Goal: Task Accomplishment & Management: Manage account settings

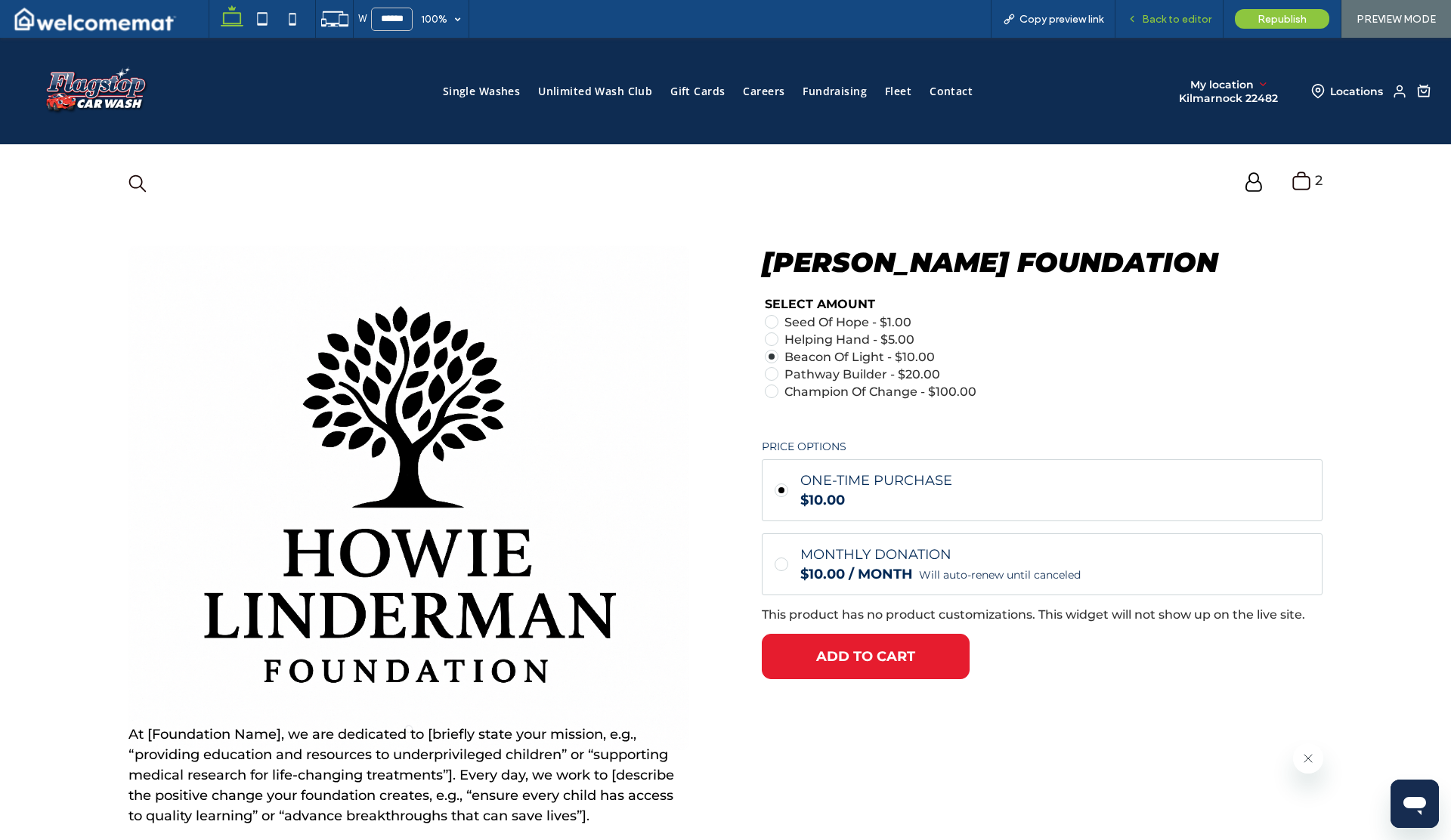
click at [1178, 16] on span "Back to editor" at bounding box center [1176, 19] width 69 height 13
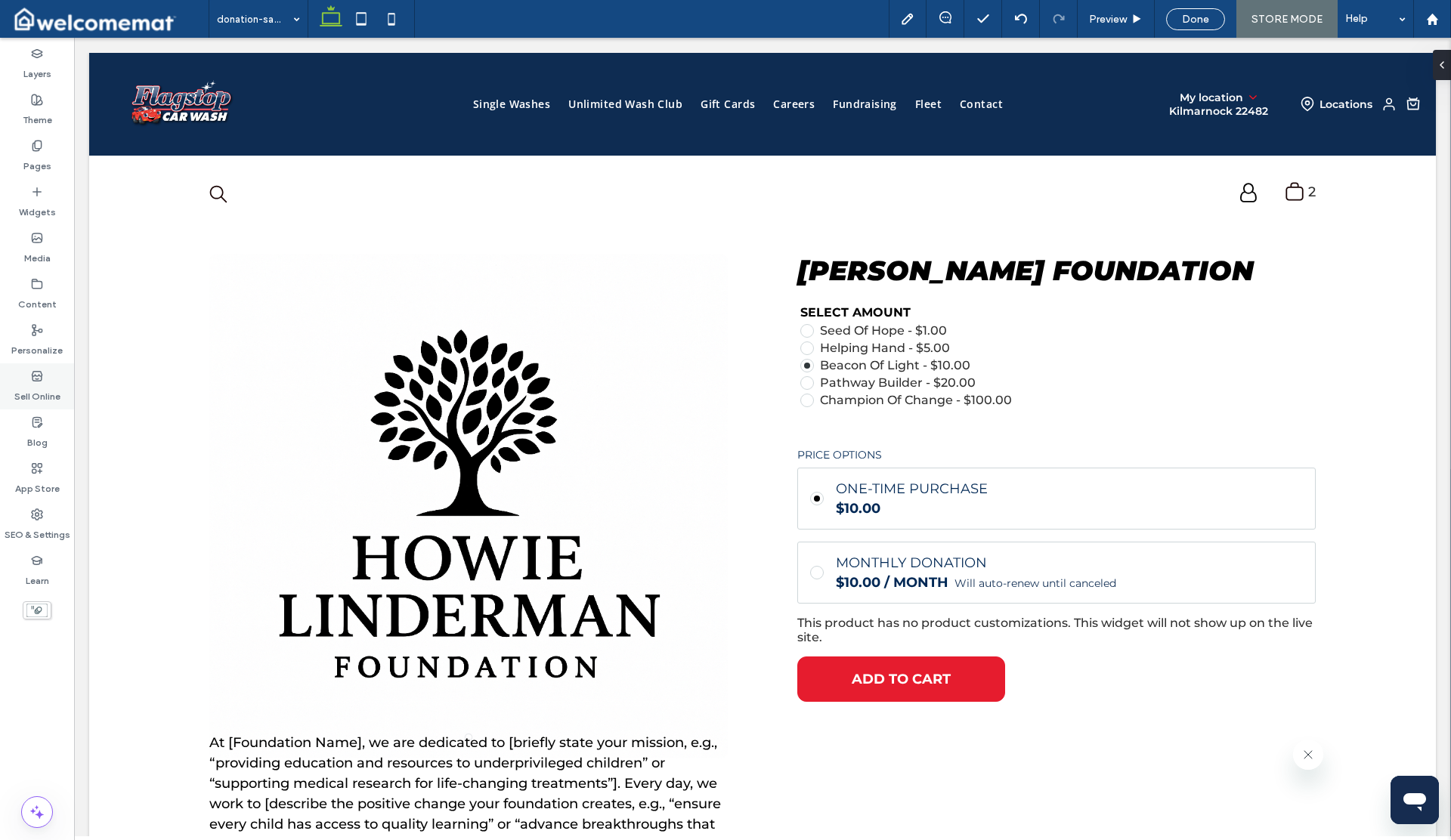
click at [36, 390] on label "Sell Online" at bounding box center [37, 393] width 46 height 22
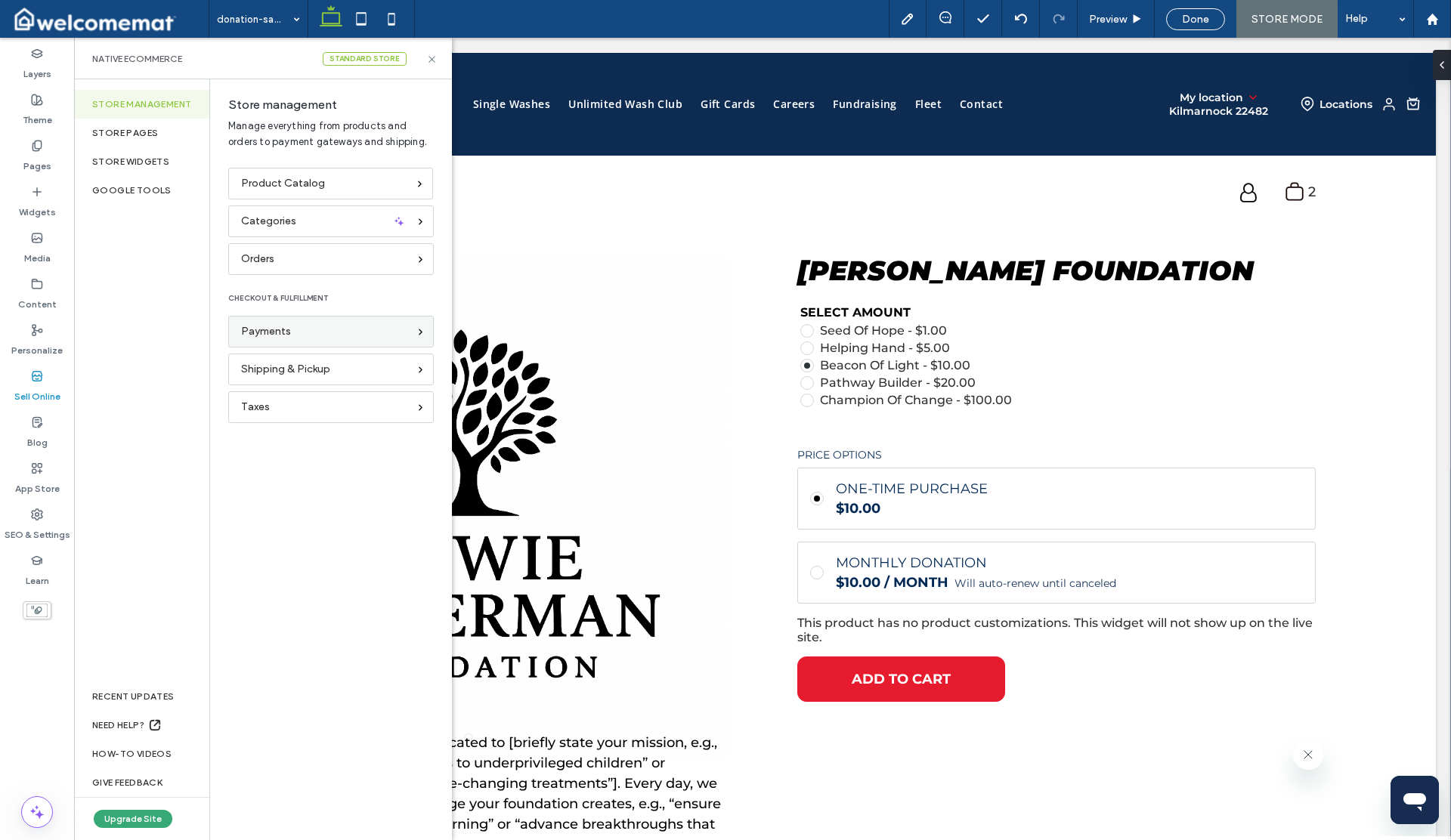
click at [307, 338] on div "Payments" at bounding box center [325, 332] width 167 height 16
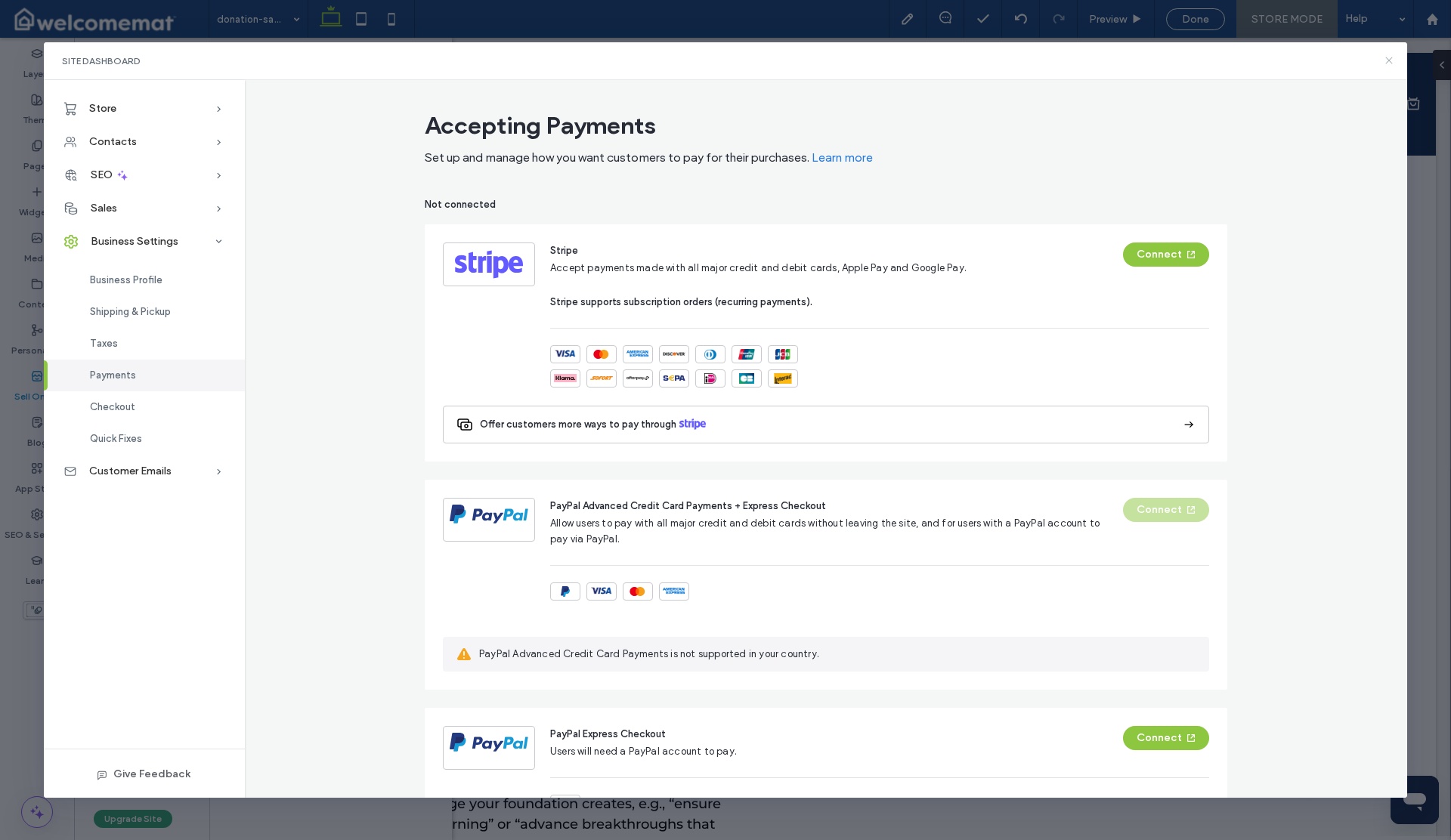
click at [1387, 63] on use at bounding box center [1390, 61] width 7 height 7
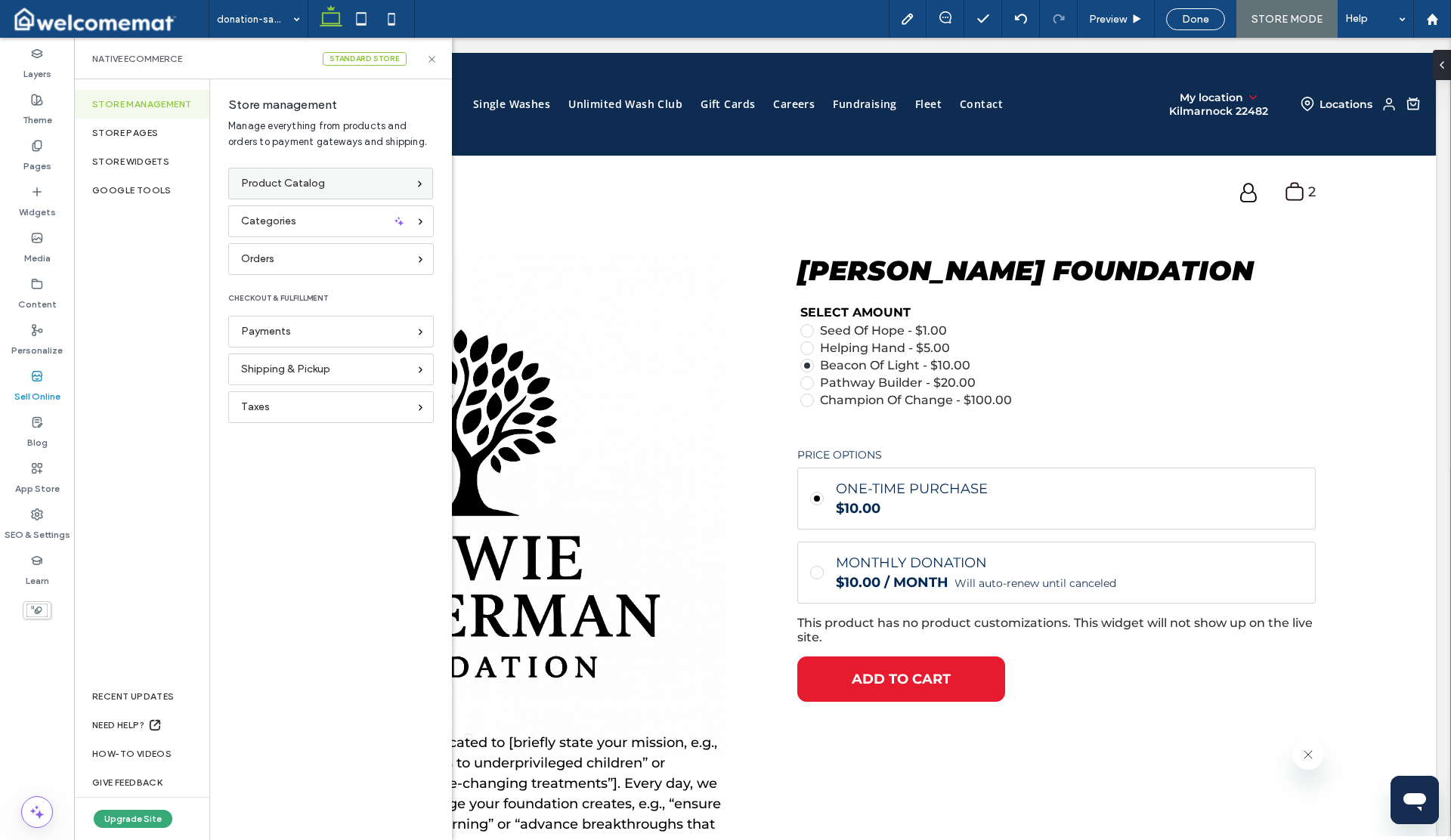
click at [273, 181] on span "Product Catalog" at bounding box center [282, 183] width 84 height 16
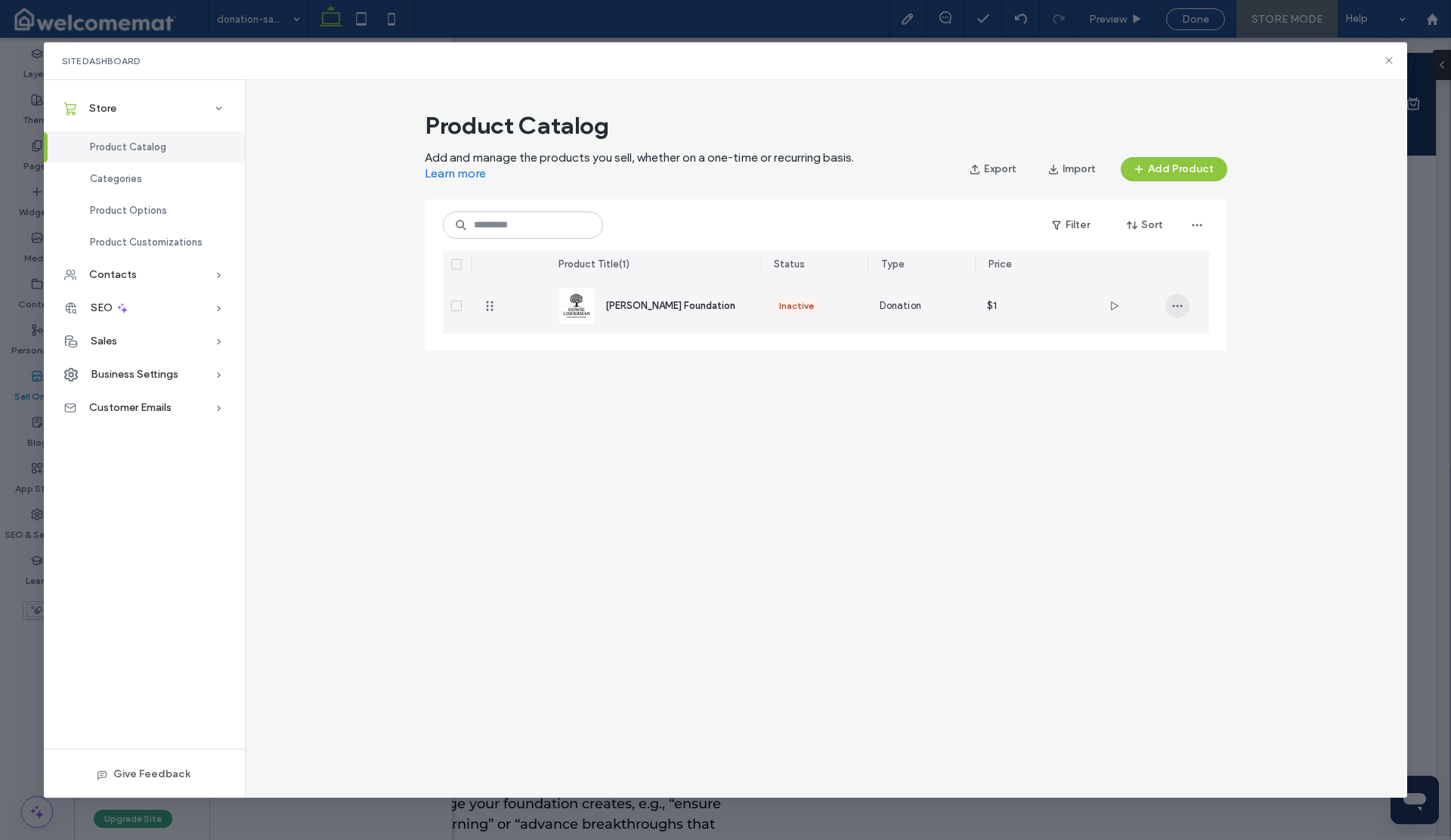
click at [1176, 307] on icon "button" at bounding box center [1177, 306] width 12 height 12
click at [1209, 371] on span "Duplicate" at bounding box center [1219, 373] width 45 height 15
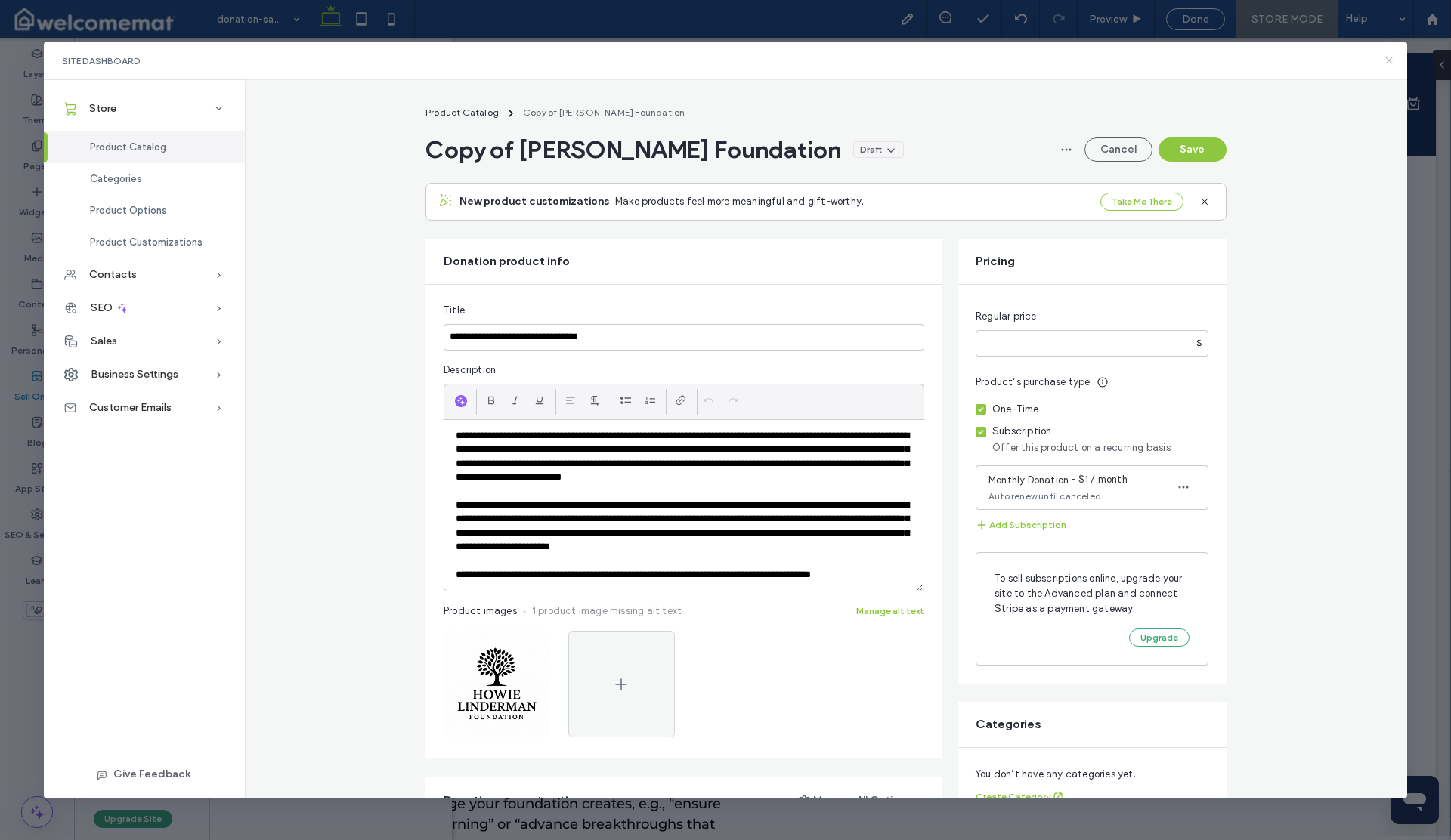
click at [1387, 59] on use at bounding box center [1390, 61] width 7 height 7
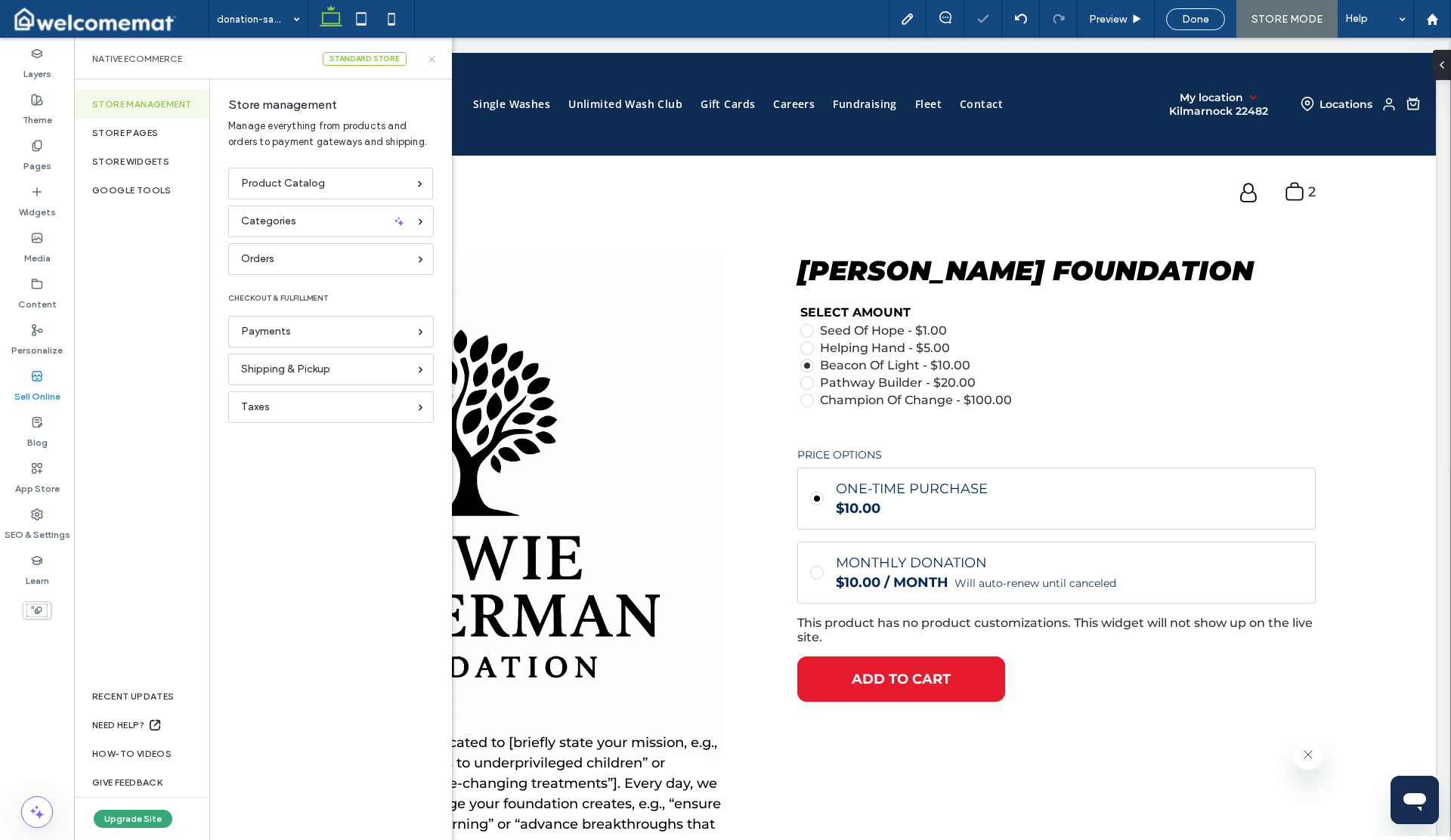
click at [433, 62] on icon at bounding box center [432, 59] width 12 height 12
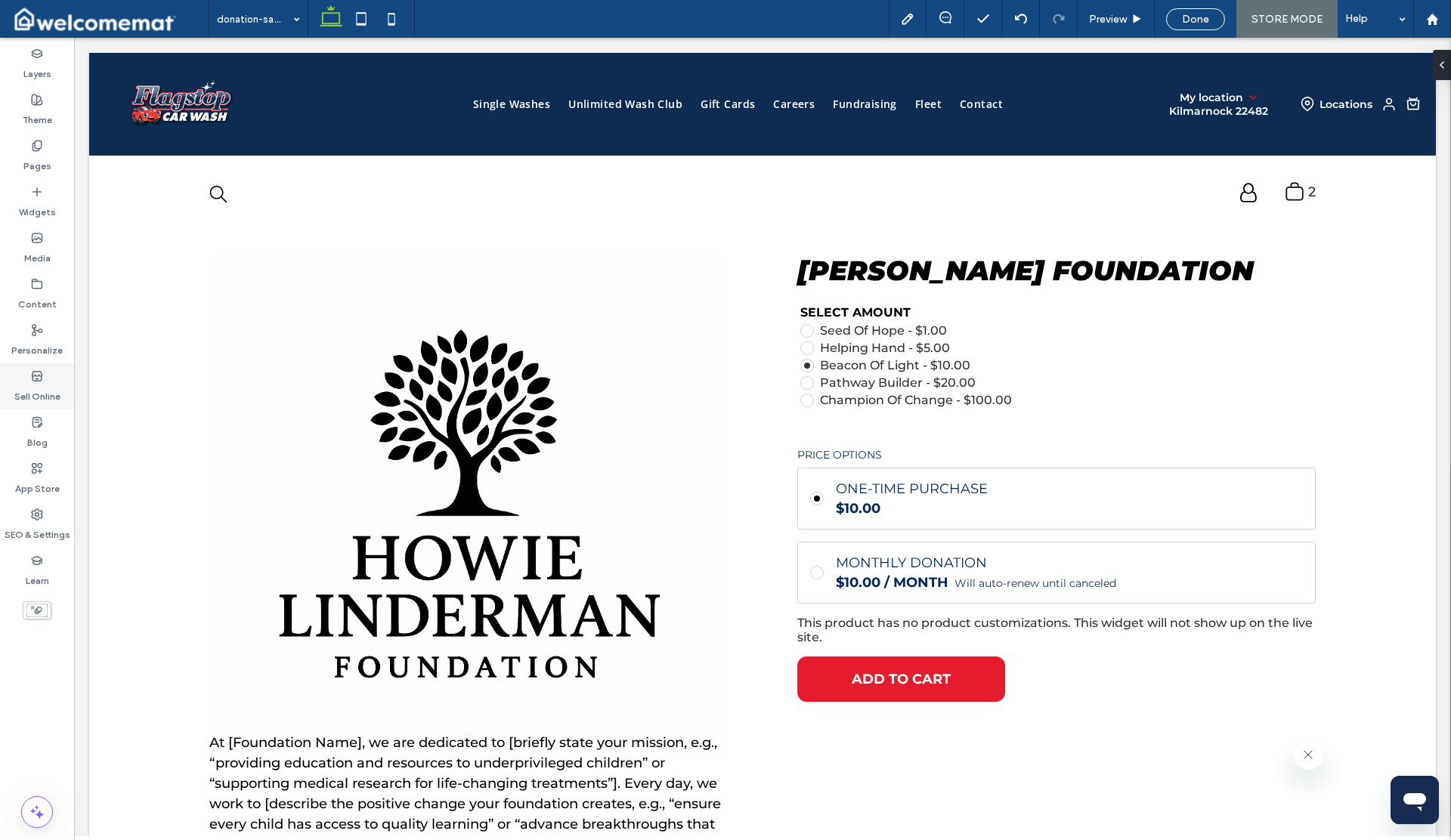
click at [37, 388] on label "Sell Online" at bounding box center [37, 393] width 46 height 22
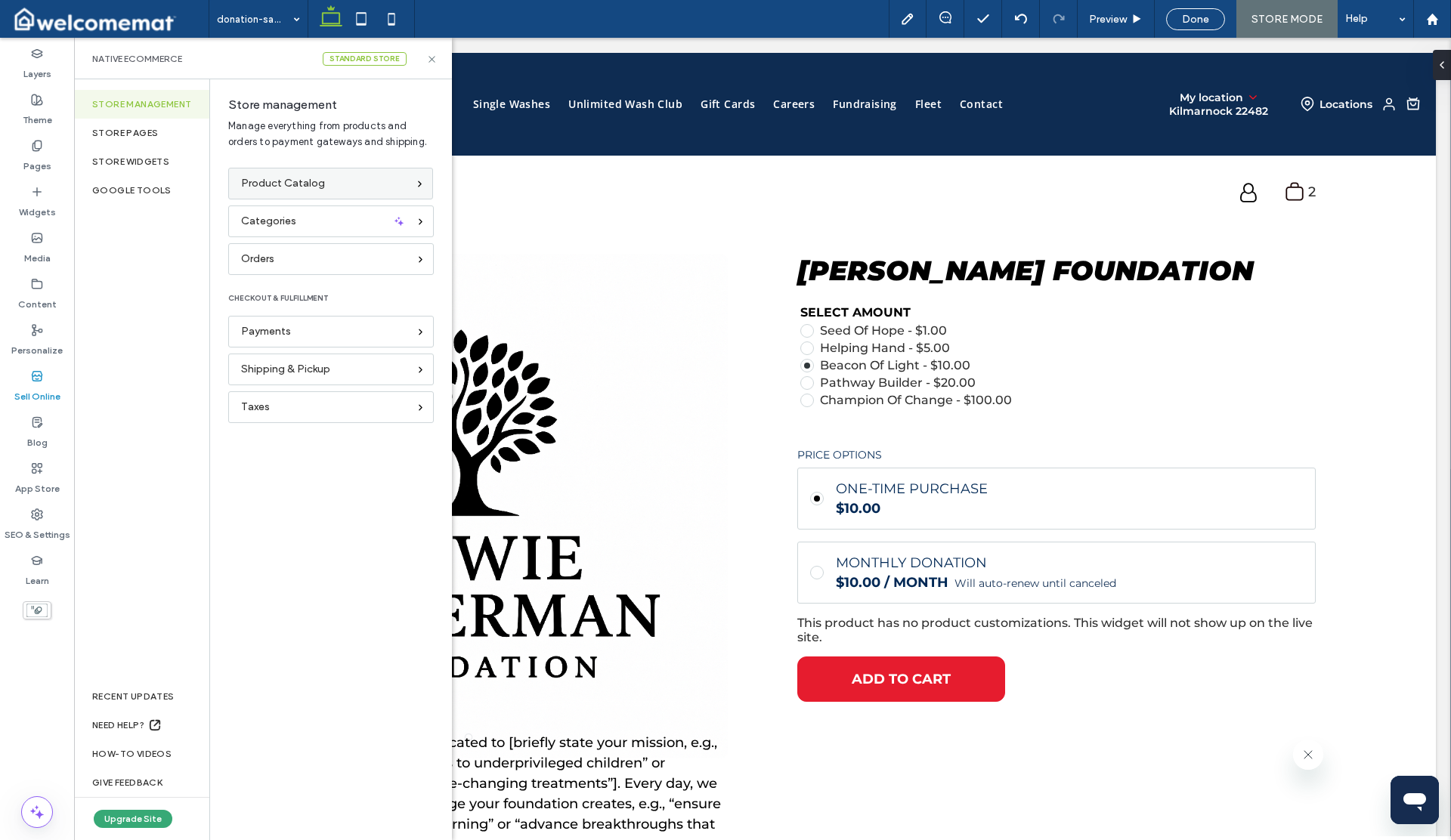
click at [324, 190] on div "Product Catalog" at bounding box center [324, 183] width 166 height 16
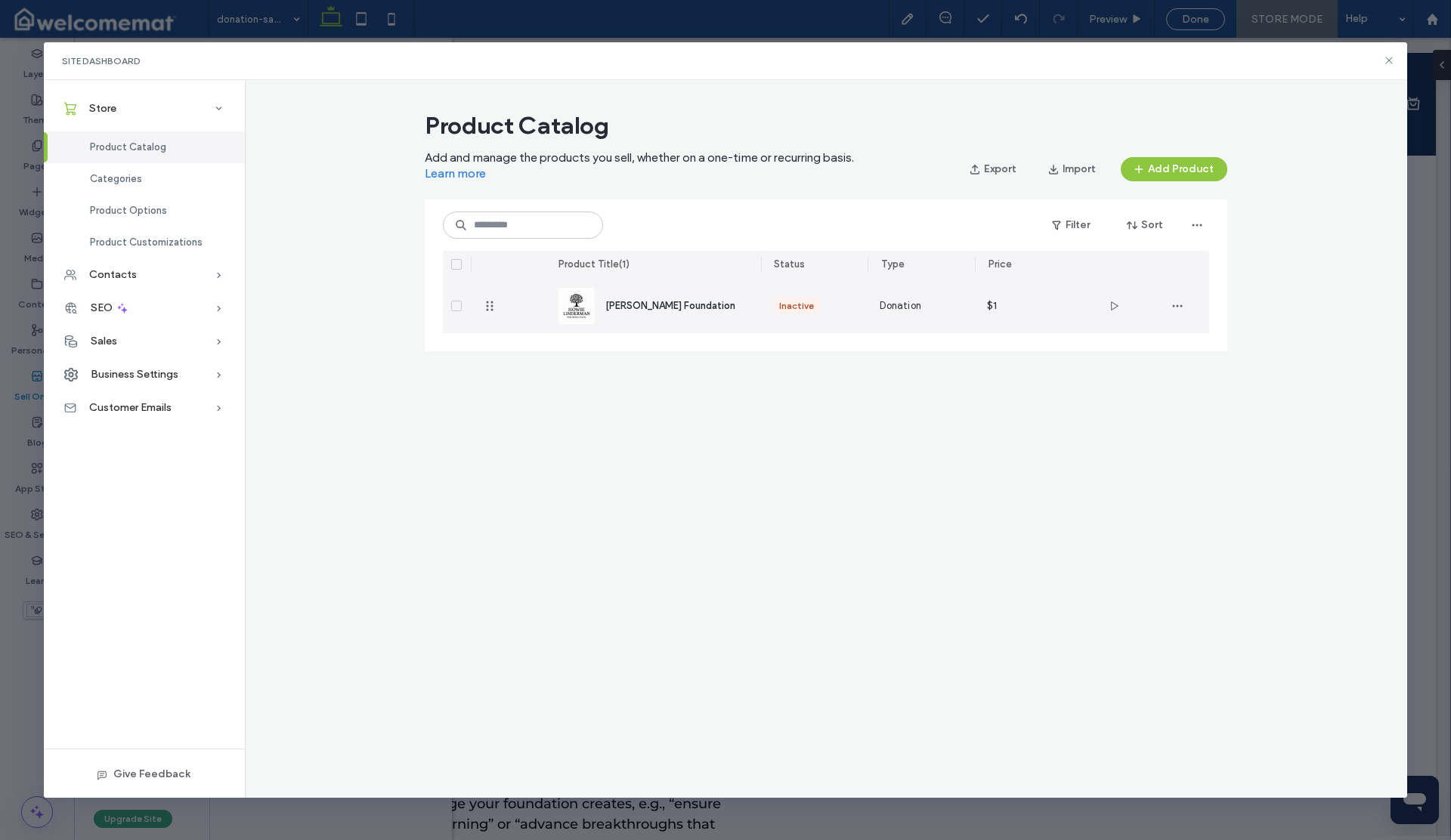
click at [673, 301] on span "[PERSON_NAME] Foundation" at bounding box center [670, 306] width 130 height 12
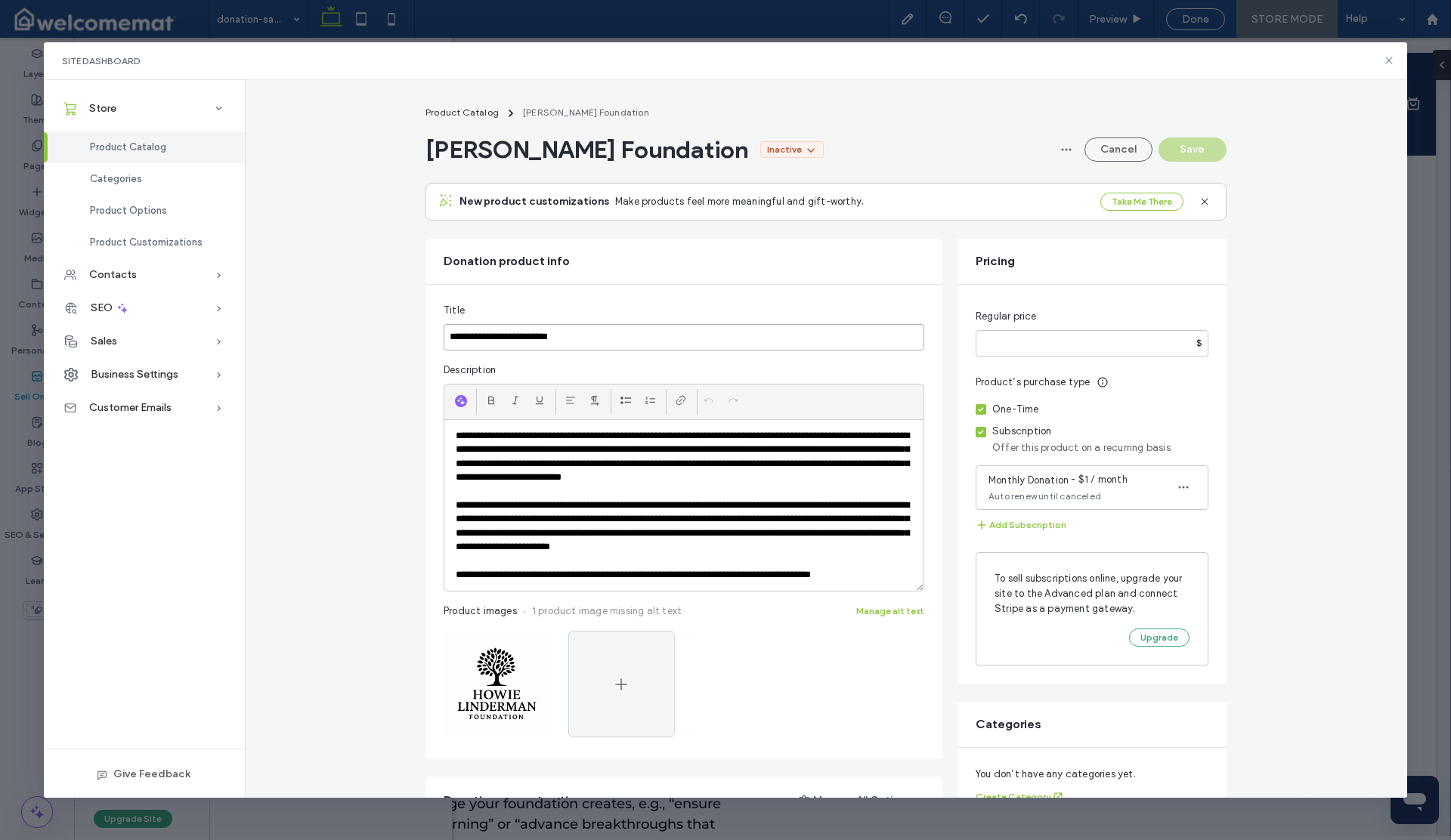
drag, startPoint x: 618, startPoint y: 336, endPoint x: 414, endPoint y: 335, distance: 204.0
paste input "*******"
type input "**********"
click at [586, 534] on p "**********" at bounding box center [684, 526] width 456 height 56
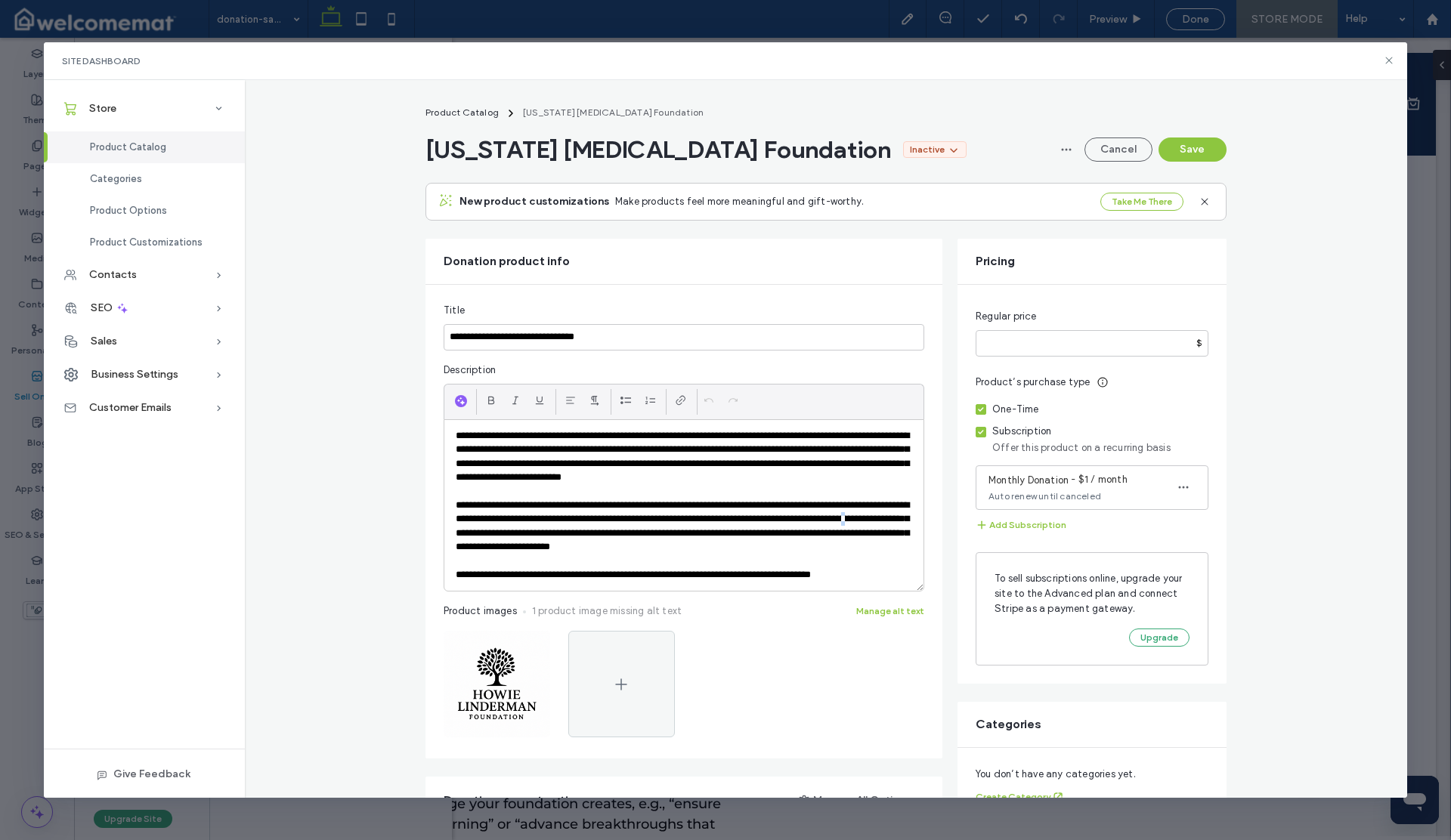
click at [586, 534] on p "**********" at bounding box center [684, 526] width 456 height 56
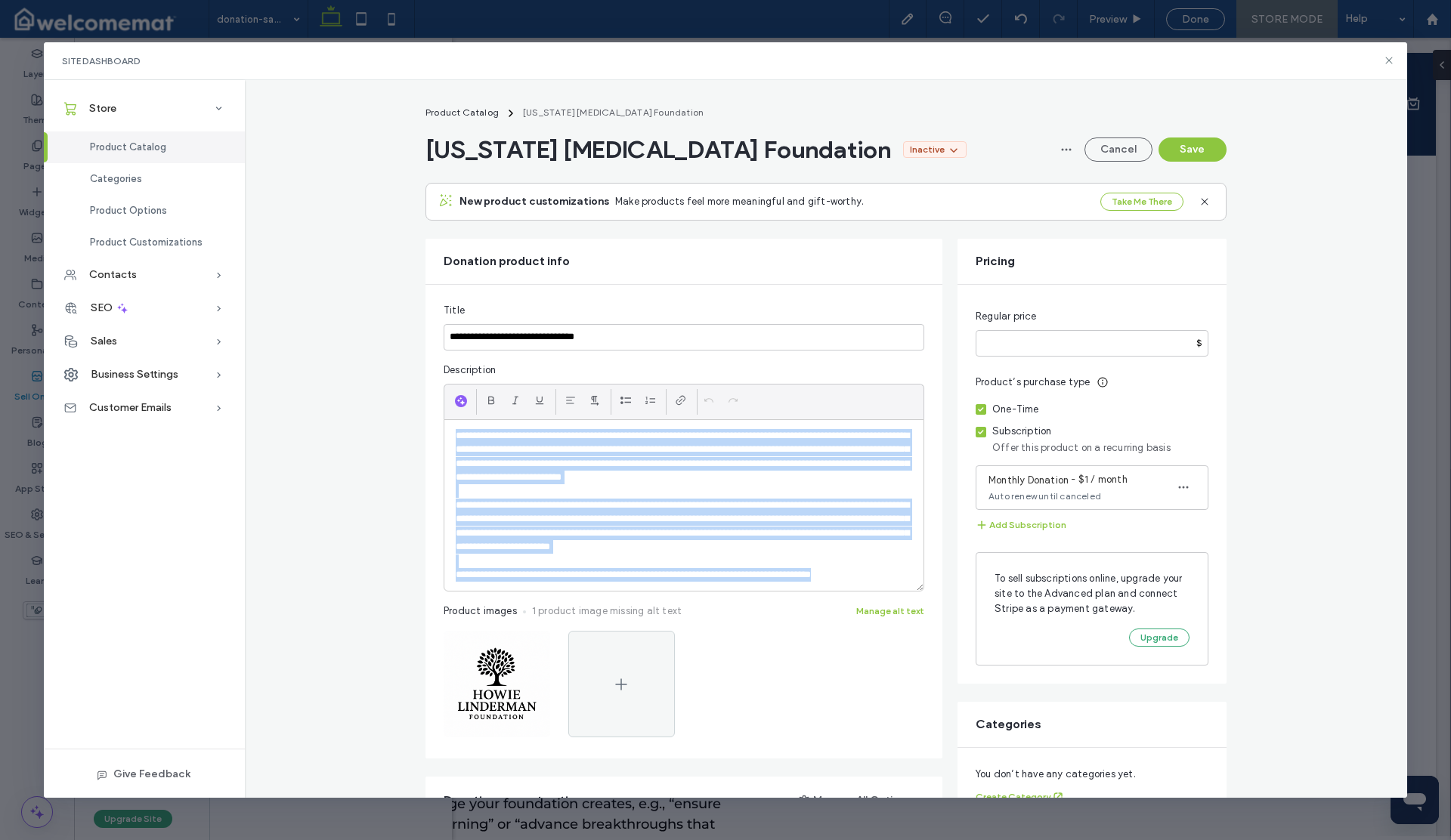
paste div
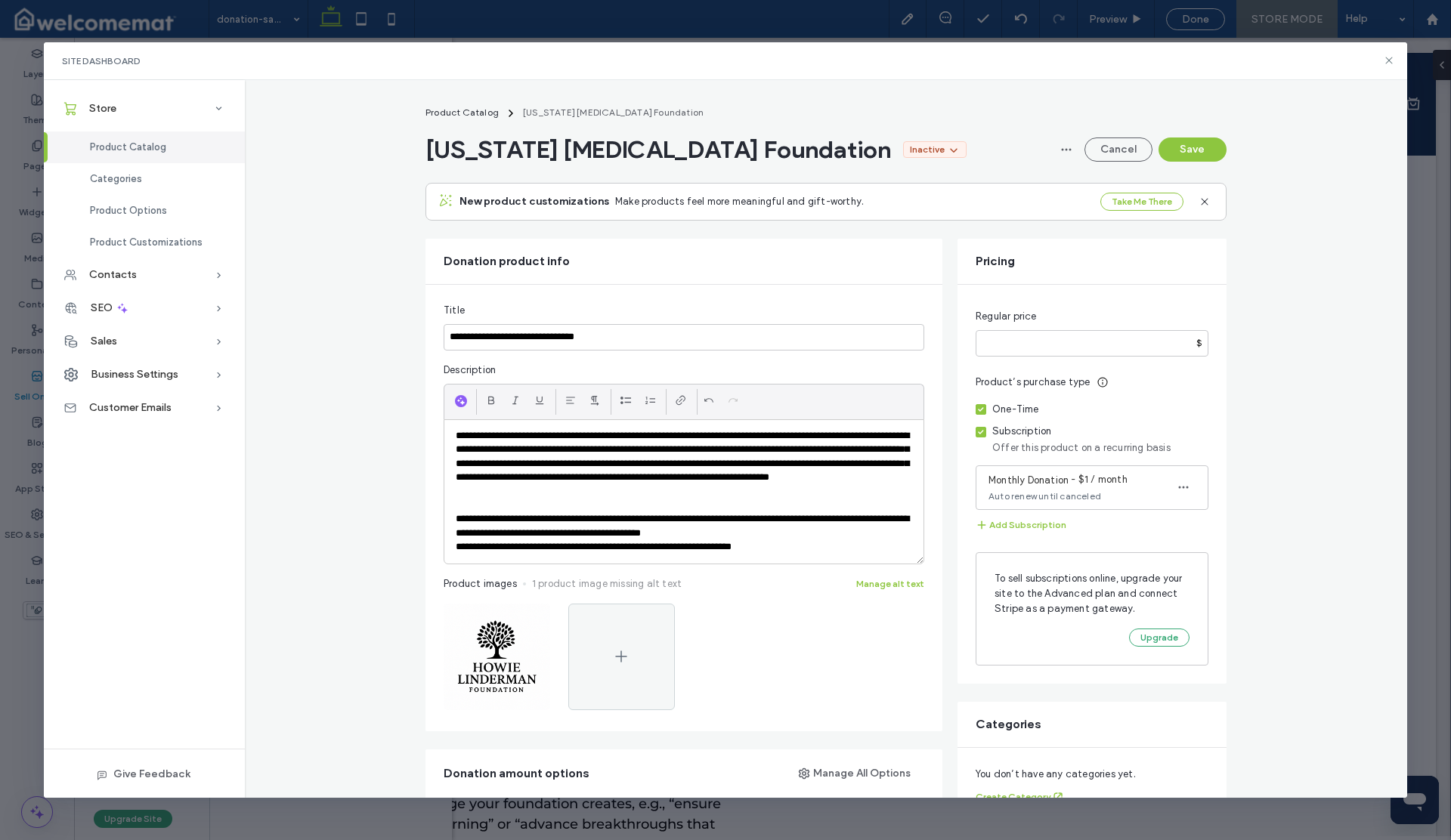
click at [456, 548] on p "**********" at bounding box center [684, 547] width 456 height 13
click at [449, 548] on div "**********" at bounding box center [684, 492] width 479 height 144
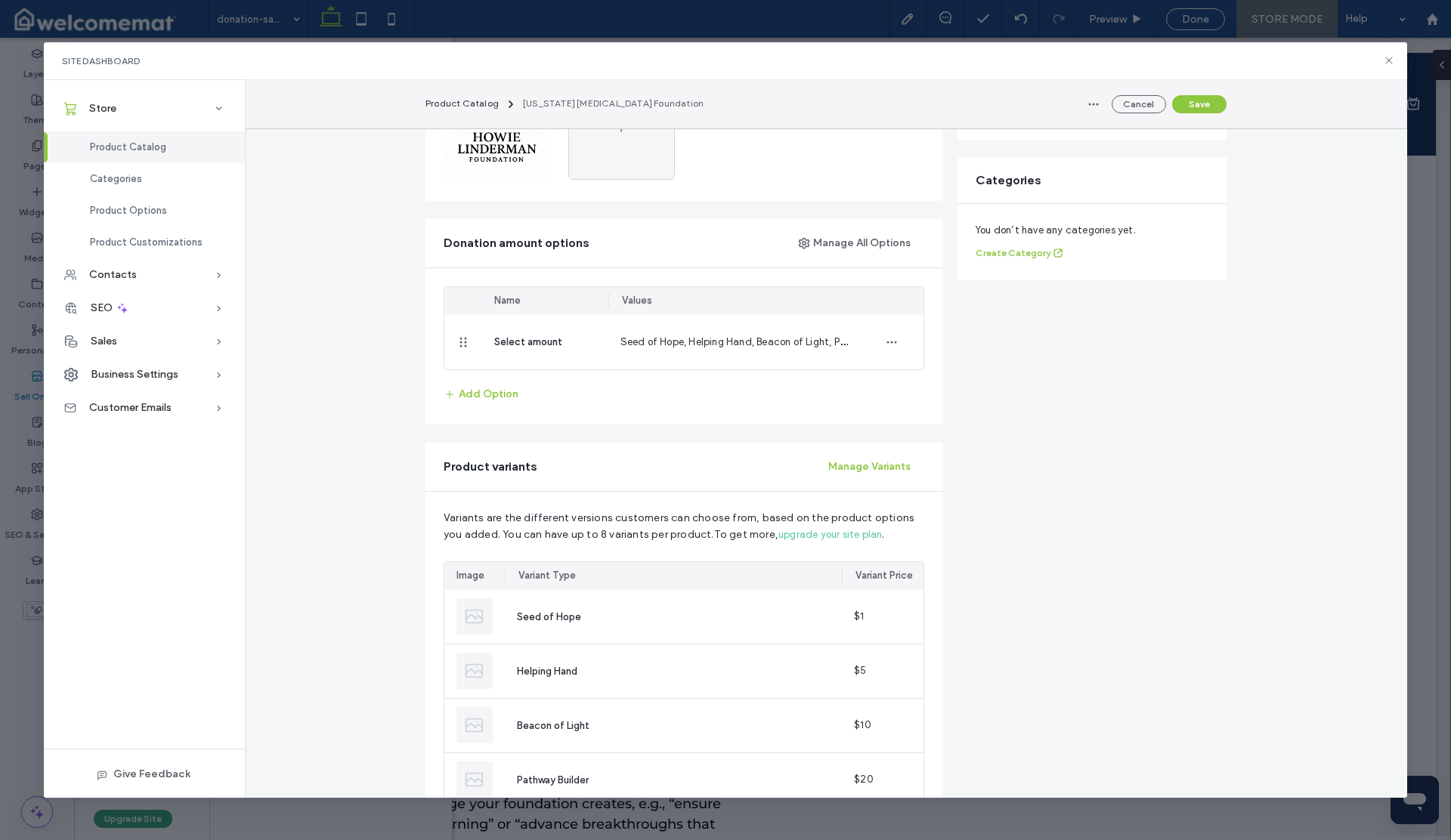
scroll to position [549, 0]
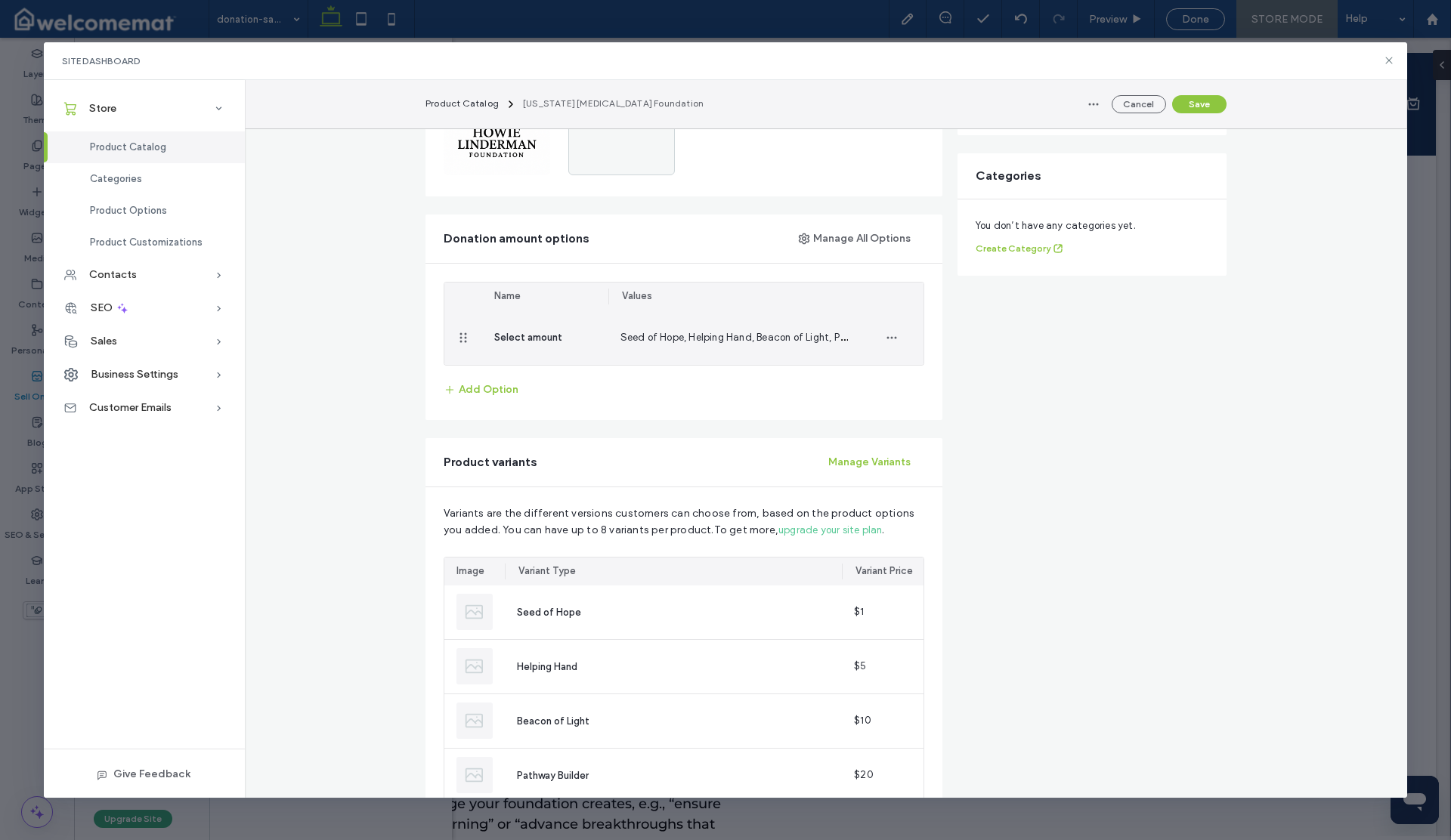
click at [752, 335] on span "Seed of Hope, Helping Hand, Beacon of Light, Pathway Builder, Champion of Change" at bounding box center [816, 336] width 391 height 14
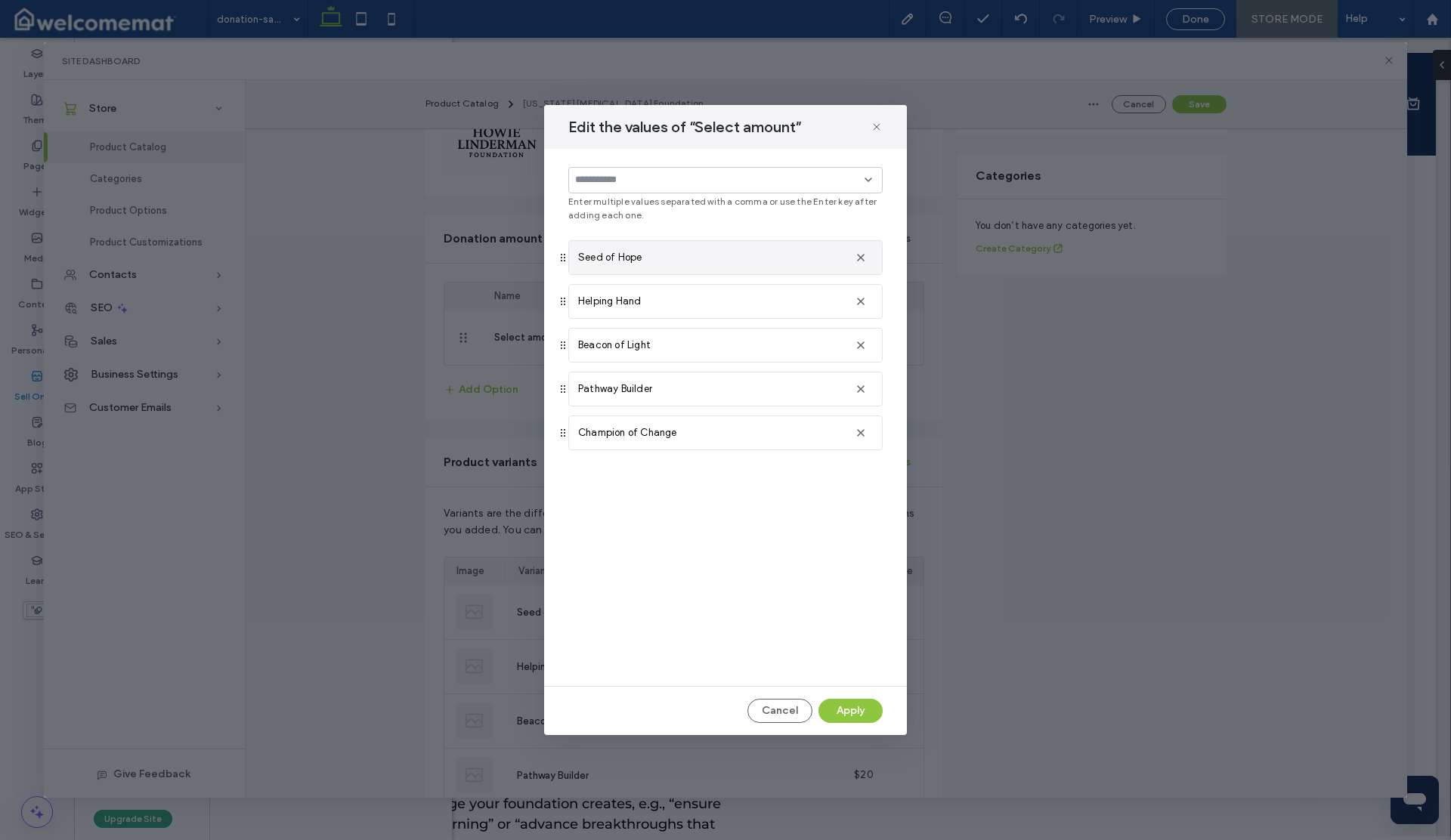
click at [641, 253] on div "Seed of Hope" at bounding box center [711, 257] width 264 height 15
click at [858, 262] on icon "button" at bounding box center [860, 257] width 12 height 12
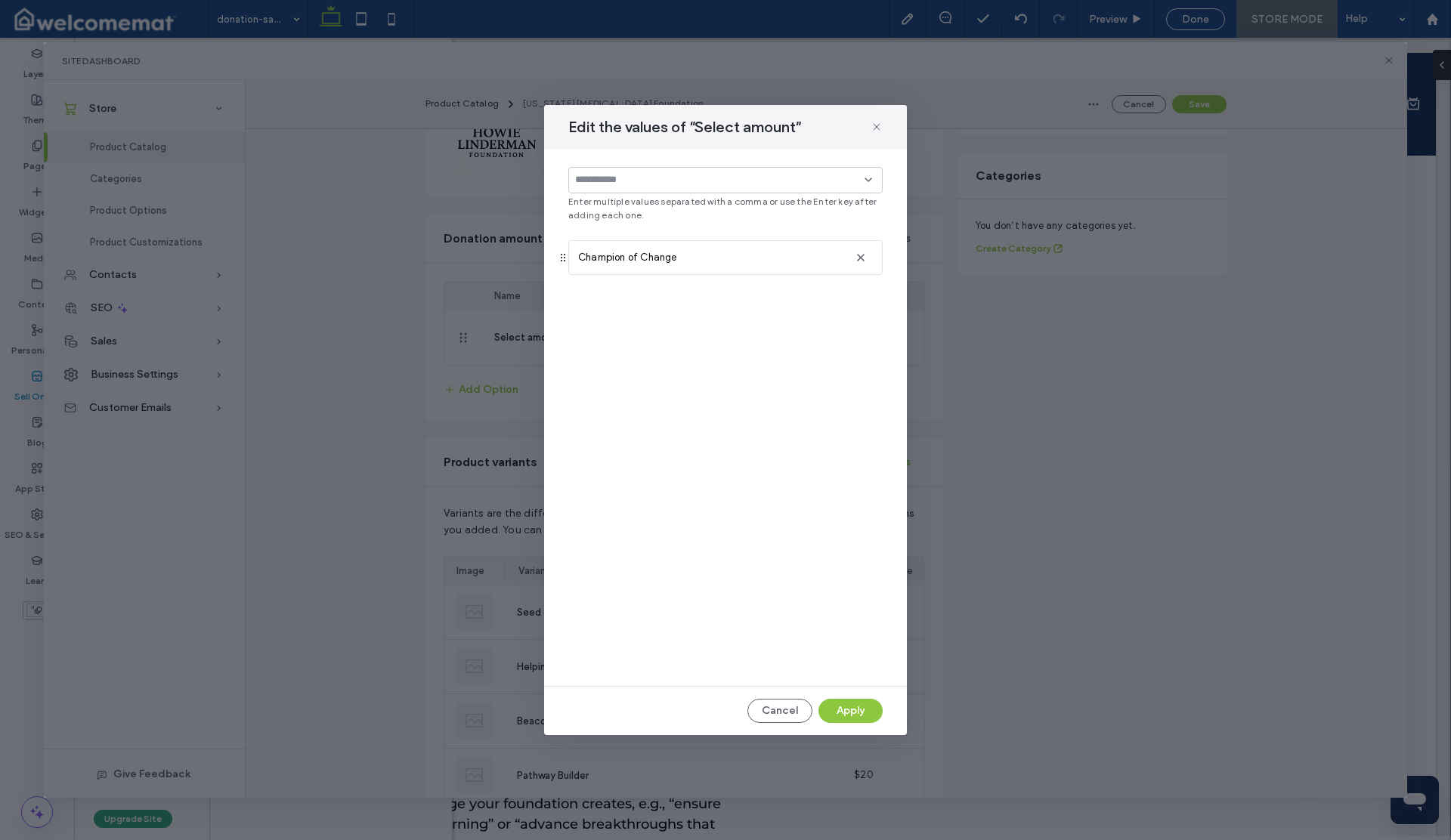
click at [858, 262] on icon "button" at bounding box center [860, 257] width 12 height 12
click at [613, 178] on input at bounding box center [720, 179] width 290 height 12
paste input "**********"
type input "**********"
click at [695, 322] on div "**********" at bounding box center [725, 417] width 363 height 537
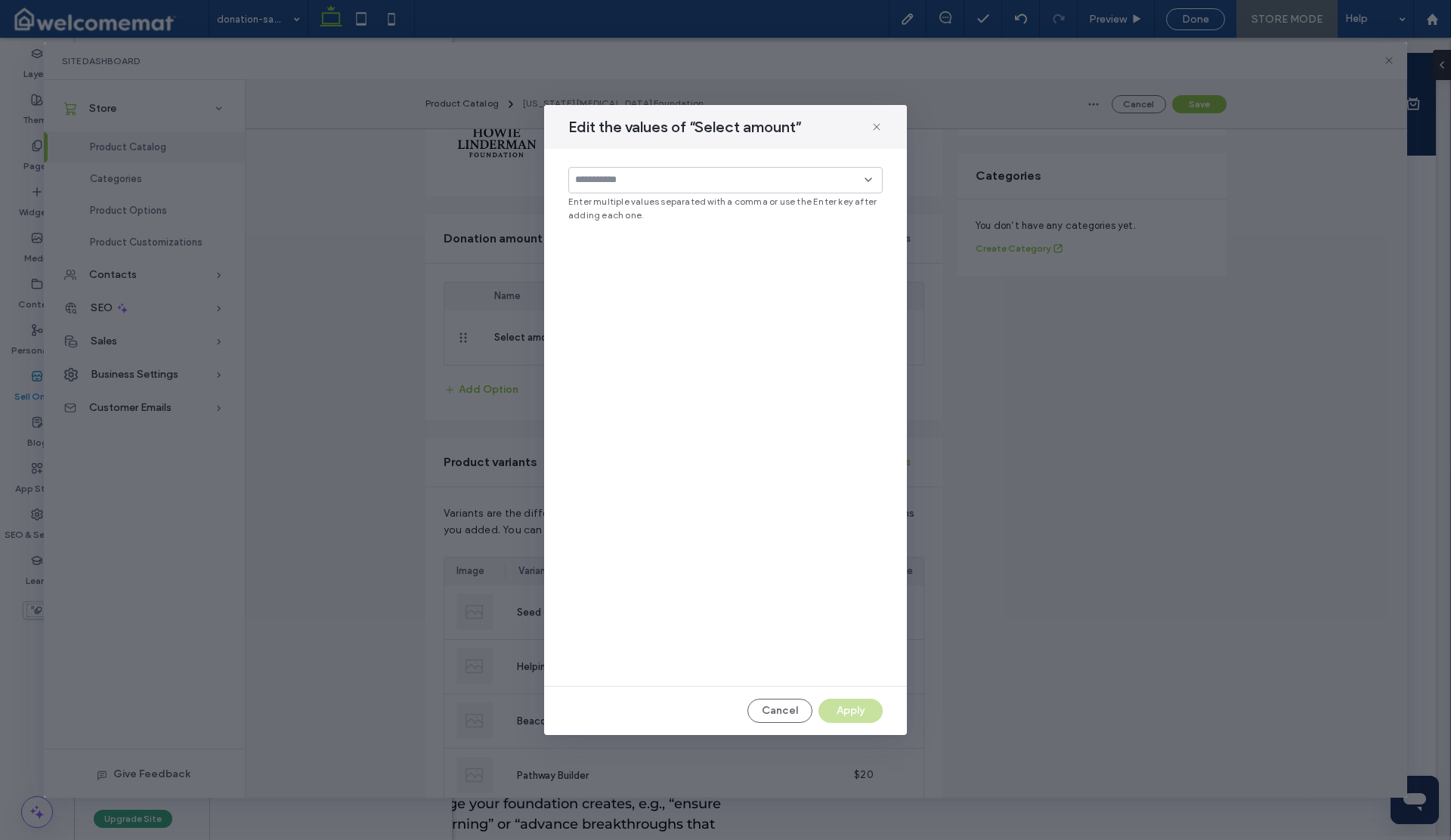
click at [618, 180] on input at bounding box center [720, 179] width 290 height 12
paste input "**********"
type input "**********"
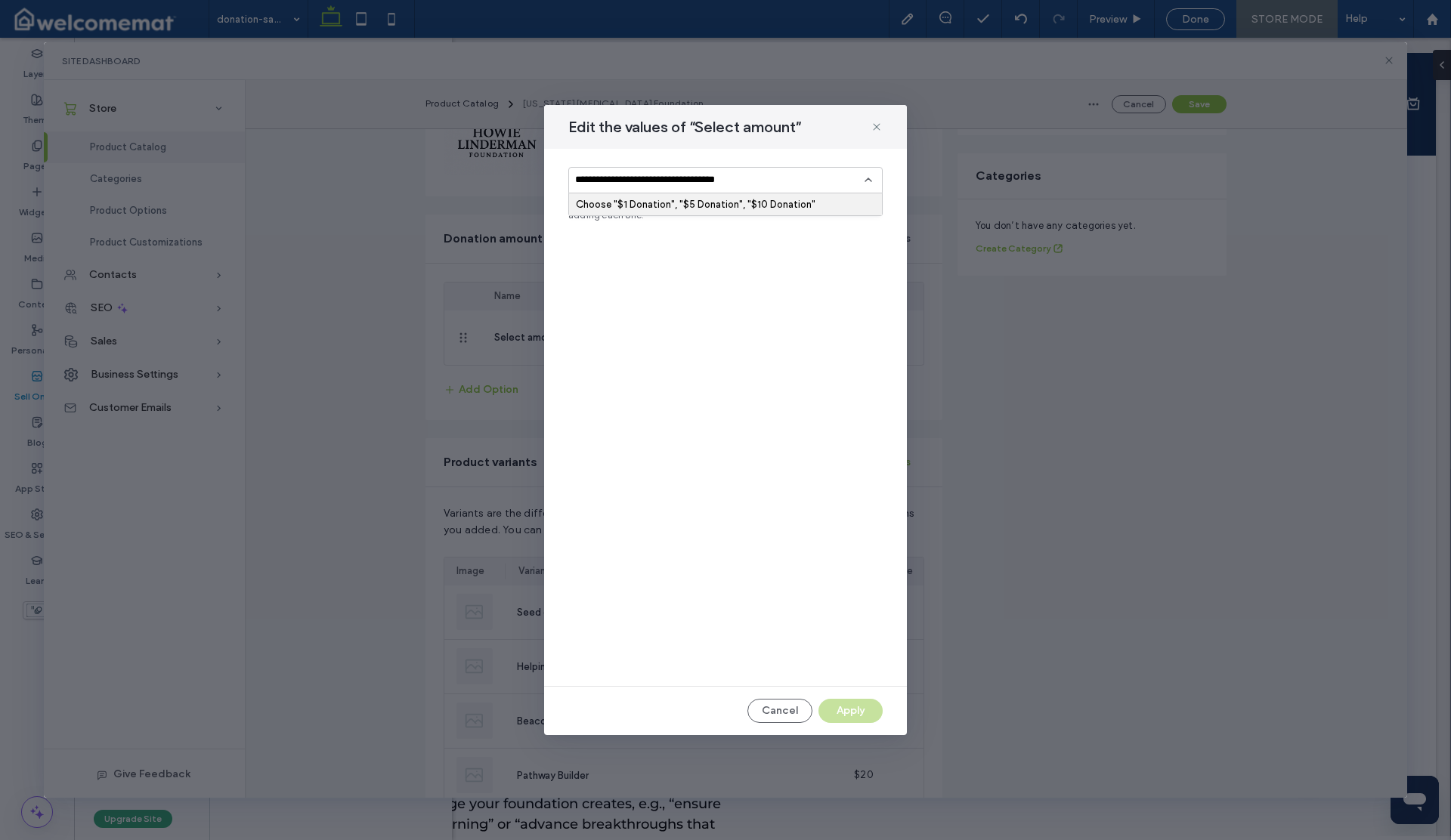
click at [693, 183] on input "**********" at bounding box center [720, 179] width 290 height 12
click at [699, 186] on input at bounding box center [720, 179] width 290 height 12
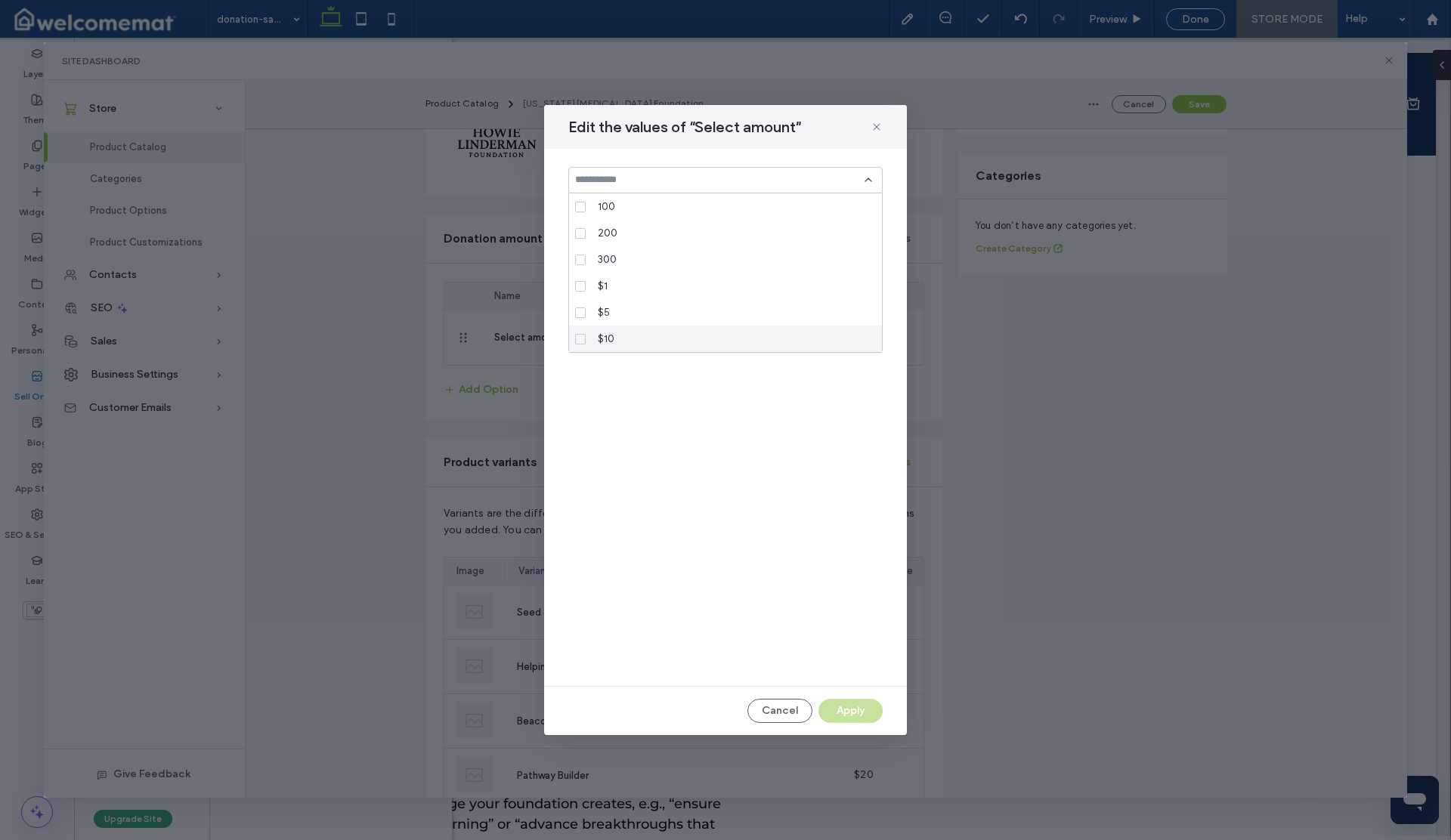
click at [725, 429] on div "Enter multiple values separated with a comma or use the Enter key after adding …" at bounding box center [725, 417] width 363 height 537
click at [606, 180] on input at bounding box center [720, 179] width 290 height 12
click at [778, 707] on button "Cancel" at bounding box center [780, 710] width 65 height 24
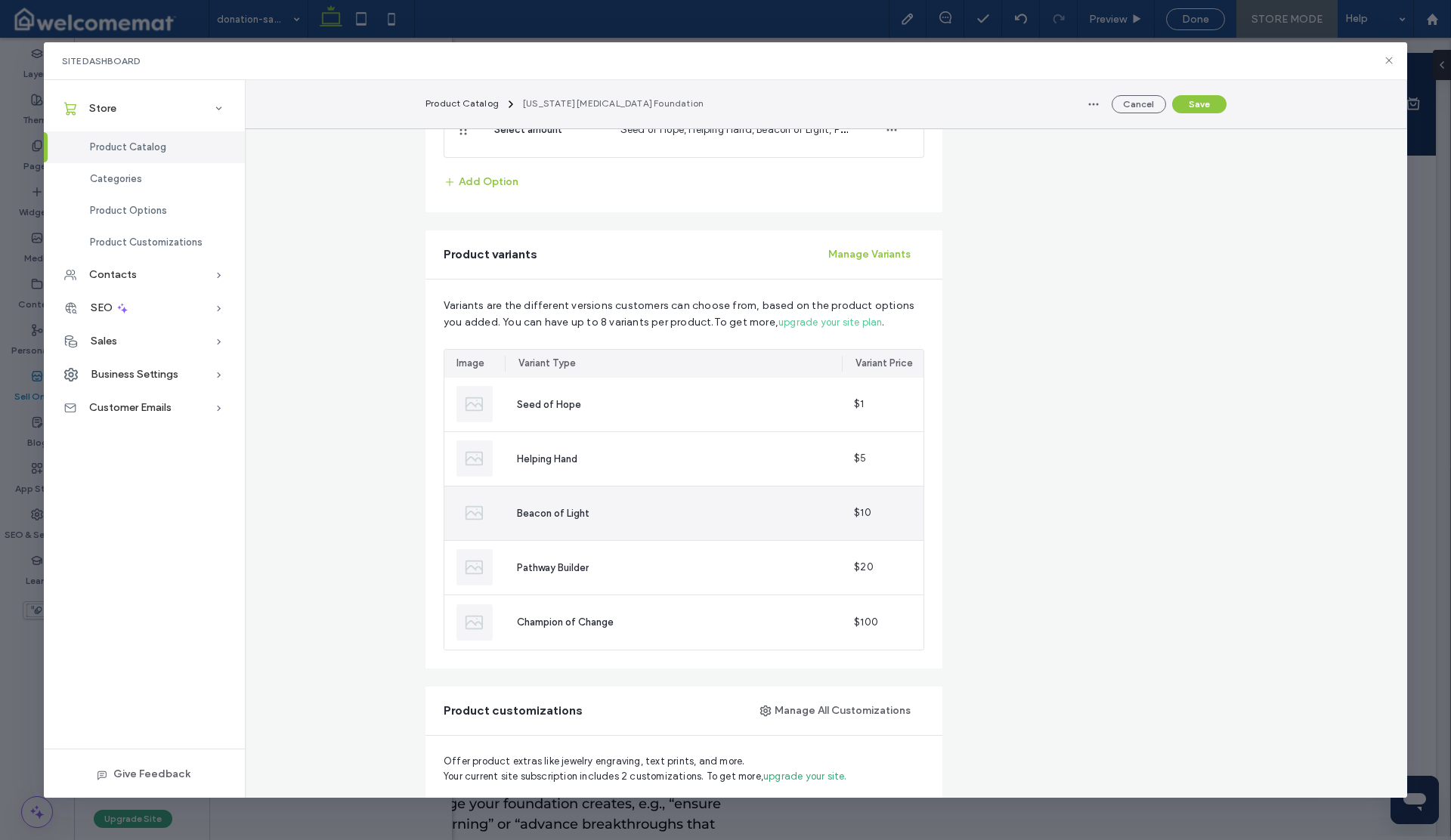
scroll to position [544, 0]
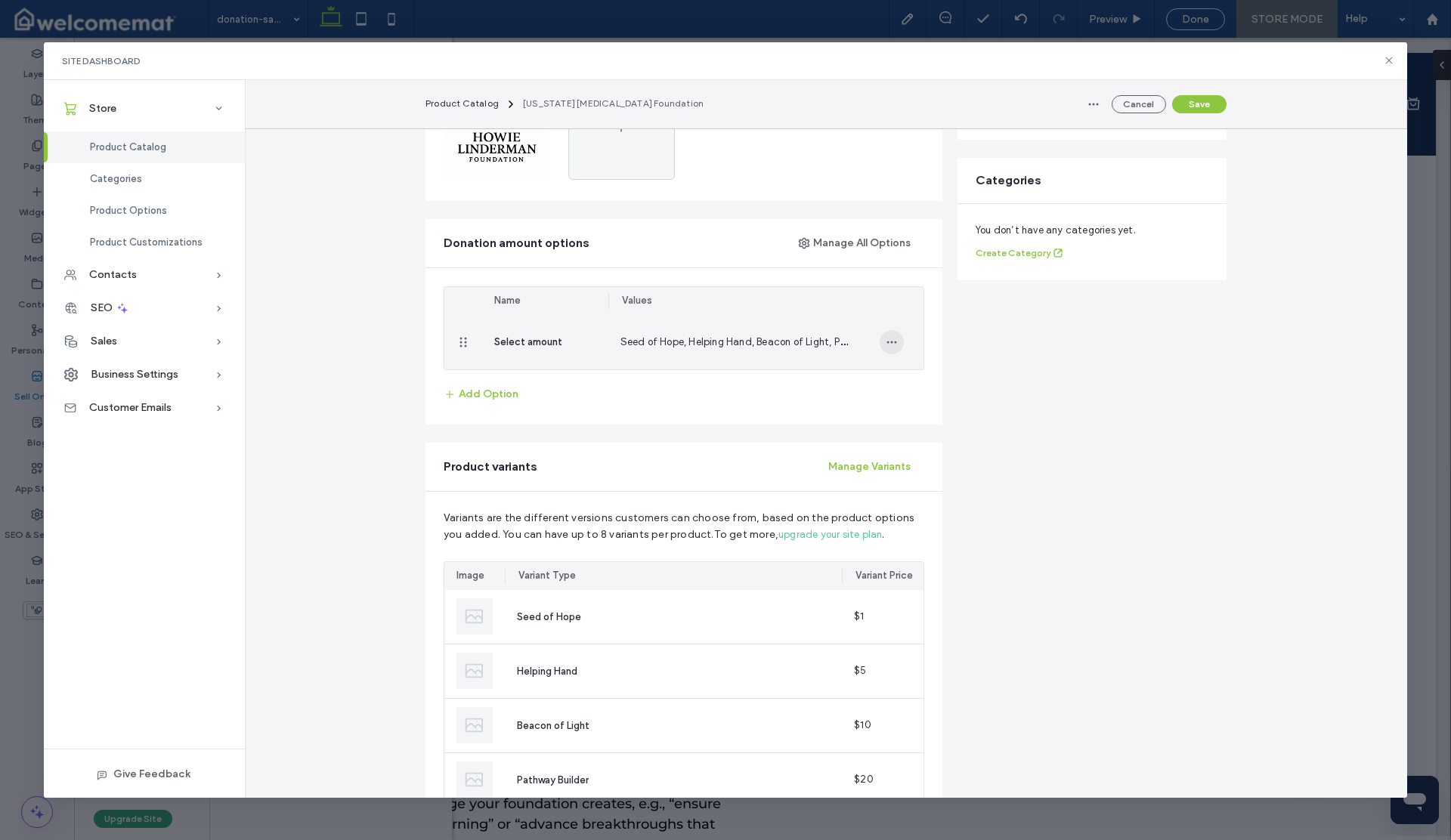
click at [888, 347] on icon "button" at bounding box center [891, 342] width 12 height 12
click at [939, 414] on span "Remove from Product" at bounding box center [954, 410] width 100 height 15
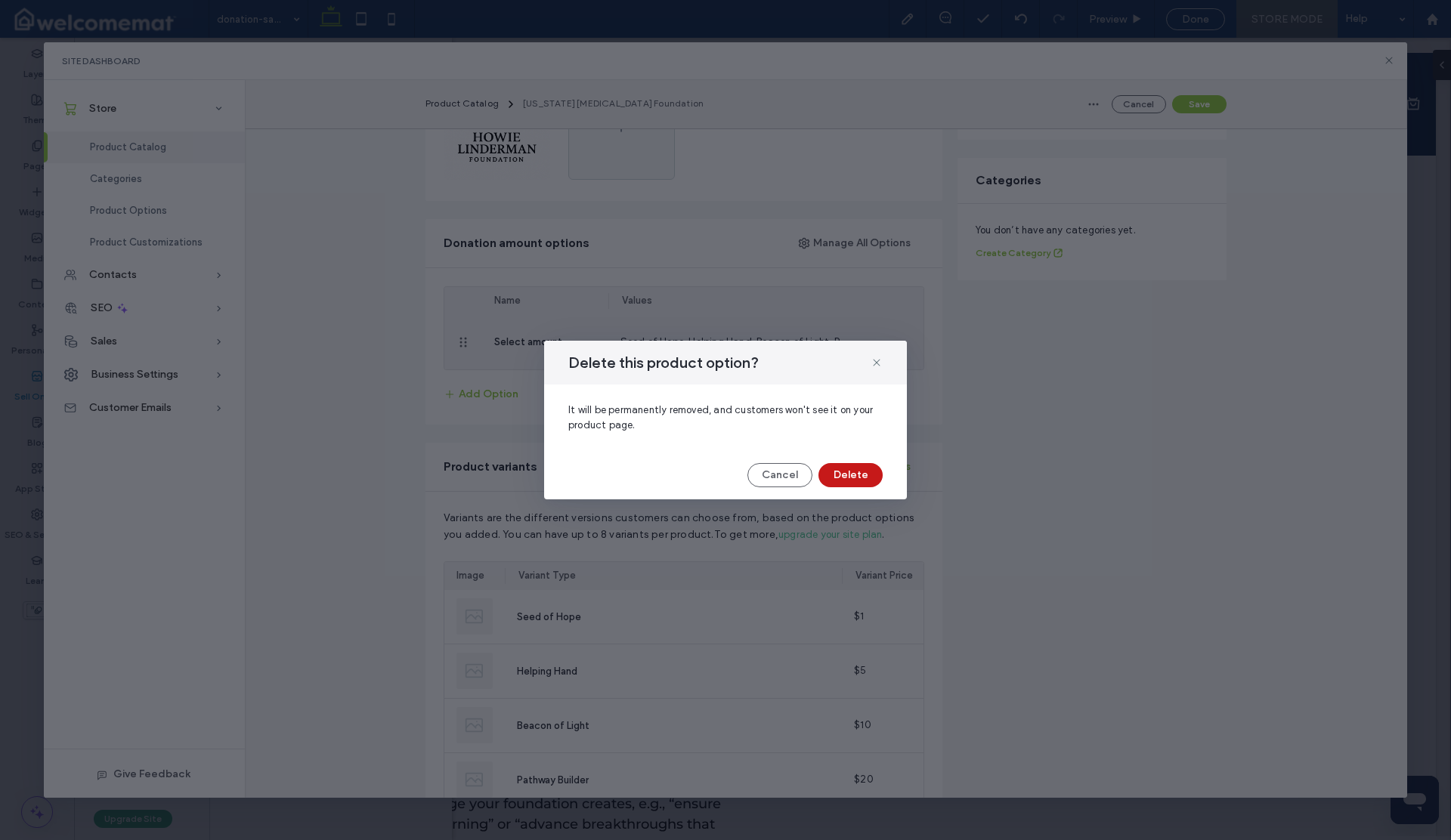
click at [865, 480] on button "Delete" at bounding box center [850, 475] width 64 height 24
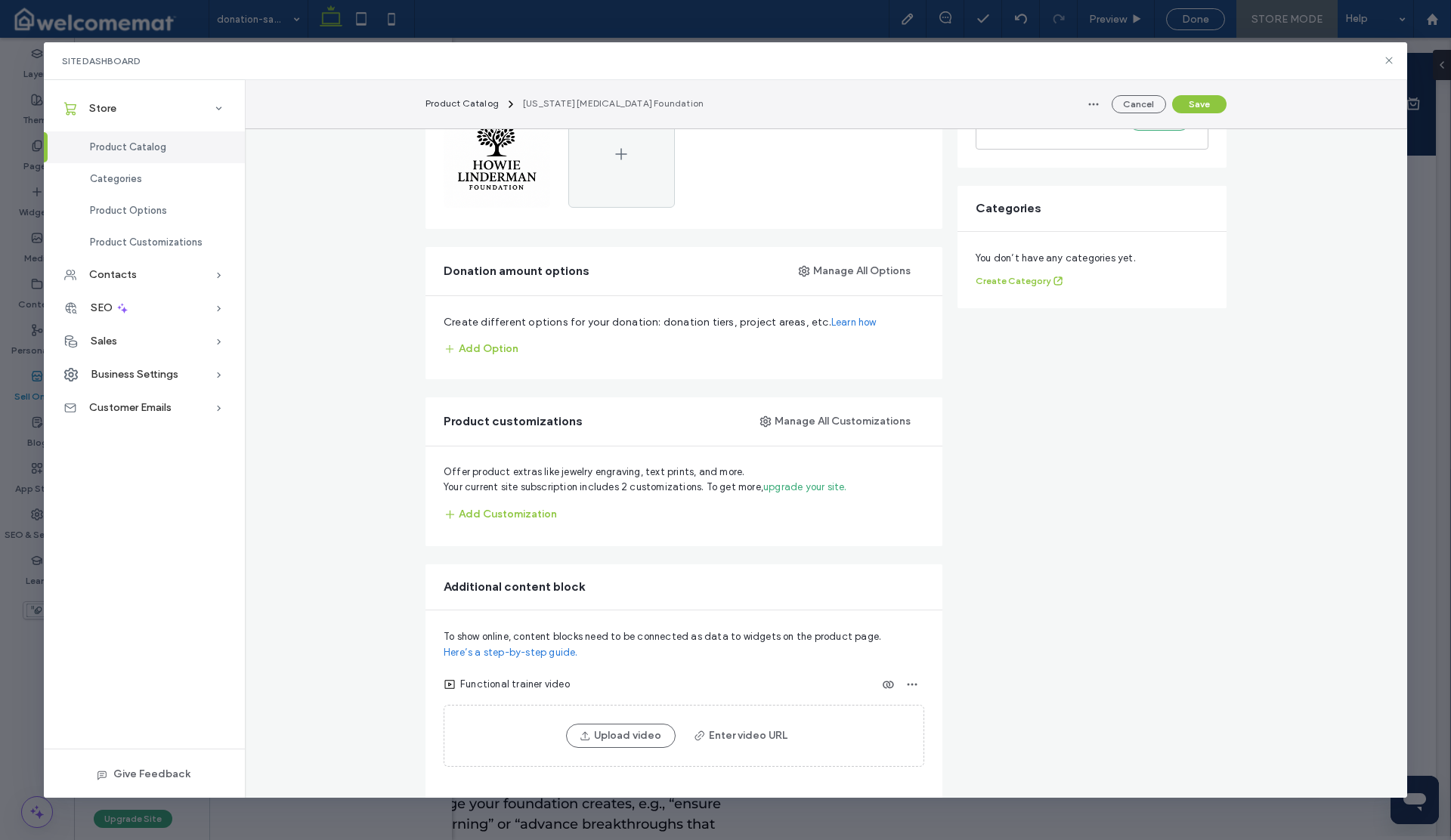
scroll to position [513, 0]
click at [837, 278] on button "Manage All Options" at bounding box center [855, 274] width 139 height 24
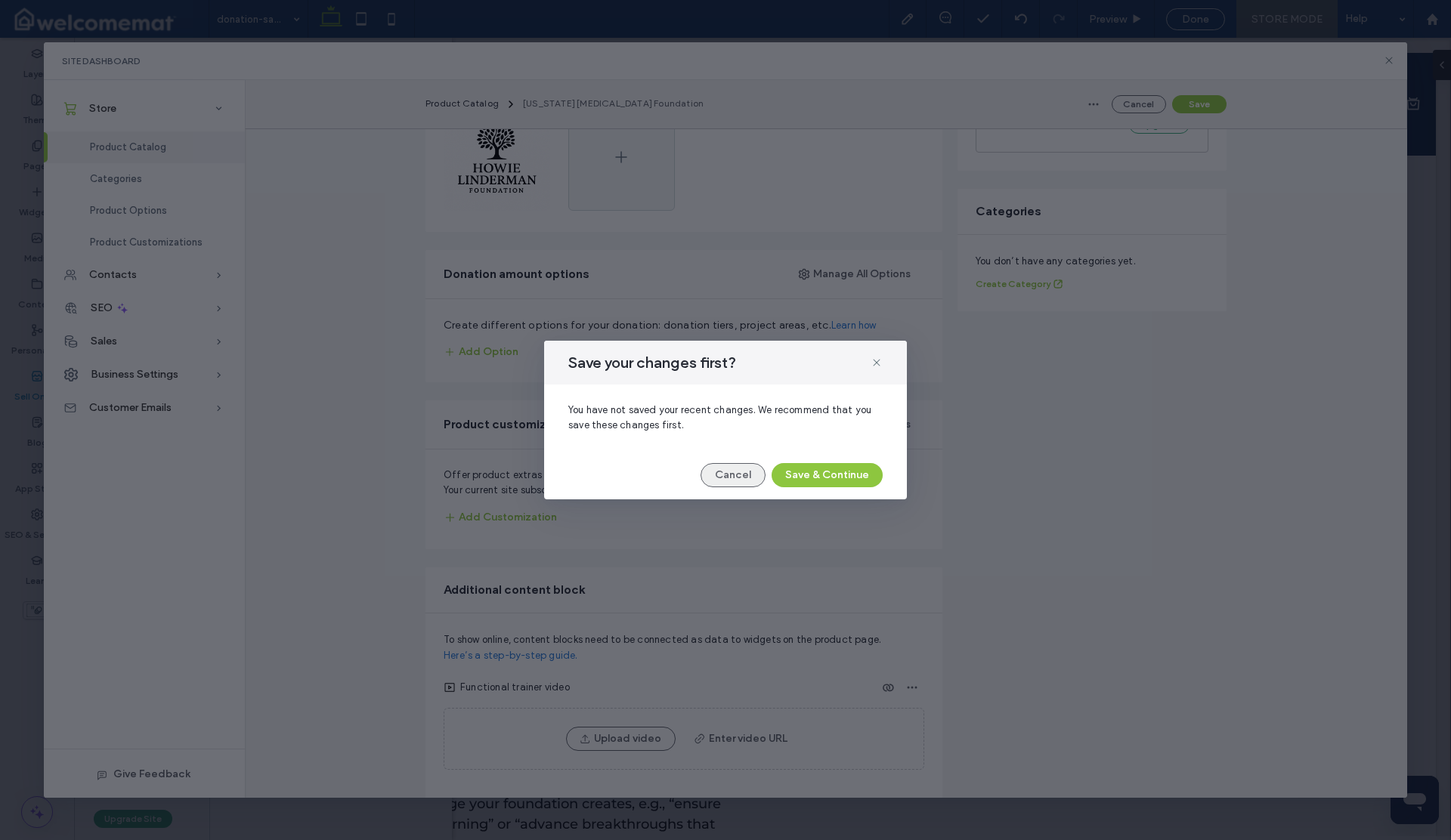
click at [745, 478] on button "Cancel" at bounding box center [733, 475] width 65 height 24
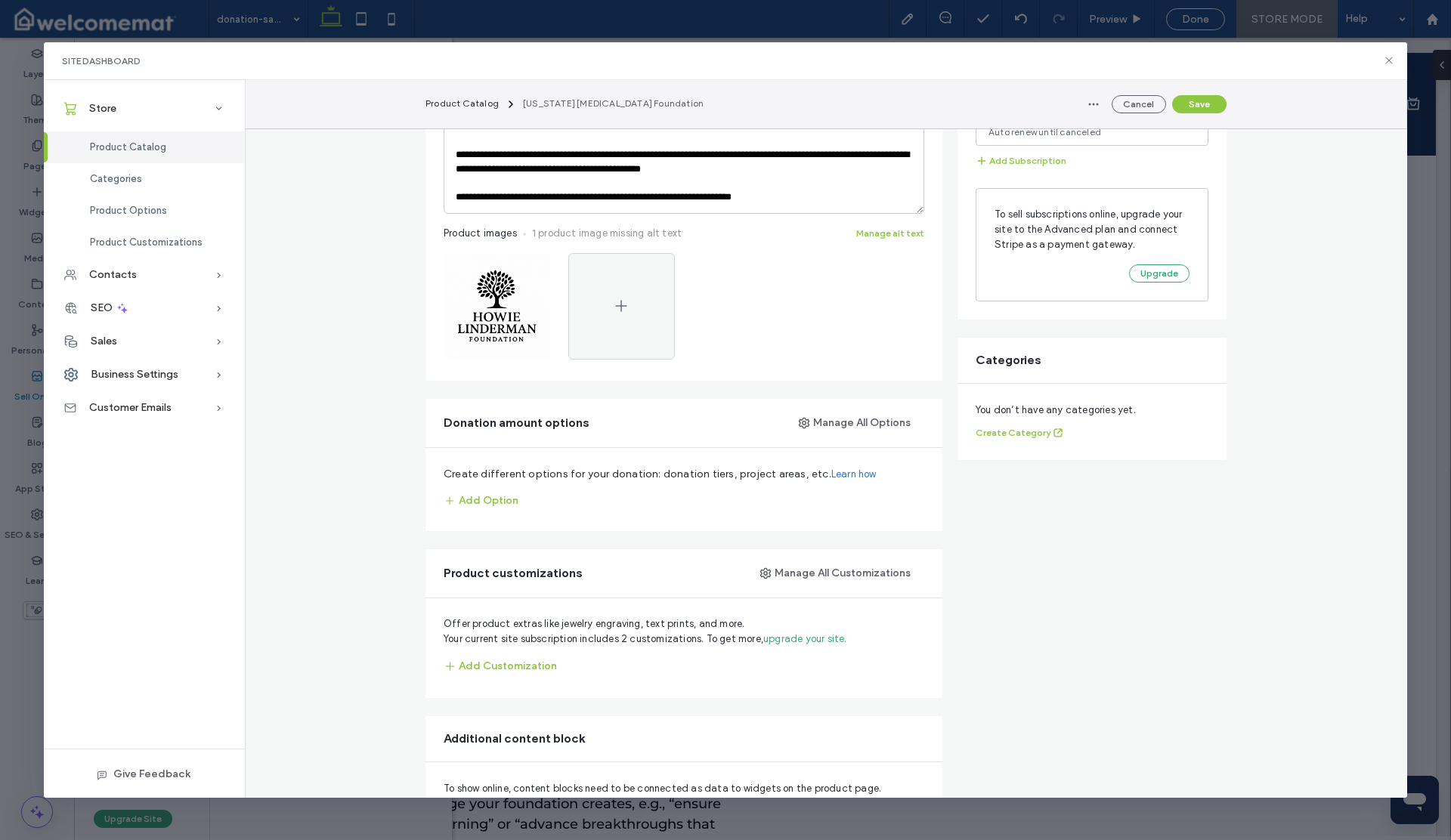
scroll to position [357, 0]
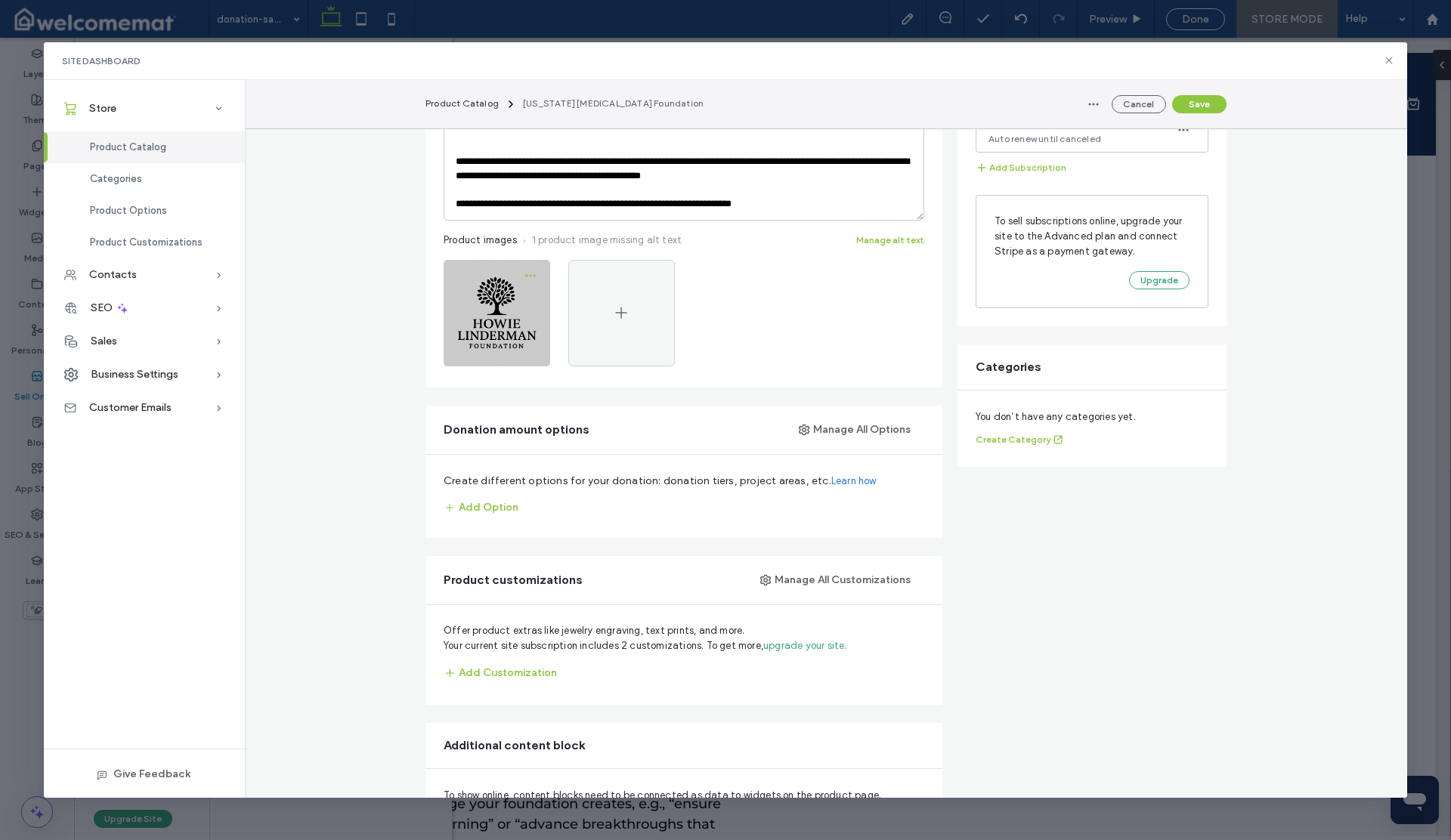
click at [524, 277] on icon "button" at bounding box center [530, 275] width 12 height 12
click at [483, 310] on div "Edit Image" at bounding box center [469, 315] width 135 height 29
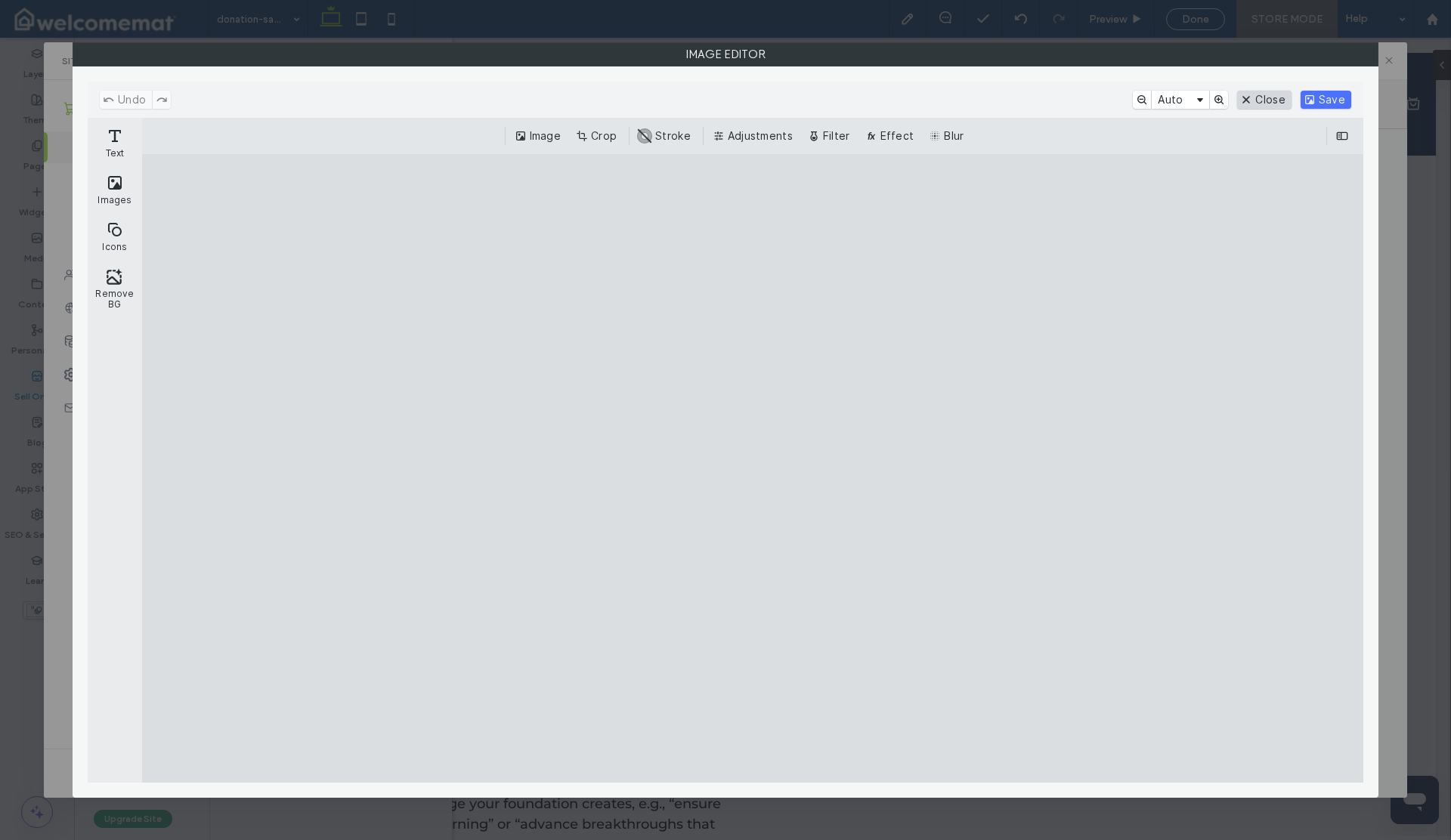
click at [1264, 100] on button "Close" at bounding box center [1264, 100] width 54 height 18
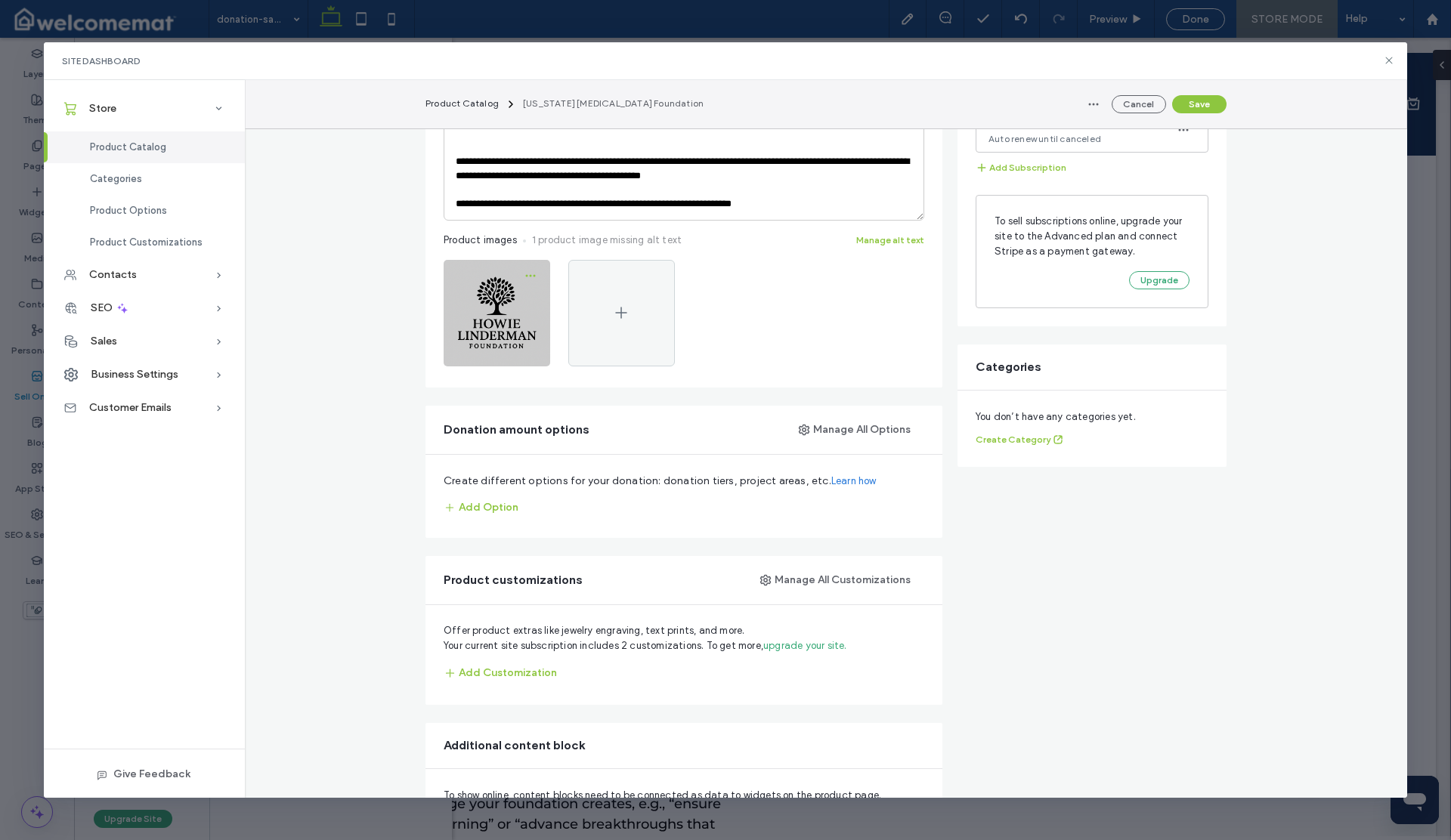
click at [524, 276] on icon "button" at bounding box center [530, 275] width 12 height 12
click at [469, 345] on span "Replace Image" at bounding box center [466, 344] width 69 height 15
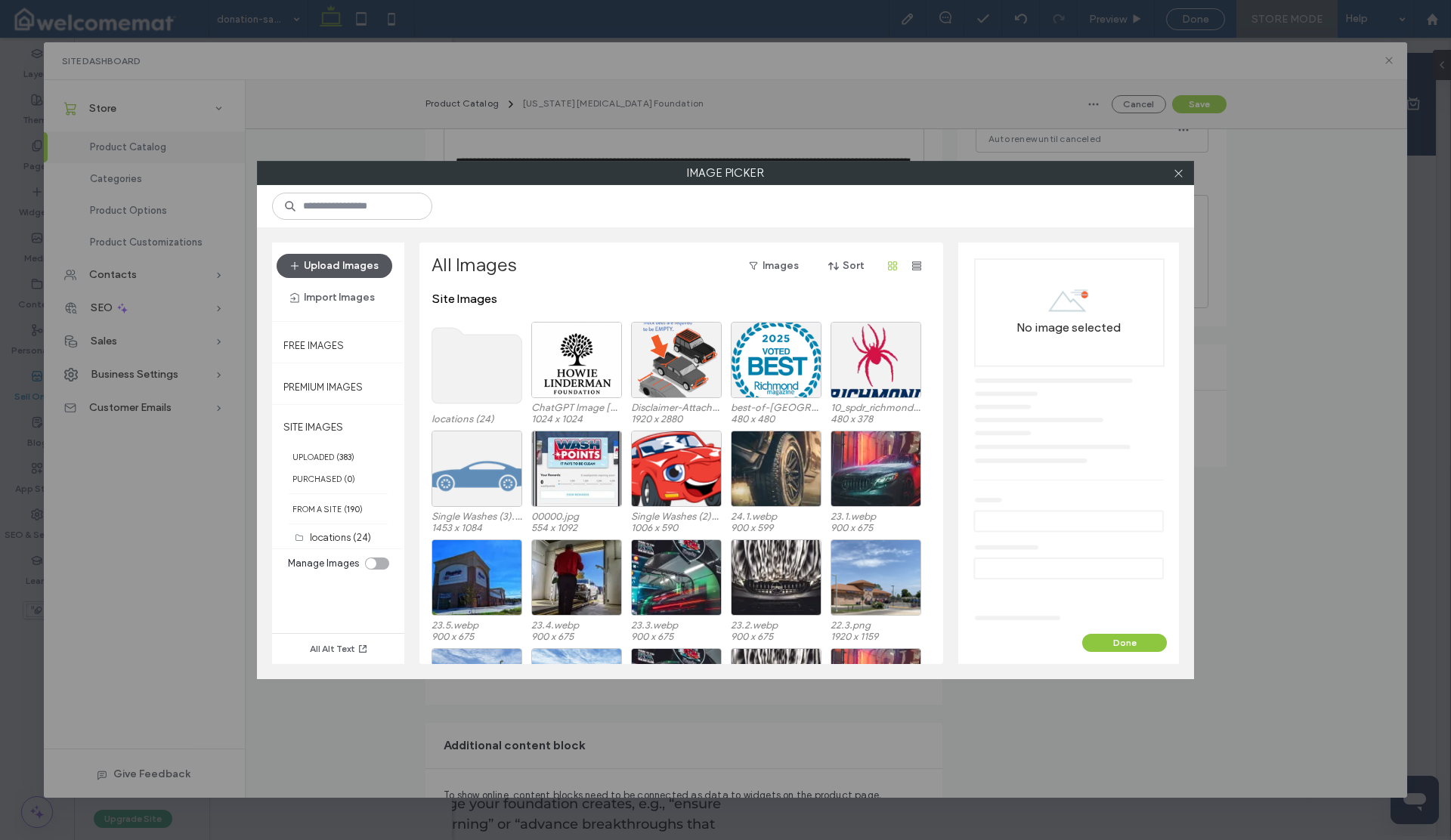
click at [341, 263] on button "Upload Images" at bounding box center [334, 265] width 116 height 24
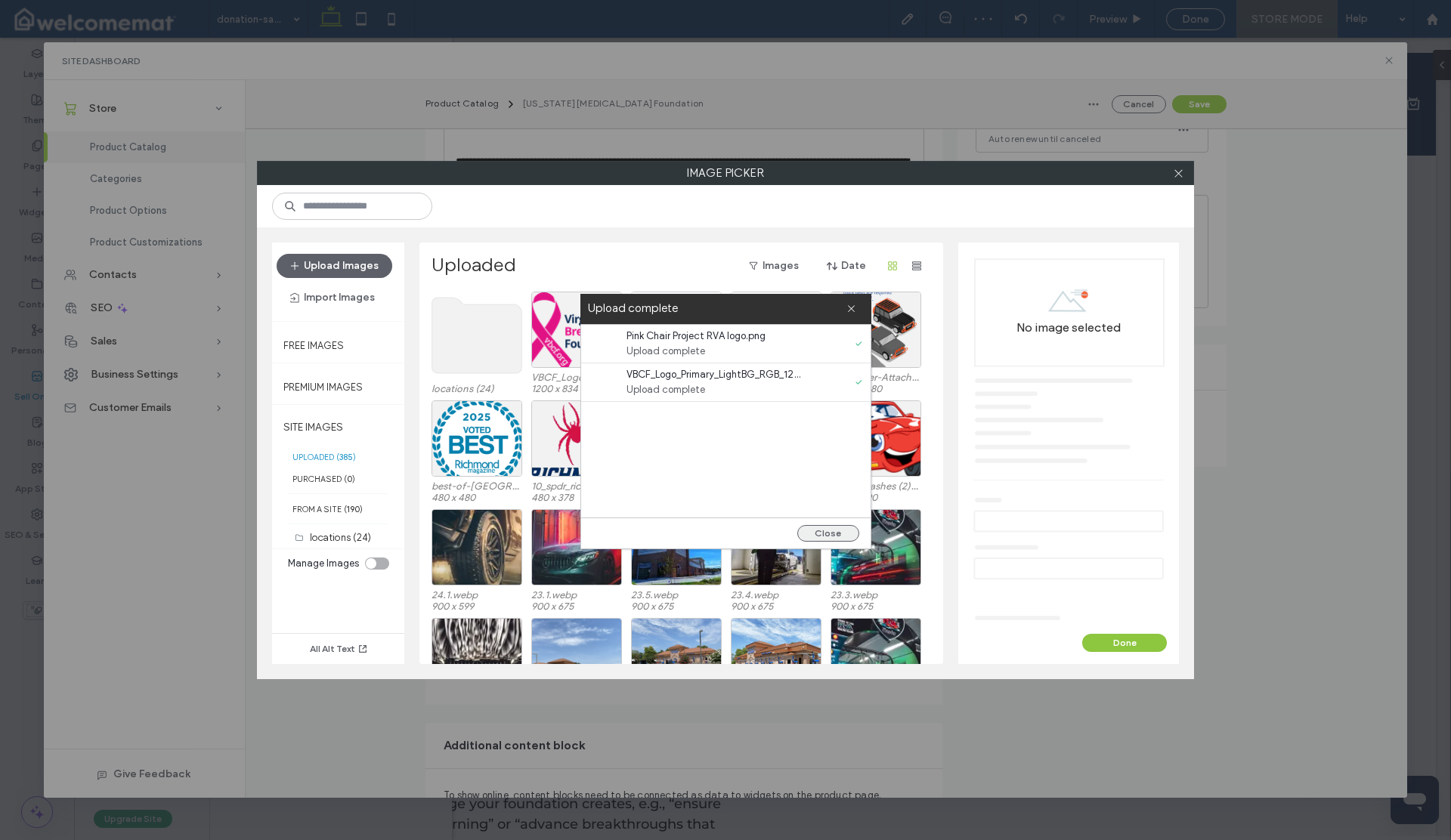
click at [835, 535] on button "Close" at bounding box center [828, 533] width 62 height 16
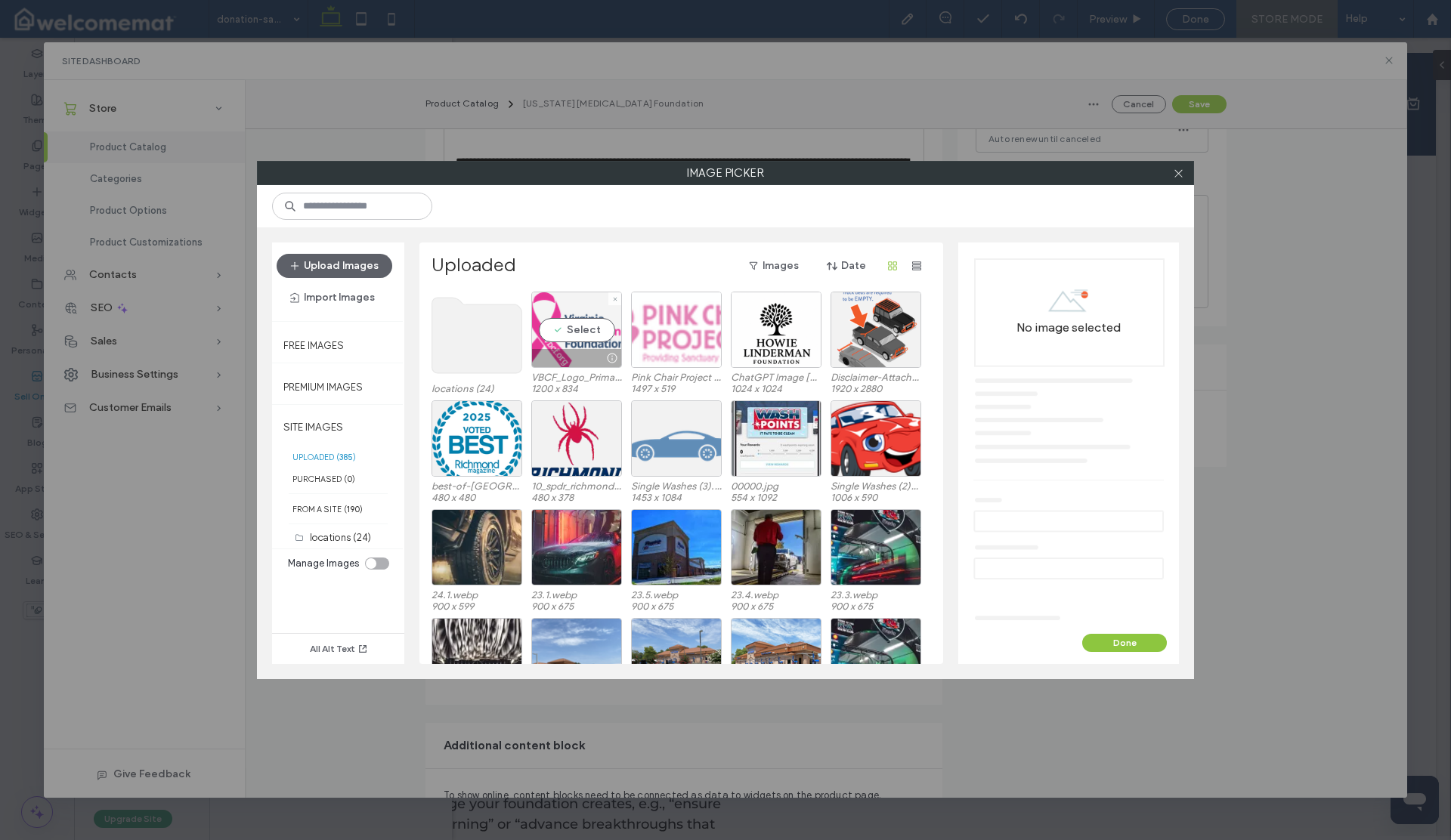
click at [580, 327] on div "Select" at bounding box center [577, 329] width 91 height 76
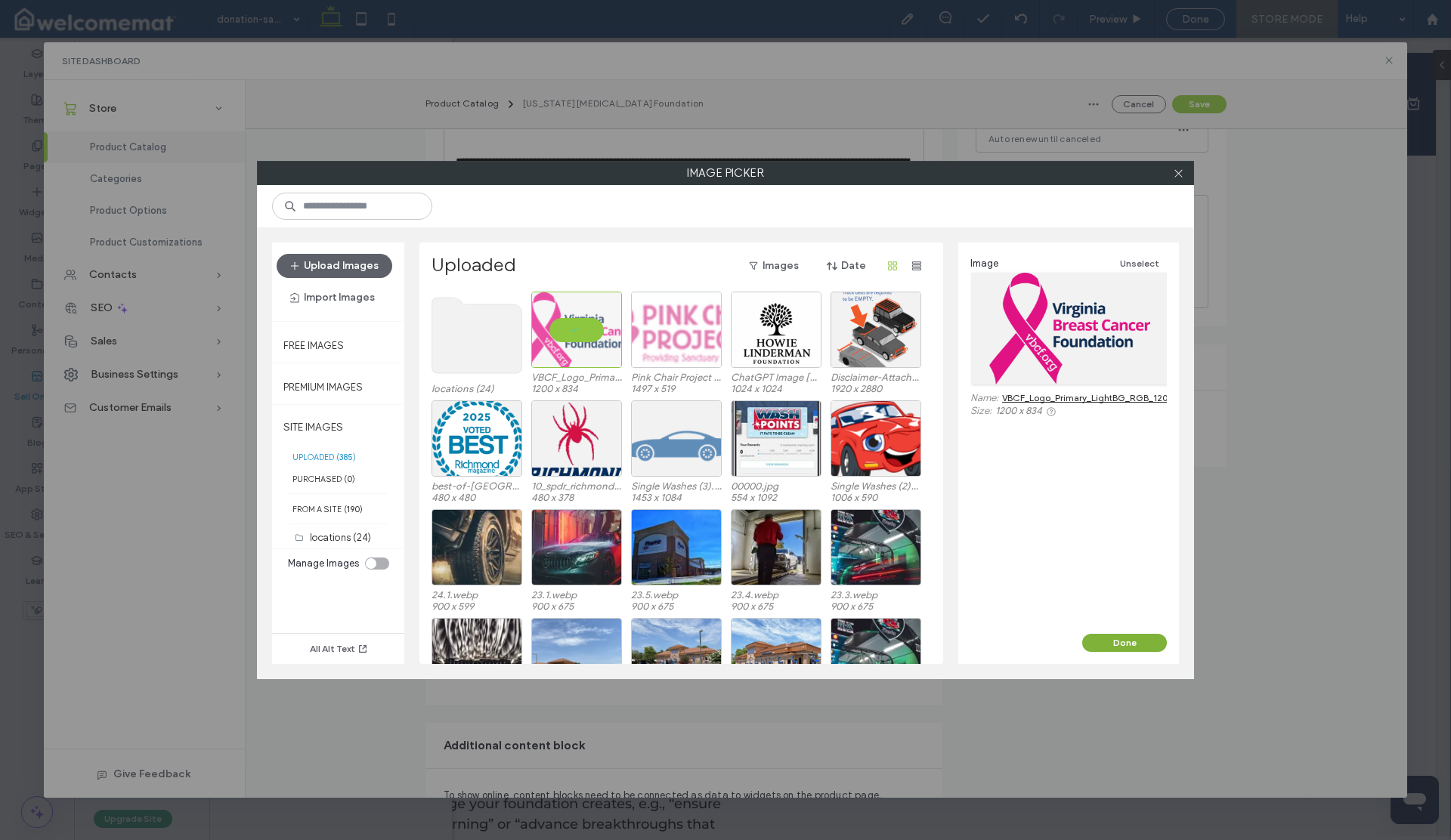
click at [1106, 641] on button "Done" at bounding box center [1124, 643] width 85 height 18
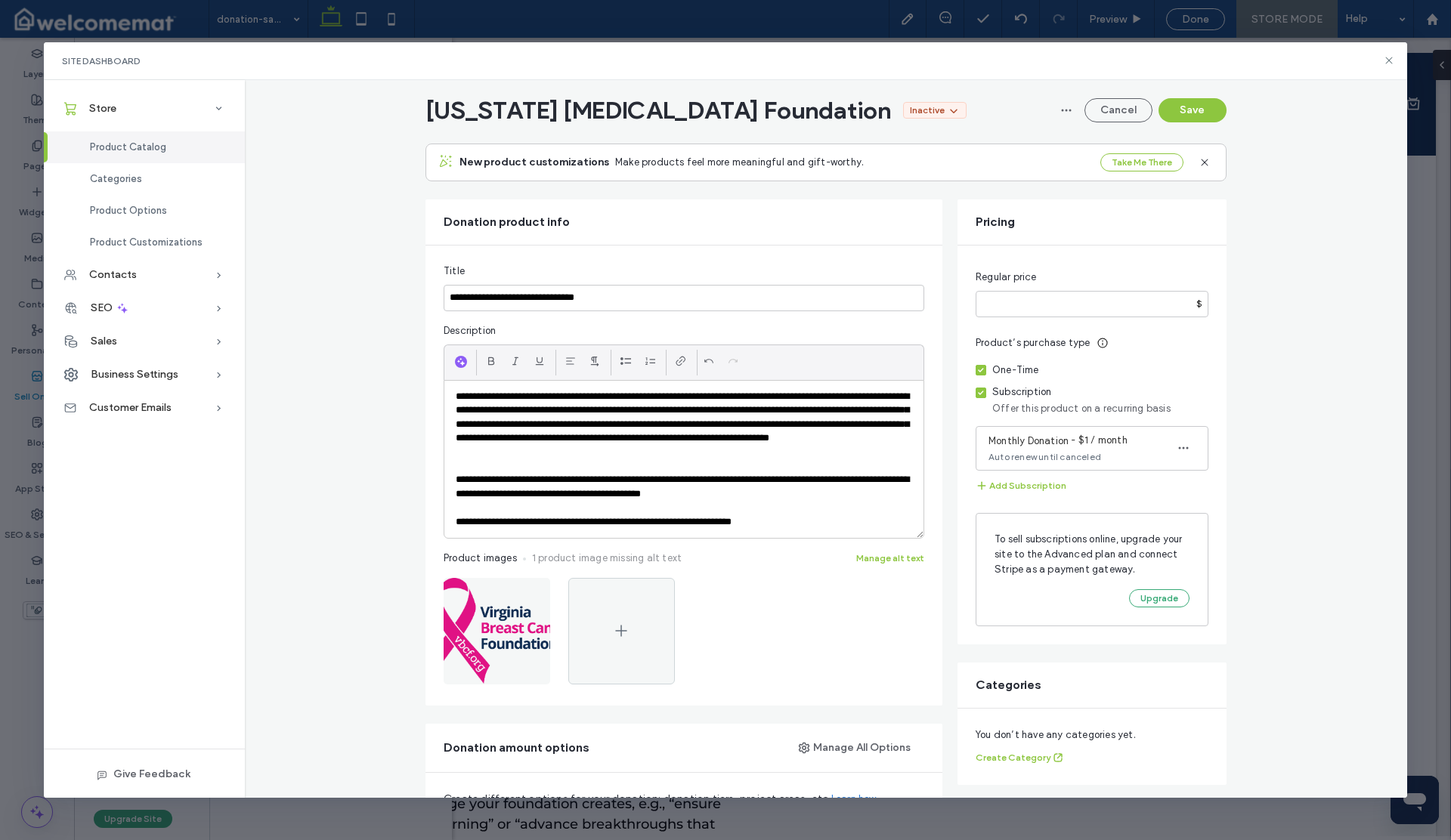
scroll to position [0, 0]
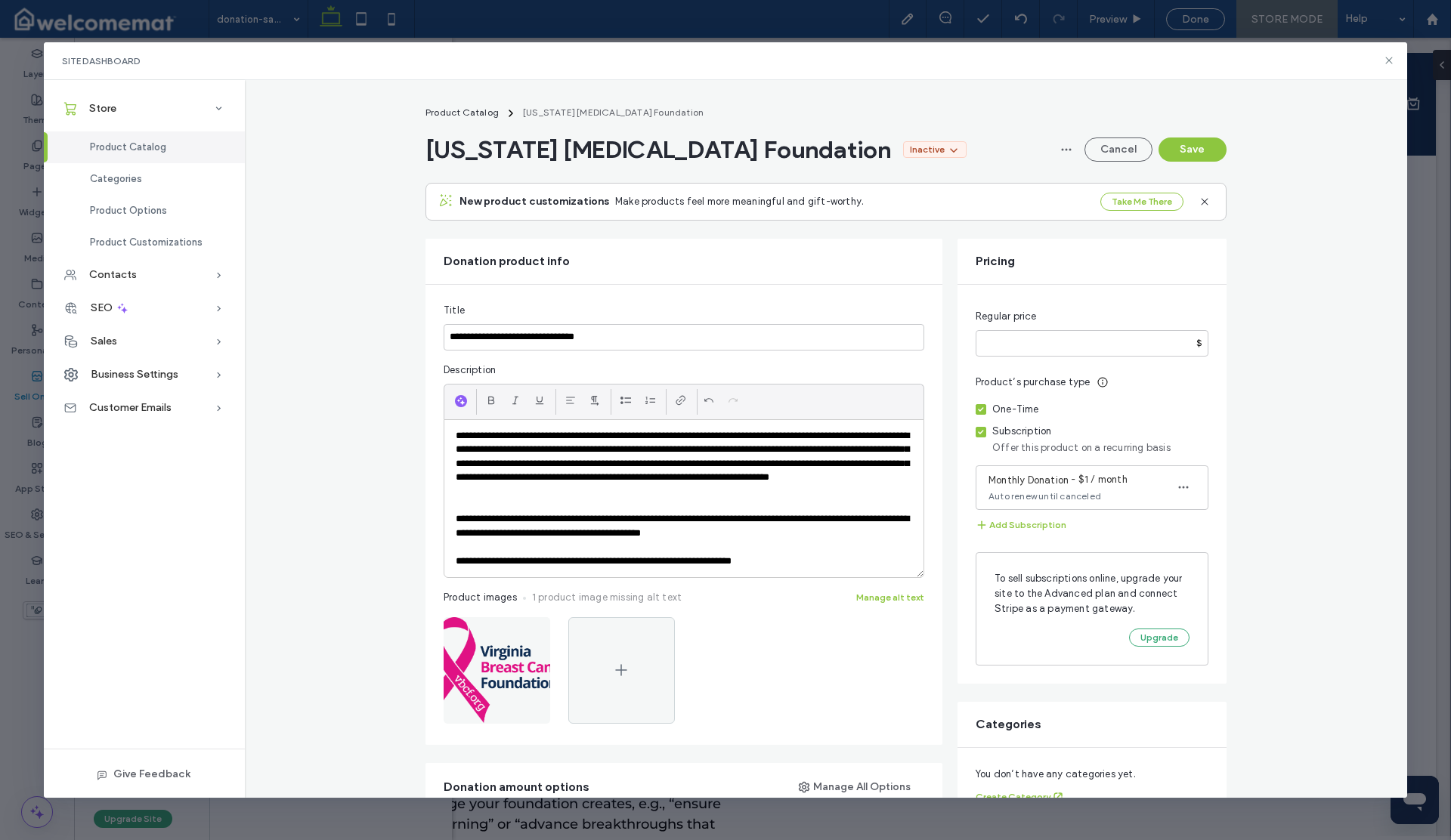
click at [978, 432] on icon at bounding box center [981, 432] width 6 height 4
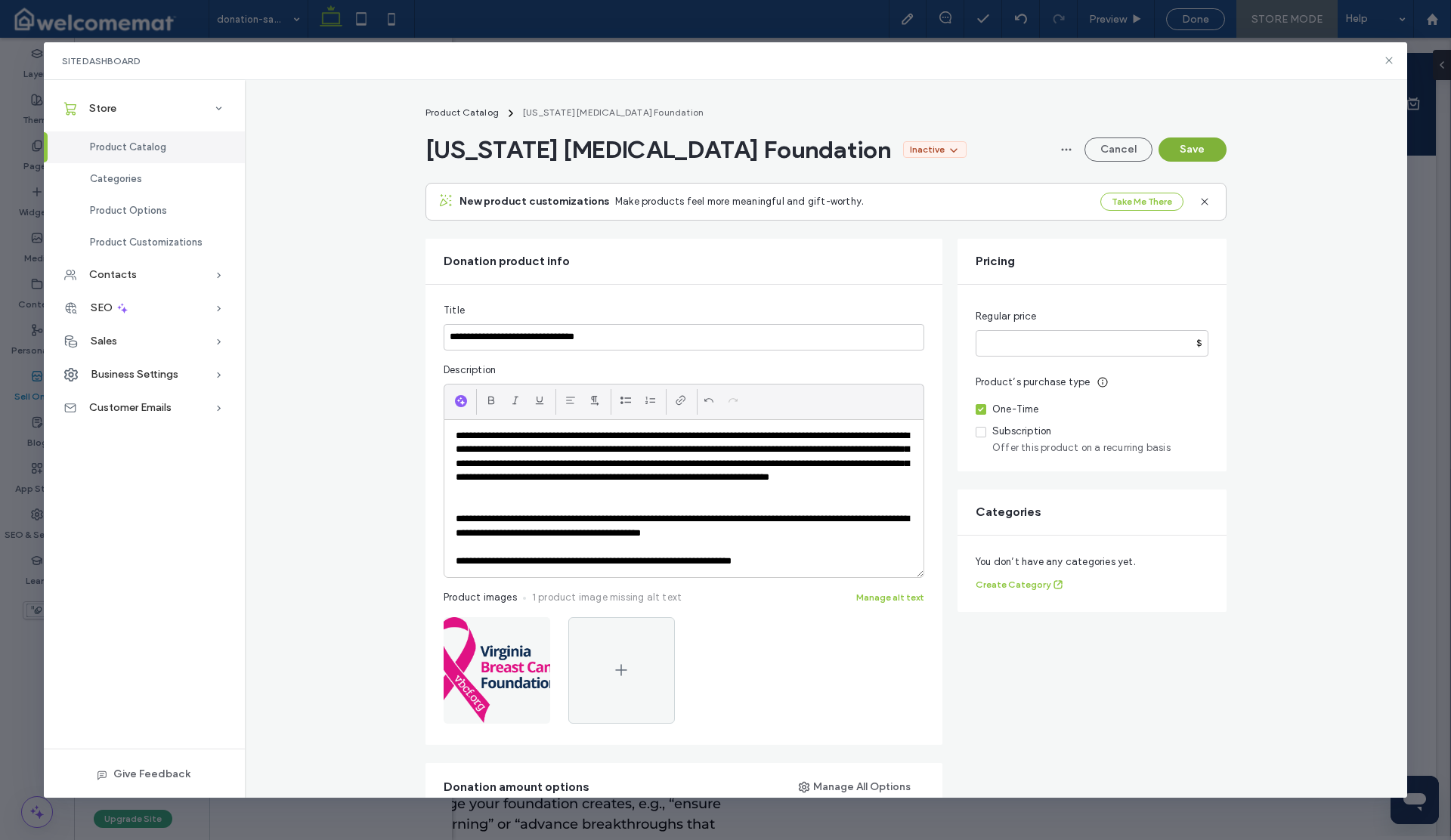
click at [1186, 154] on button "Save" at bounding box center [1193, 149] width 68 height 24
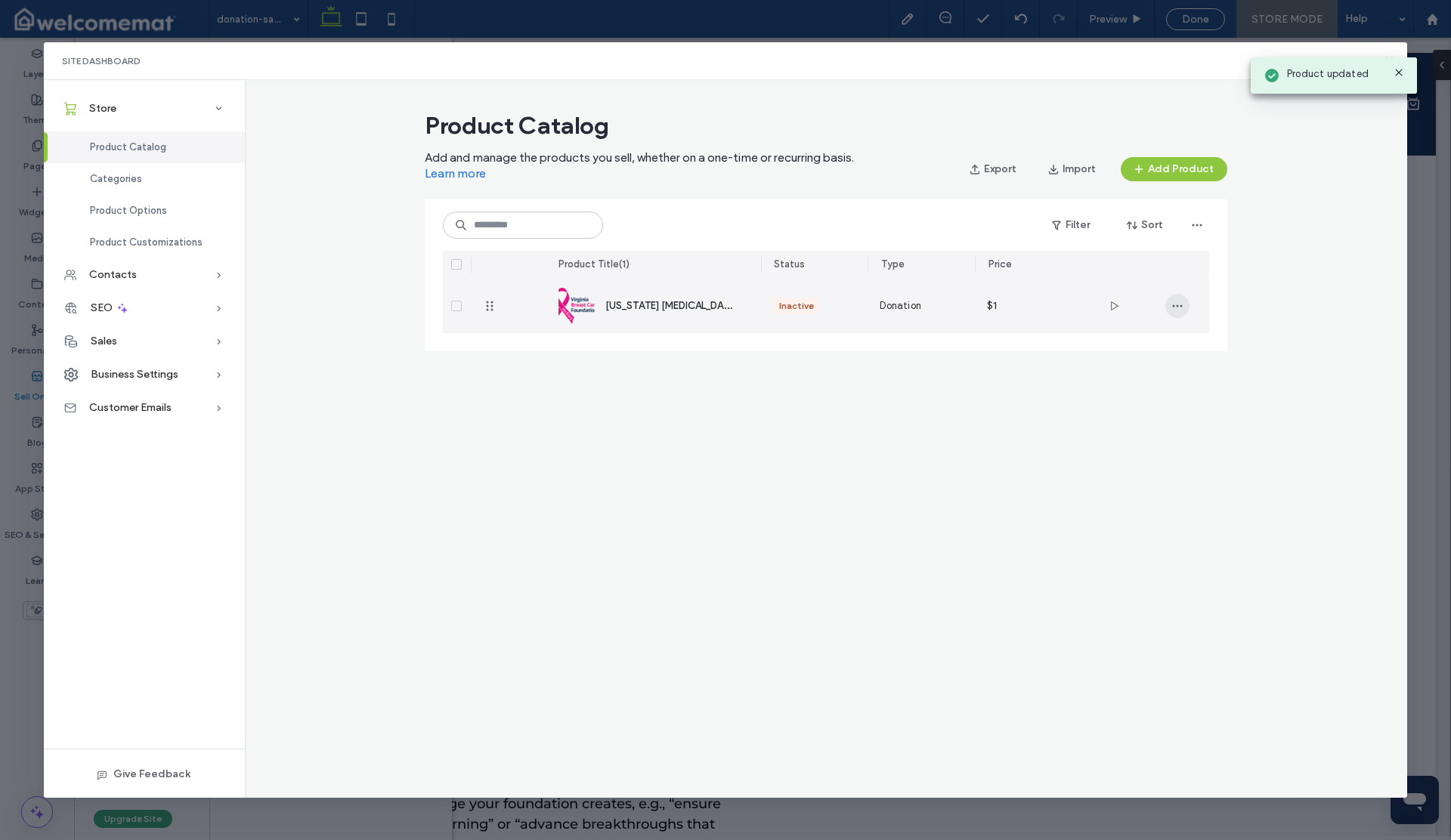
click at [1181, 306] on use "button" at bounding box center [1177, 306] width 10 height 3
click at [707, 307] on span "[US_STATE] [MEDICAL_DATA] Foundation" at bounding box center [699, 305] width 187 height 14
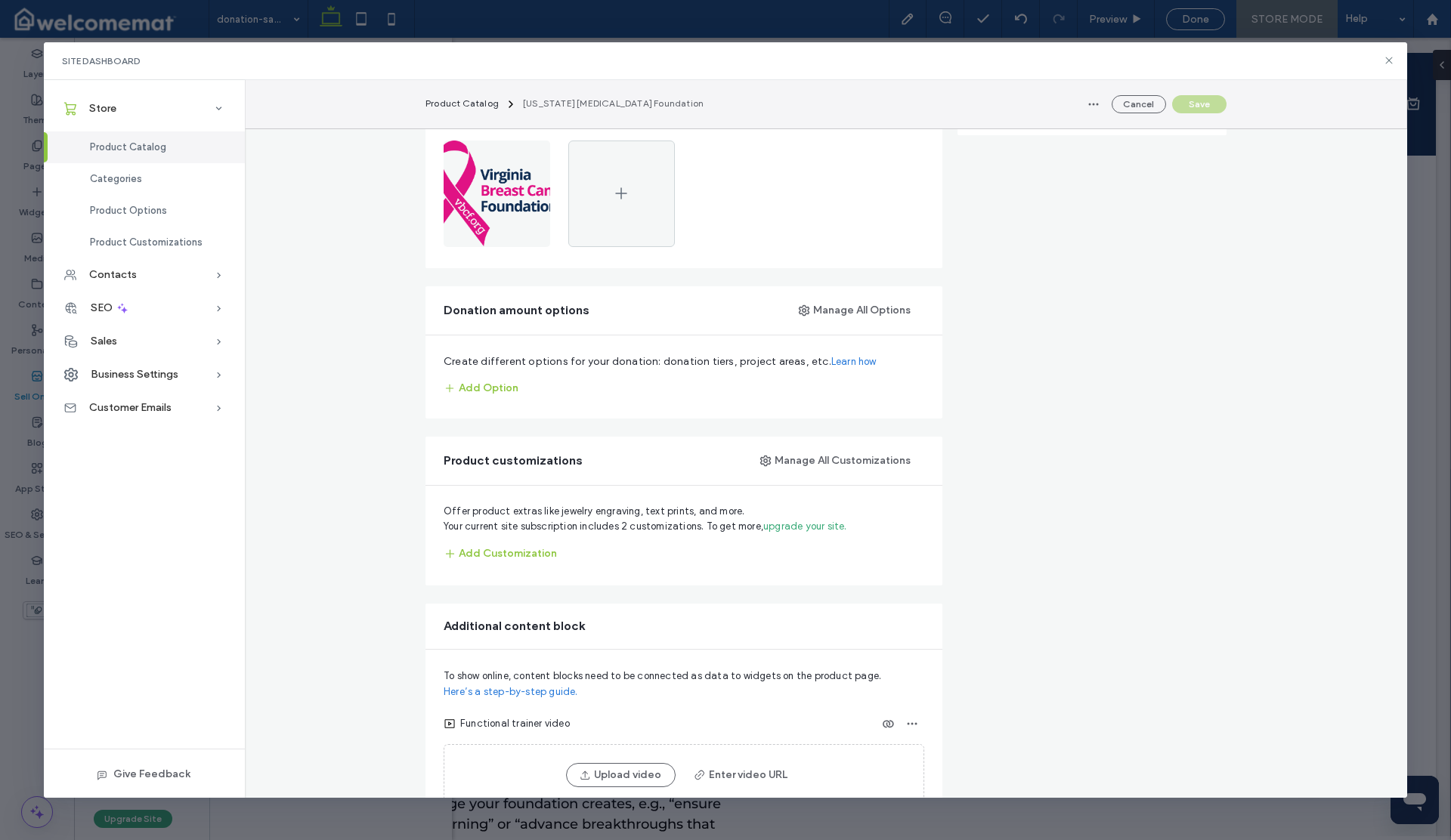
scroll to position [479, 0]
click at [821, 306] on button "Manage All Options" at bounding box center [855, 307] width 139 height 24
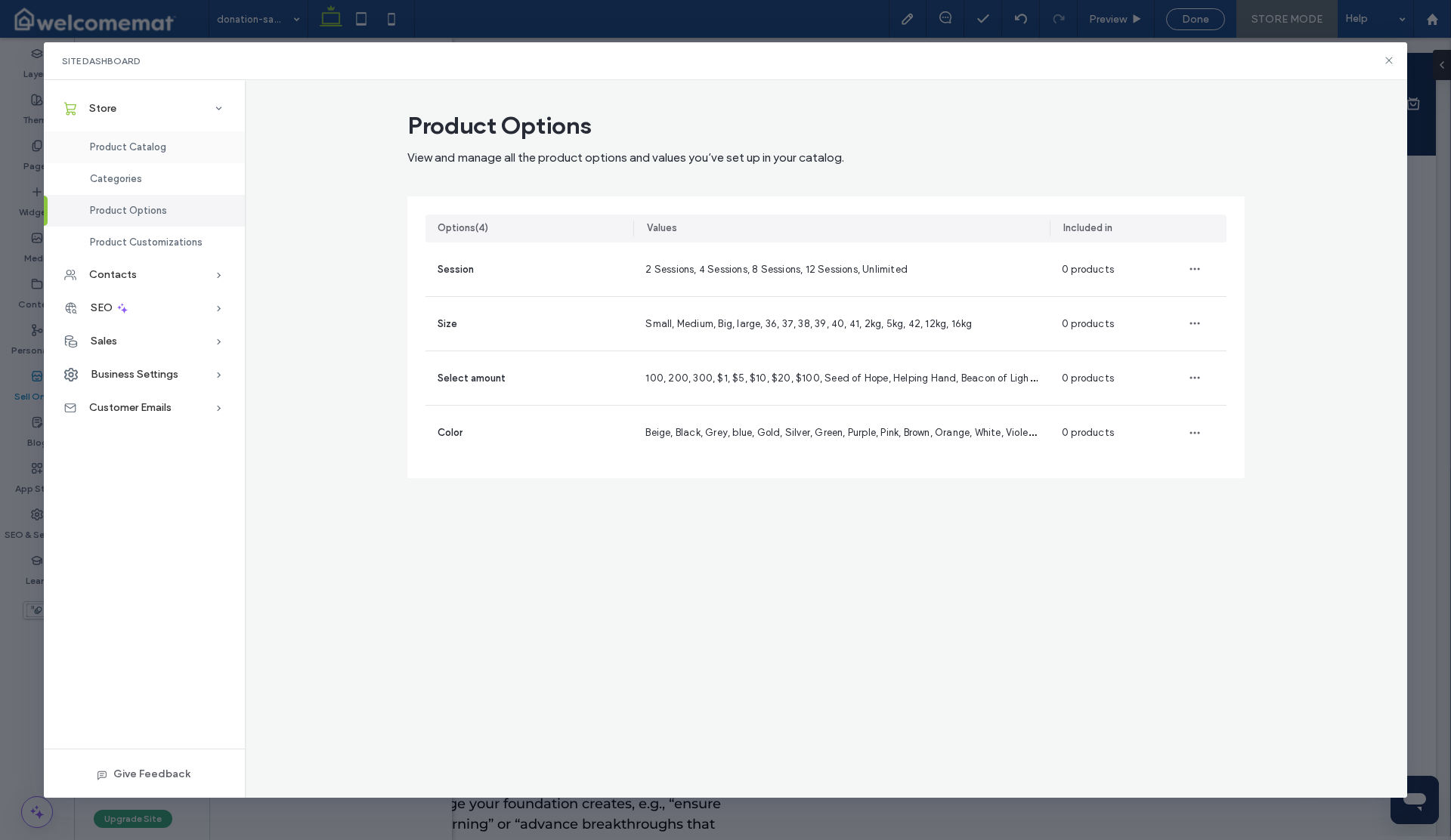
click at [144, 144] on span "Product Catalog" at bounding box center [128, 147] width 76 height 12
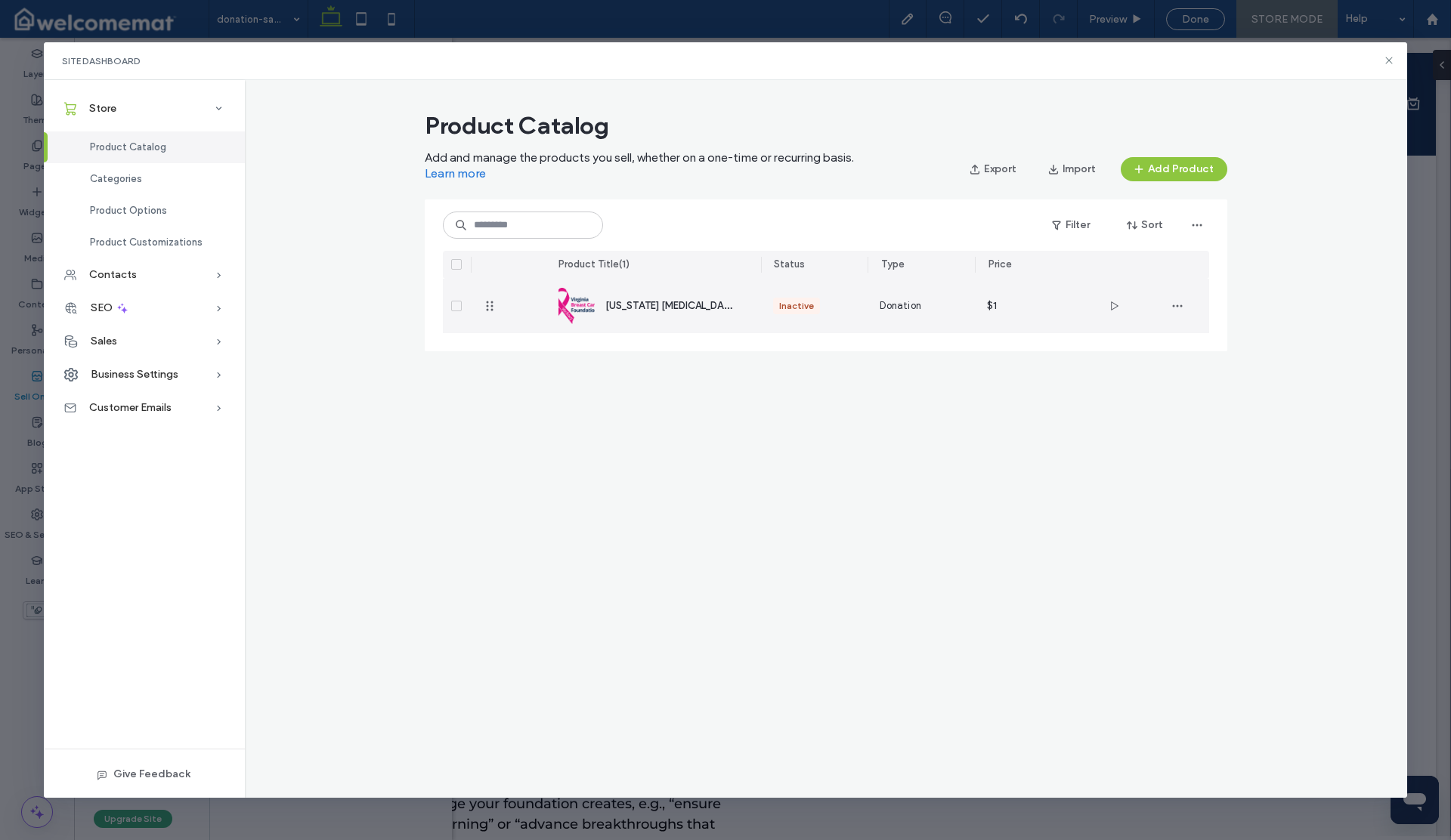
click at [659, 306] on span "[US_STATE] [MEDICAL_DATA] Foundation" at bounding box center [699, 305] width 187 height 14
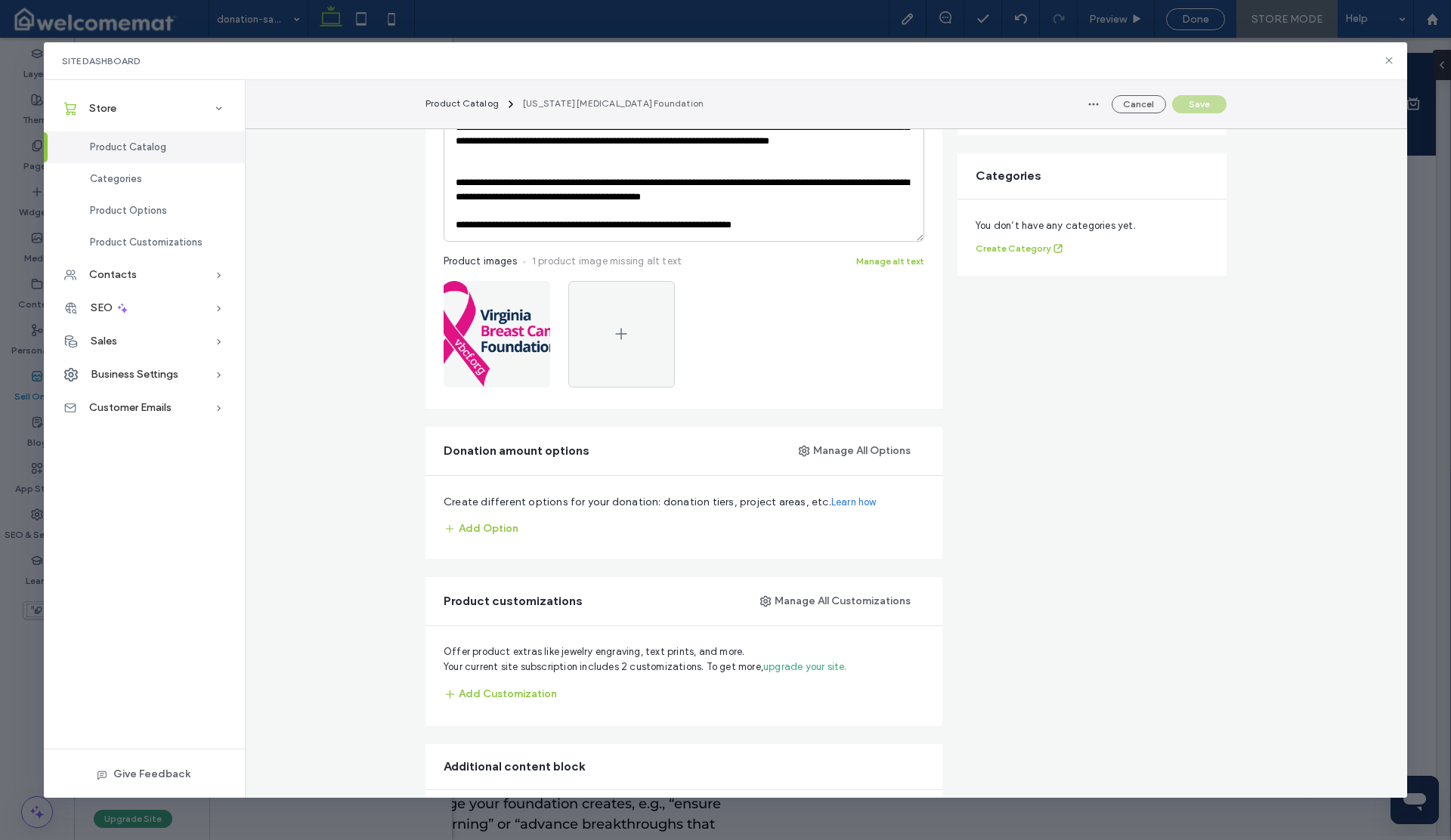
scroll to position [389, 0]
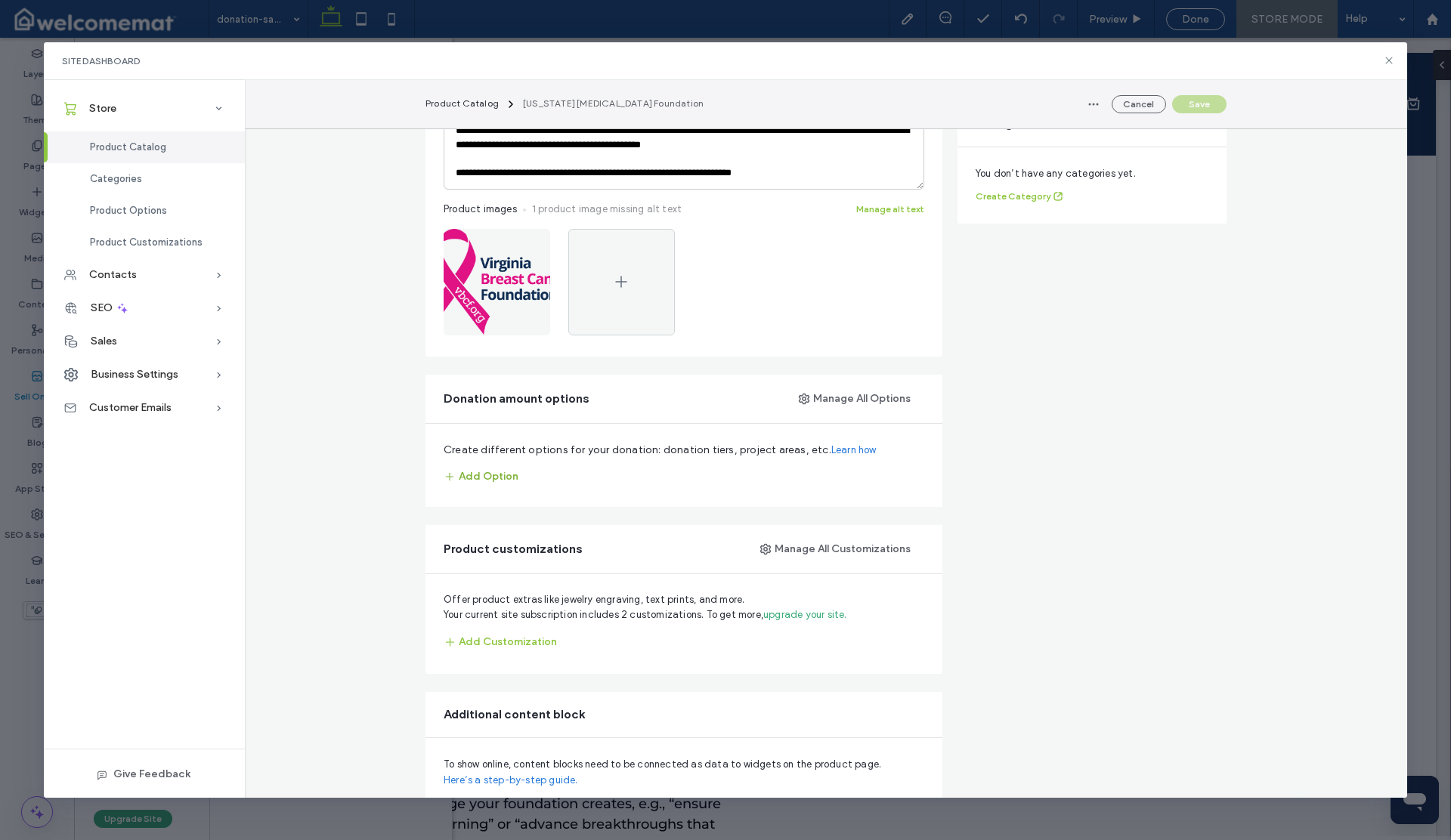
click at [494, 475] on button "Add Option" at bounding box center [480, 477] width 75 height 24
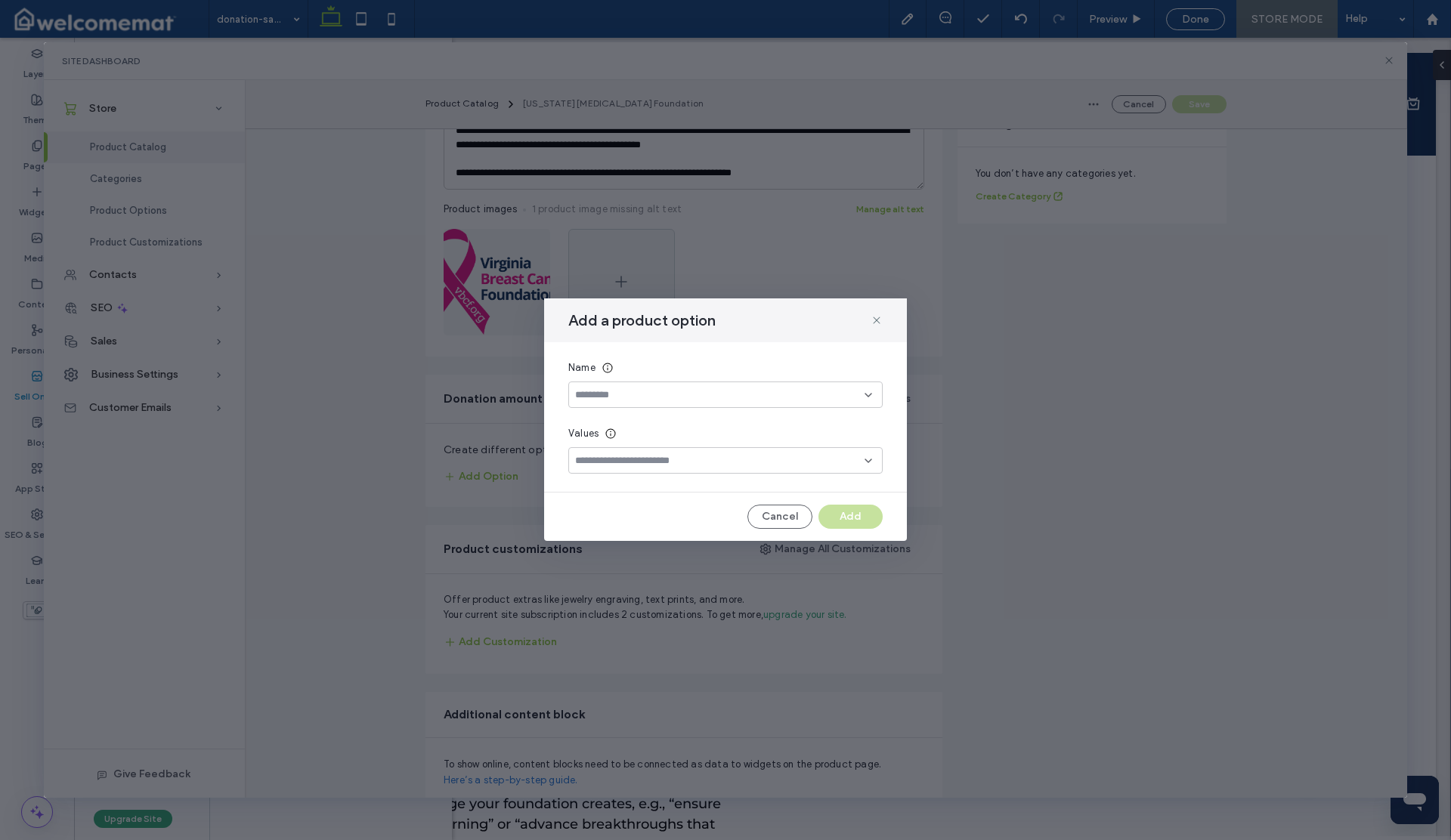
click at [614, 399] on input at bounding box center [720, 395] width 290 height 12
click at [614, 393] on input at bounding box center [720, 395] width 290 height 12
type input "********"
click at [594, 456] on input at bounding box center [720, 460] width 290 height 12
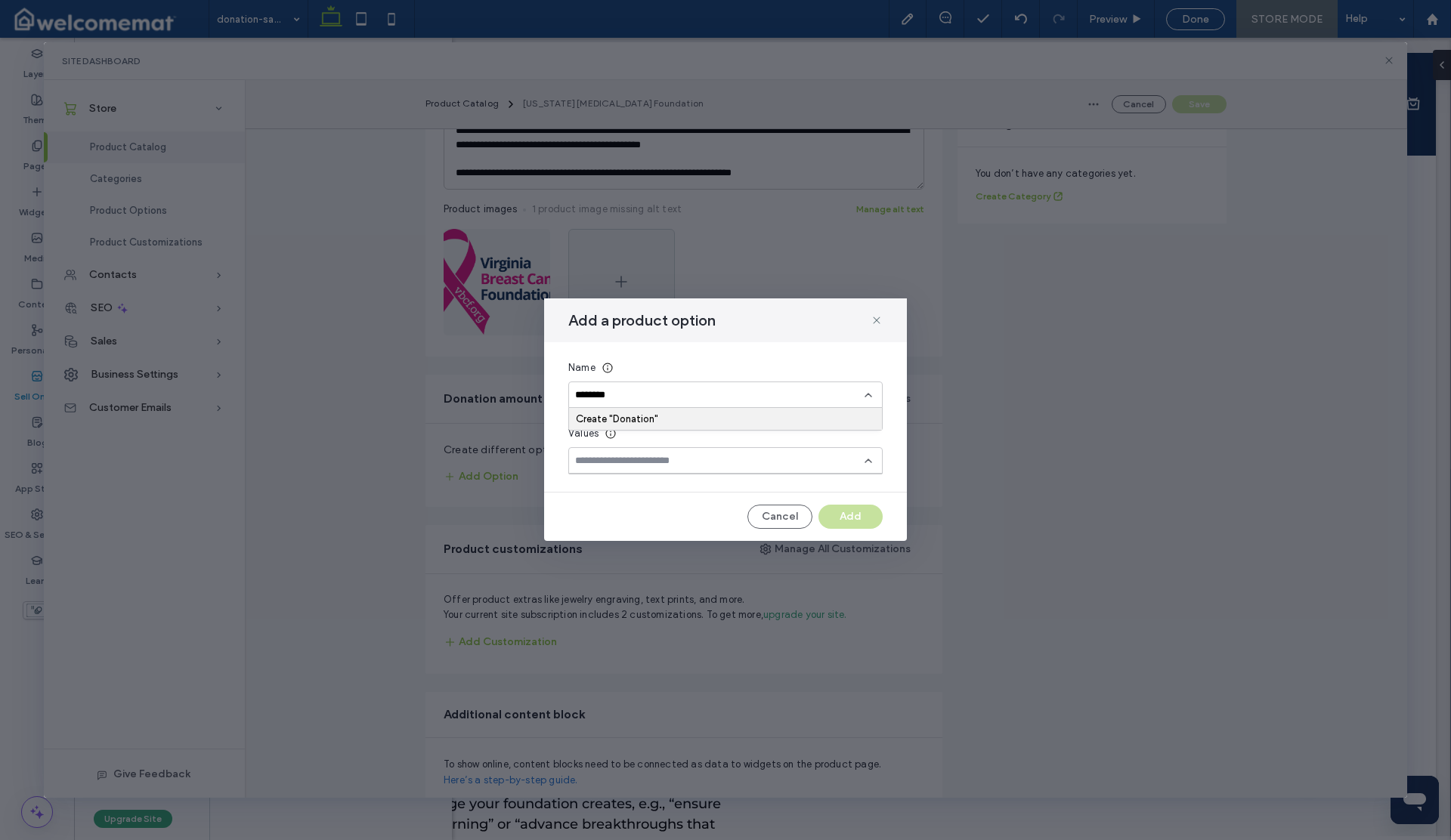
paste input "**********"
type input "**********"
click at [587, 463] on input "**********" at bounding box center [720, 460] width 290 height 12
paste input "**********"
type input "**********"
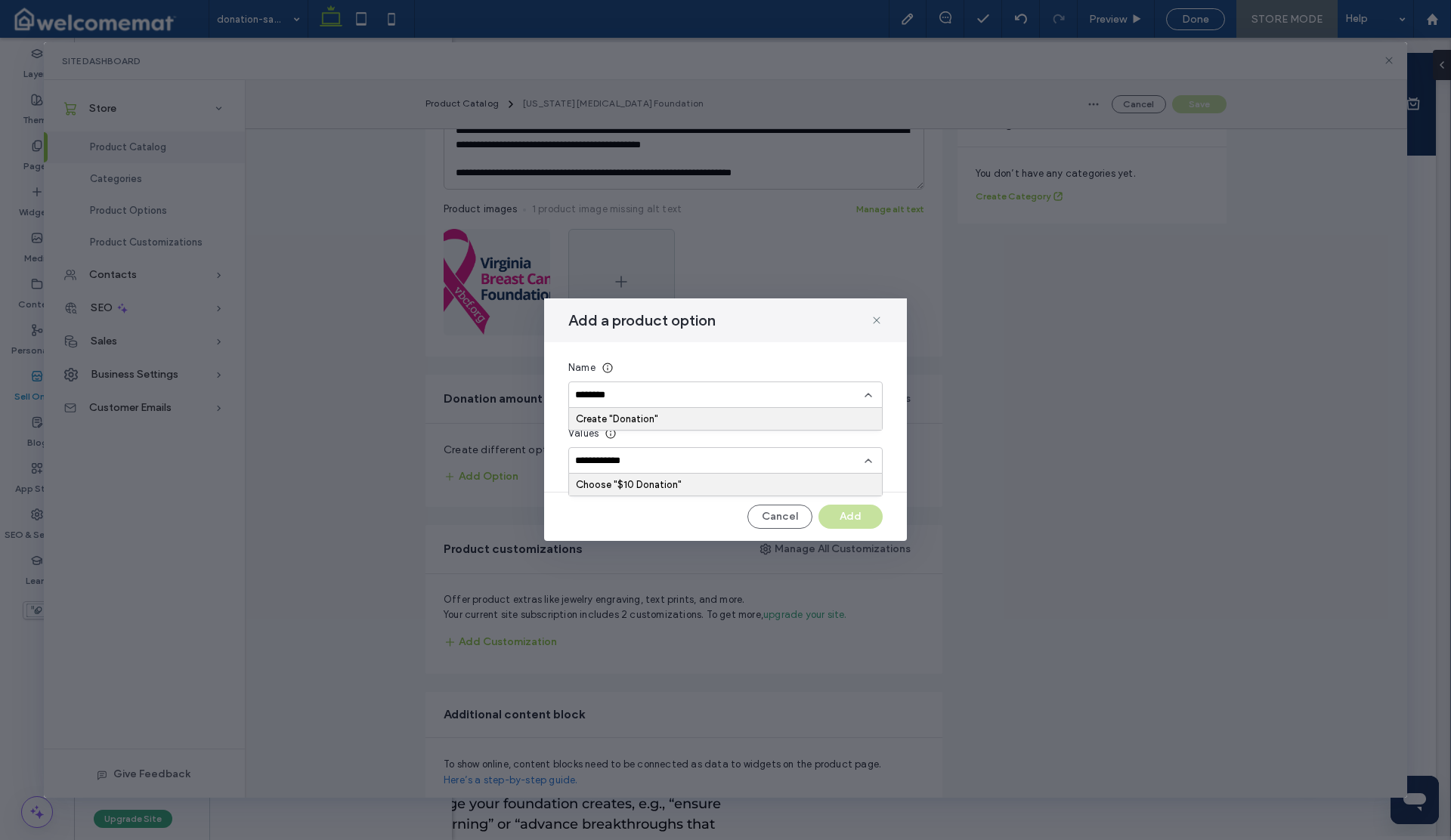
click at [636, 417] on div "Create "Donation"" at bounding box center [725, 419] width 300 height 12
click at [619, 458] on input at bounding box center [720, 460] width 290 height 12
paste input "**********"
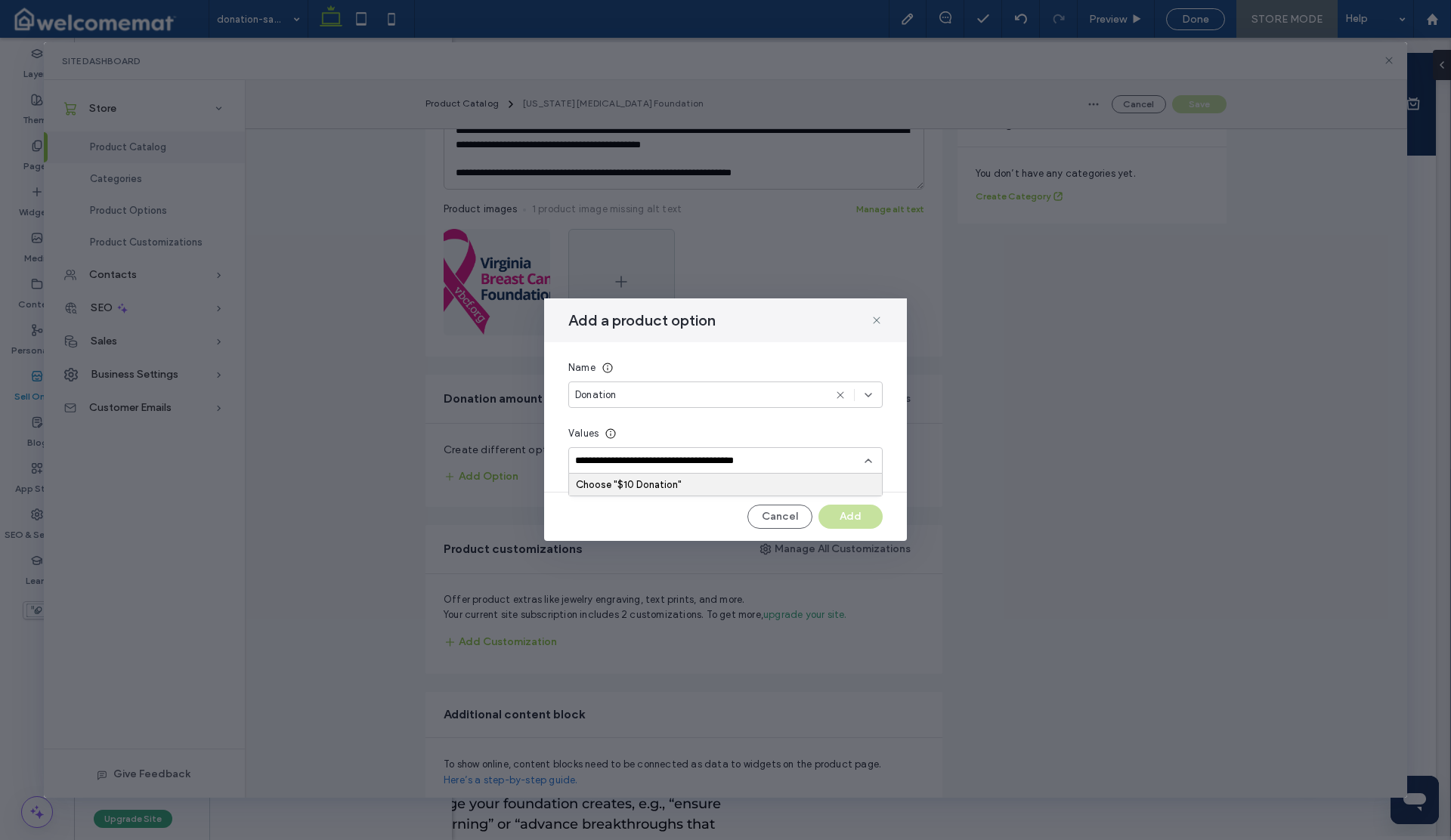
paste input "**********"
type input "**********"
click at [799, 464] on input "**********" at bounding box center [720, 460] width 290 height 13
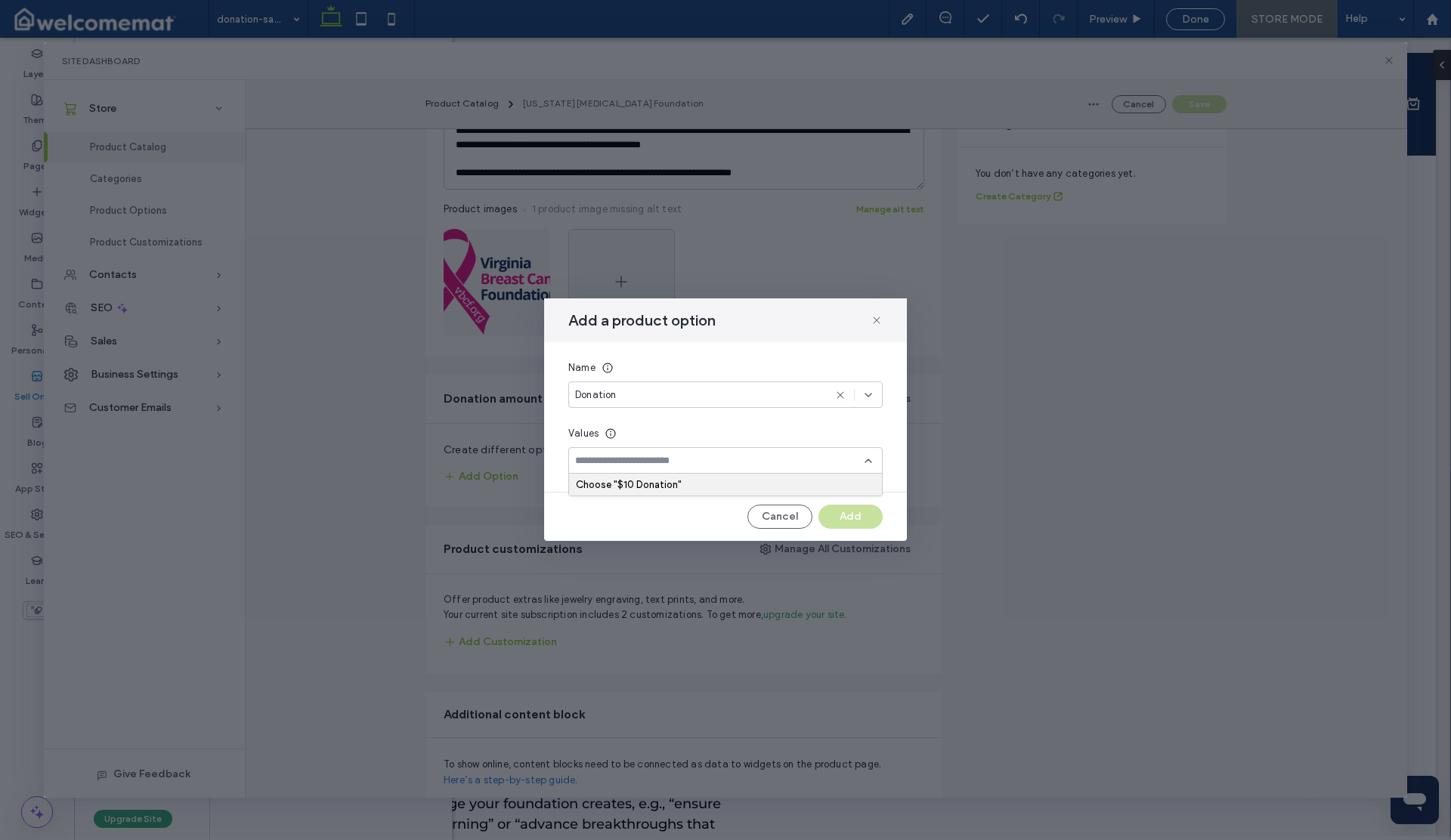
scroll to position [0, 0]
click at [607, 487] on div "Choose """ at bounding box center [725, 485] width 300 height 12
click at [688, 460] on input at bounding box center [720, 460] width 290 height 13
click at [781, 518] on button "Cancel" at bounding box center [780, 516] width 65 height 24
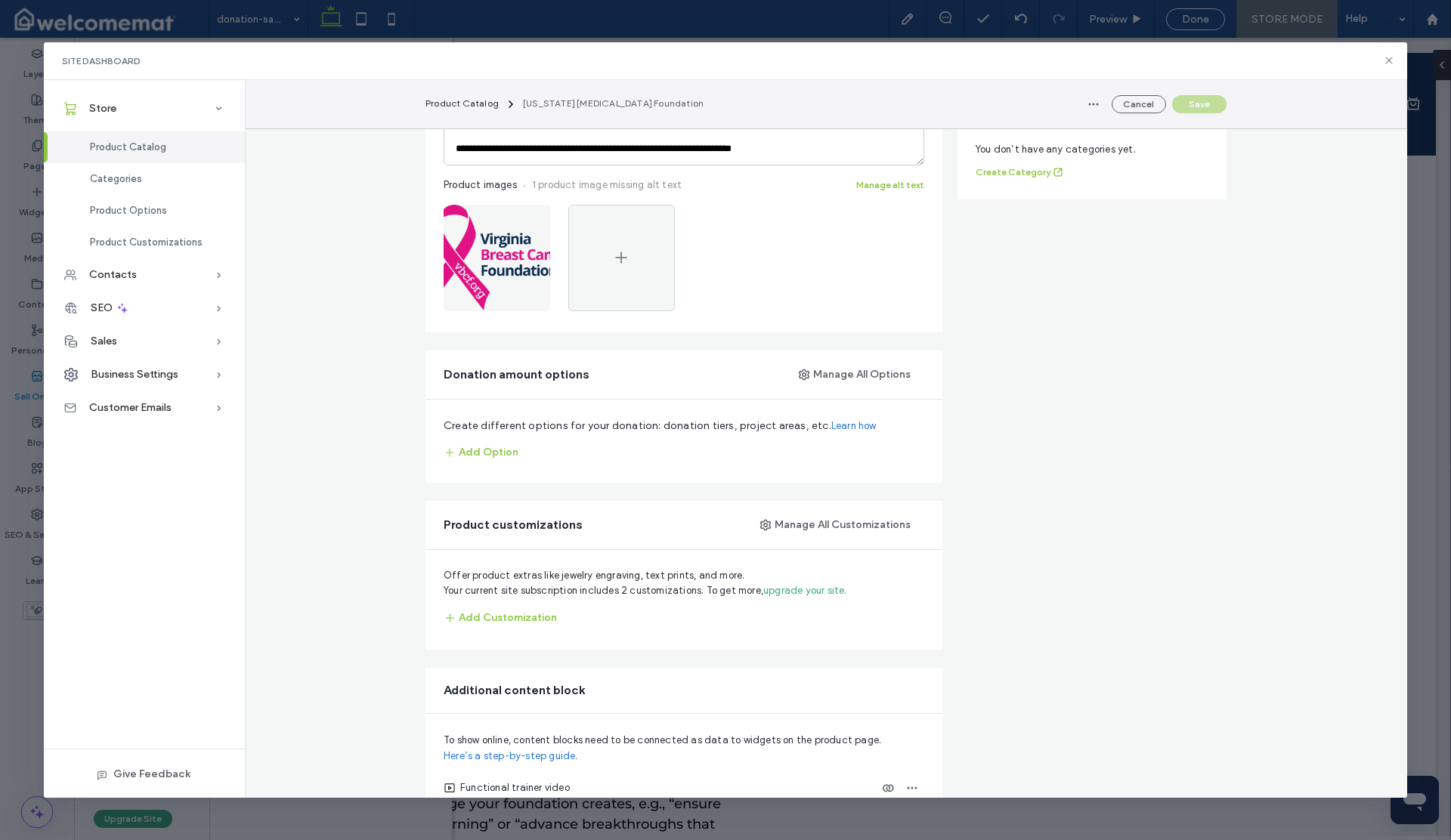
scroll to position [414, 0]
click at [838, 371] on button "Manage All Options" at bounding box center [855, 373] width 139 height 24
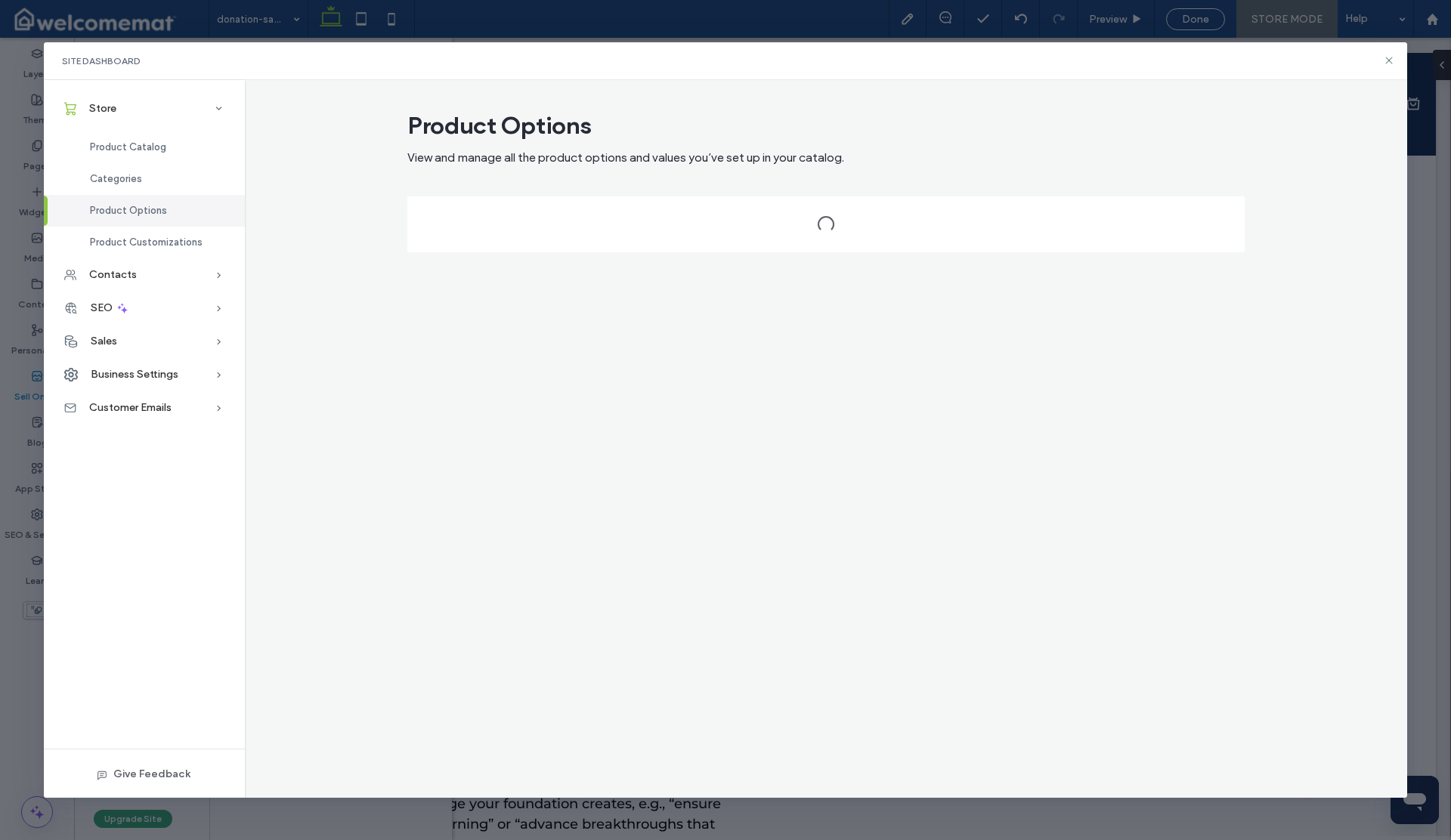
scroll to position [0, 0]
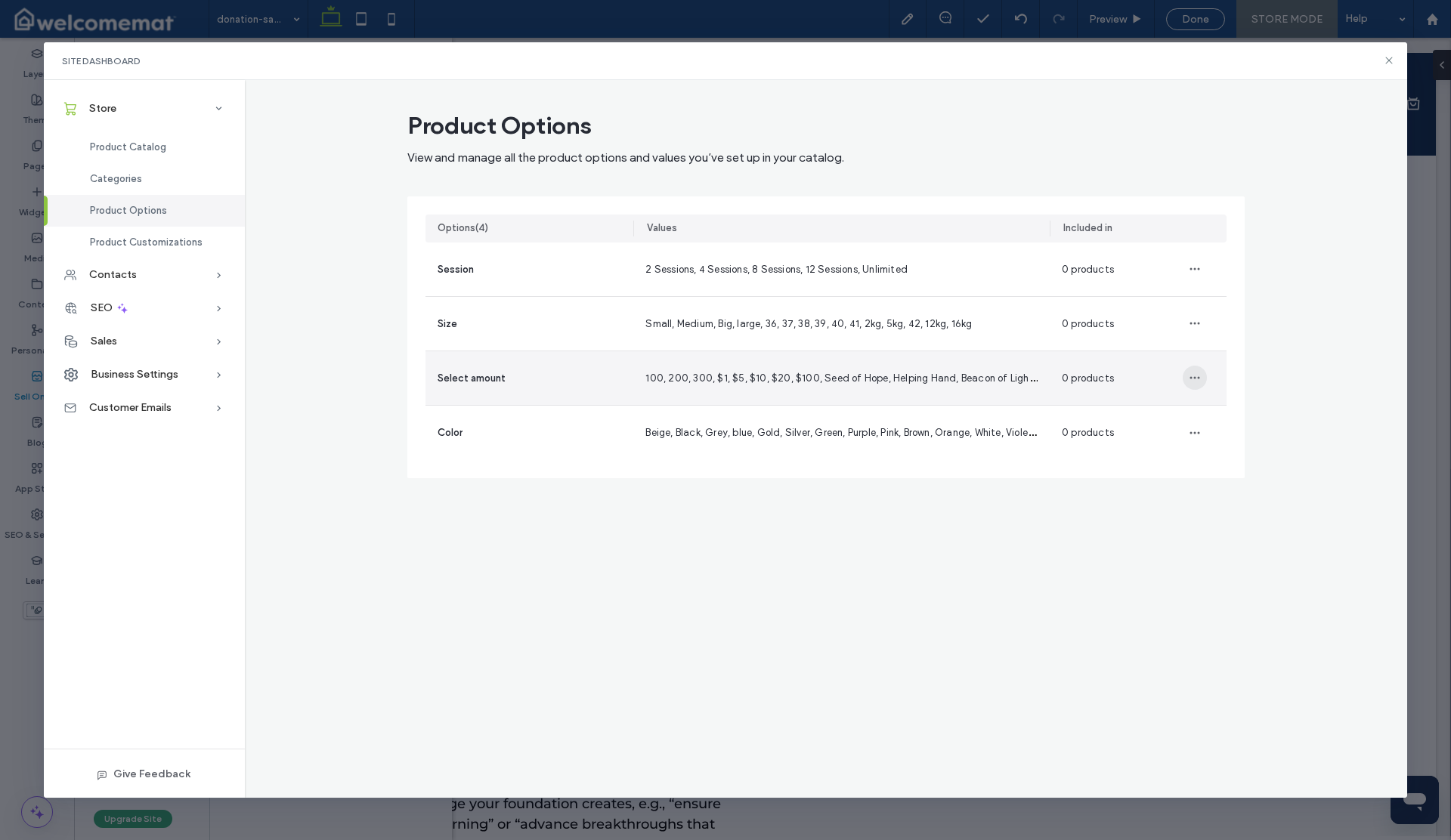
click at [1190, 380] on icon "button" at bounding box center [1195, 377] width 12 height 12
click at [1210, 416] on span at bounding box center [1205, 417] width 18 height 16
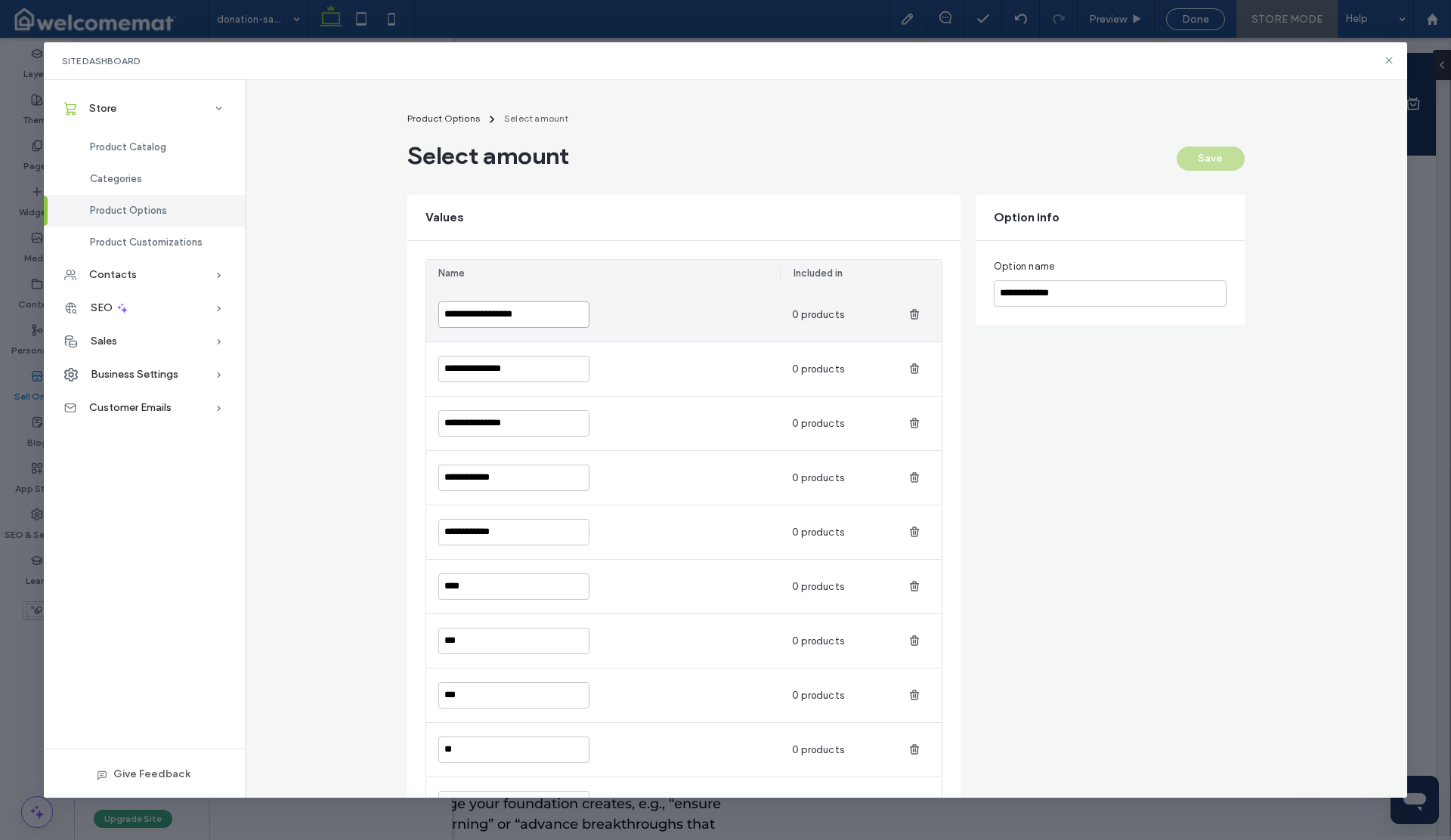
drag, startPoint x: 524, startPoint y: 314, endPoint x: 381, endPoint y: 316, distance: 143.0
click at [381, 316] on div "**********" at bounding box center [826, 562] width 1163 height 916
paste input
click at [454, 316] on input "**********" at bounding box center [514, 314] width 151 height 26
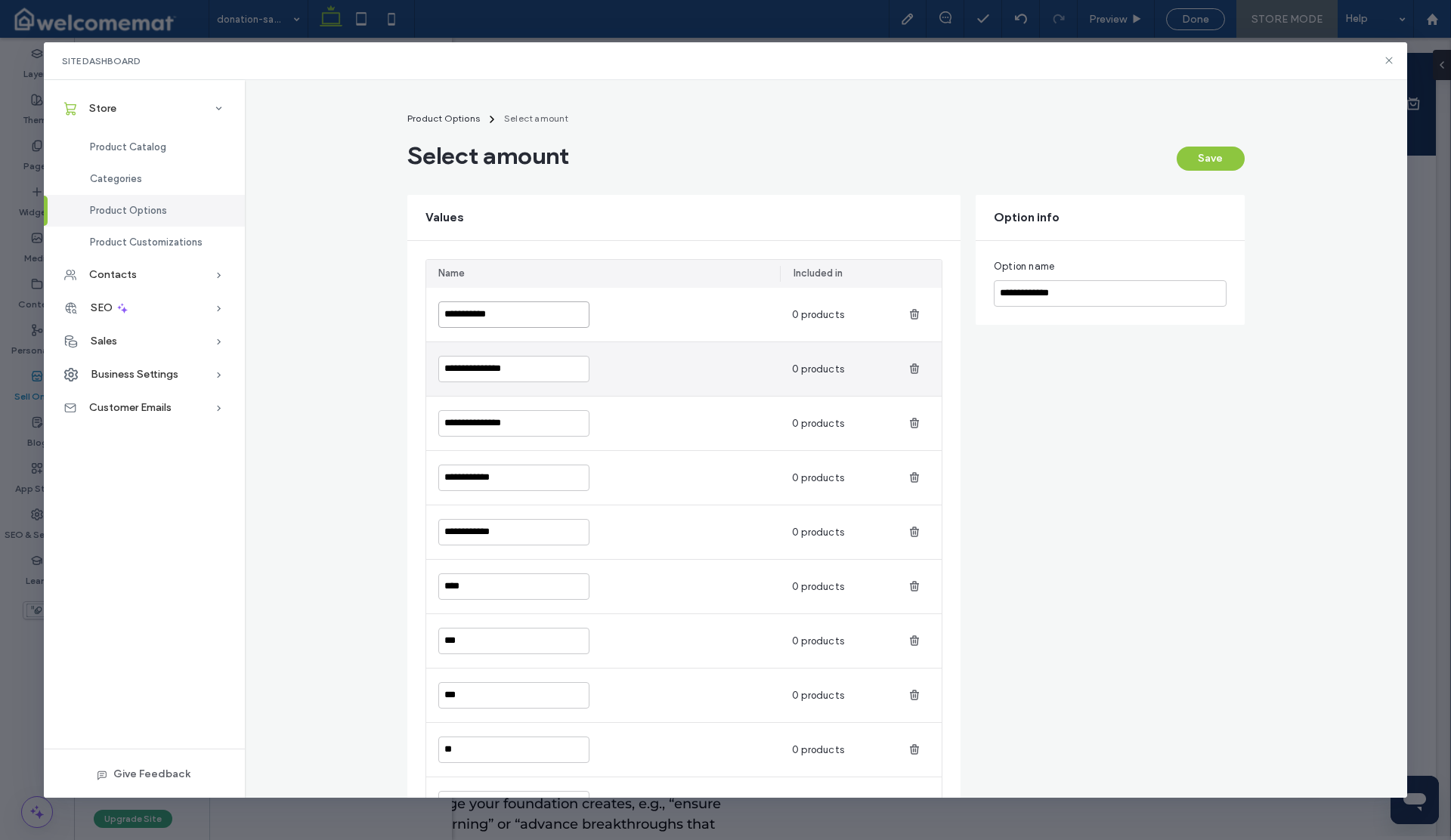
type input "**********"
drag, startPoint x: 526, startPoint y: 372, endPoint x: 394, endPoint y: 371, distance: 132.0
click at [393, 371] on main "**********" at bounding box center [826, 568] width 873 height 928
paste input
click at [449, 371] on input "**********" at bounding box center [514, 369] width 151 height 26
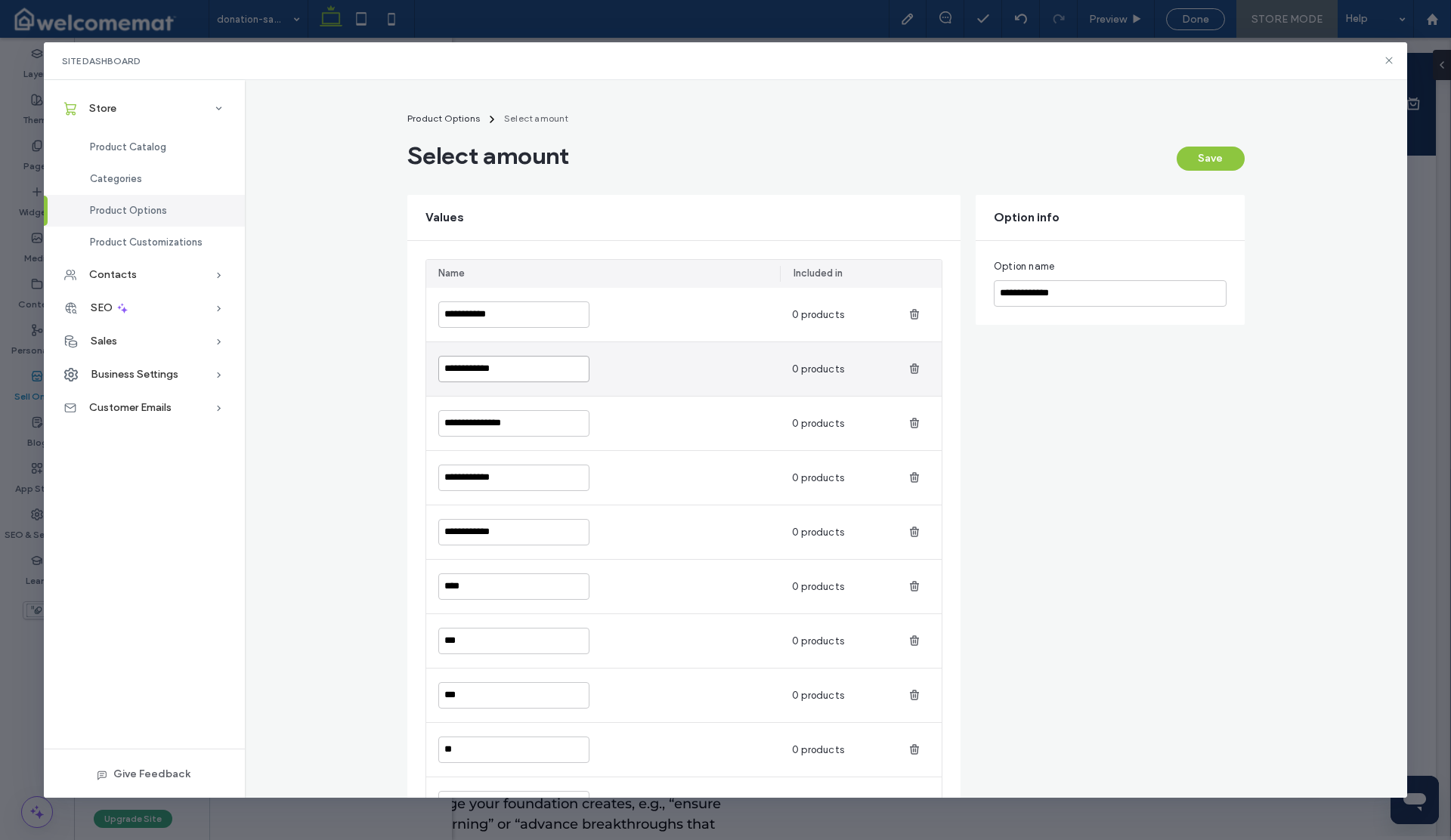
drag, startPoint x: 456, startPoint y: 369, endPoint x: 444, endPoint y: 369, distance: 12.0
click at [444, 369] on input "**********" at bounding box center [514, 369] width 151 height 26
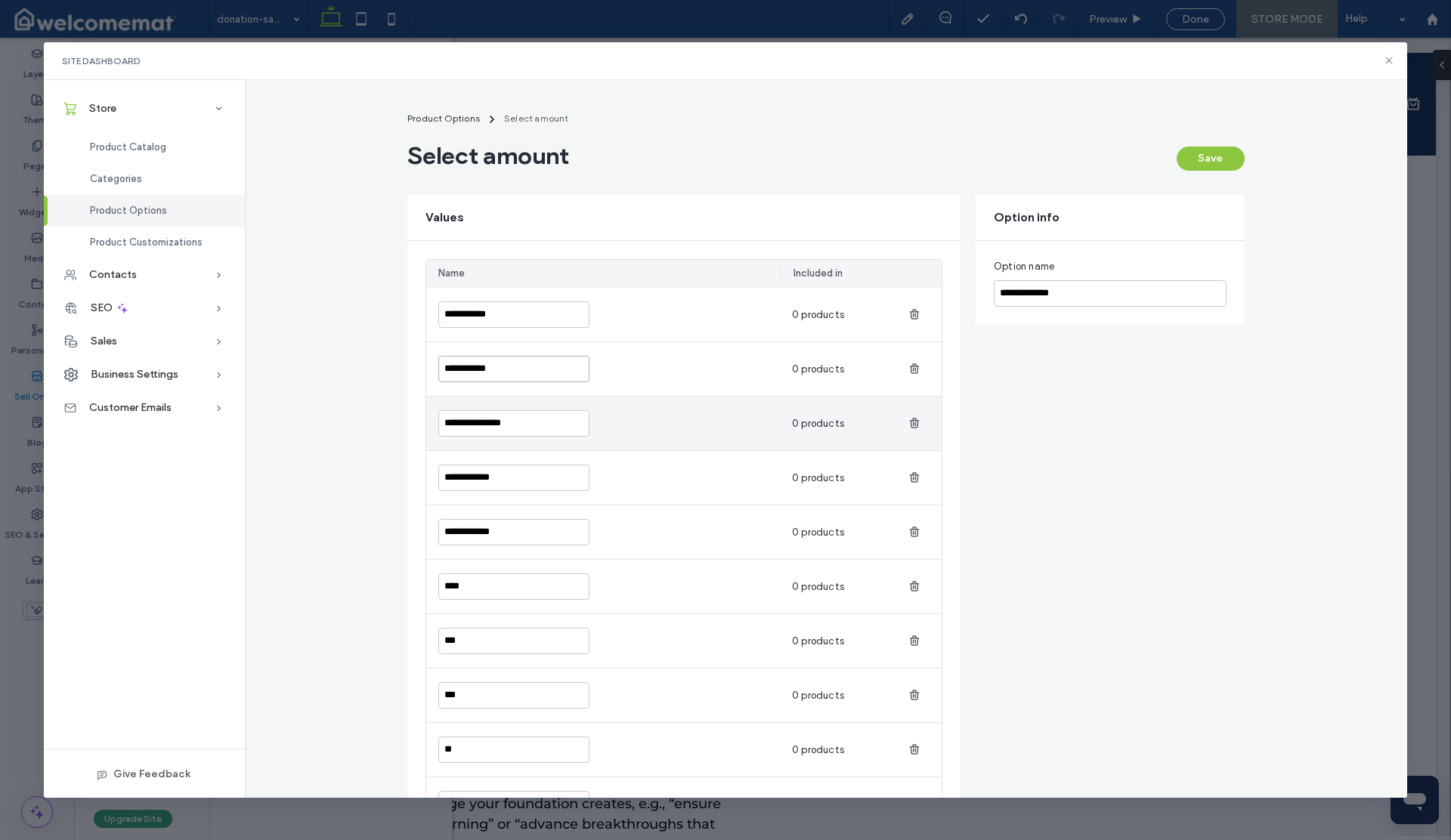
type input "**********"
drag, startPoint x: 467, startPoint y: 423, endPoint x: 381, endPoint y: 428, distance: 86.1
click at [381, 428] on div "**********" at bounding box center [826, 562] width 1163 height 916
paste input
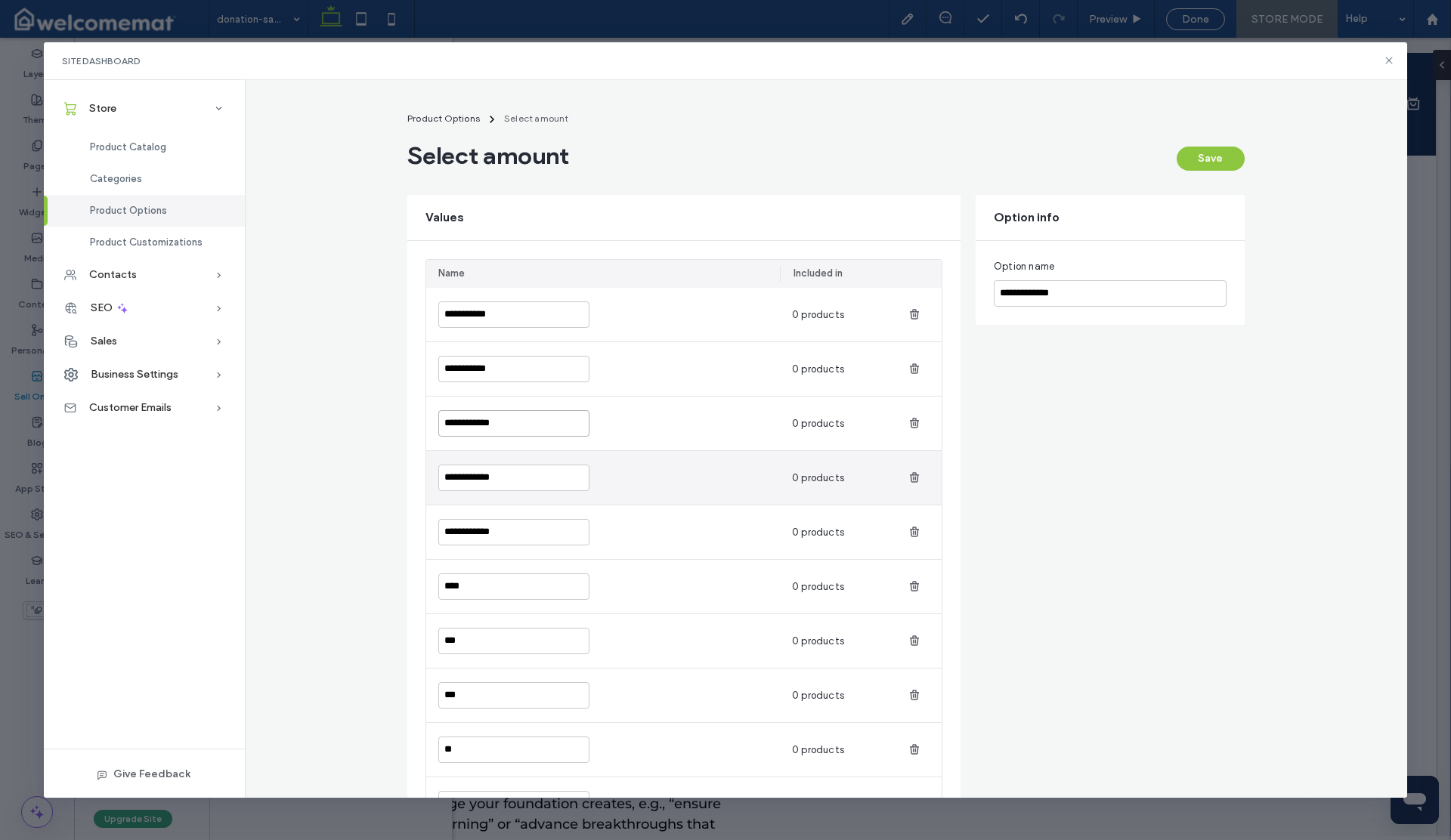
type input "**********"
drag, startPoint x: 507, startPoint y: 480, endPoint x: 414, endPoint y: 472, distance: 93.3
click at [414, 473] on div "**********" at bounding box center [684, 627] width 553 height 773
paste input
click at [446, 478] on input "**********" at bounding box center [514, 478] width 151 height 26
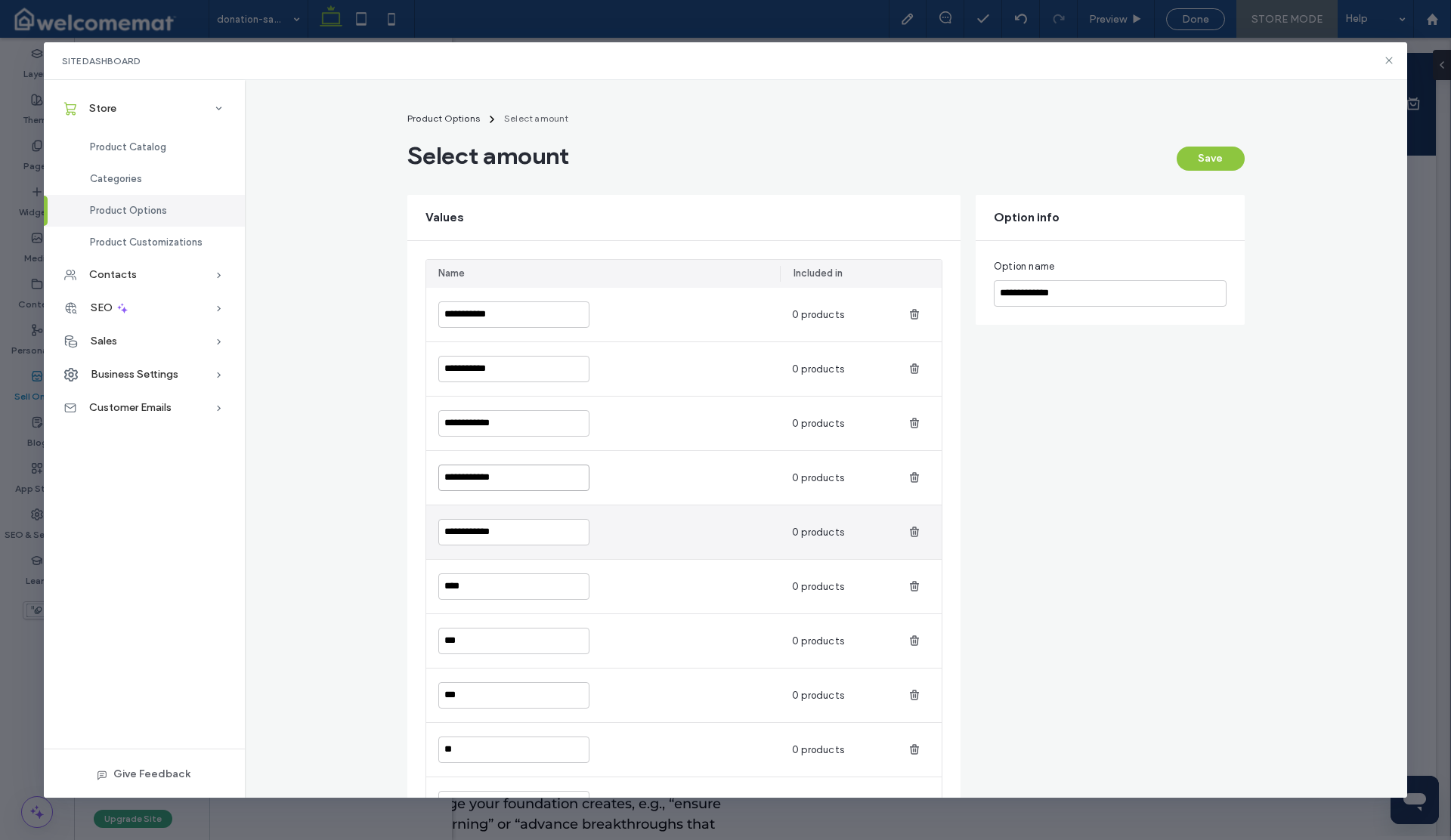
type input "**********"
drag, startPoint x: 508, startPoint y: 532, endPoint x: 390, endPoint y: 532, distance: 118.0
click at [390, 532] on main "**********" at bounding box center [826, 568] width 873 height 928
paste input
click at [454, 531] on input "**********" at bounding box center [514, 532] width 151 height 26
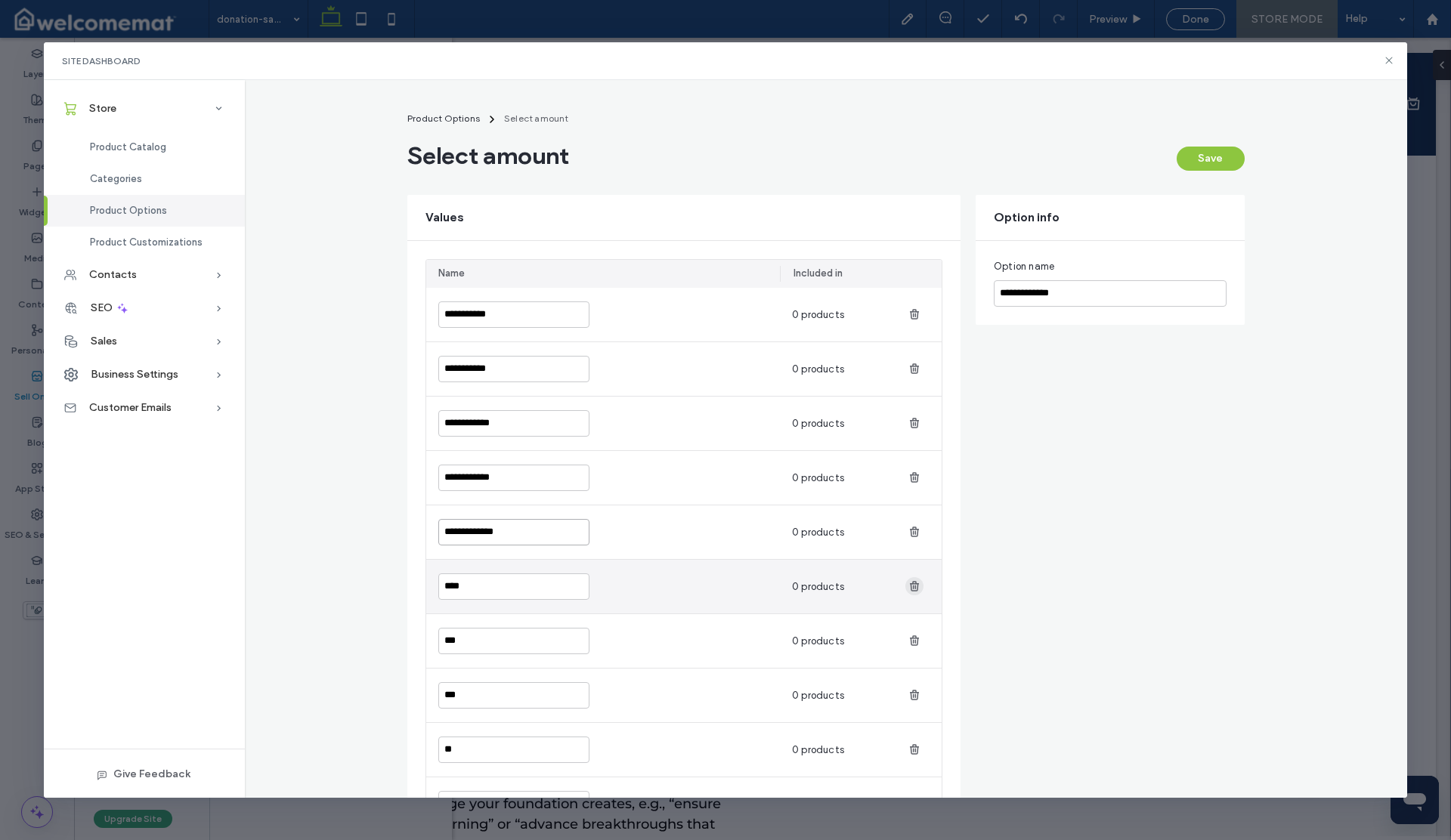
type input "**********"
click at [910, 586] on icon "button" at bounding box center [914, 585] width 12 height 12
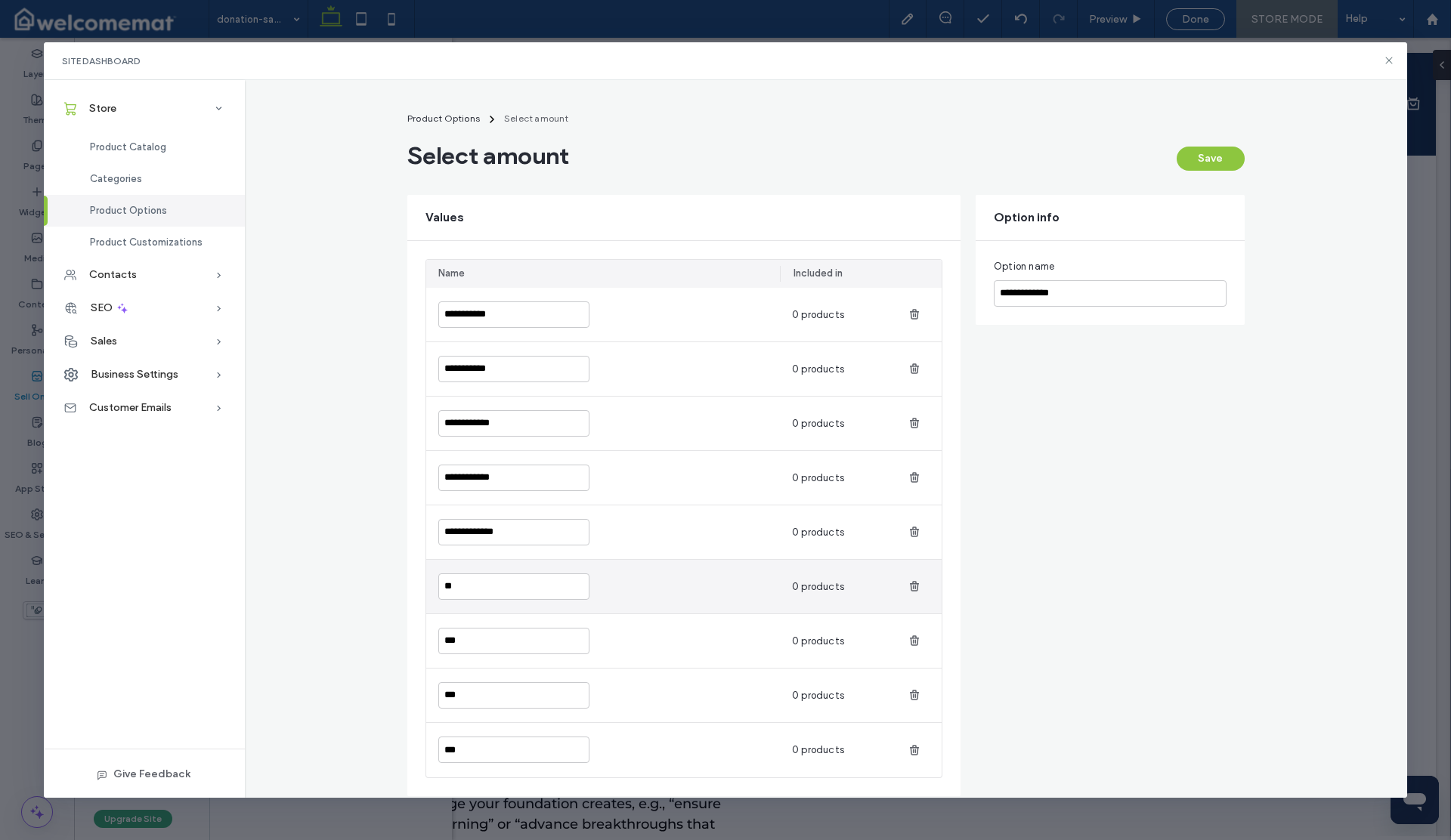
click at [910, 586] on icon "button" at bounding box center [914, 585] width 12 height 12
click at [910, 586] on use "button" at bounding box center [915, 585] width 9 height 10
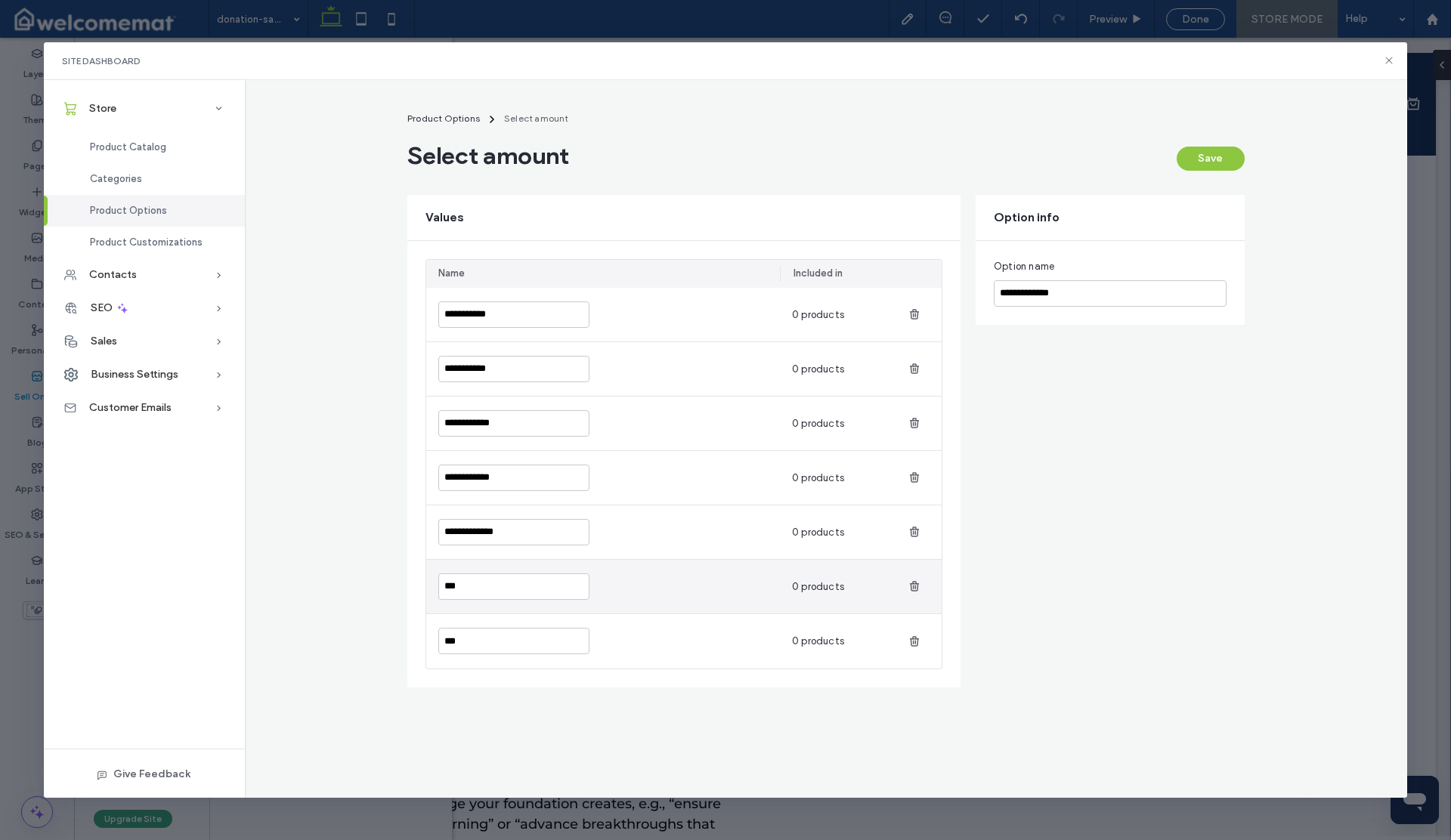
click at [910, 586] on use "button" at bounding box center [915, 585] width 9 height 10
click at [910, 586] on use "button" at bounding box center [915, 586] width 9 height 10
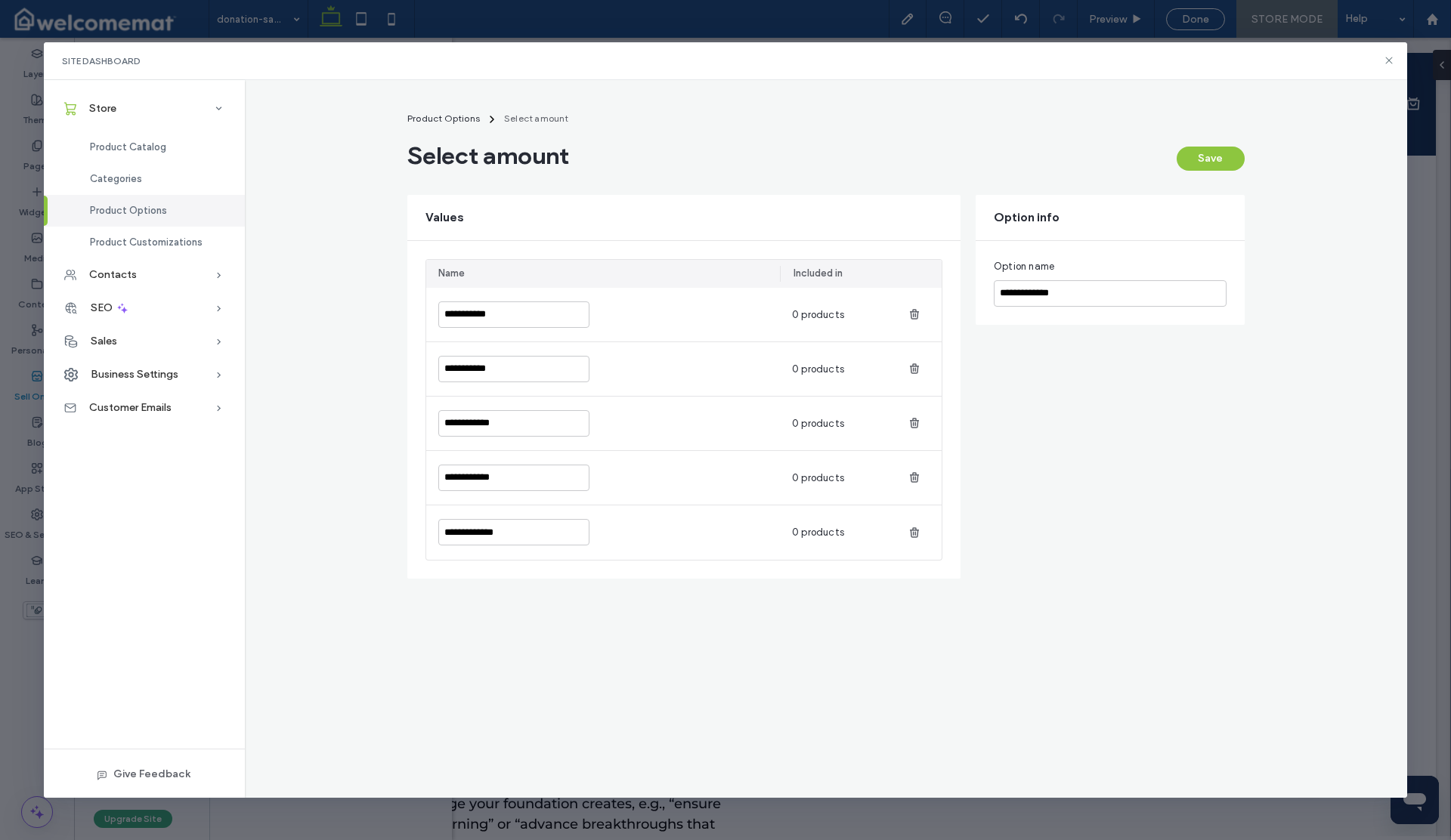
click at [876, 610] on div "**********" at bounding box center [826, 439] width 1163 height 719
click at [1213, 158] on button "Save" at bounding box center [1211, 158] width 68 height 24
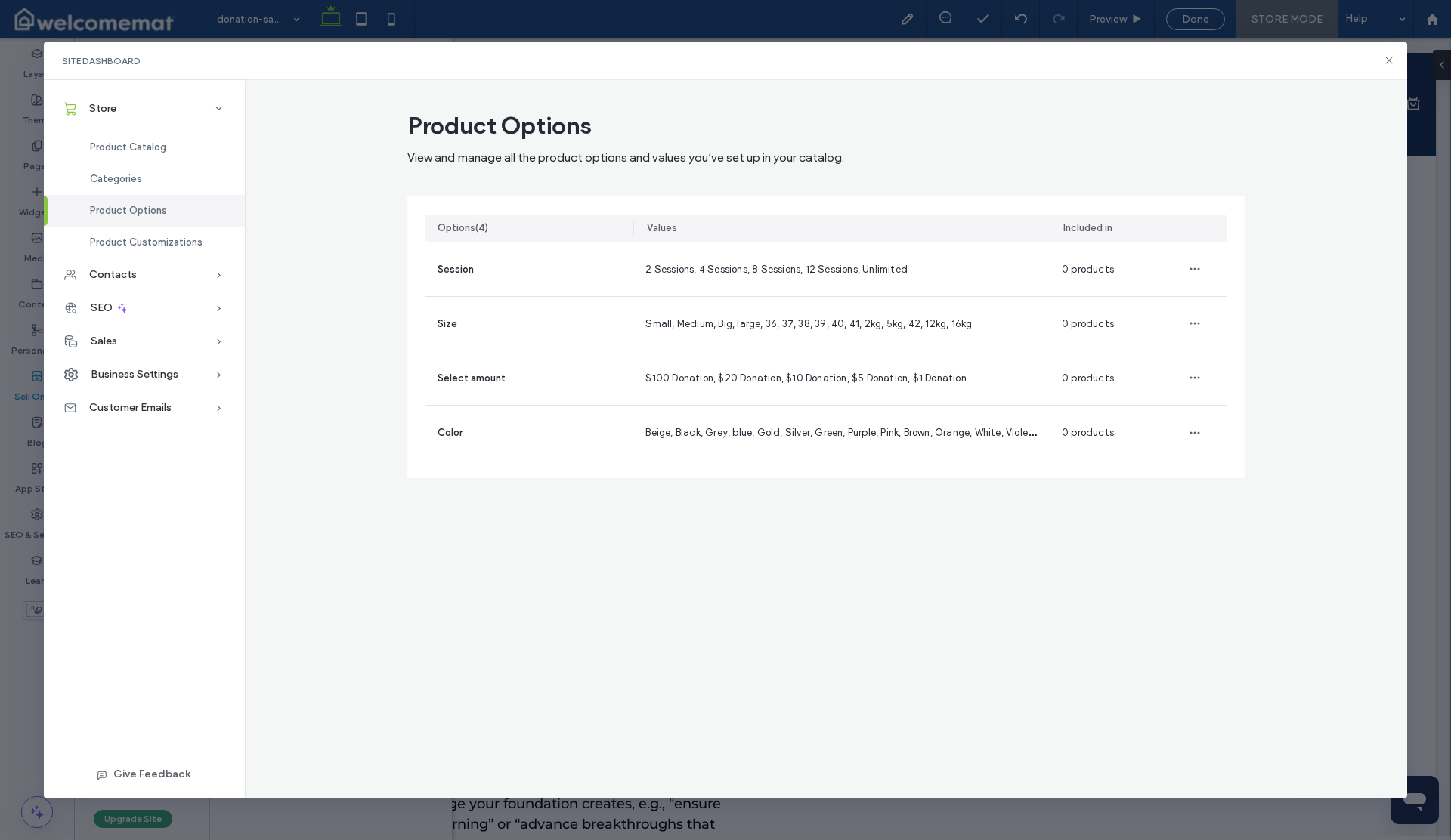
click at [1400, 75] on div "Site Dashboard" at bounding box center [726, 61] width 1364 height 38
click at [1385, 63] on icon at bounding box center [1388, 59] width 12 height 12
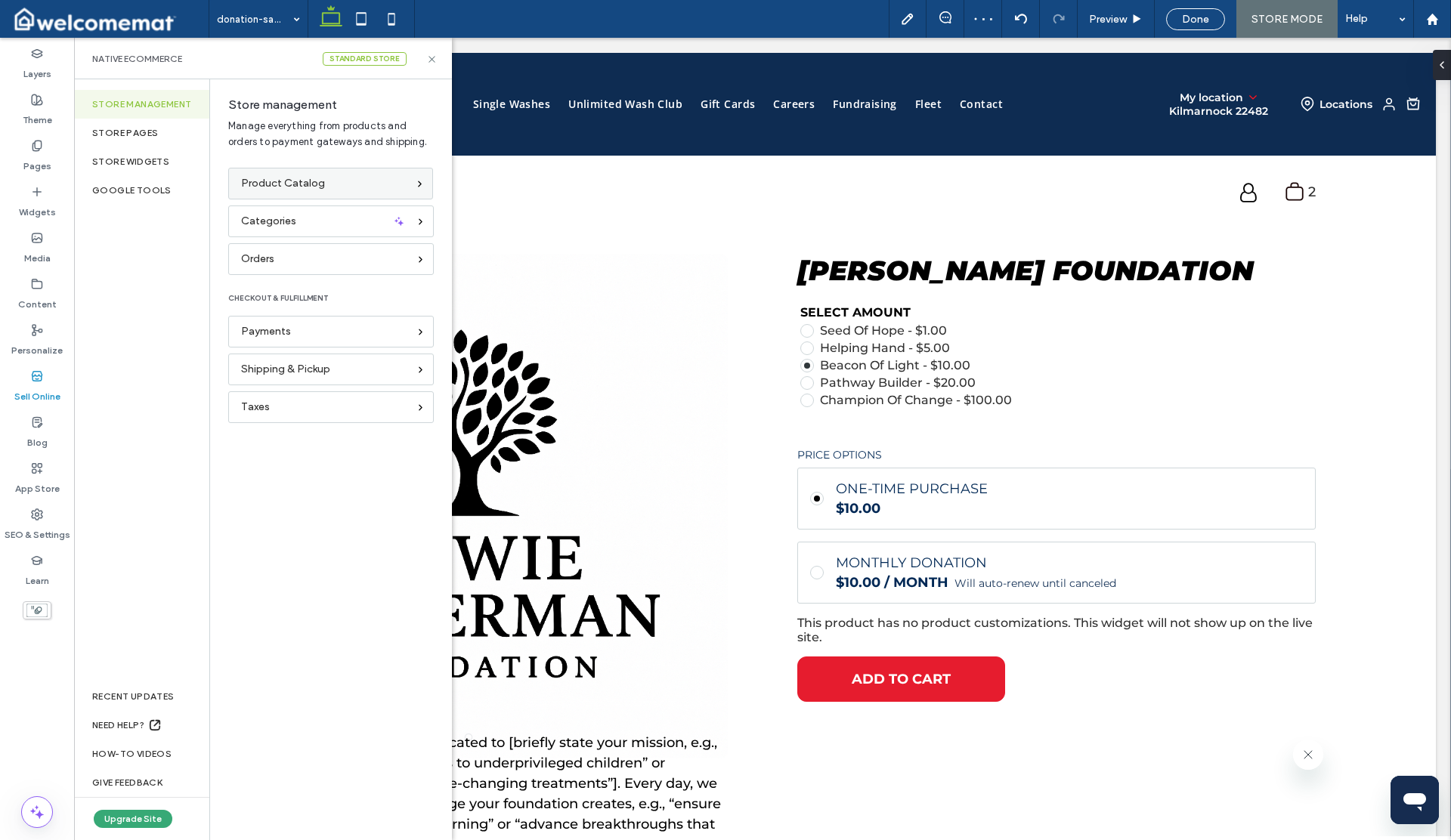
click at [257, 183] on span "Product Catalog" at bounding box center [282, 183] width 84 height 16
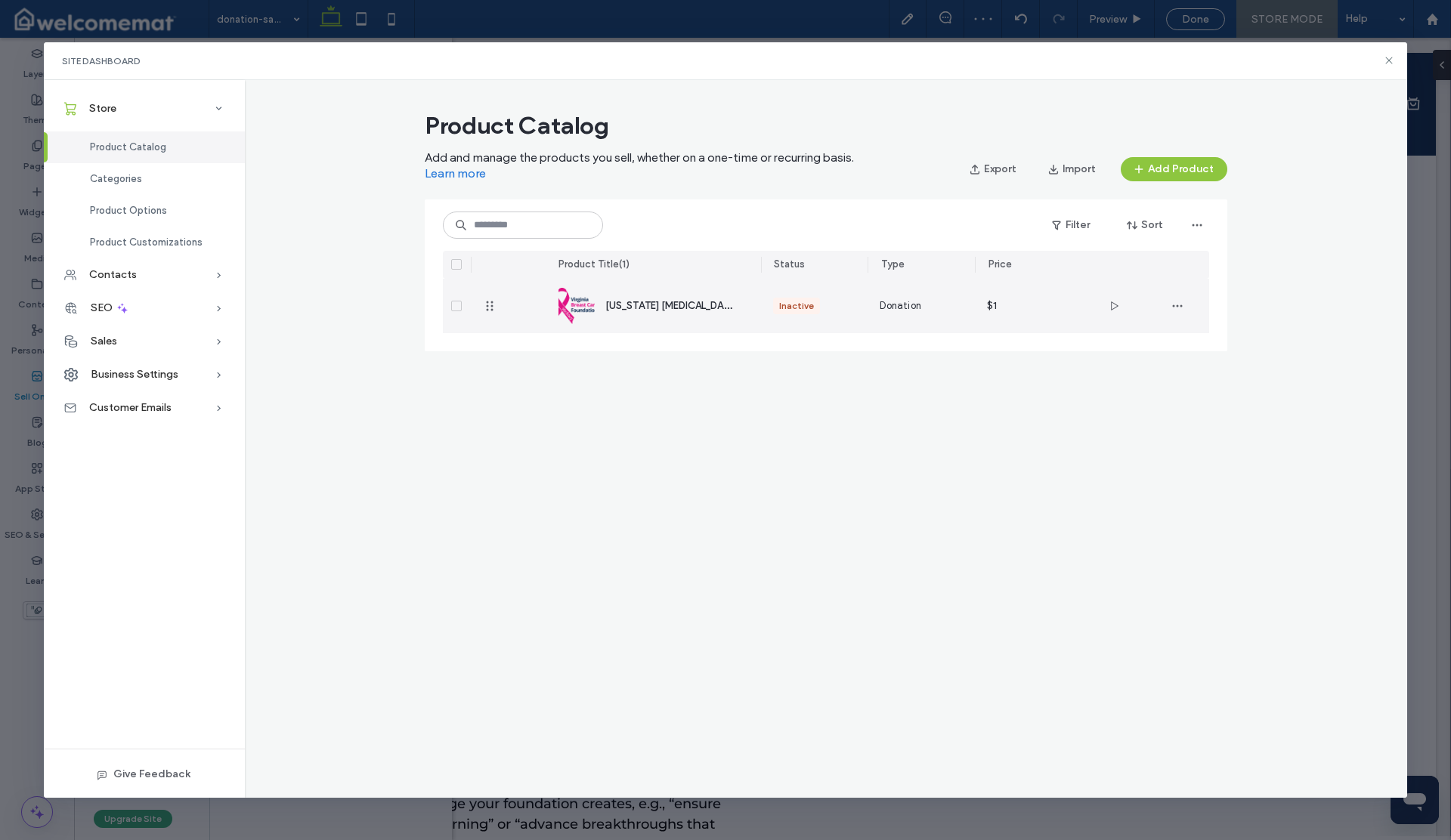
click at [631, 313] on div "[US_STATE] [MEDICAL_DATA] Foundation" at bounding box center [671, 306] width 131 height 16
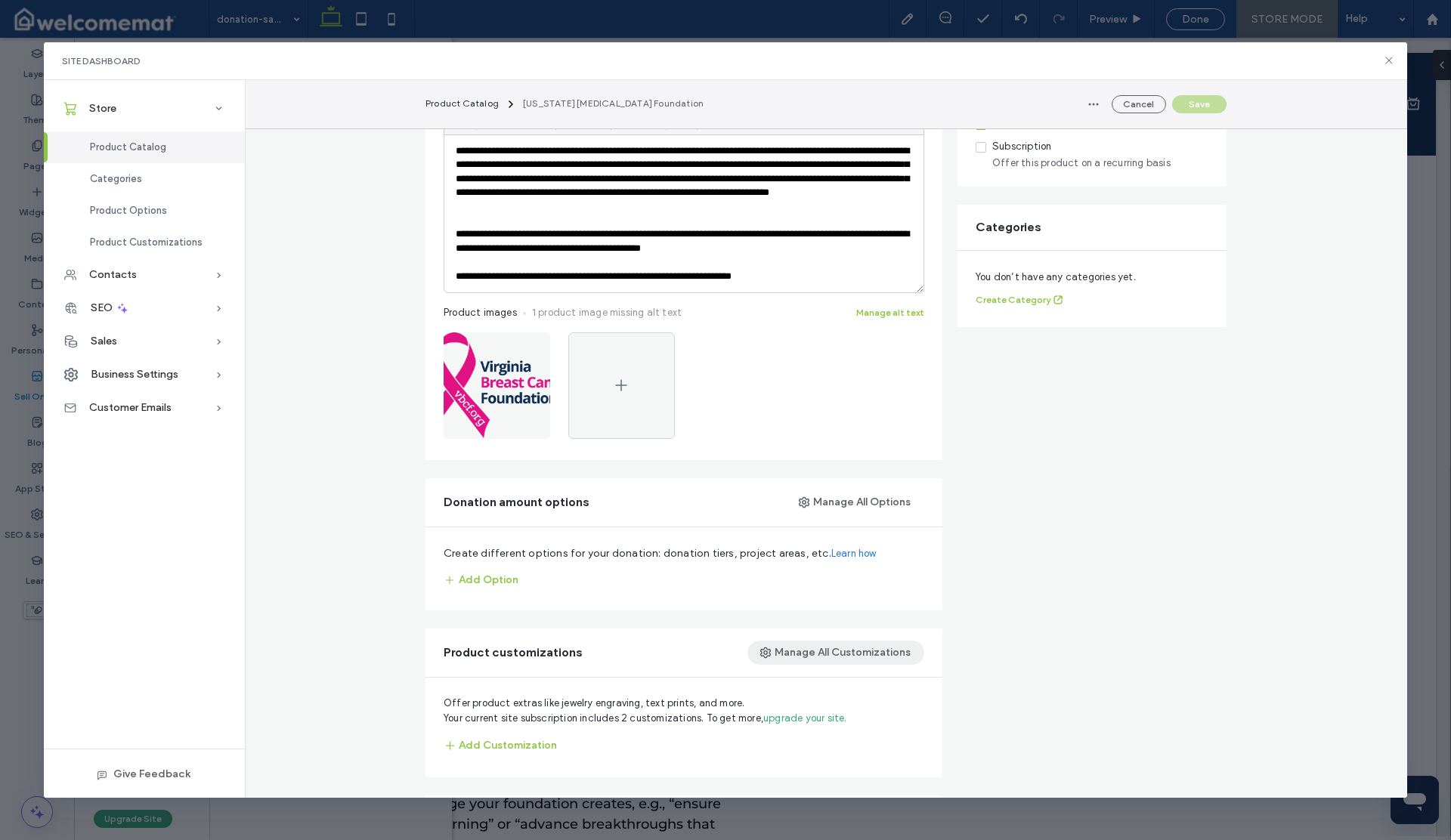
scroll to position [428, 0]
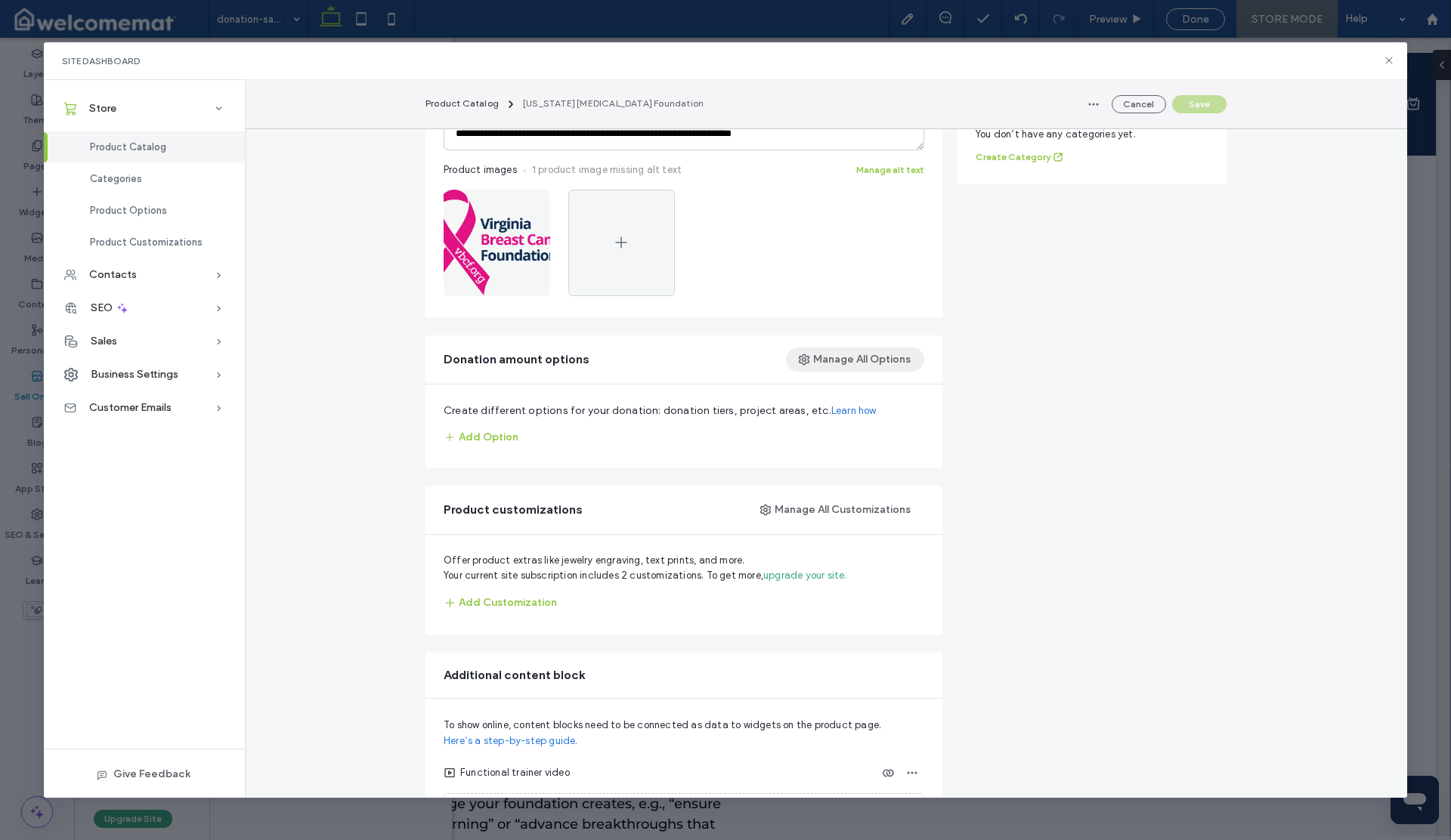
click at [855, 357] on button "Manage All Options" at bounding box center [855, 359] width 139 height 24
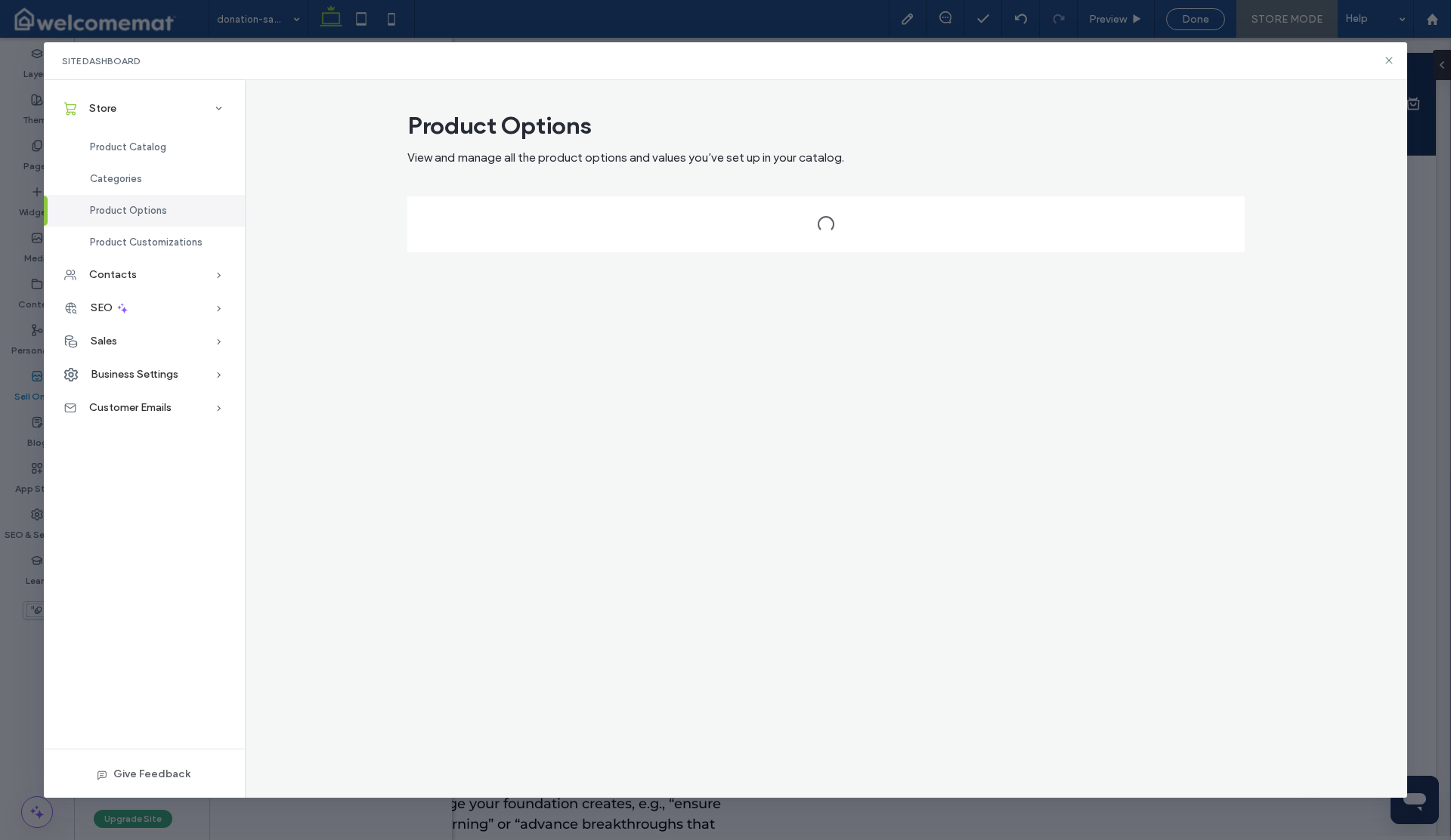
scroll to position [0, 0]
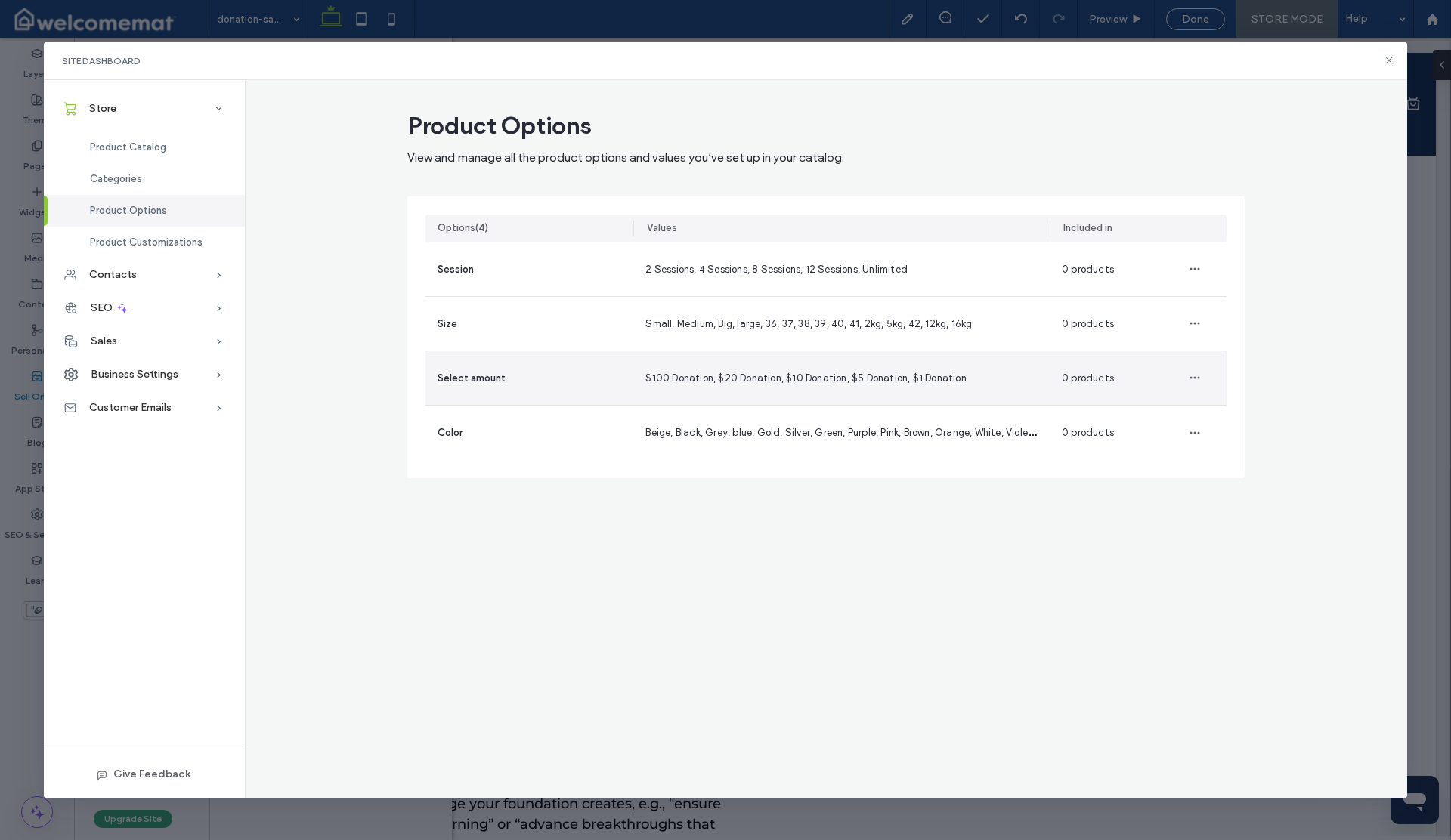
click at [734, 371] on div "$100 Donation, $20 Donation, $10 Donation, $5 Donation, $1 Donation" at bounding box center [805, 379] width 320 height 16
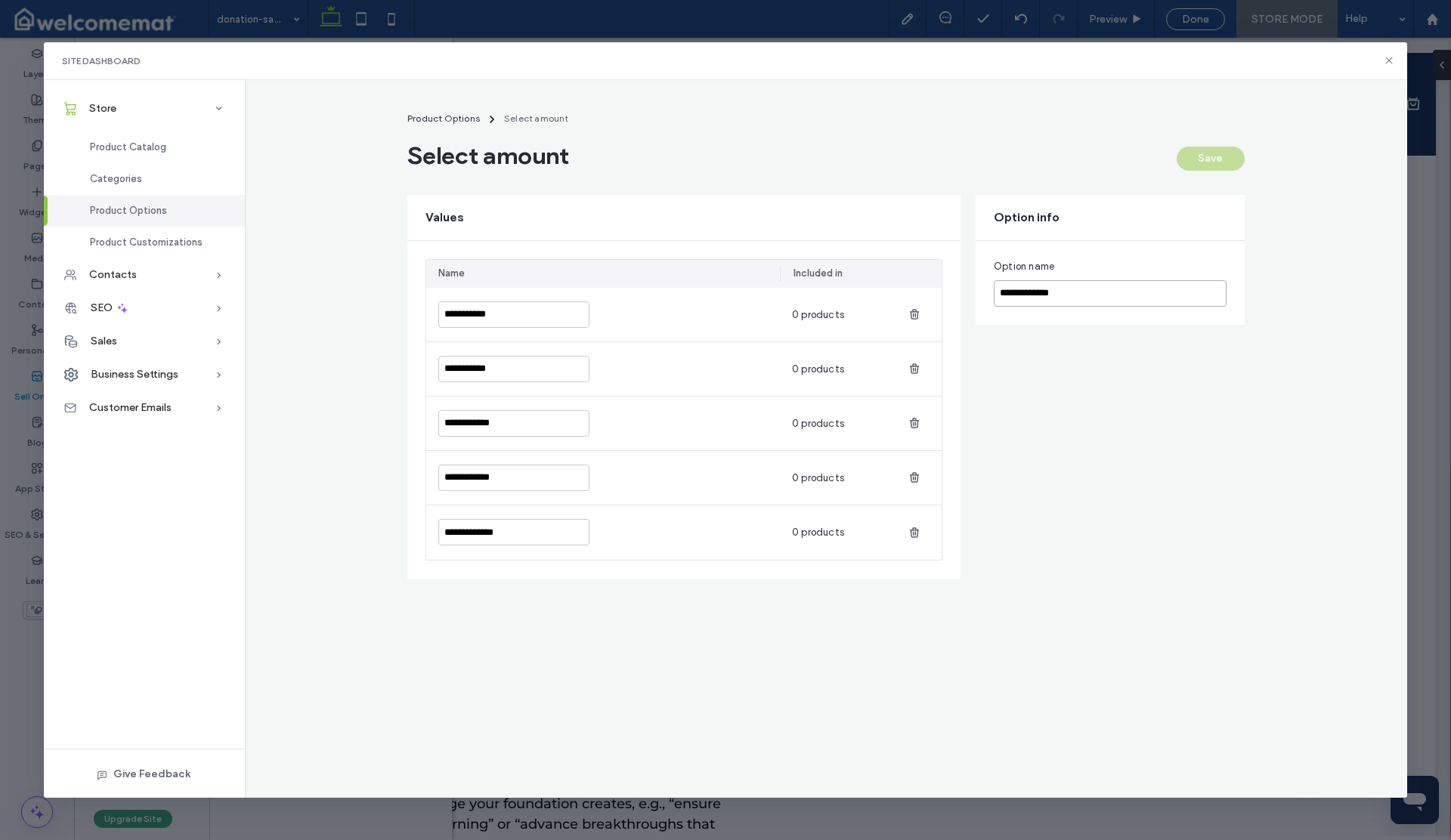
click at [1089, 300] on input "**********" at bounding box center [1110, 293] width 233 height 26
click at [1218, 150] on div "Save" at bounding box center [1211, 158] width 68 height 24
click at [675, 317] on div "**********" at bounding box center [603, 315] width 354 height 54
click at [1212, 166] on div "Save" at bounding box center [1211, 158] width 68 height 24
click at [1096, 295] on input "**********" at bounding box center [1110, 293] width 233 height 26
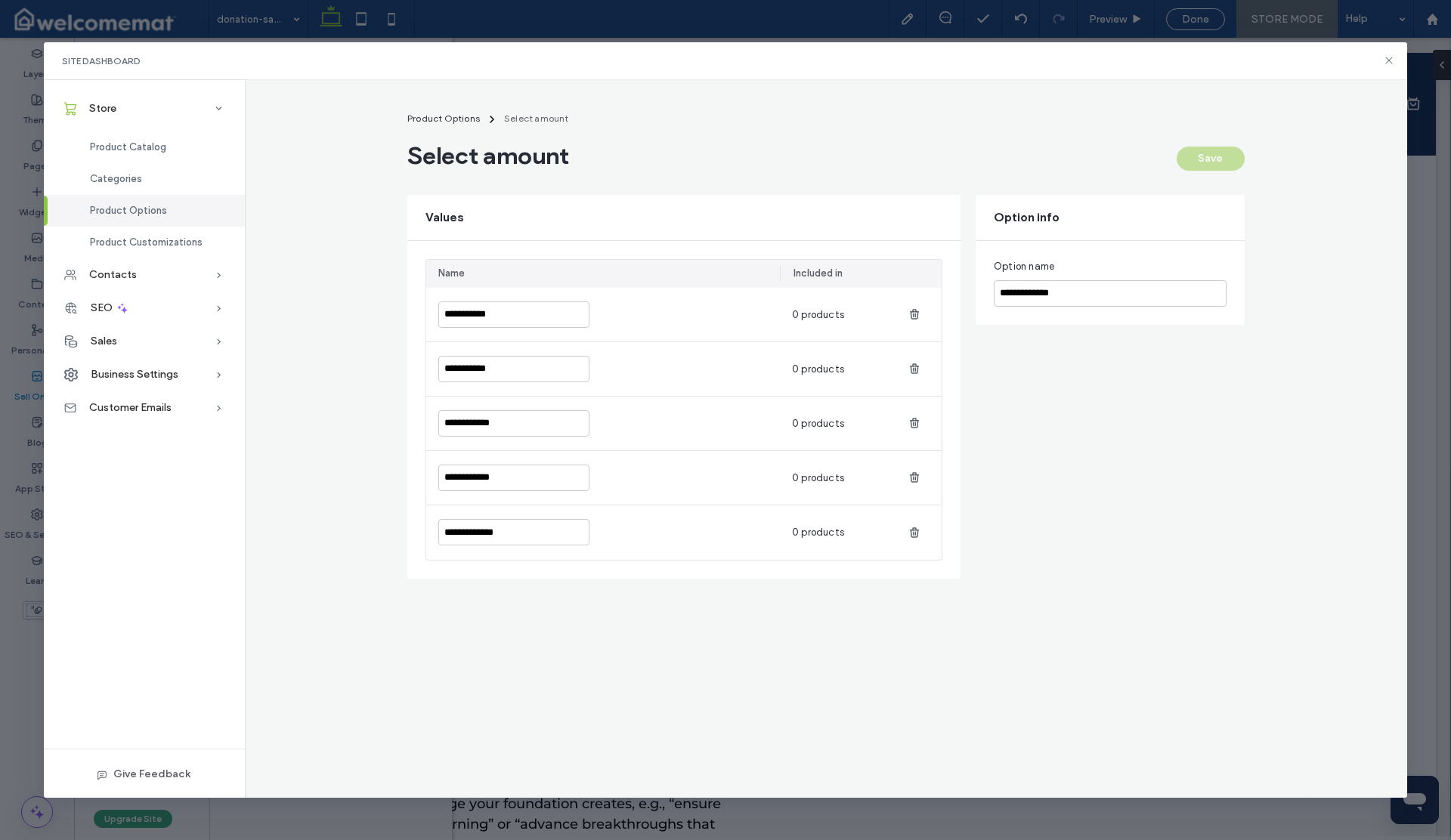
click at [1227, 160] on div "Save" at bounding box center [1211, 158] width 68 height 24
click at [1216, 160] on div "Save" at bounding box center [1211, 158] width 68 height 24
click at [1390, 59] on use at bounding box center [1390, 61] width 7 height 7
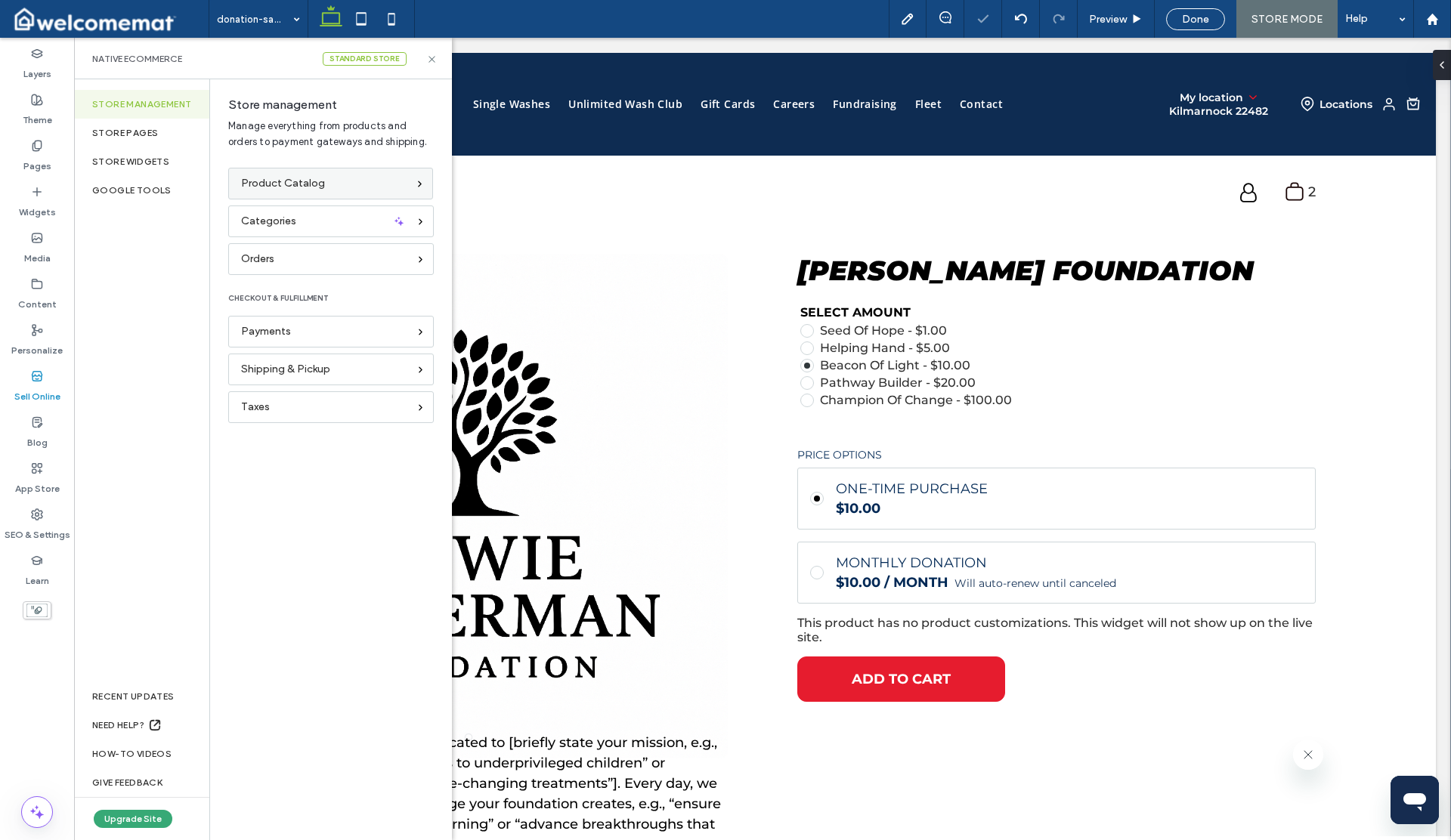
click at [327, 178] on div "Product Catalog" at bounding box center [324, 183] width 166 height 16
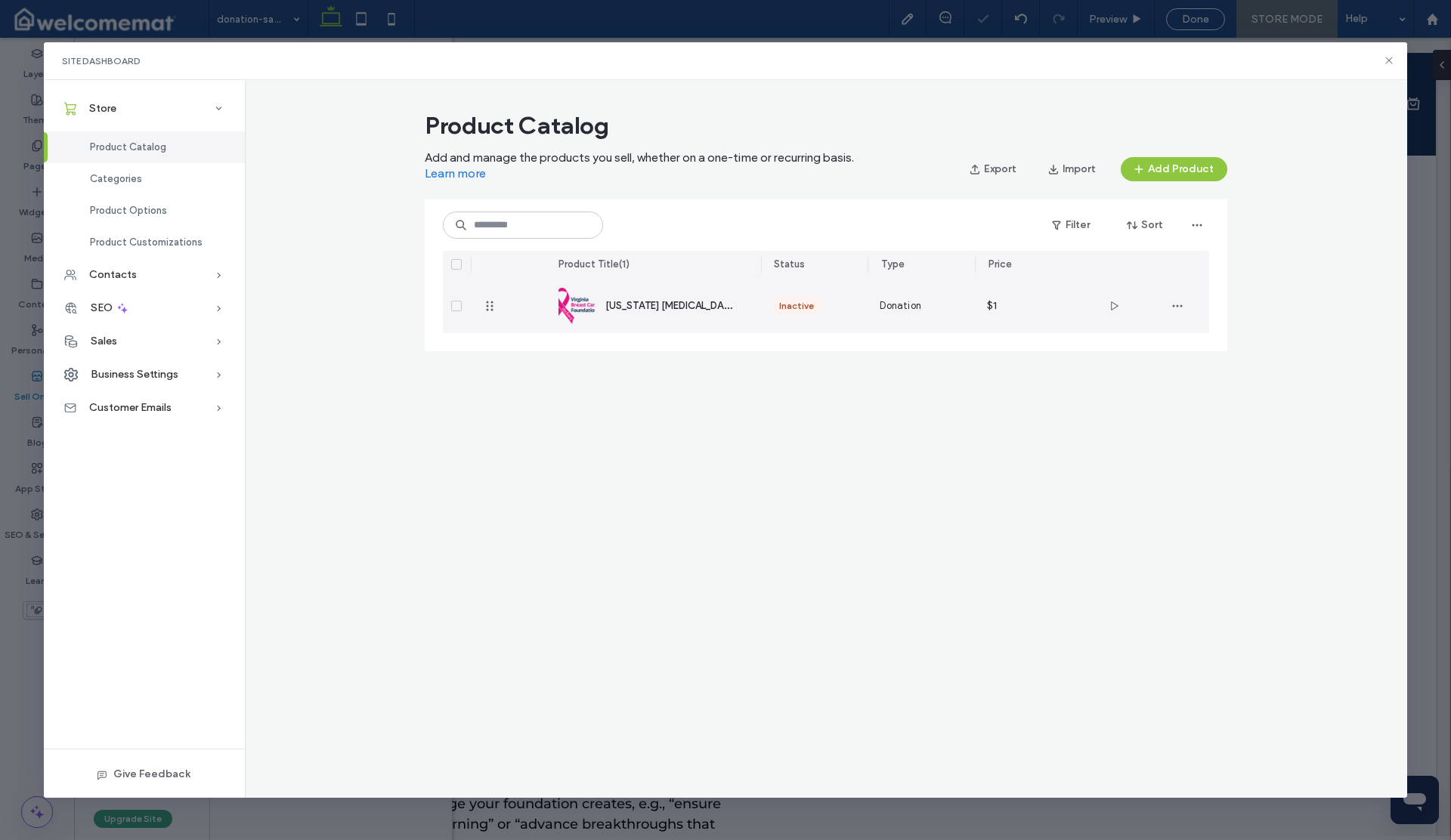
click at [628, 299] on span "[US_STATE] [MEDICAL_DATA] Foundation" at bounding box center [699, 305] width 187 height 14
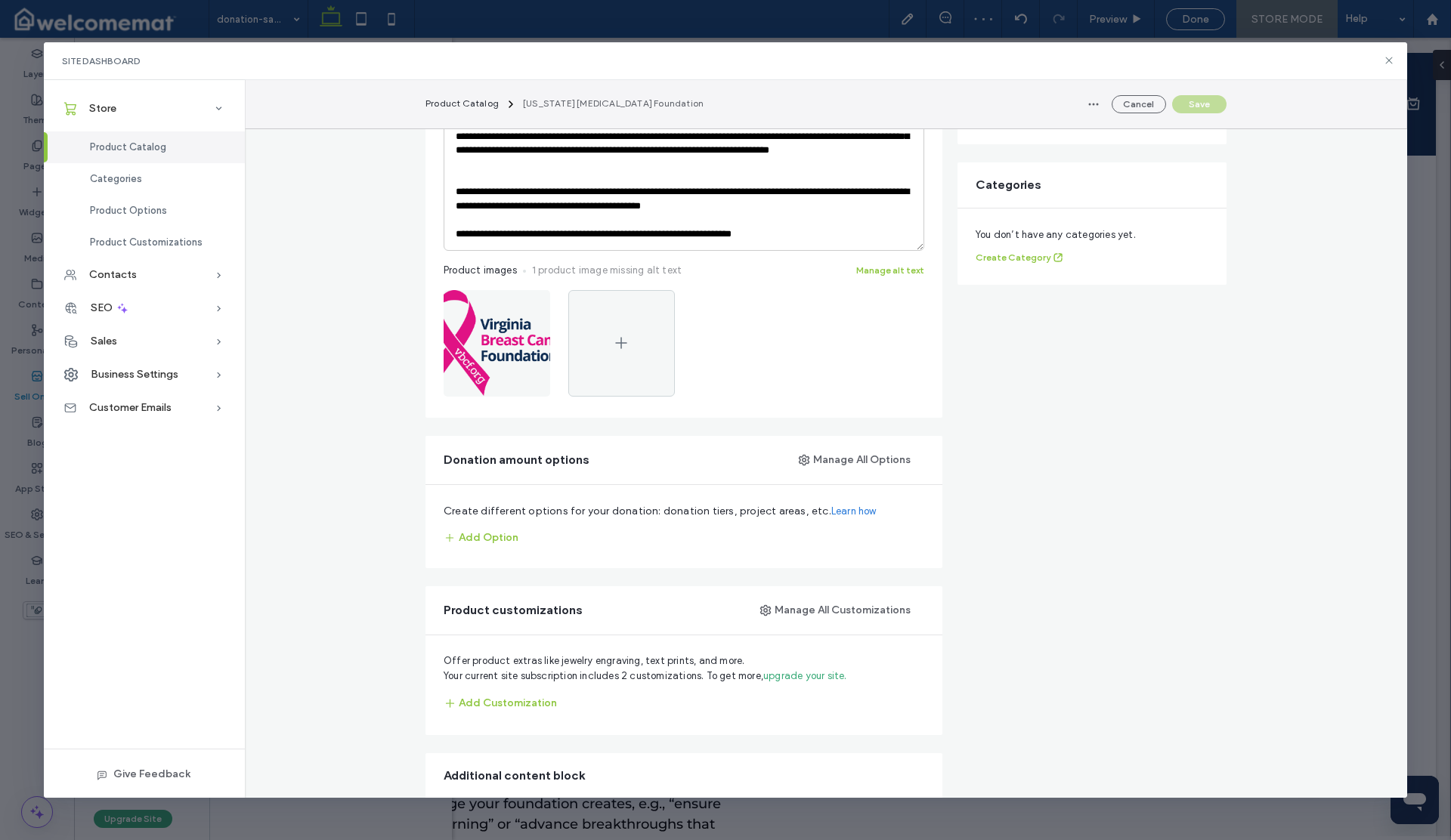
scroll to position [352, 0]
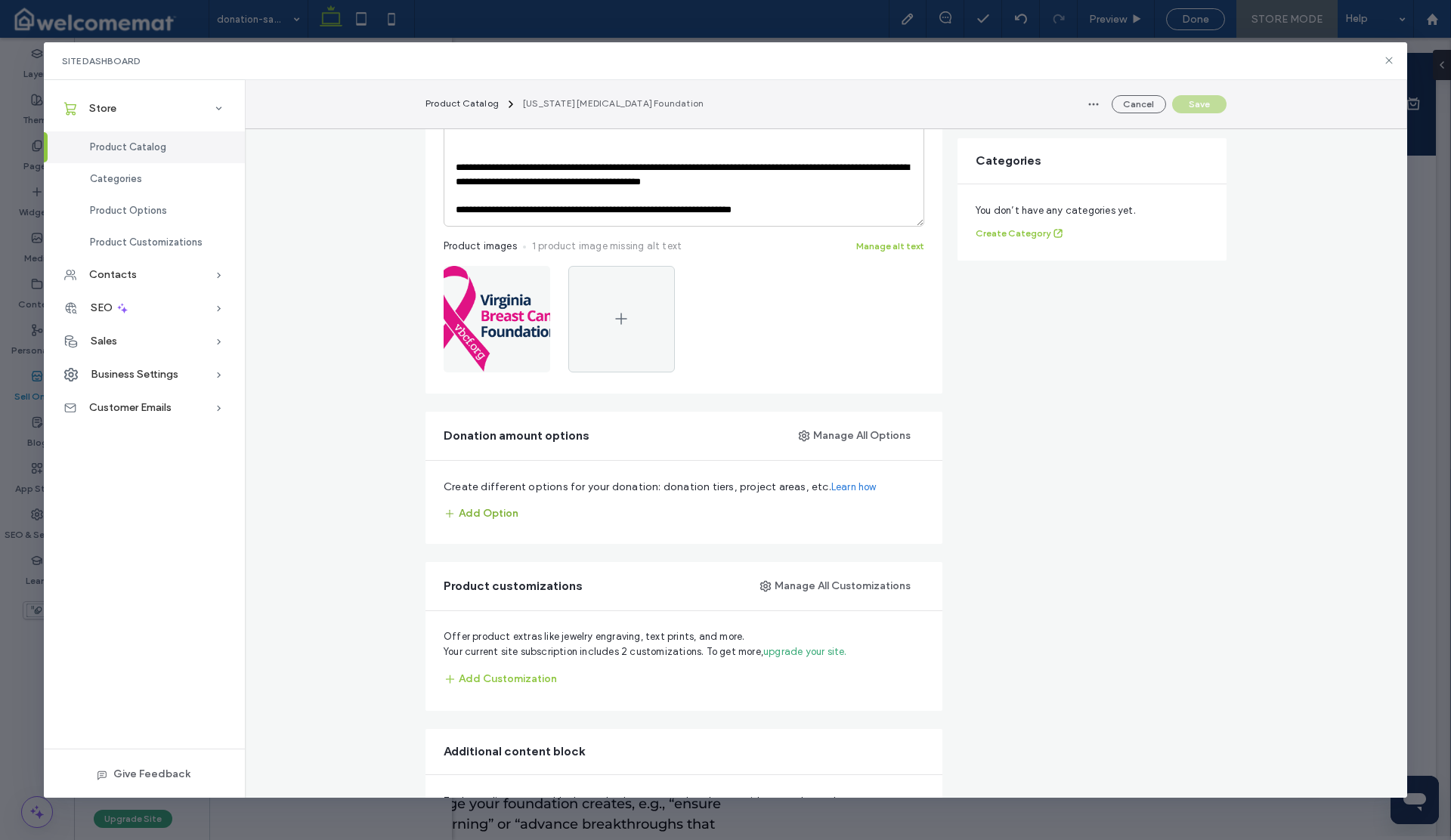
click at [472, 514] on button "Add Option" at bounding box center [480, 514] width 75 height 24
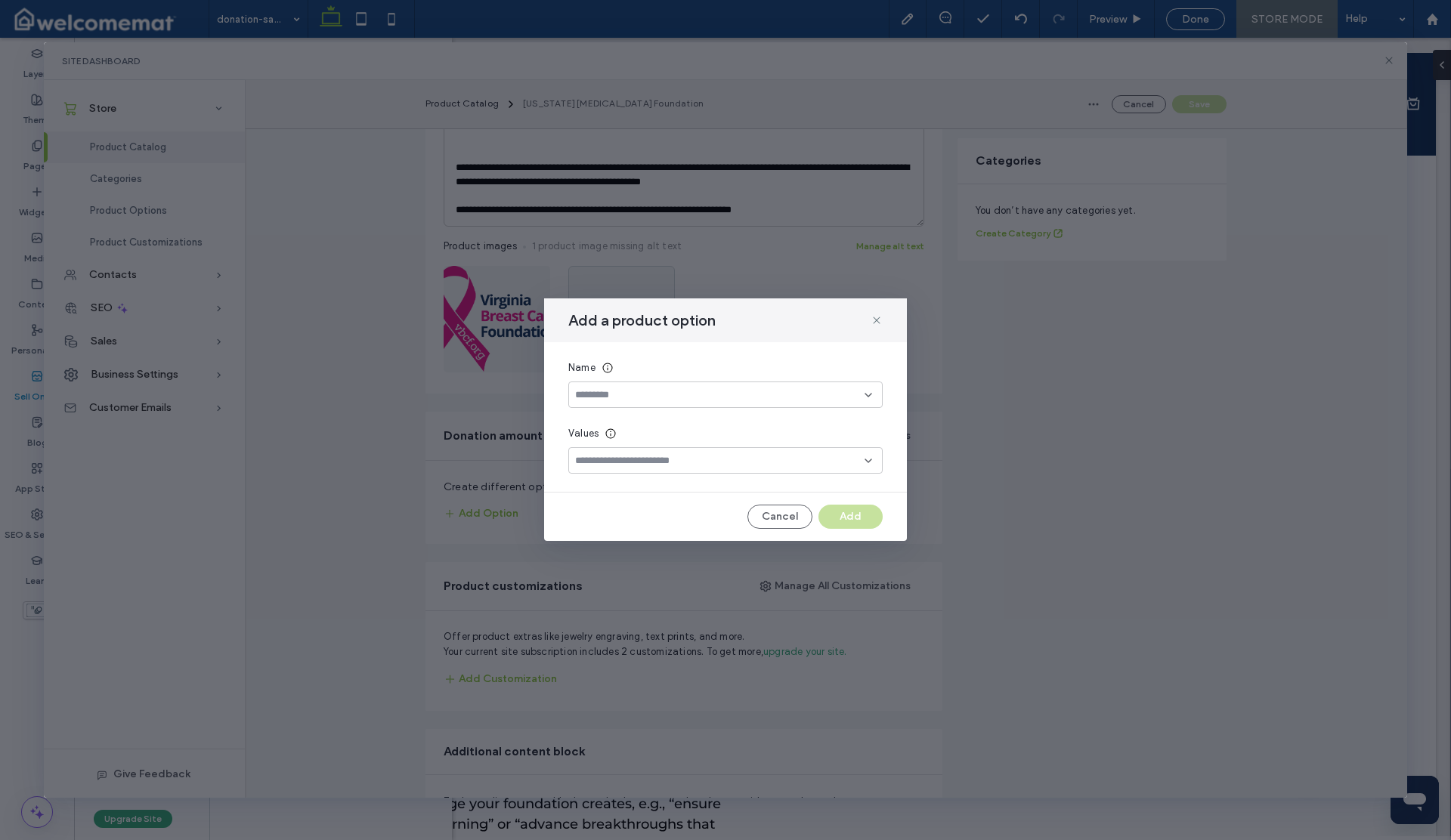
click at [631, 397] on input at bounding box center [720, 395] width 290 height 12
click at [622, 467] on span "Select amount" at bounding box center [609, 474] width 69 height 15
click at [802, 453] on div at bounding box center [725, 460] width 314 height 26
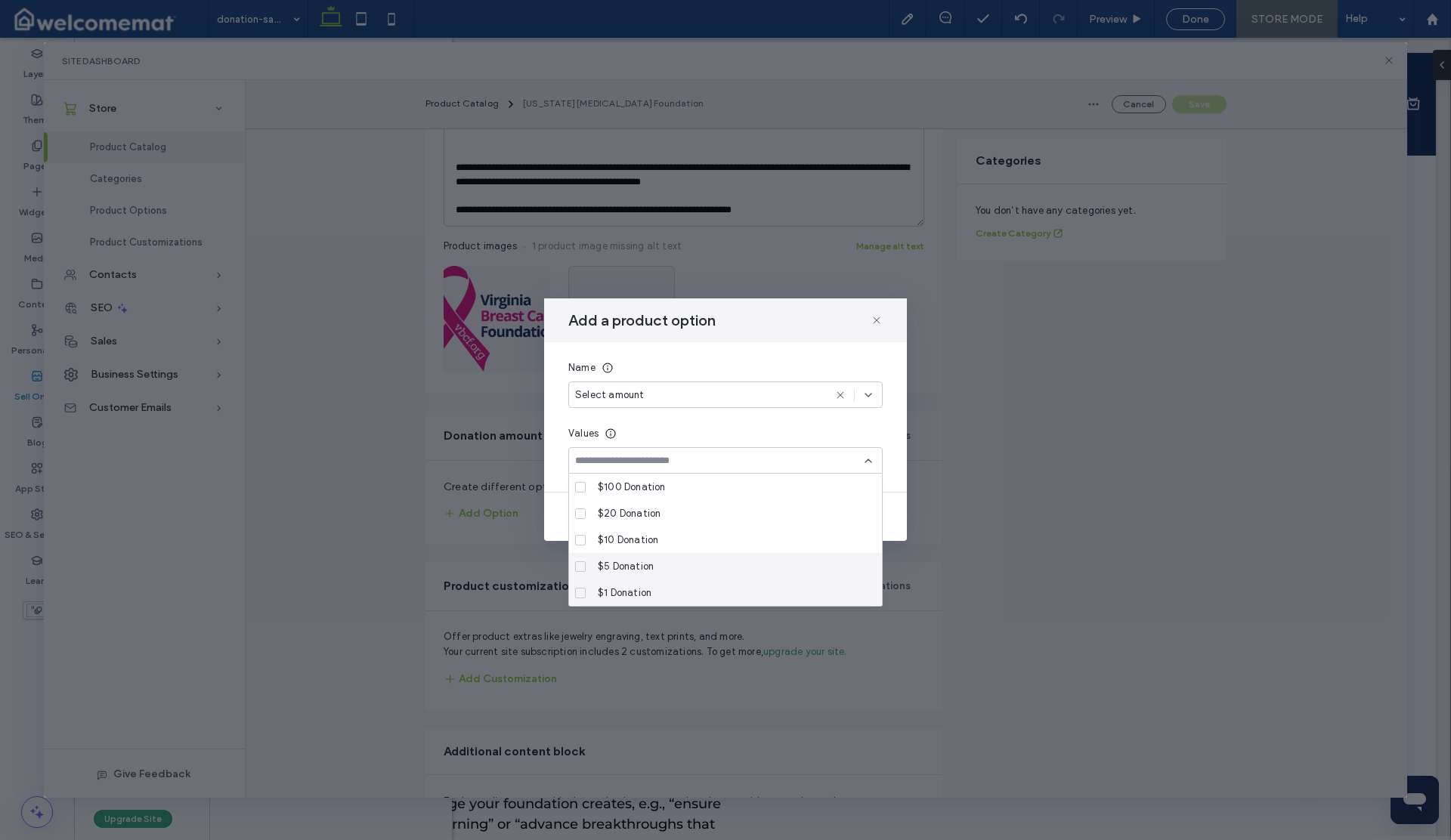
drag, startPoint x: 580, startPoint y: 594, endPoint x: 578, endPoint y: 570, distance: 24.1
click at [579, 592] on icon at bounding box center [580, 593] width 6 height 4
click at [579, 567] on icon at bounding box center [580, 567] width 5 height 4
click at [579, 547] on label "$10 Donation" at bounding box center [722, 540] width 295 height 26
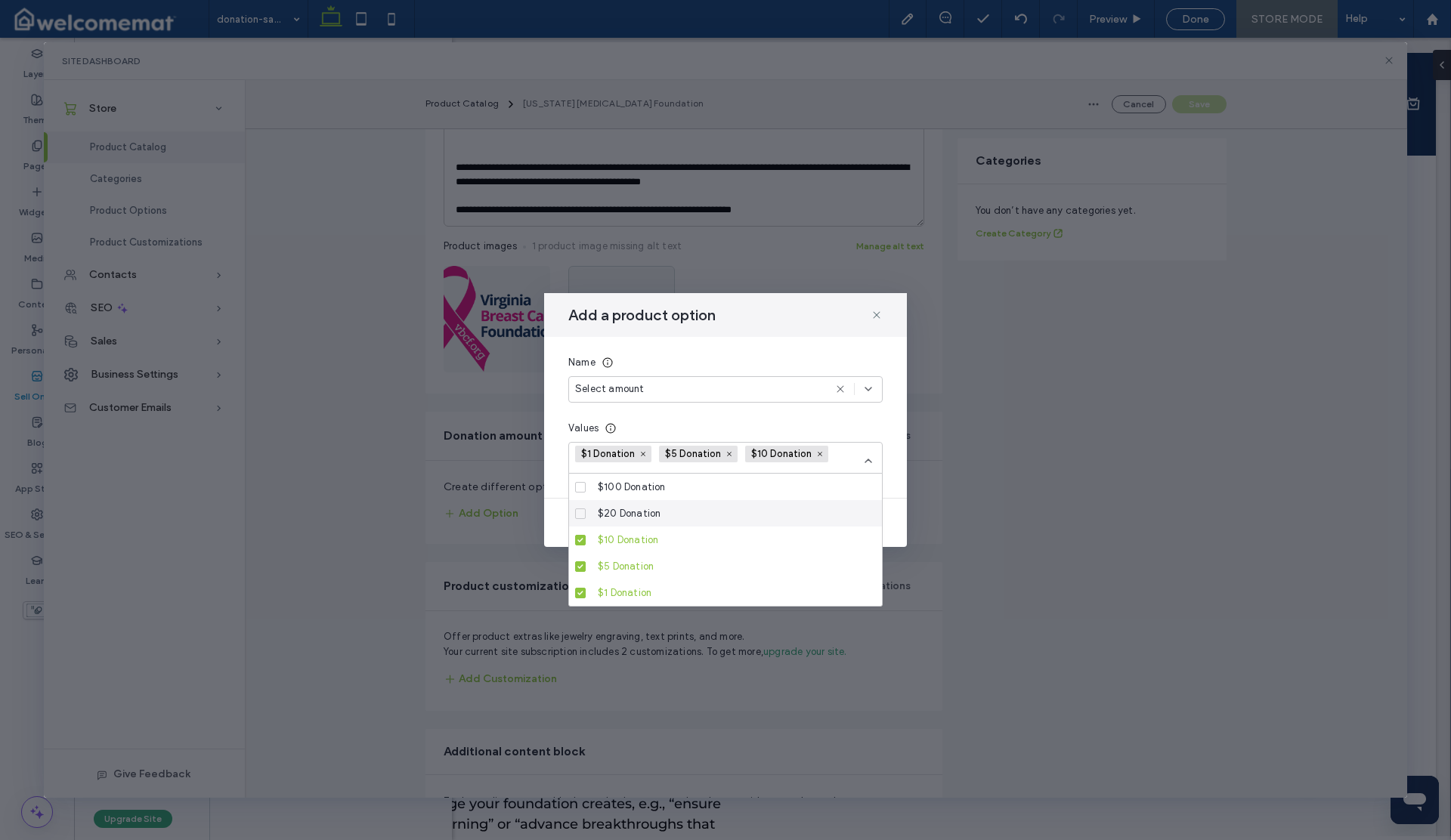
click at [581, 519] on label "$20 Donation" at bounding box center [722, 513] width 295 height 26
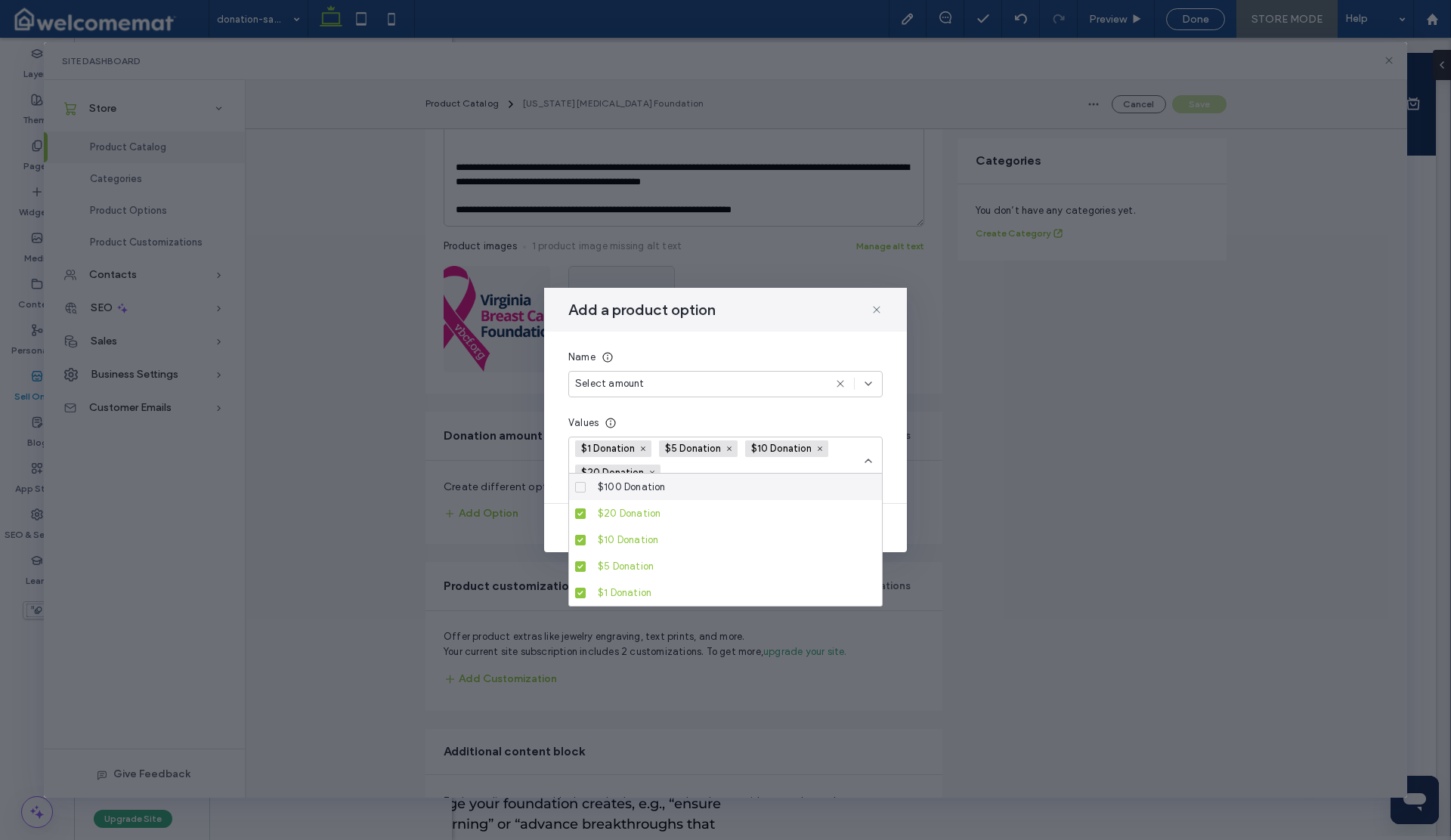
click at [579, 489] on span at bounding box center [580, 487] width 11 height 11
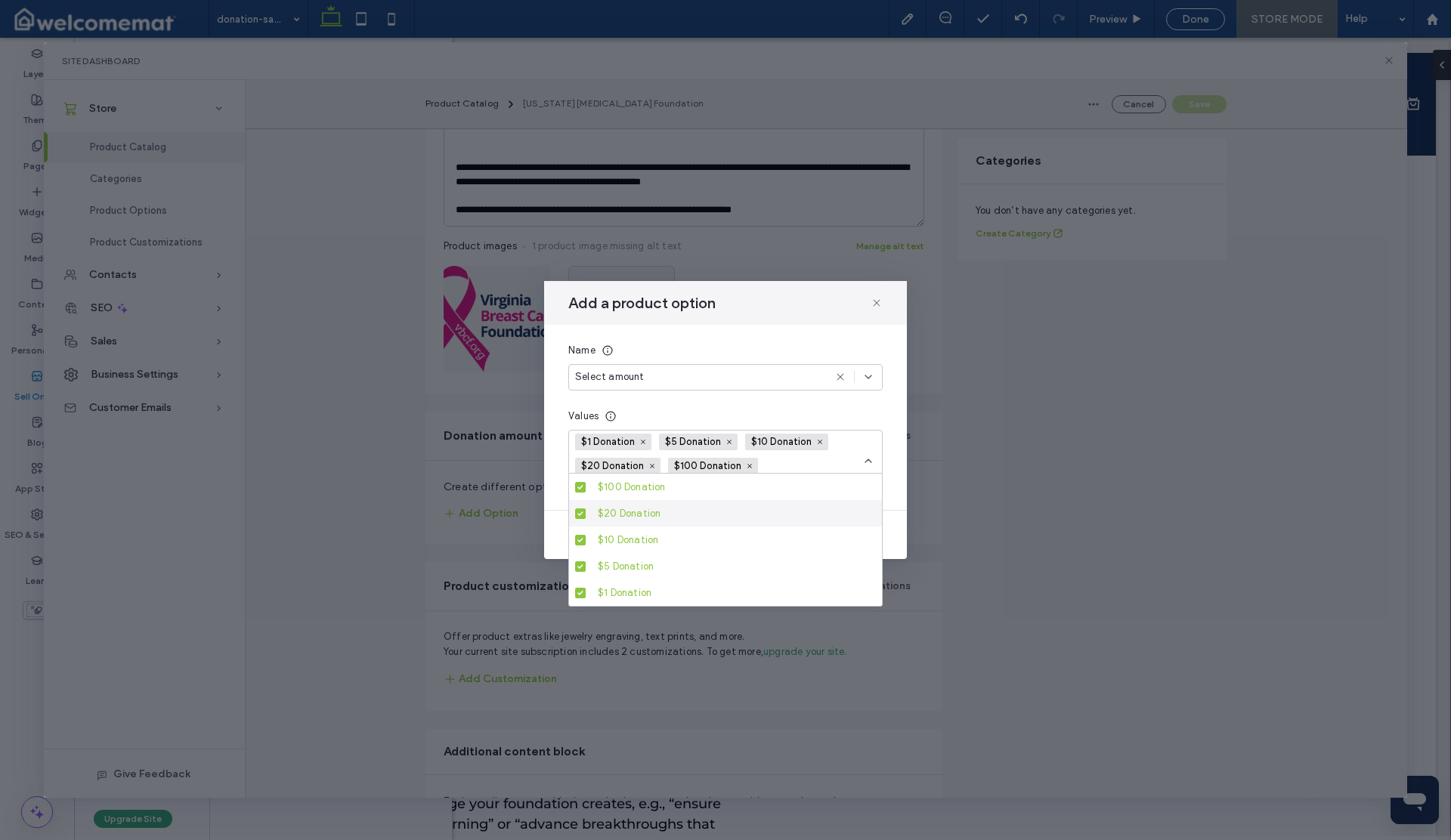
click at [896, 516] on div "Add a product option Name Select amount Values $1 Donation $5 Donation $10 Dona…" at bounding box center [725, 420] width 363 height 278
click at [551, 485] on div "Name Select amount Values $1 Donation $5 Donation $10 Donation $20 Donation $10…" at bounding box center [725, 417] width 363 height 185
click at [806, 412] on div "Values" at bounding box center [725, 416] width 314 height 15
click at [864, 460] on icon at bounding box center [868, 460] width 12 height 12
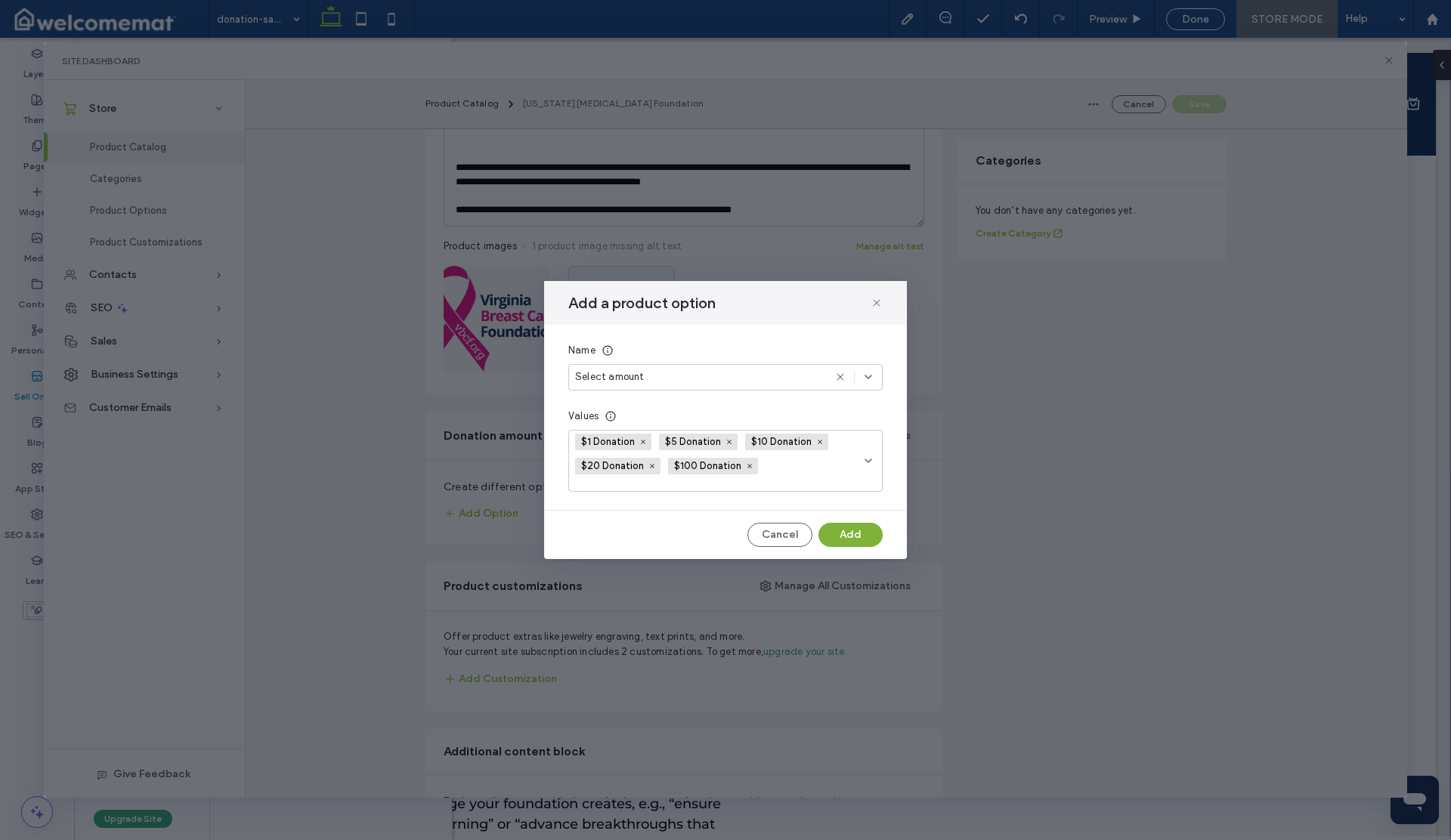
click at [845, 531] on button "Add" at bounding box center [850, 534] width 64 height 24
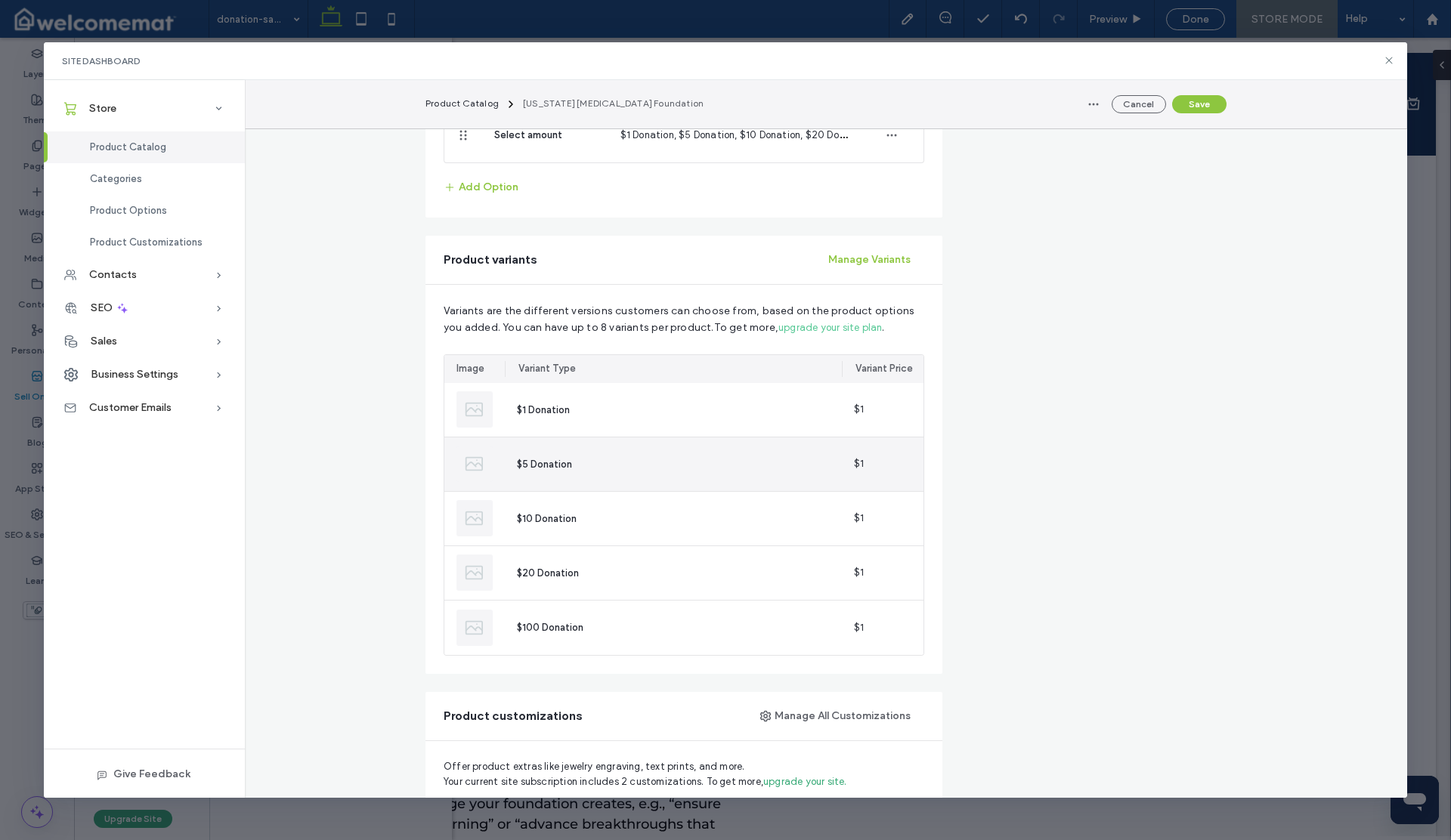
scroll to position [768, 0]
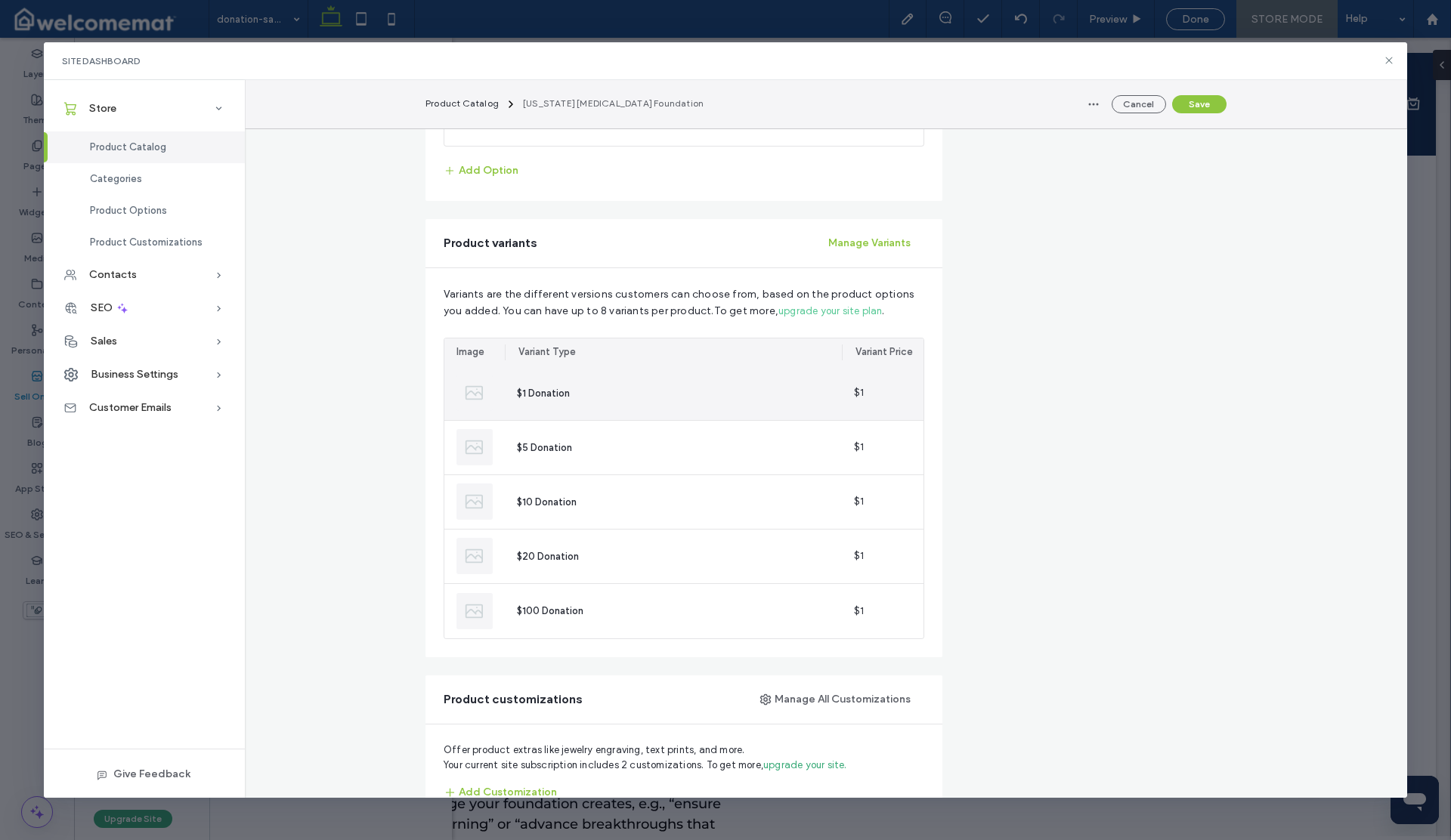
click at [842, 399] on div "$1" at bounding box center [883, 393] width 83 height 54
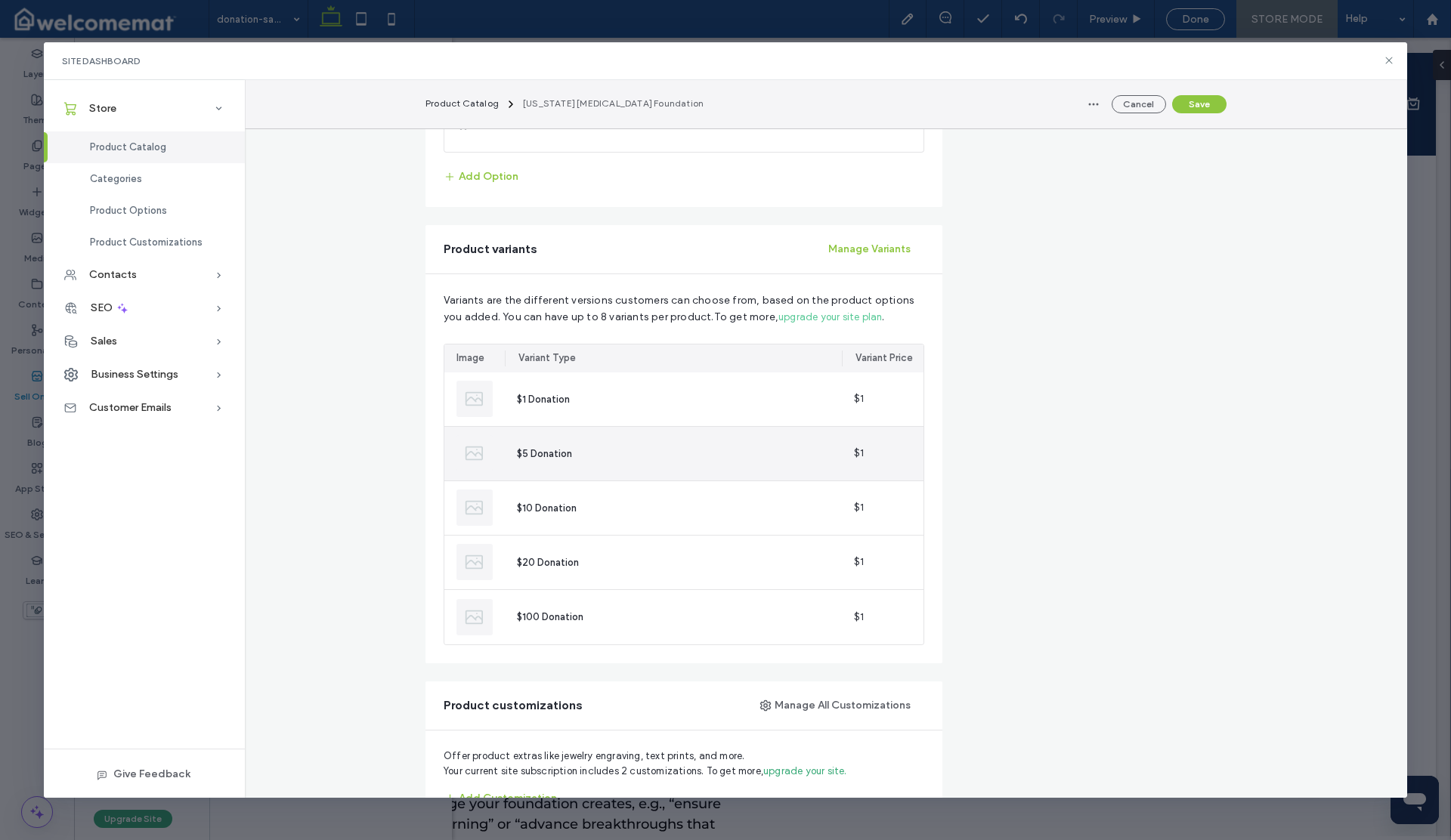
scroll to position [764, 0]
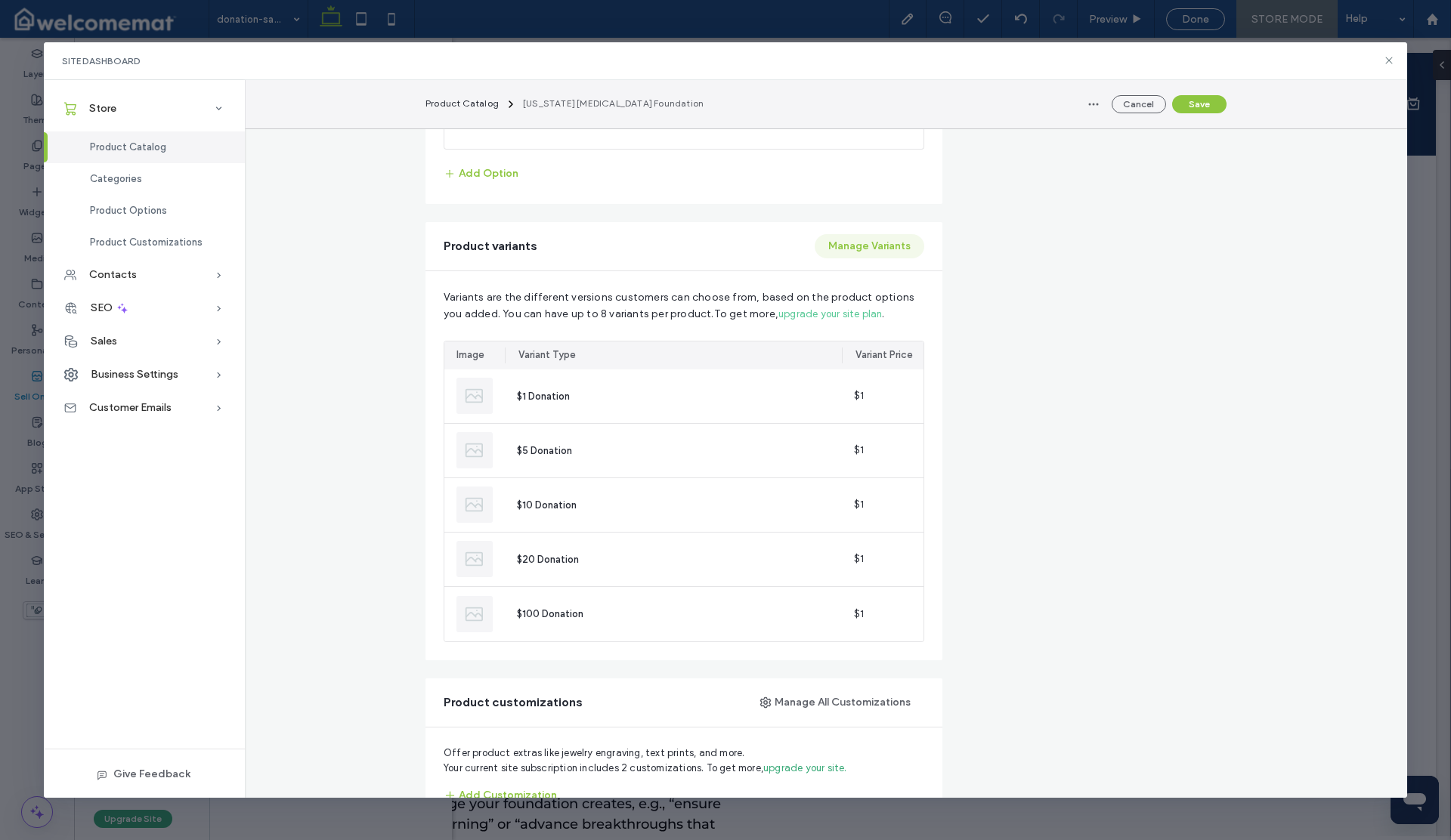
click at [853, 245] on button "Manage Variants" at bounding box center [870, 246] width 110 height 24
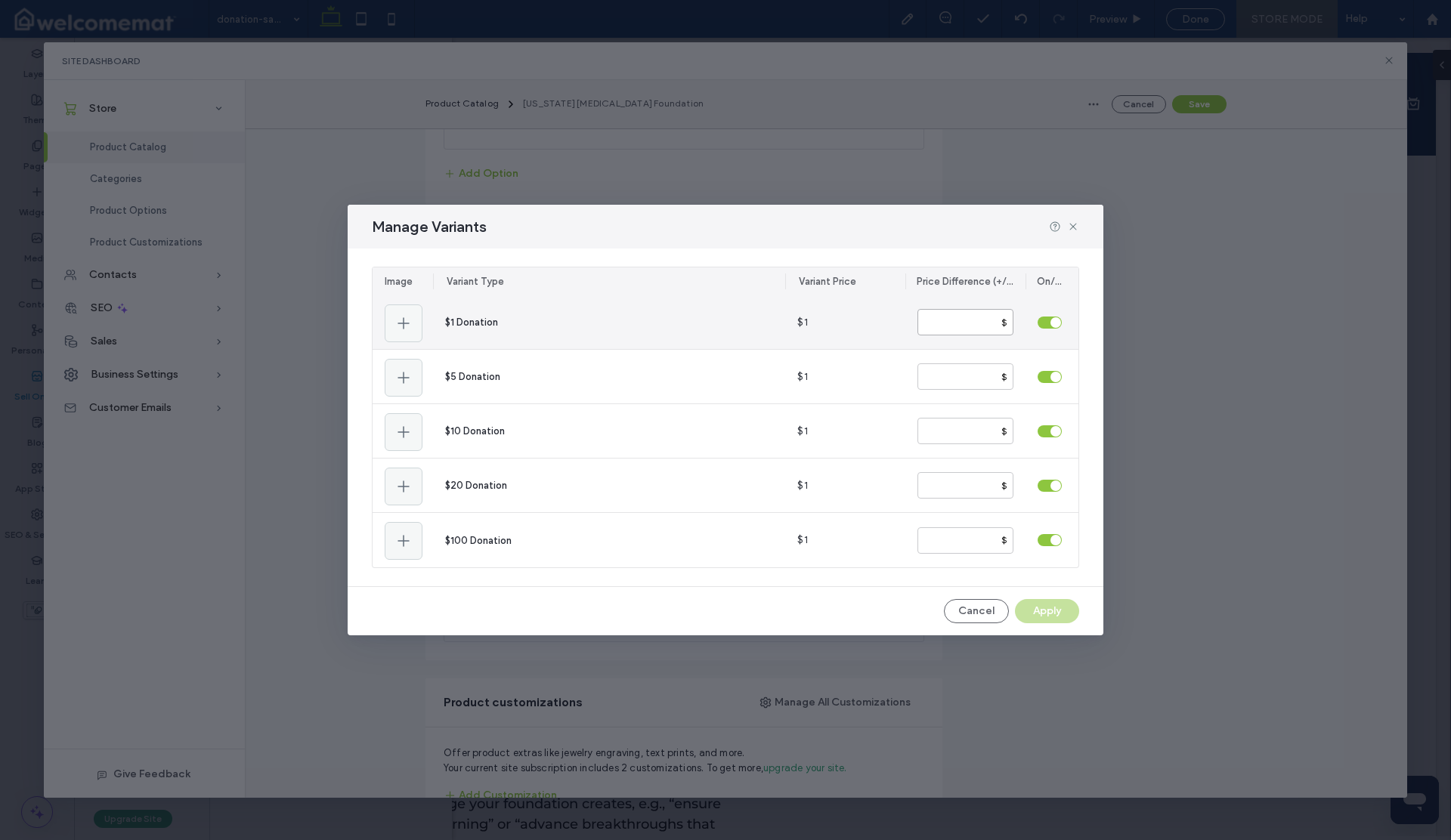
click at [976, 324] on input "number" at bounding box center [965, 322] width 96 height 26
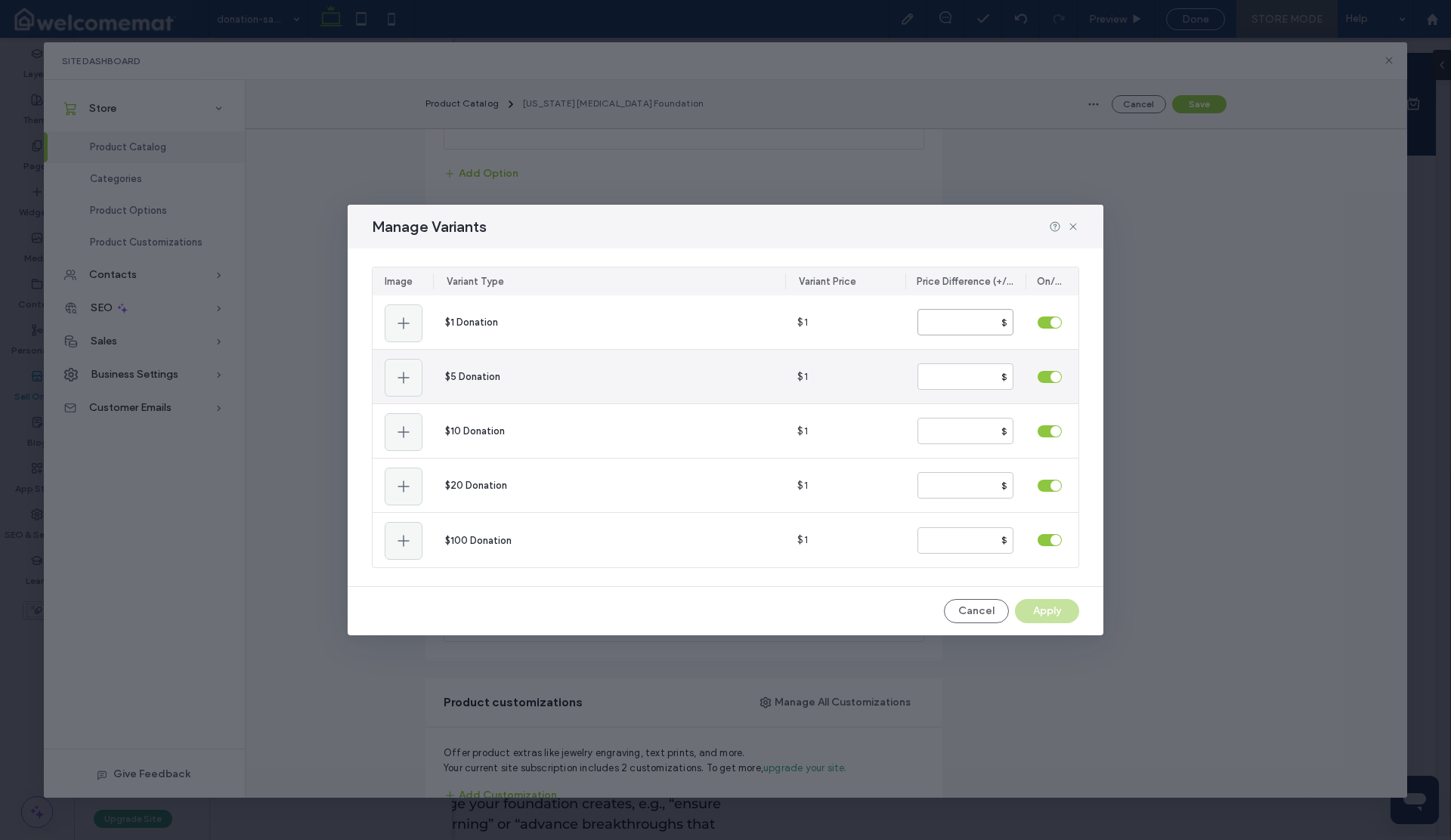
type input "*"
click at [954, 373] on input "number" at bounding box center [965, 376] width 96 height 26
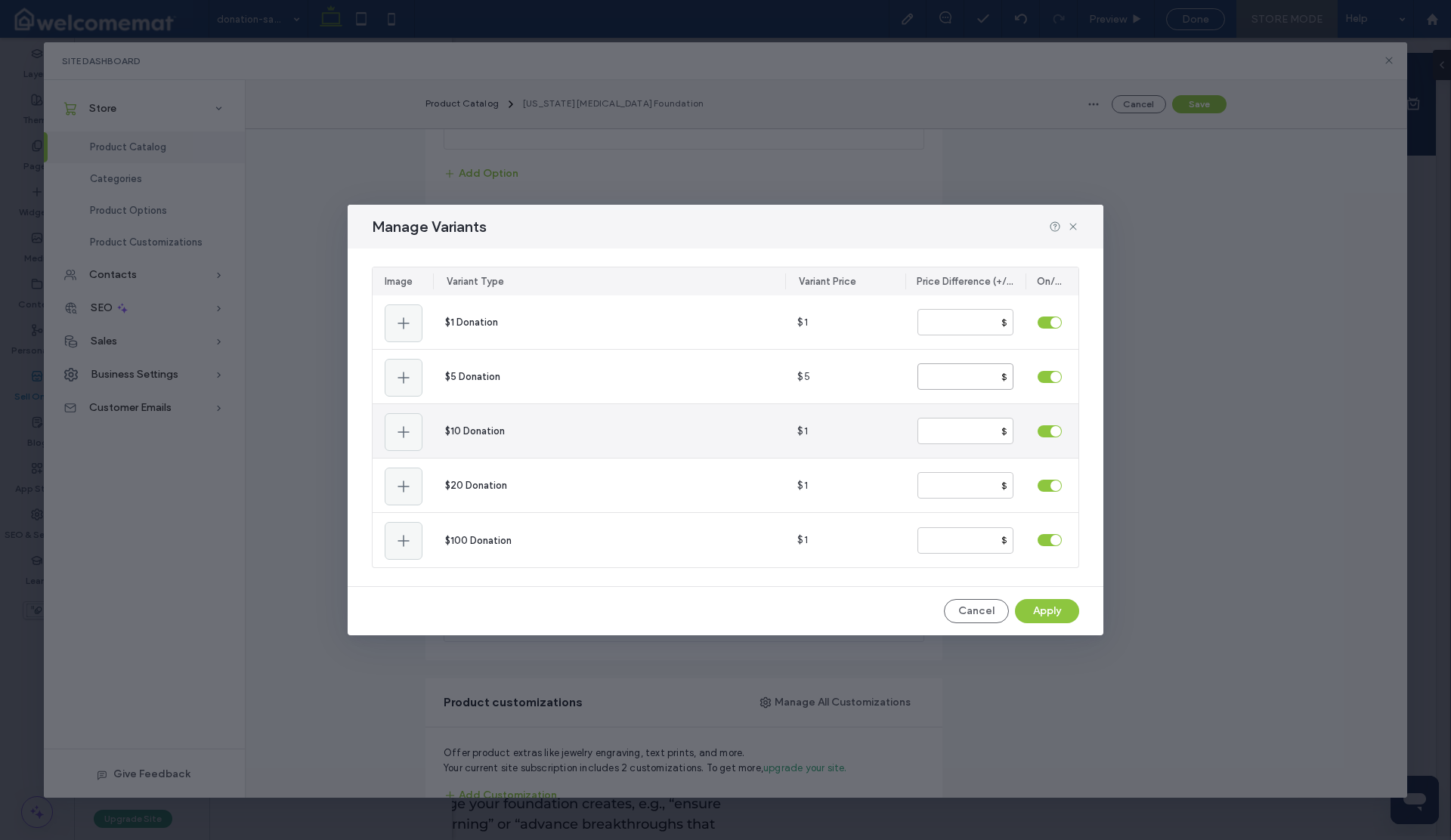
type input "*"
click at [941, 433] on input "number" at bounding box center [965, 431] width 96 height 26
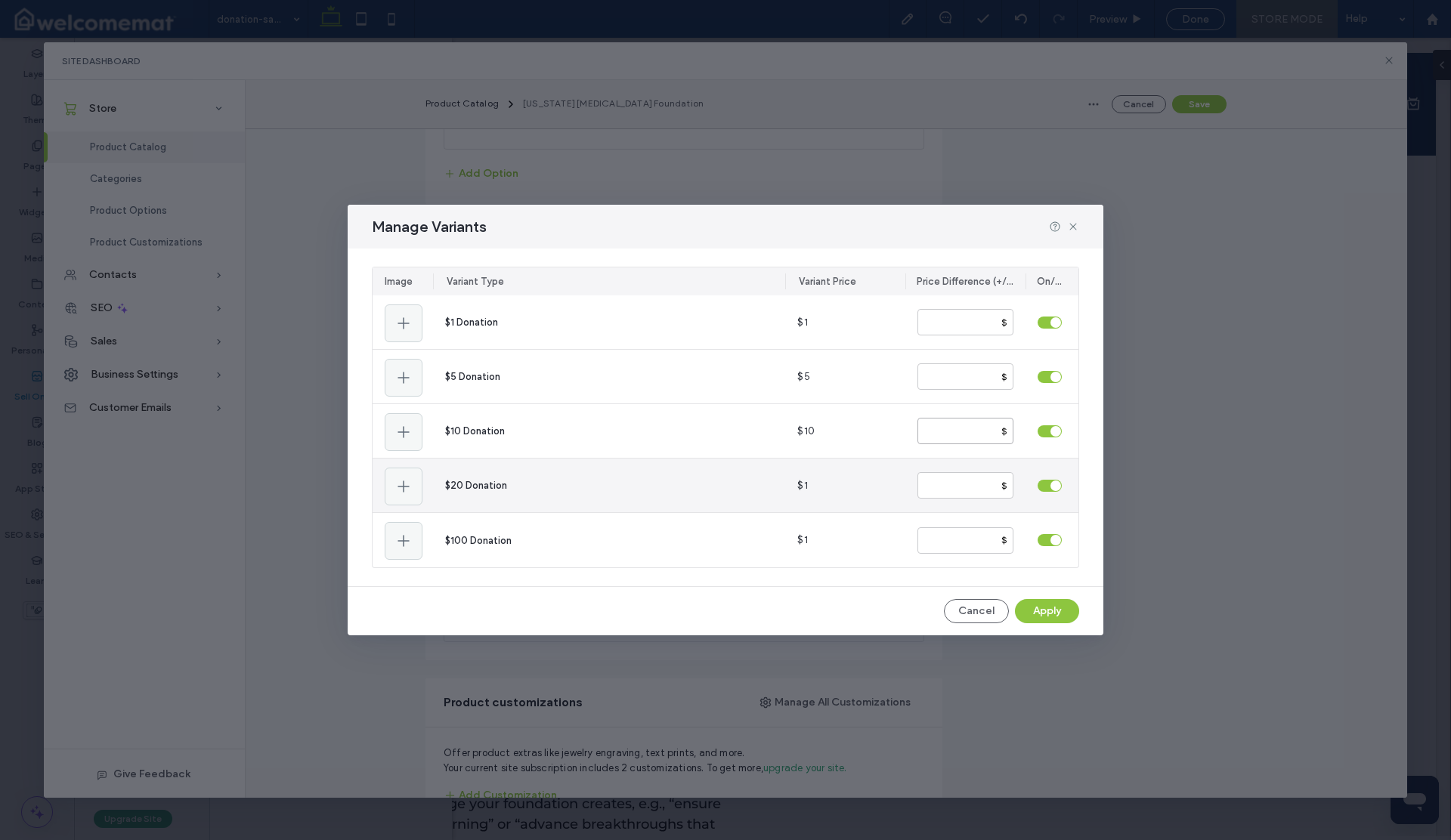
type input "*"
click at [927, 483] on input "number" at bounding box center [965, 485] width 96 height 26
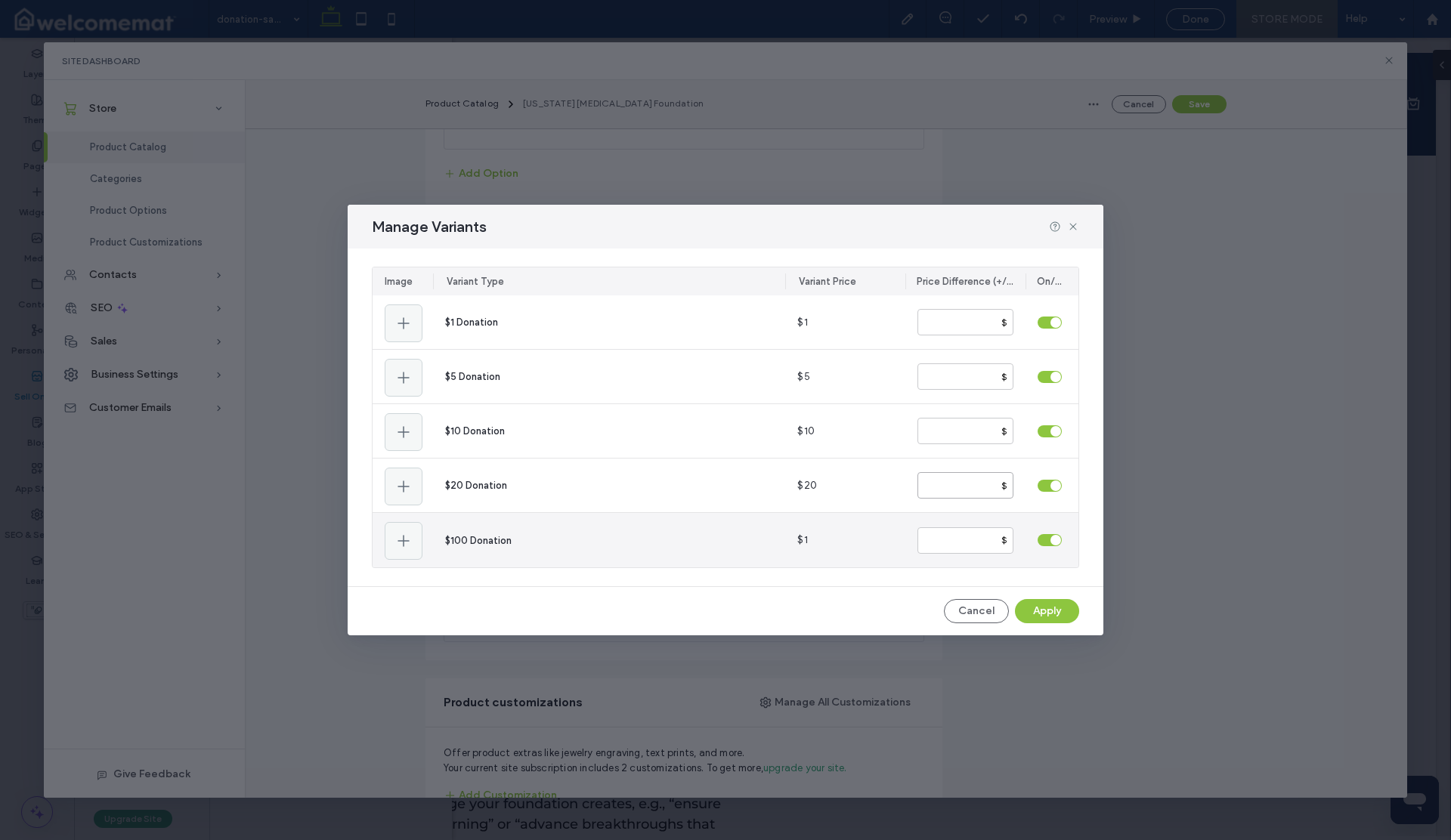
type input "**"
click at [945, 544] on input "number" at bounding box center [965, 540] width 96 height 26
type input "**"
click at [1032, 607] on button "Apply" at bounding box center [1046, 611] width 64 height 24
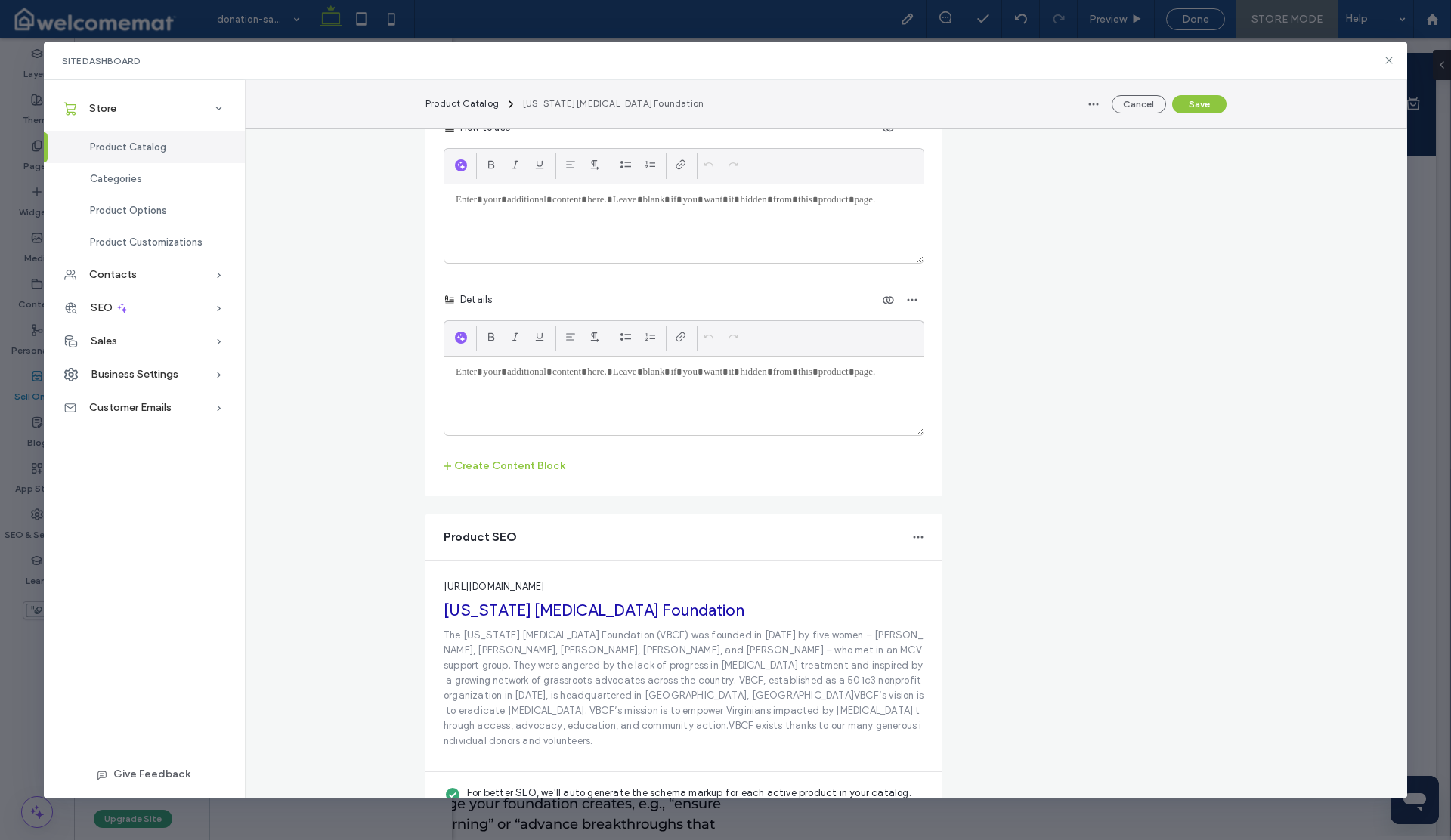
scroll to position [1918, 0]
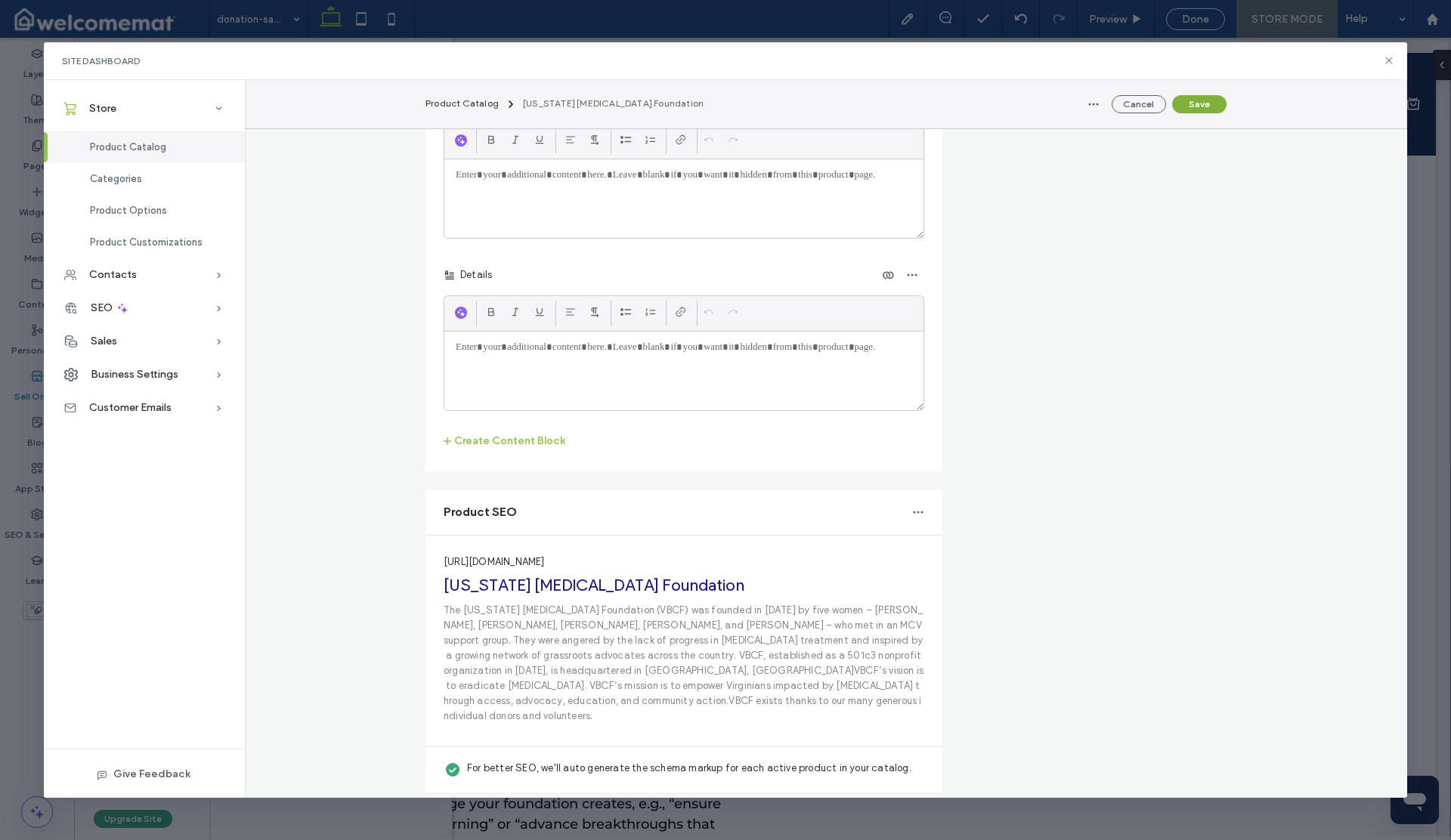
click at [1192, 108] on button "Save" at bounding box center [1199, 104] width 54 height 18
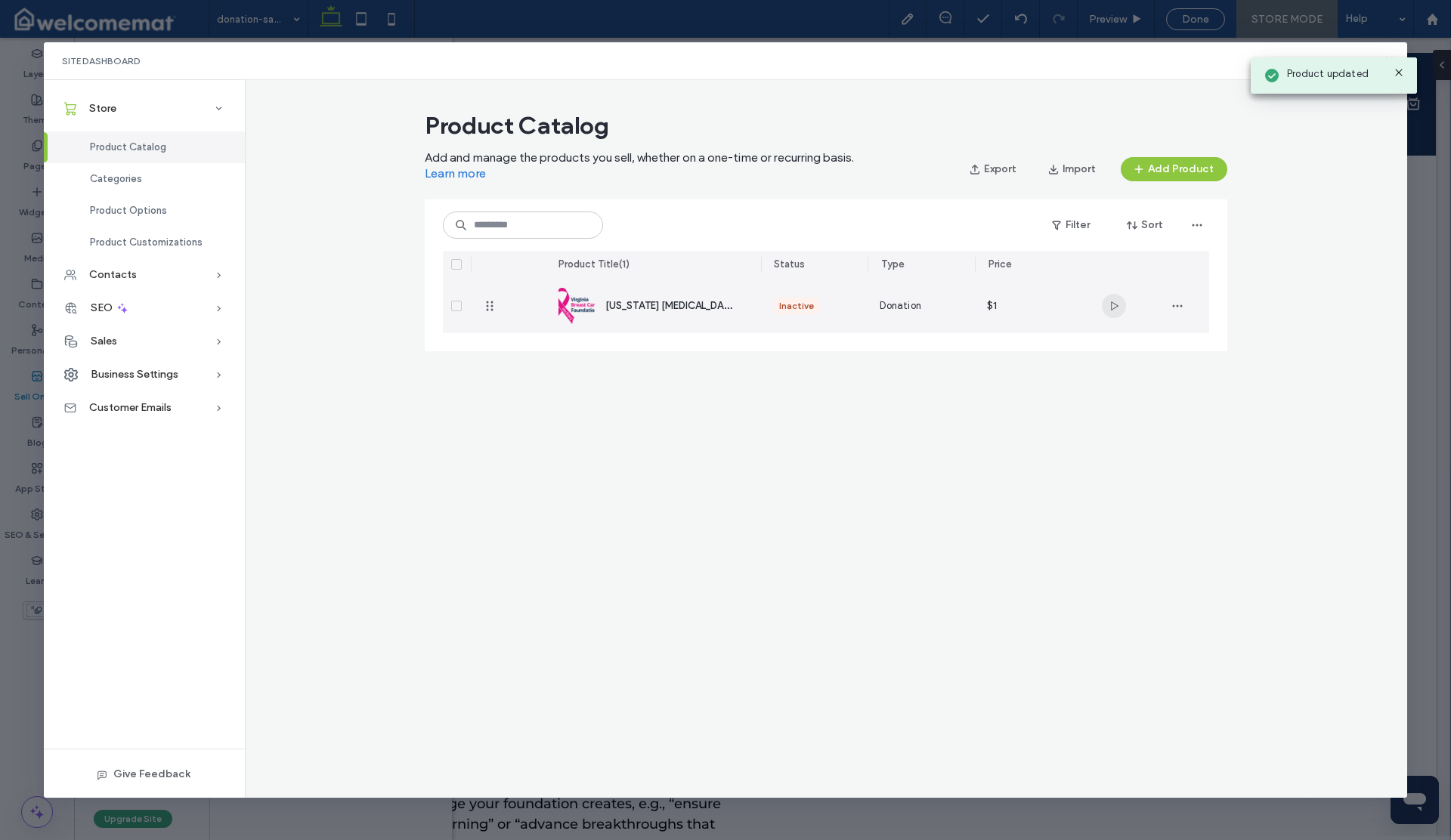
click at [1116, 305] on use "button" at bounding box center [1115, 306] width 7 height 9
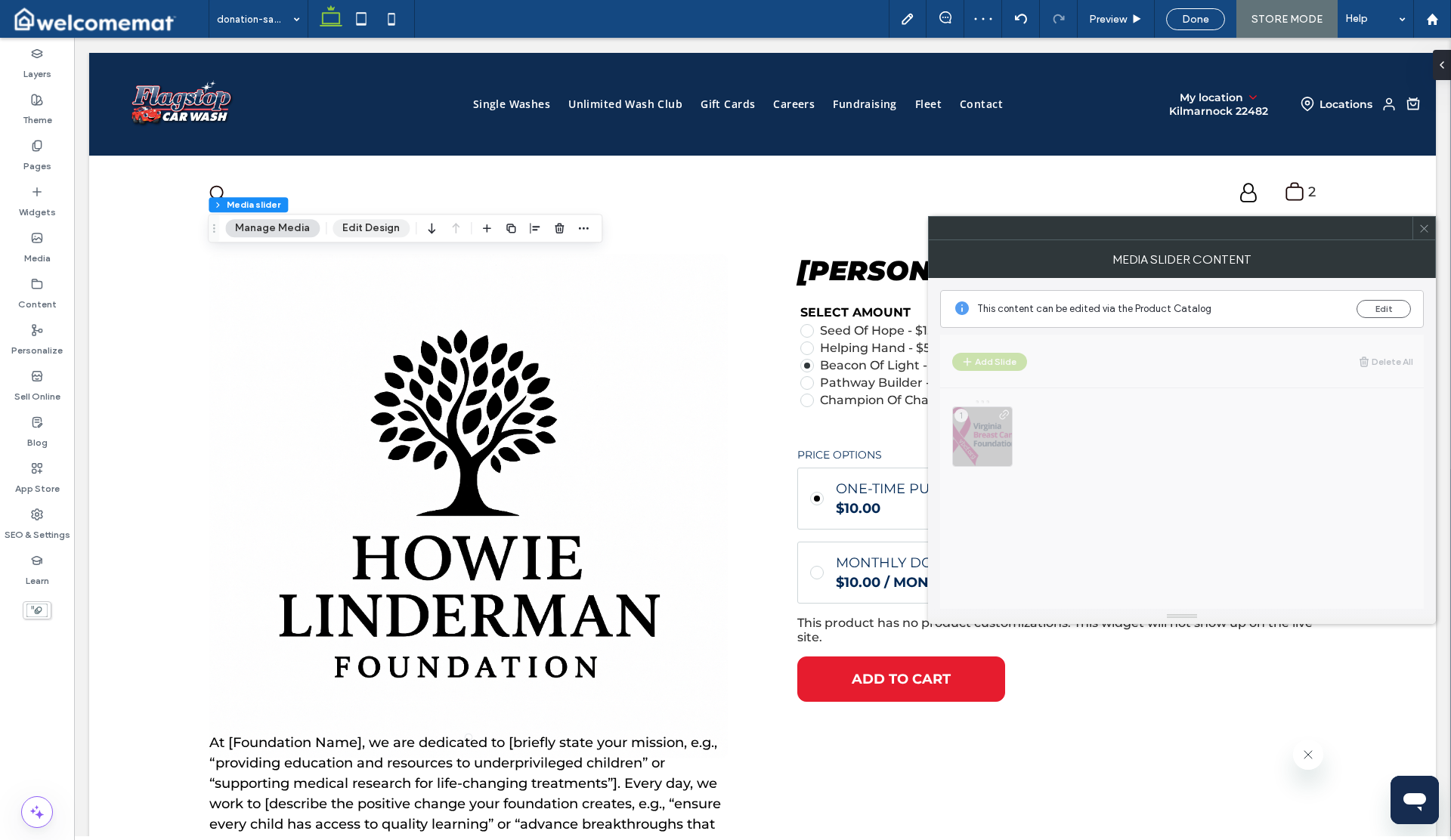
click at [366, 219] on button "Edit Design" at bounding box center [372, 228] width 77 height 18
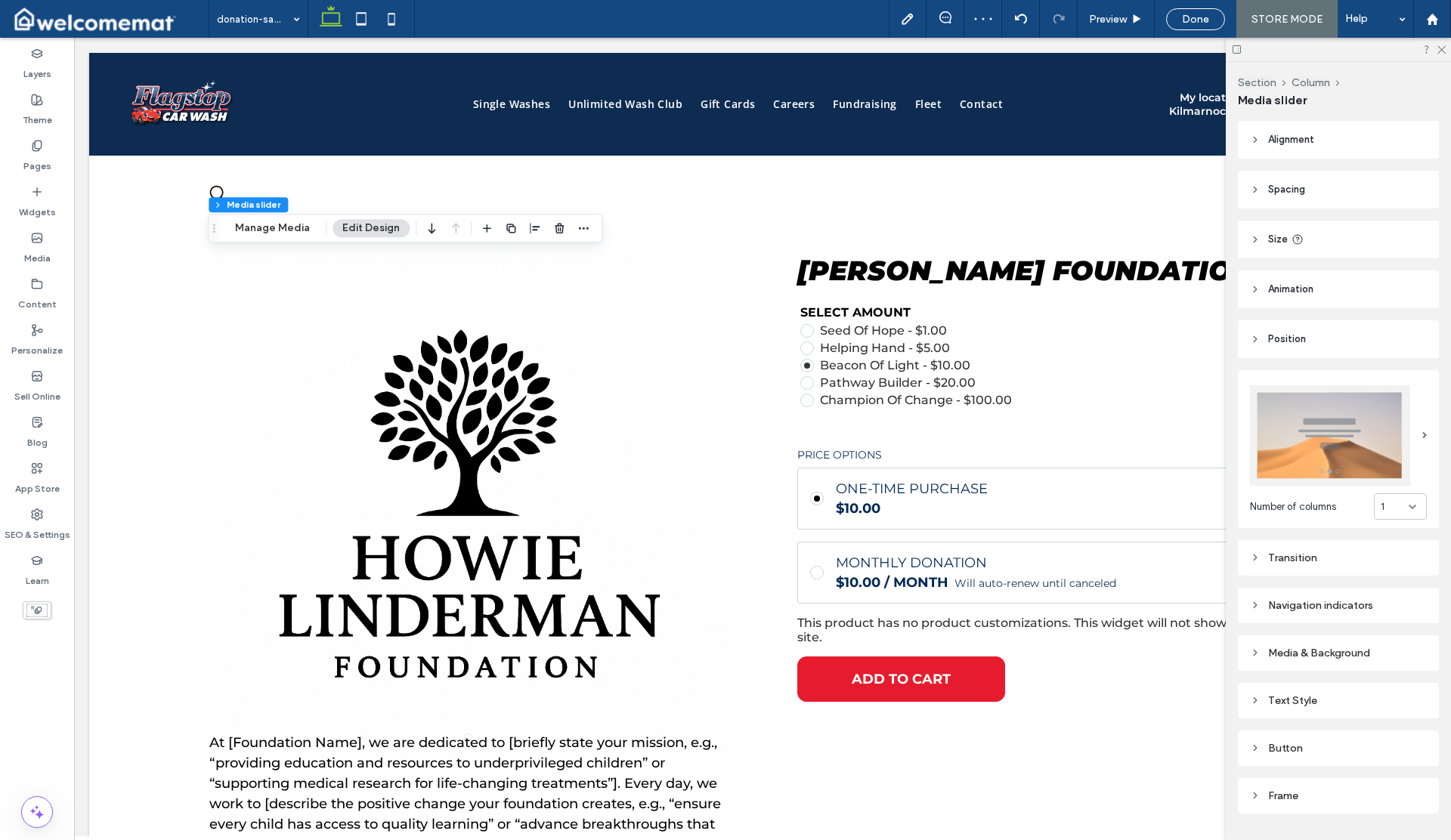
scroll to position [34, 0]
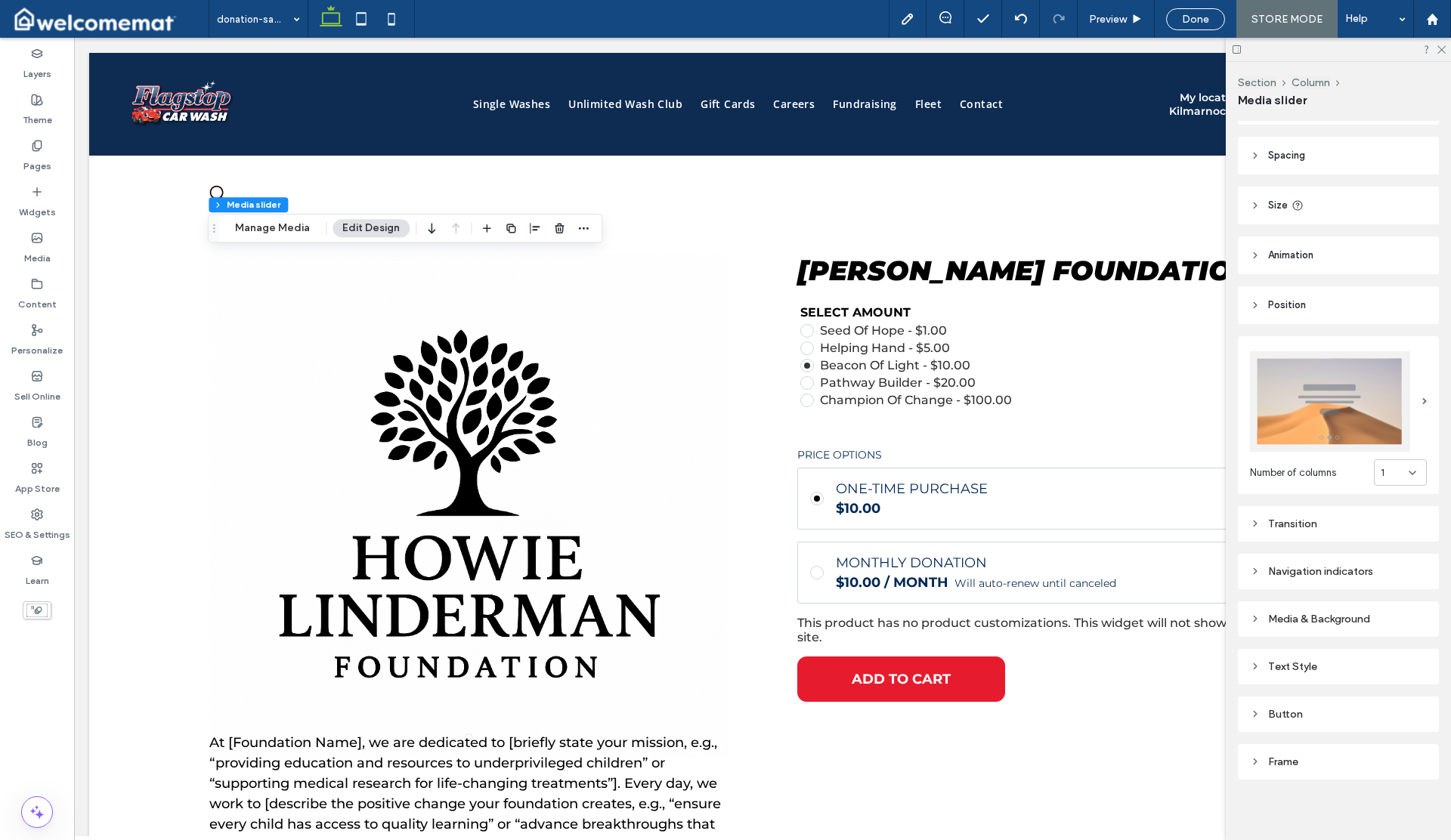
click at [1295, 614] on div "Media & Background" at bounding box center [1339, 619] width 177 height 13
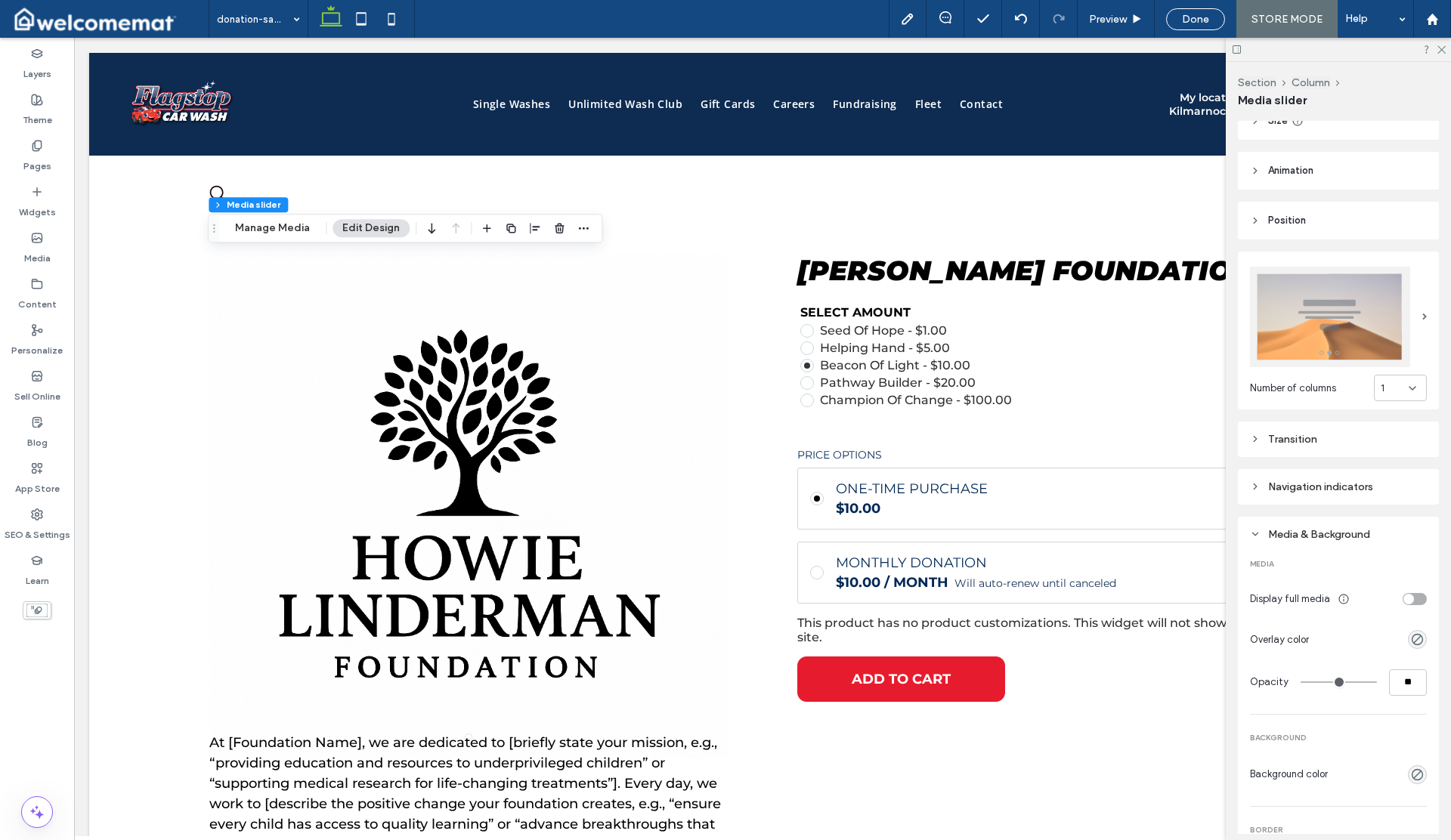
scroll to position [120, 0]
click at [1412, 593] on div "toggle" at bounding box center [1414, 598] width 24 height 12
type input "***"
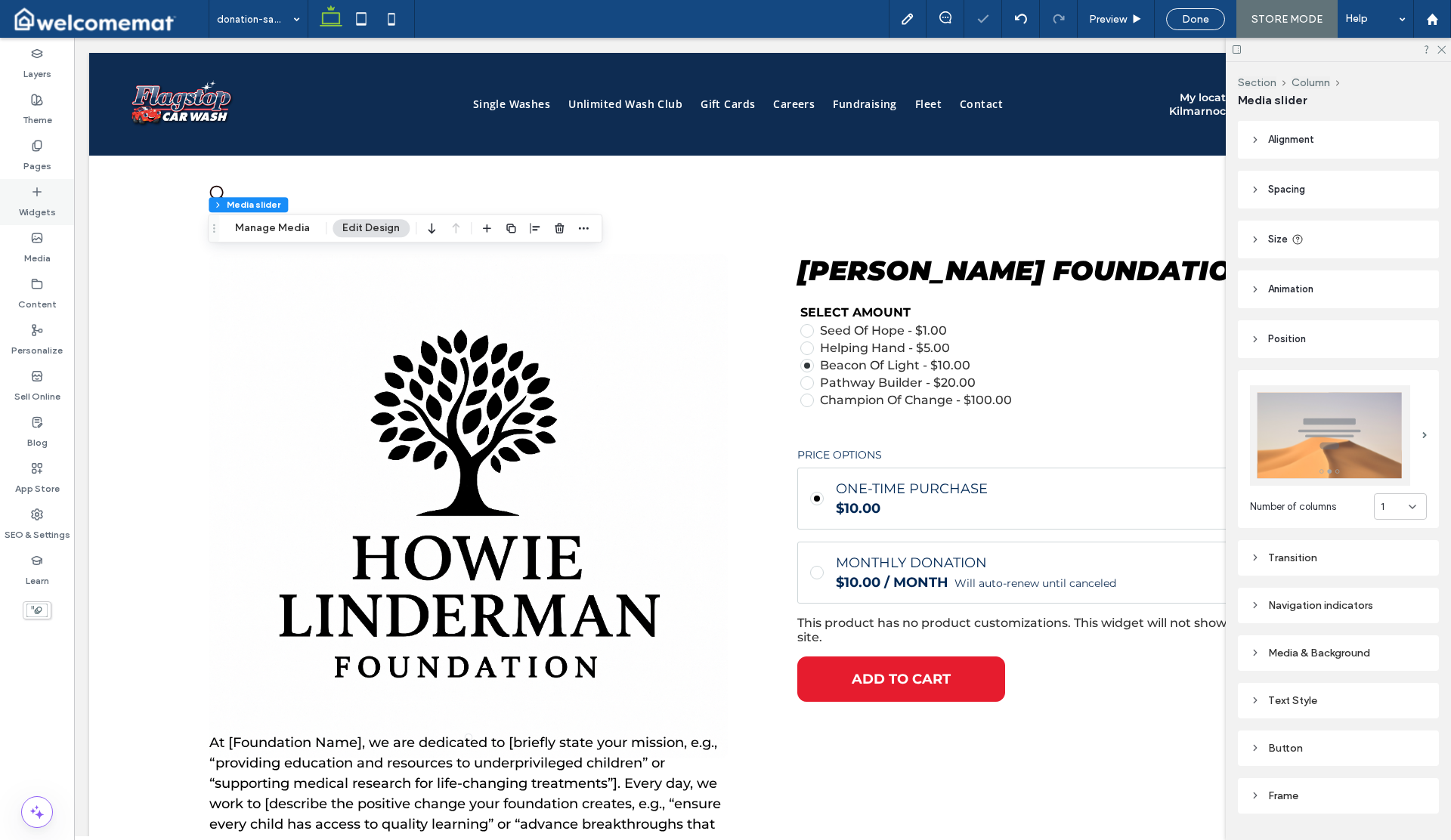
click at [33, 203] on label "Widgets" at bounding box center [37, 209] width 37 height 22
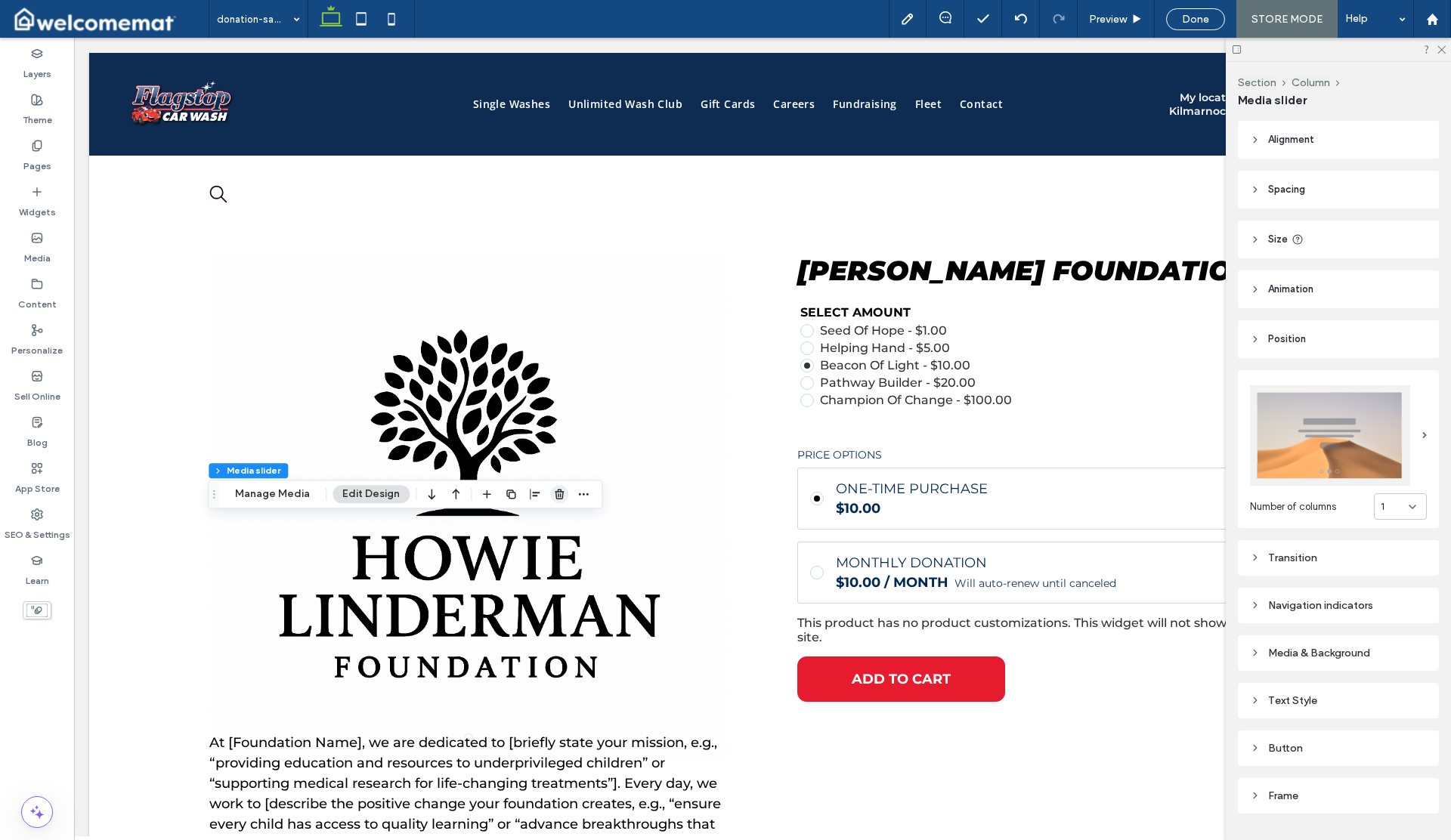
click at [553, 496] on icon "button" at bounding box center [559, 494] width 12 height 12
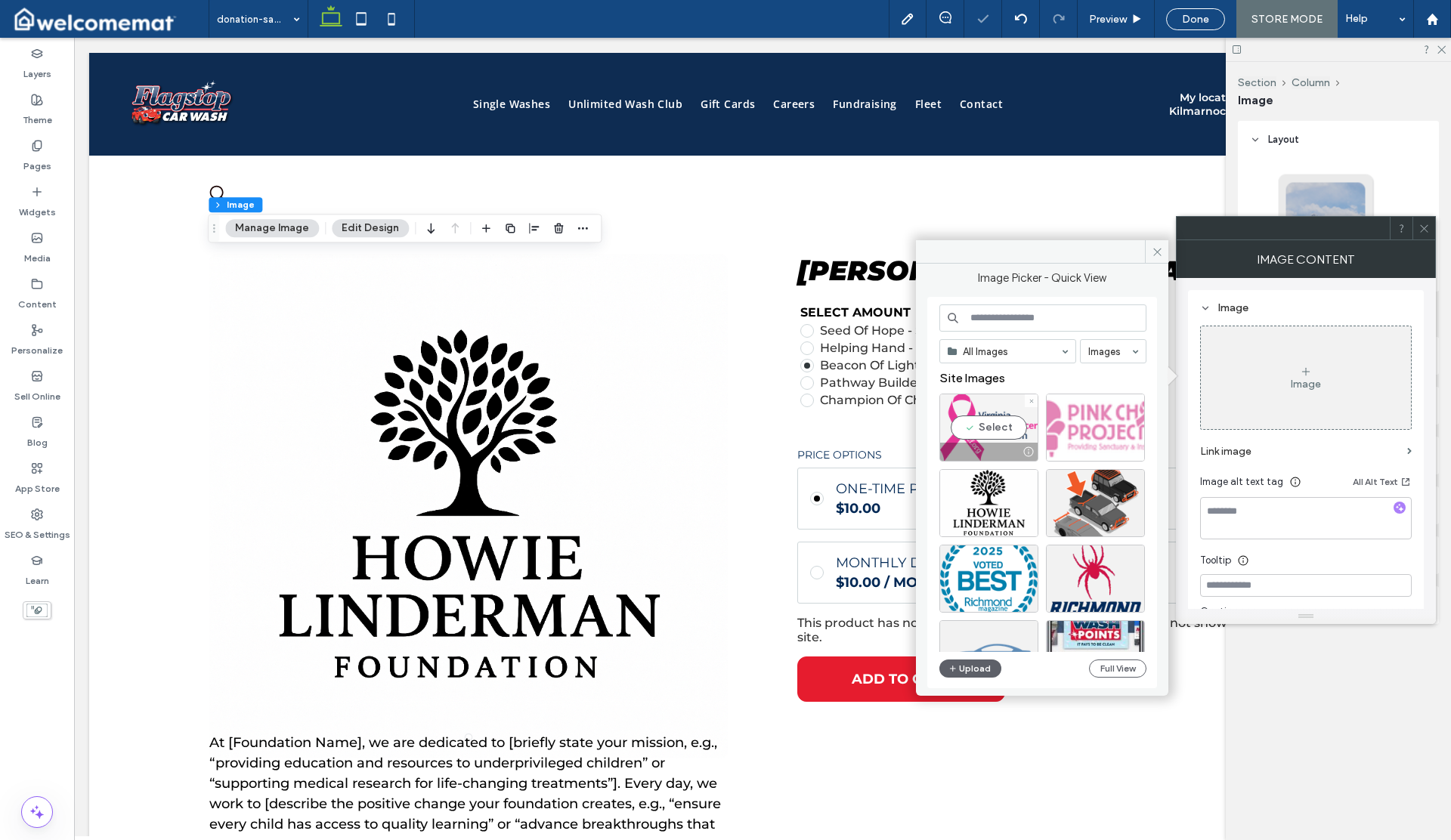
click at [969, 424] on div "Select" at bounding box center [989, 428] width 99 height 68
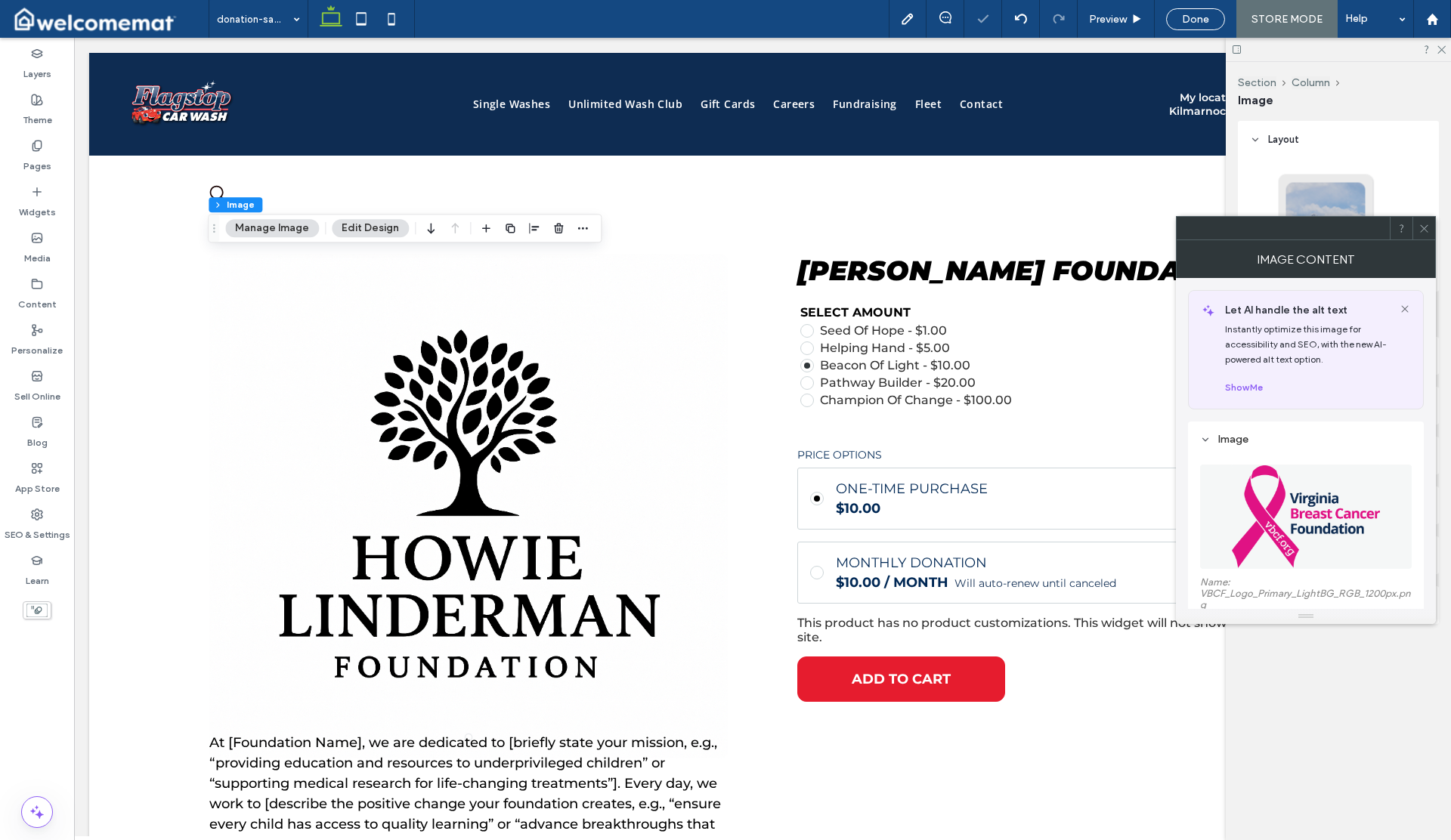
click at [1422, 230] on icon at bounding box center [1424, 228] width 12 height 12
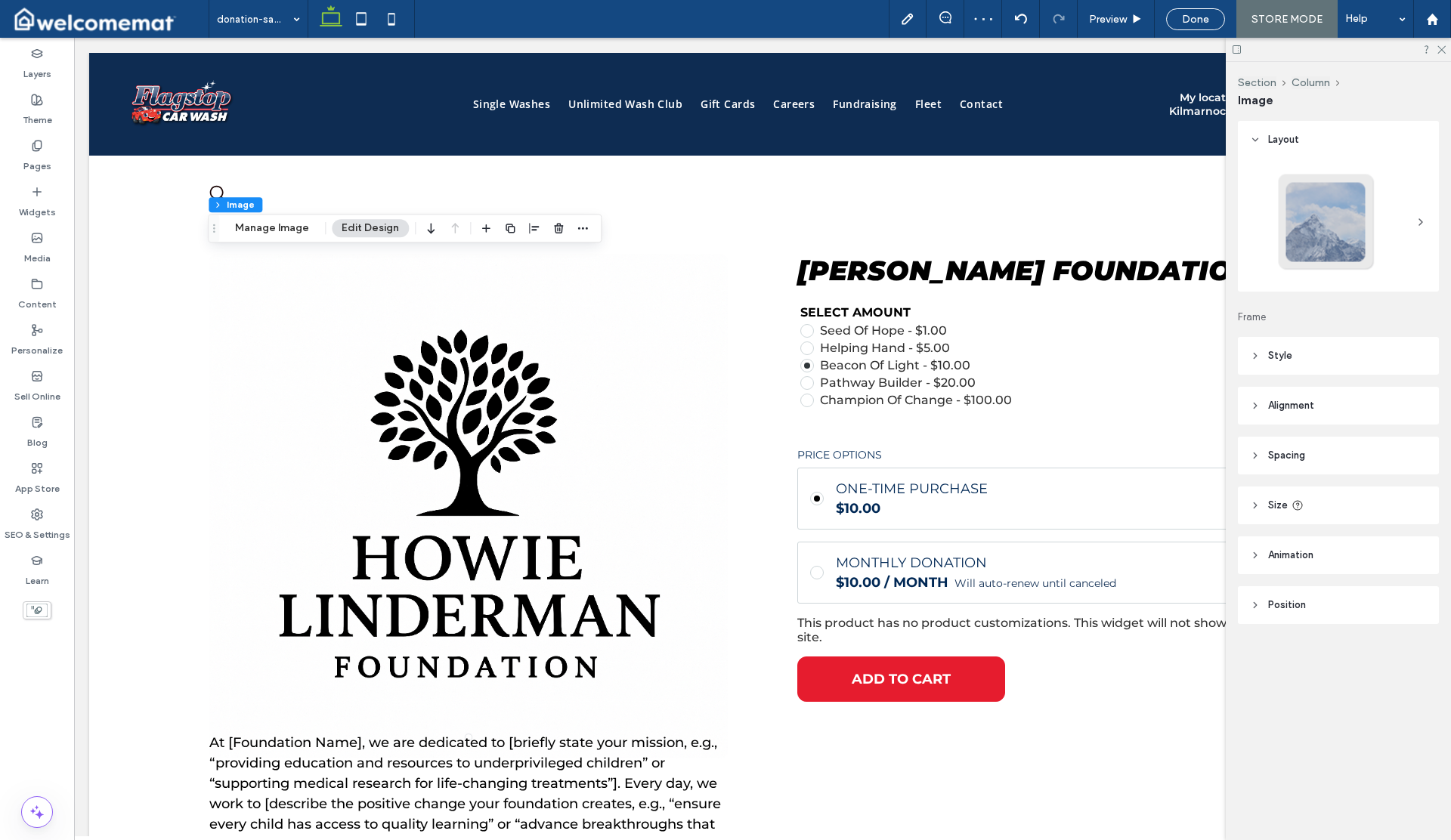
click at [1288, 351] on span "Style" at bounding box center [1280, 355] width 24 height 15
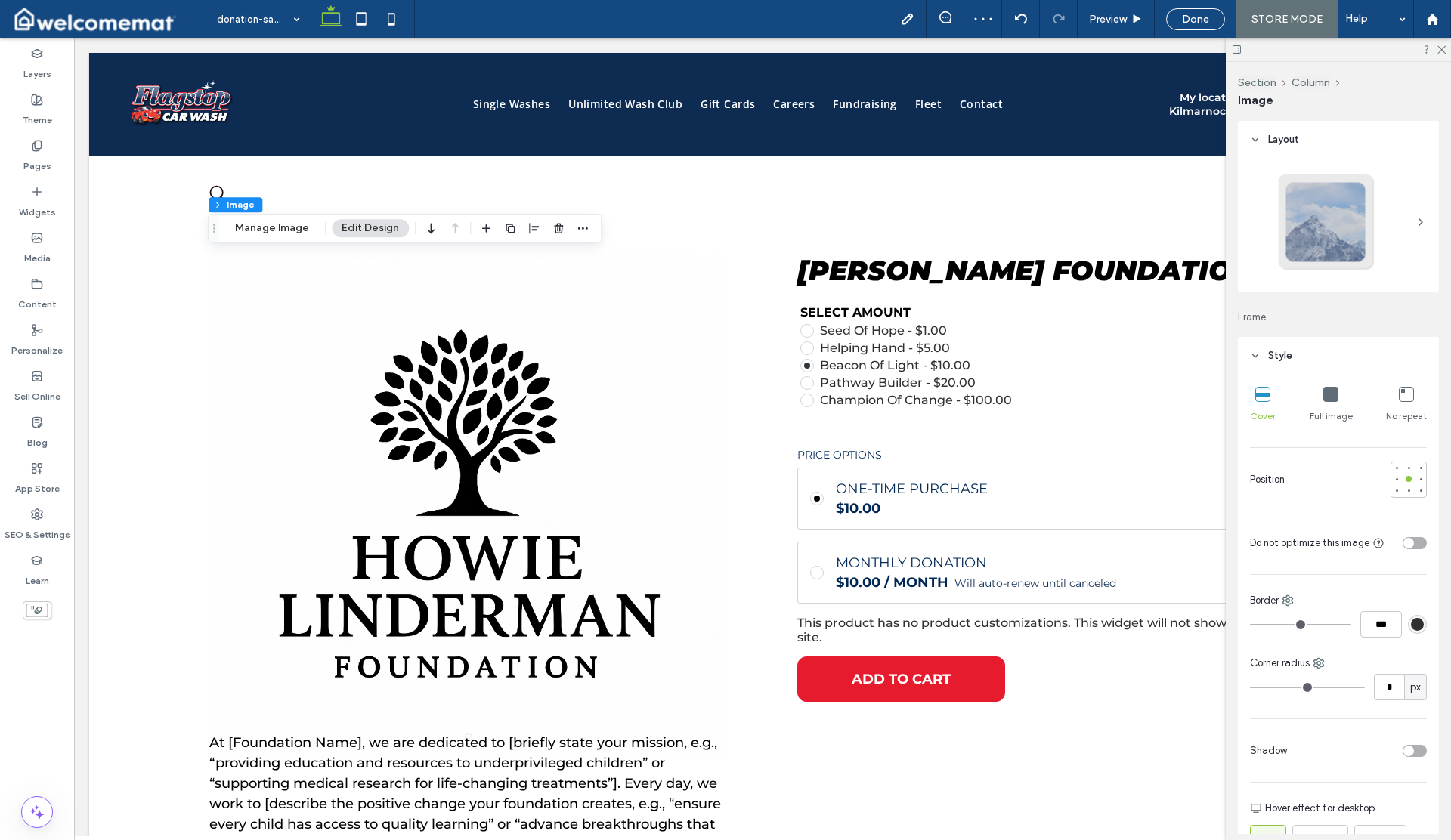
click at [1323, 401] on icon at bounding box center [1330, 394] width 15 height 15
type input "***"
click at [1443, 51] on icon at bounding box center [1440, 49] width 10 height 10
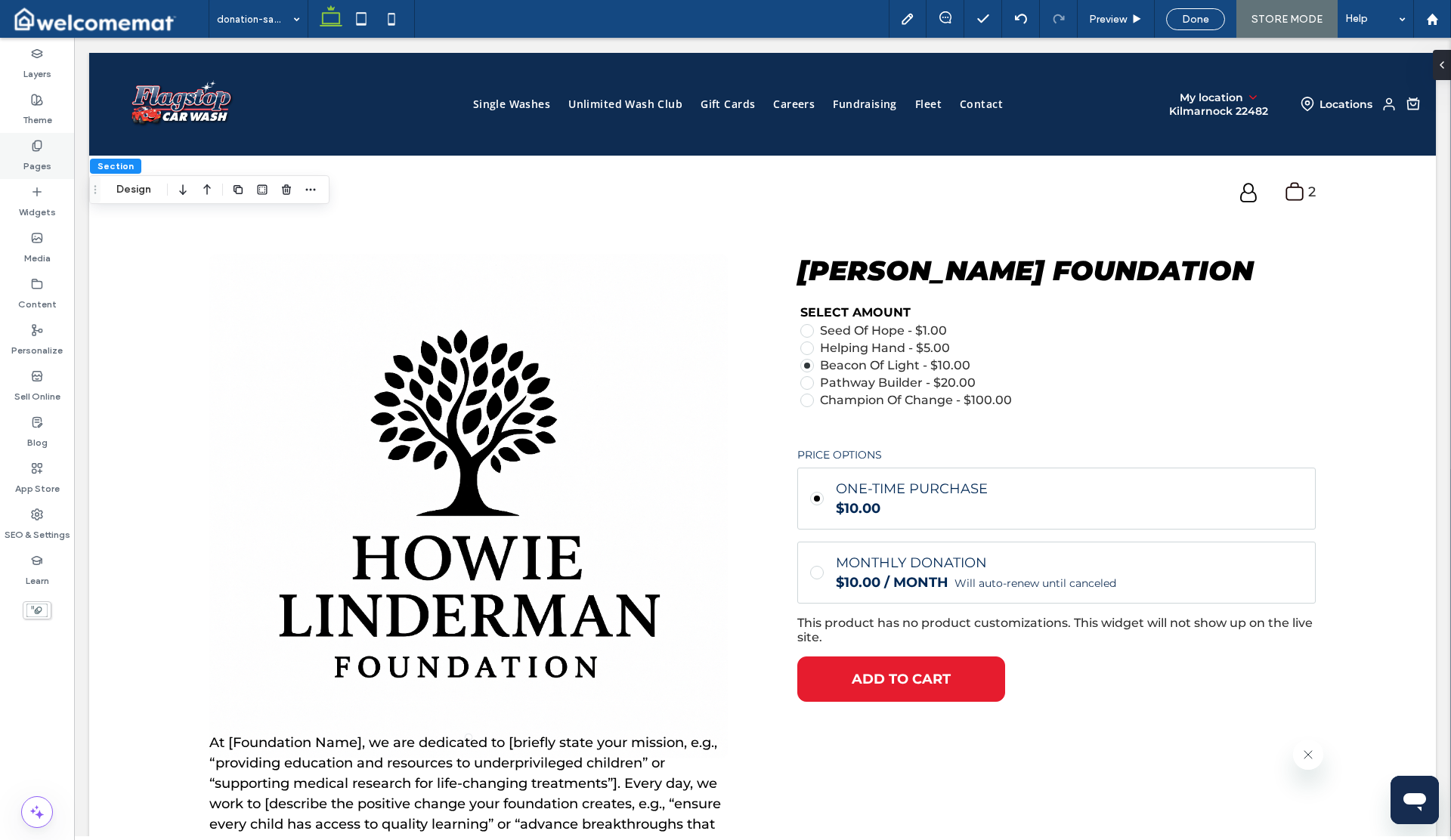
click at [37, 161] on label "Pages" at bounding box center [37, 163] width 28 height 22
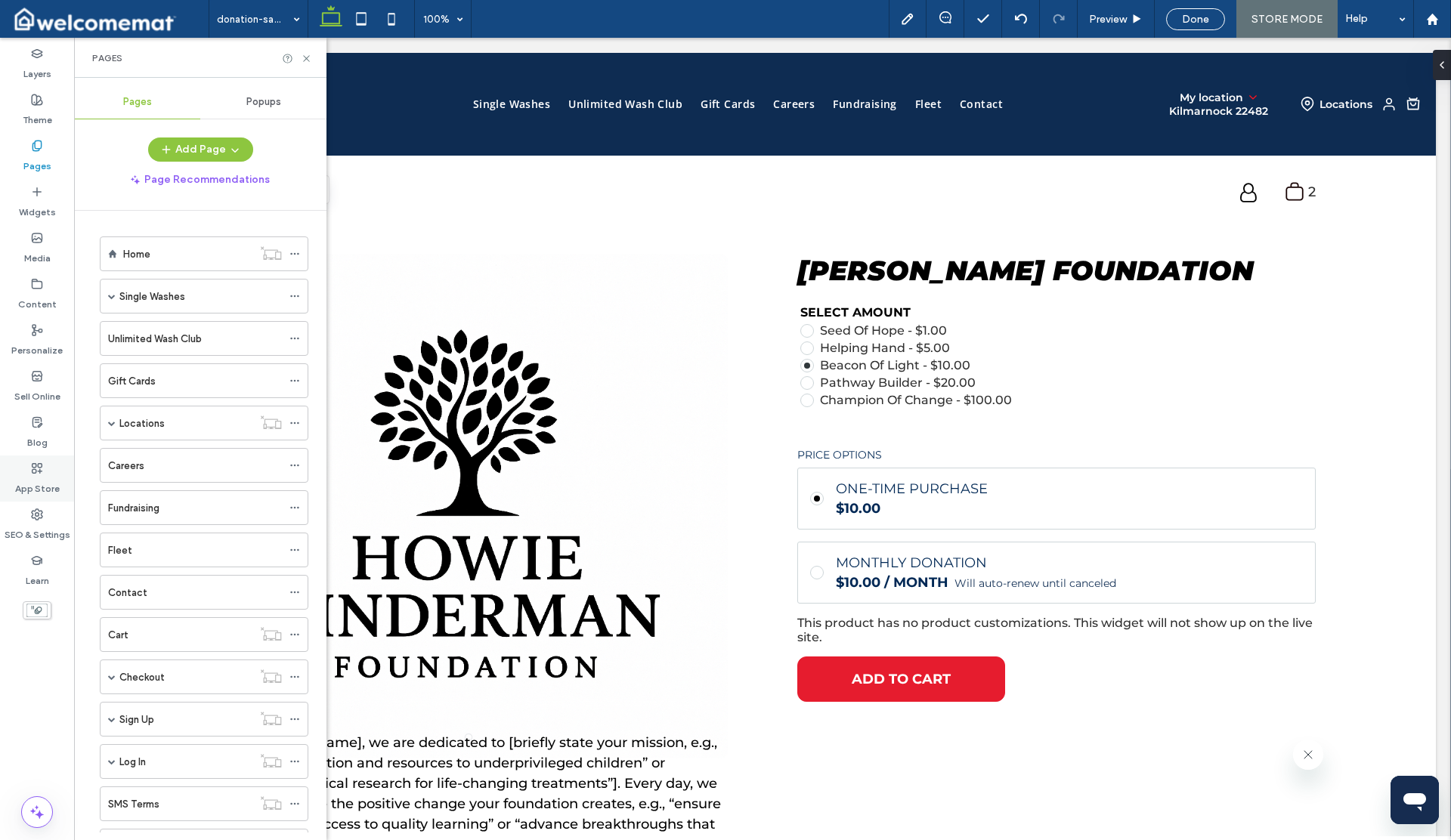
click at [42, 469] on icon at bounding box center [36, 468] width 12 height 12
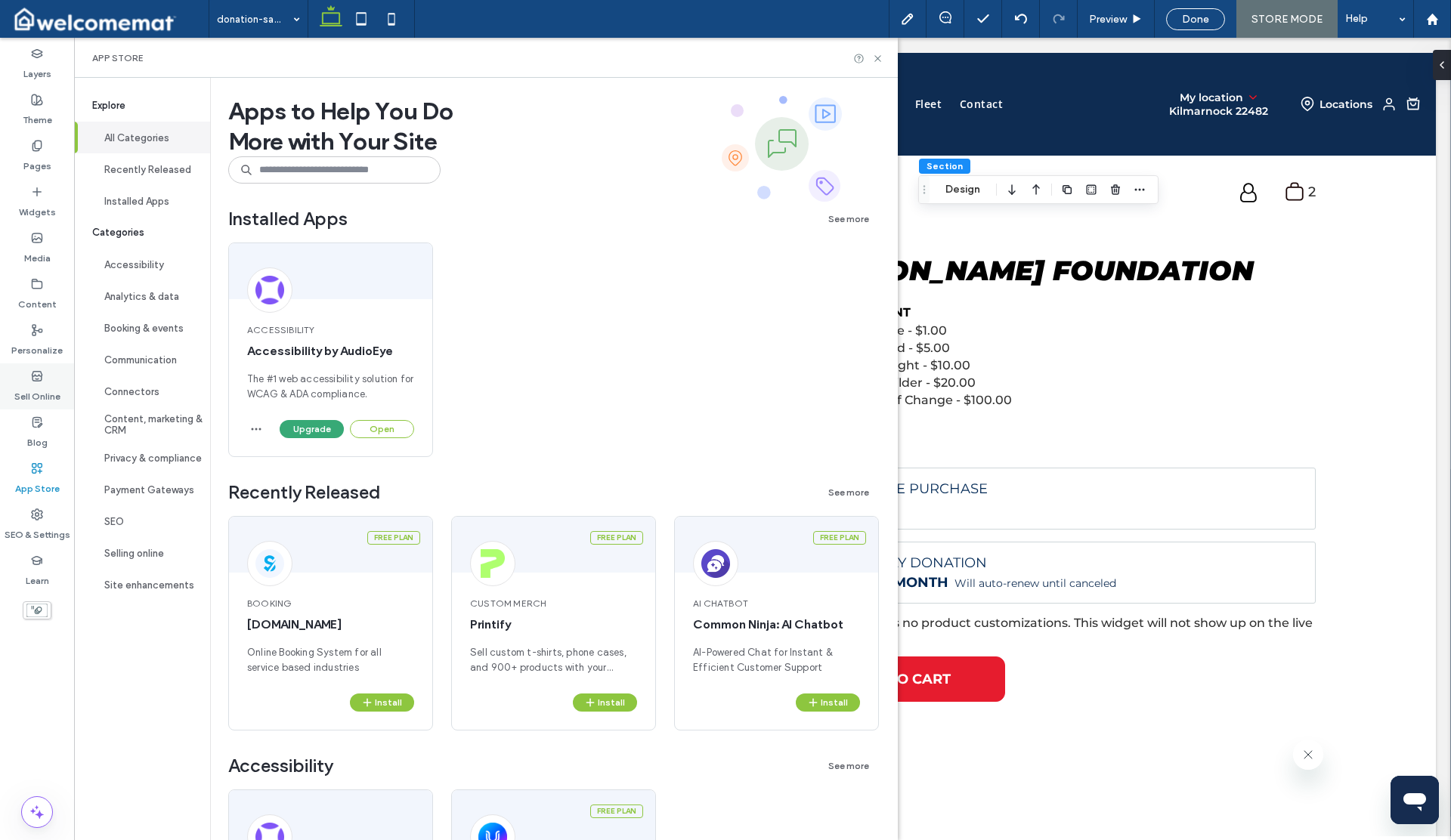
click at [44, 382] on label "Sell Online" at bounding box center [37, 393] width 46 height 22
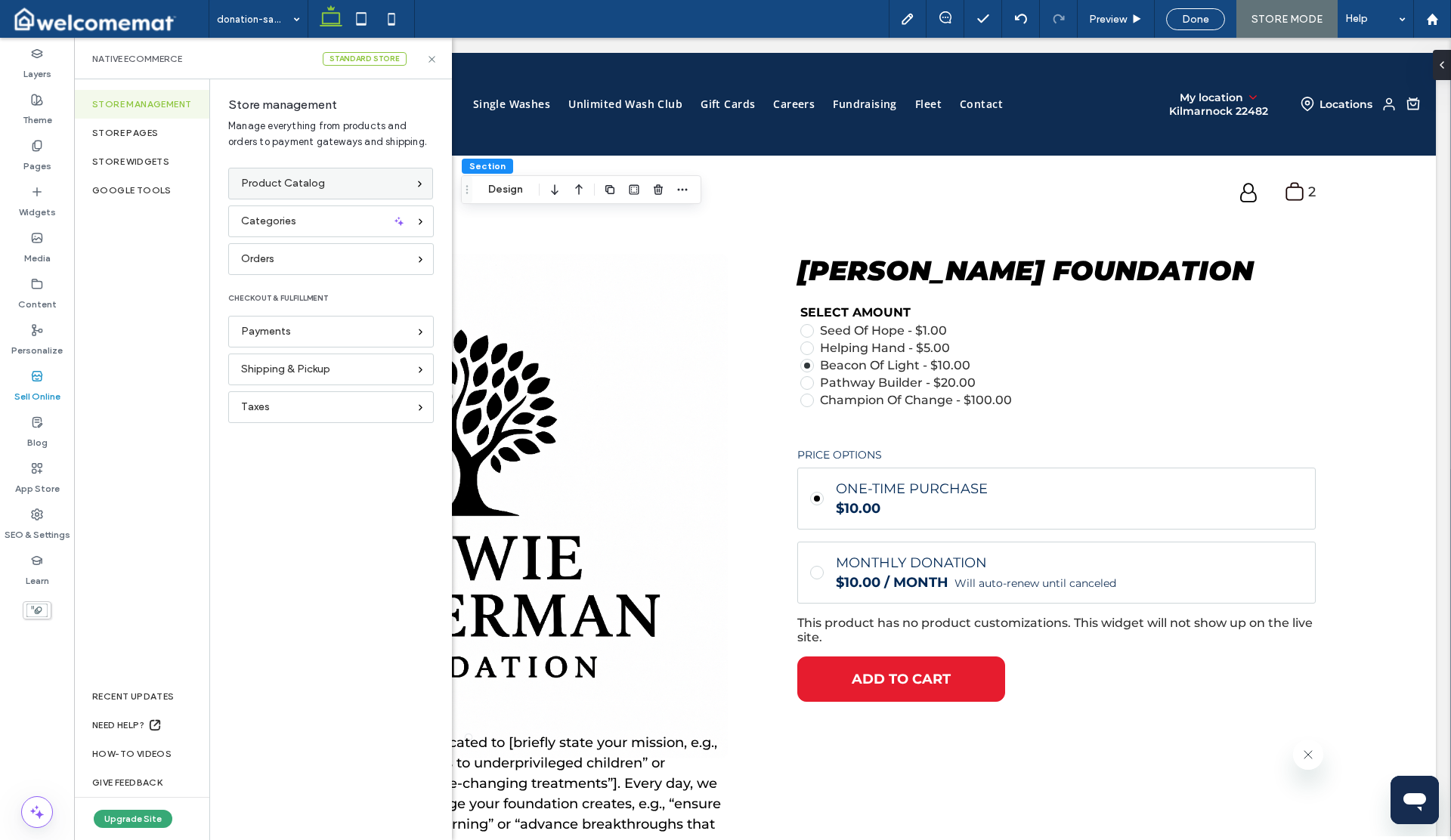
click at [274, 190] on span "Product Catalog" at bounding box center [282, 183] width 84 height 16
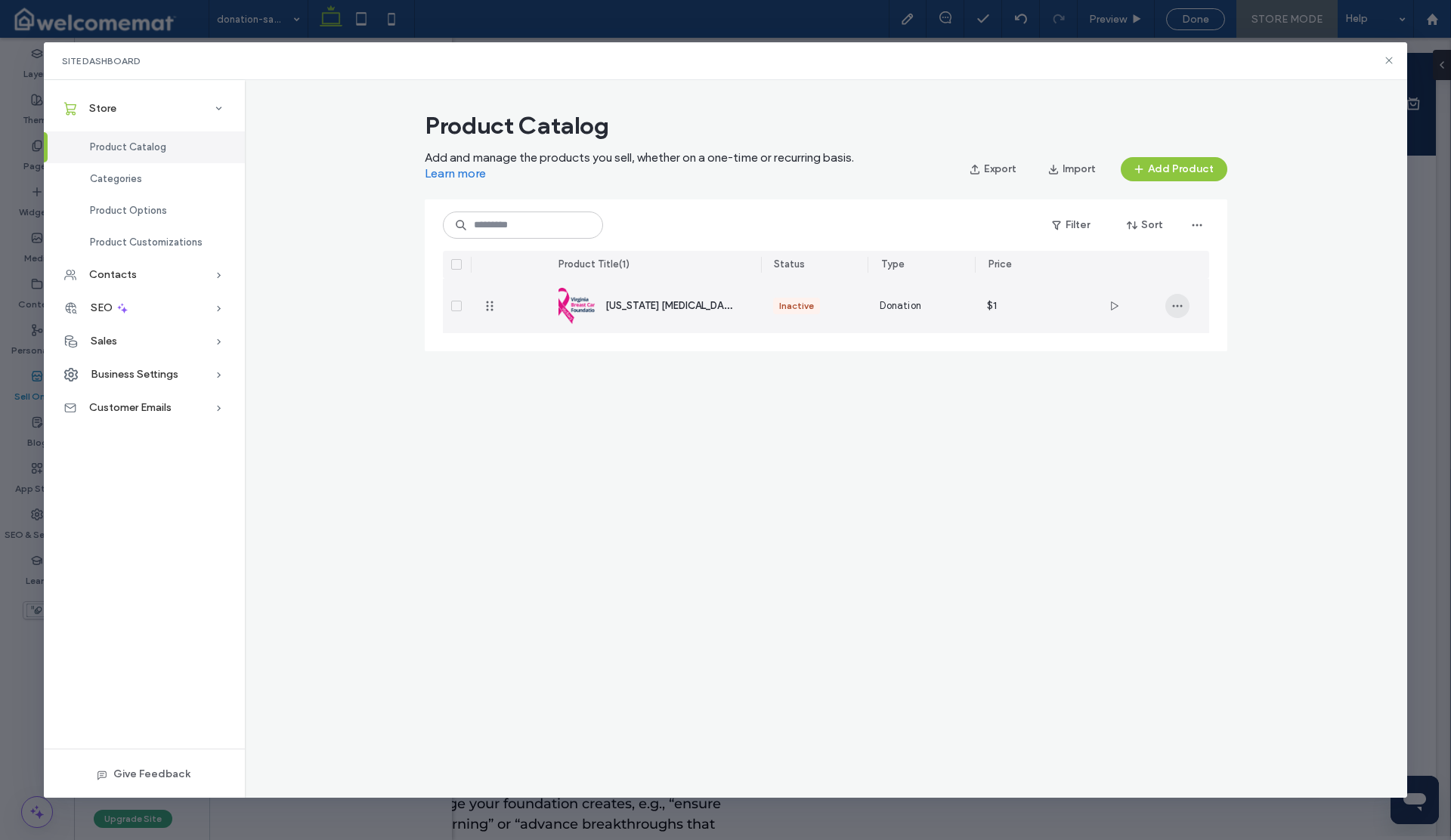
click at [1175, 308] on icon "button" at bounding box center [1177, 306] width 12 height 12
click at [1223, 376] on span "Duplicate" at bounding box center [1219, 373] width 45 height 15
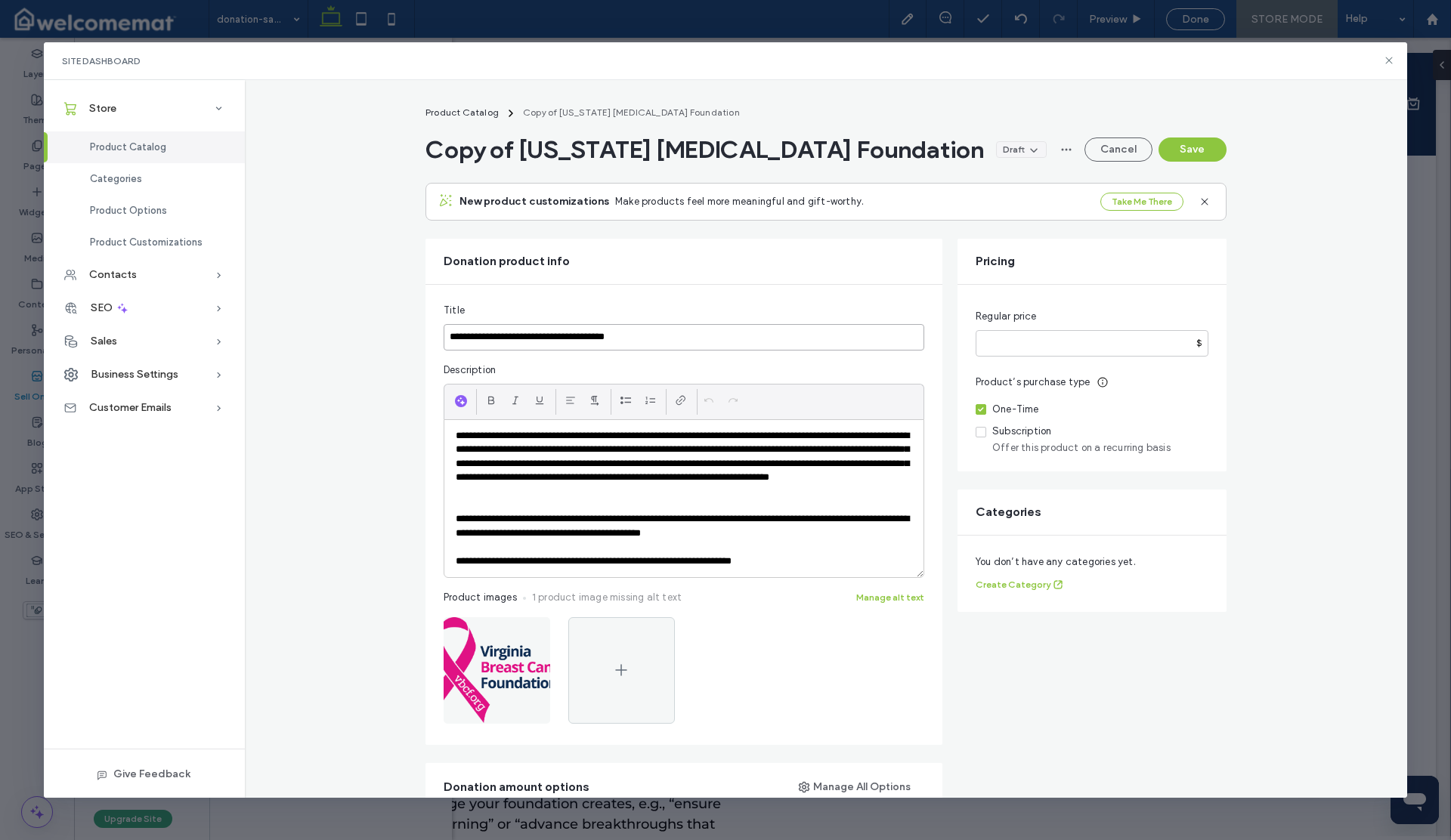
drag, startPoint x: 631, startPoint y: 338, endPoint x: 301, endPoint y: 338, distance: 330.0
paste input
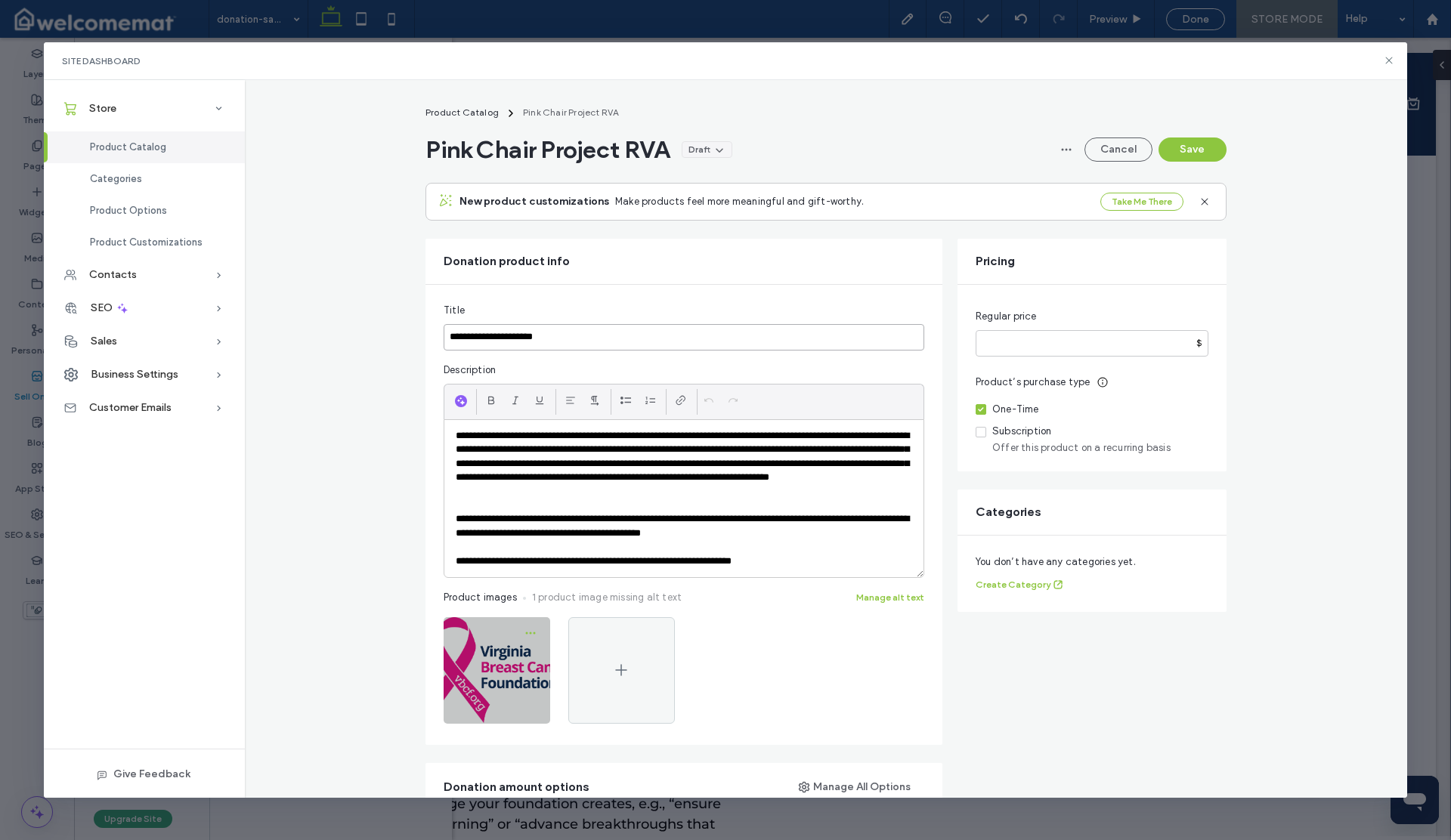
type input "**********"
click at [525, 634] on icon "button" at bounding box center [530, 632] width 12 height 12
click at [489, 696] on span "Replace Image" at bounding box center [466, 701] width 69 height 15
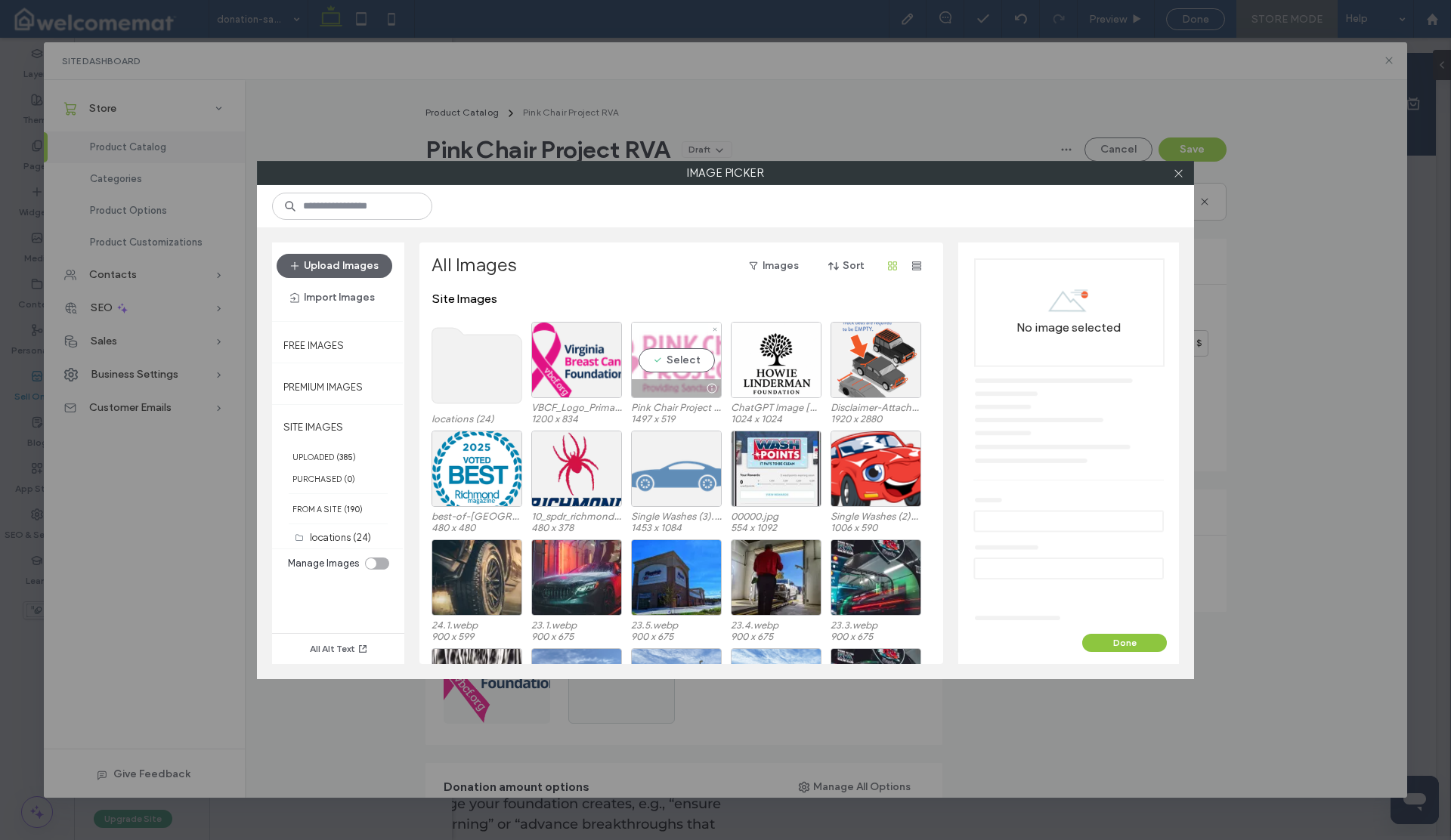
click at [683, 362] on div "Select" at bounding box center [676, 360] width 91 height 76
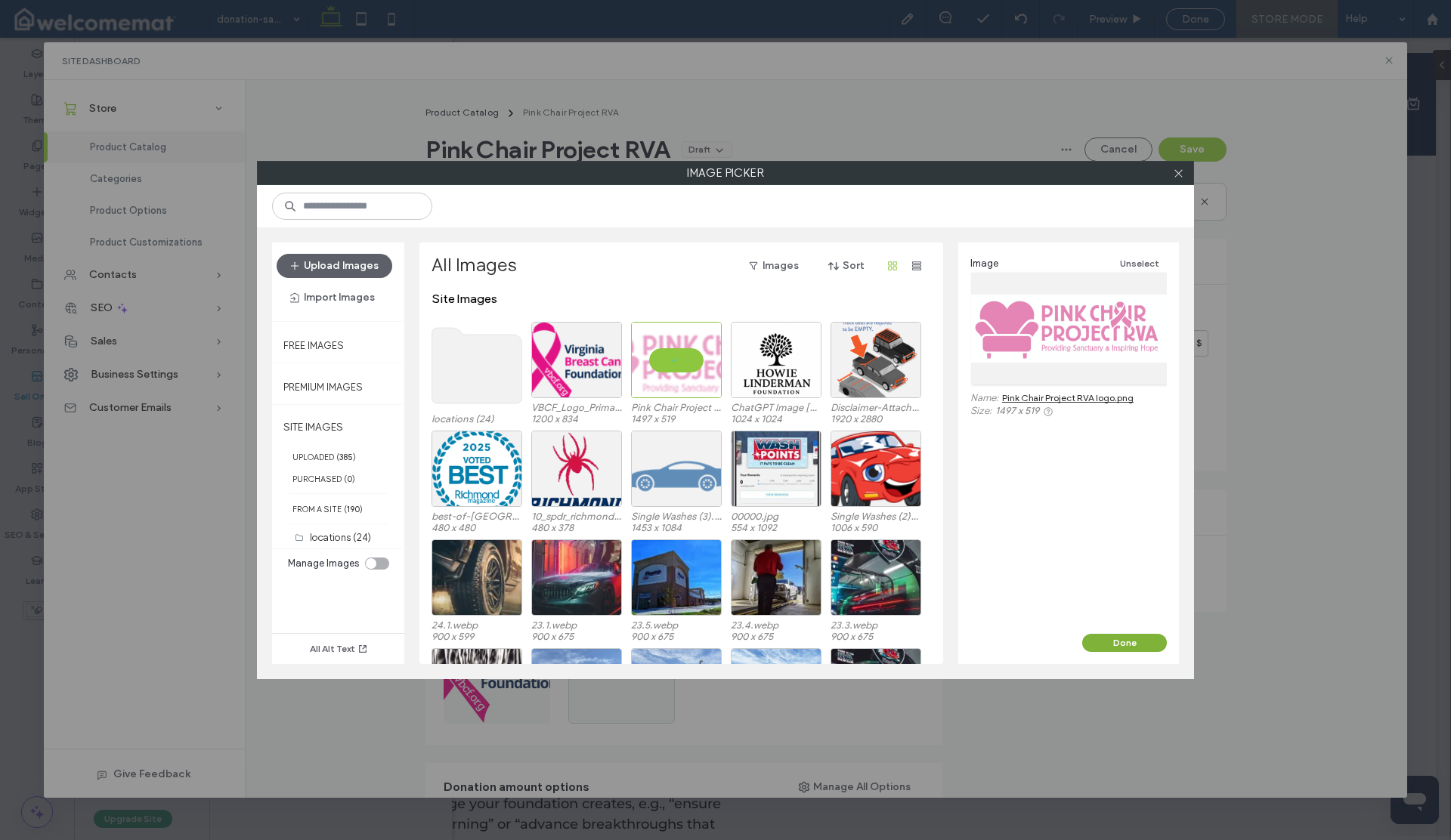
click at [1118, 648] on button "Done" at bounding box center [1124, 643] width 85 height 18
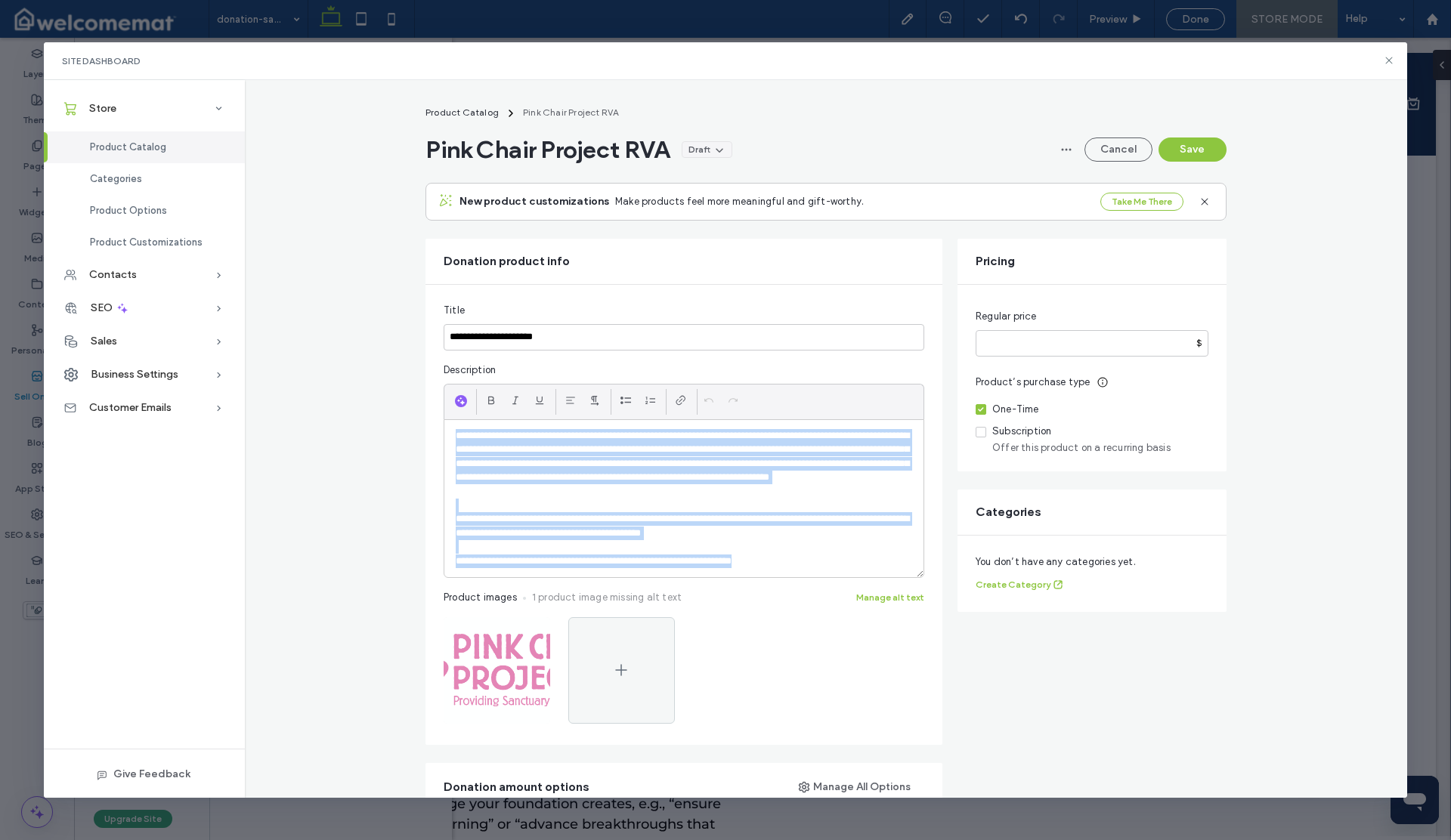
drag, startPoint x: 800, startPoint y: 561, endPoint x: 398, endPoint y: 425, distance: 424.4
paste div
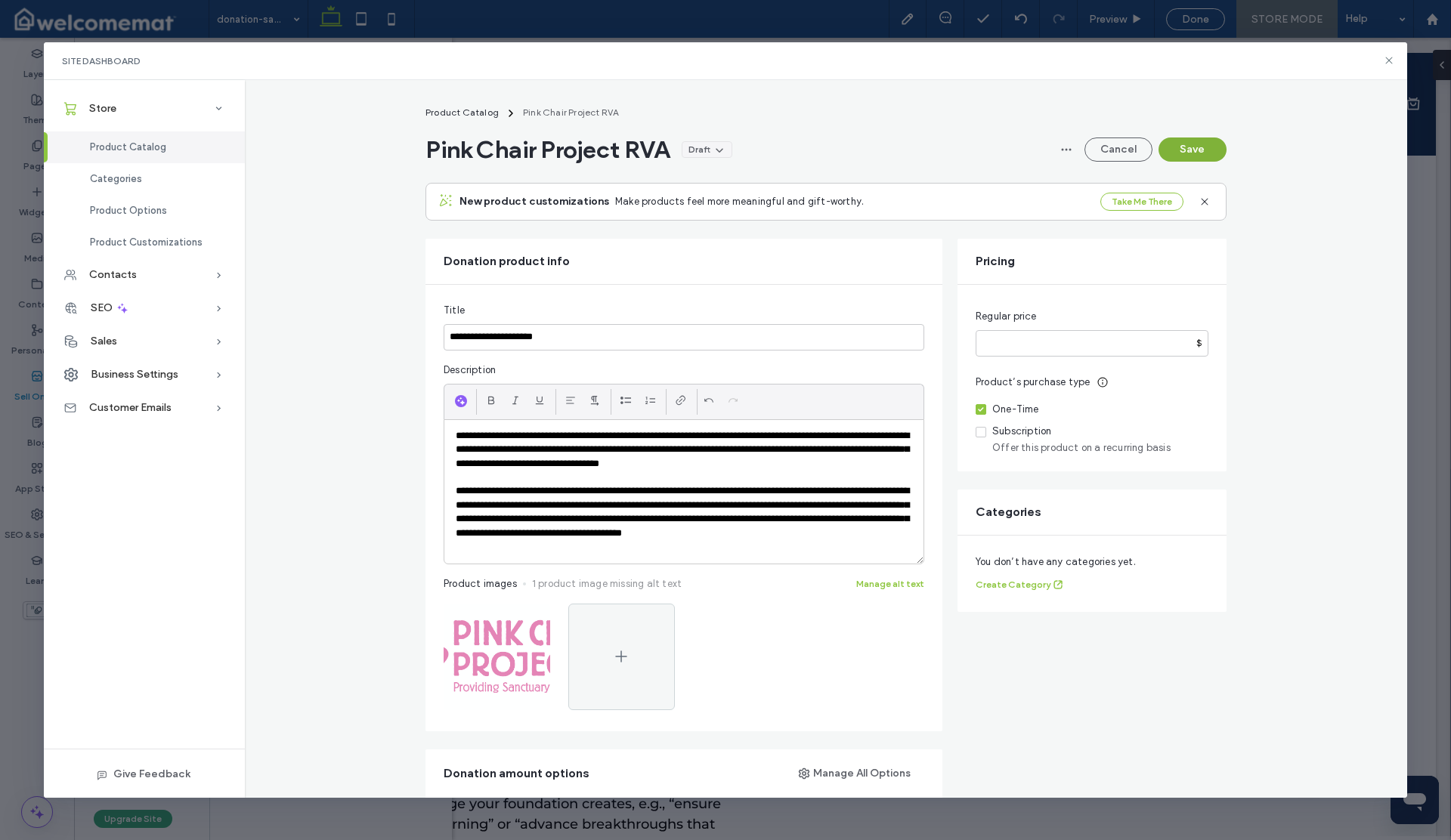
click at [1185, 156] on button "Save" at bounding box center [1193, 149] width 68 height 24
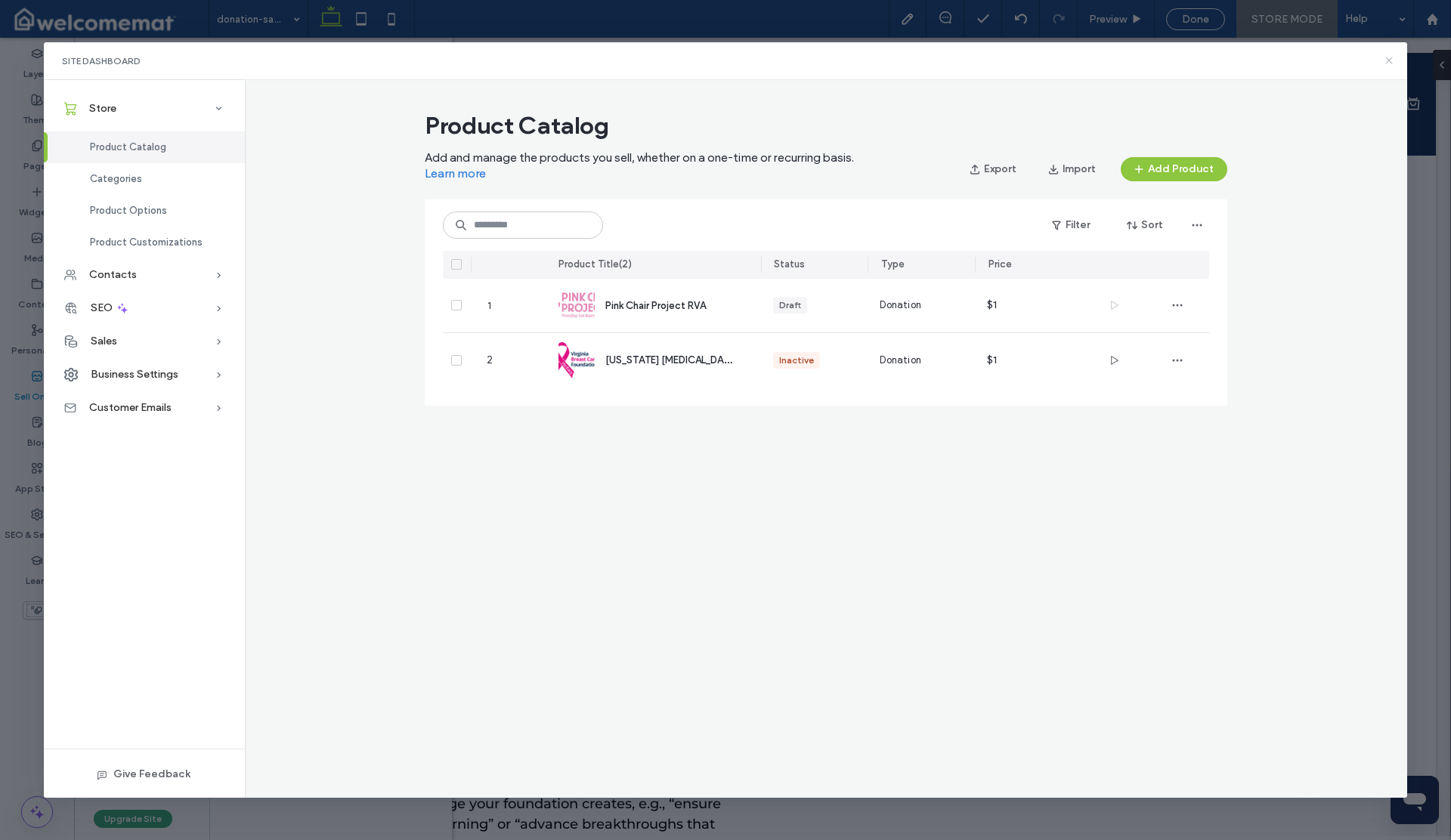
click at [1390, 64] on icon at bounding box center [1388, 59] width 12 height 12
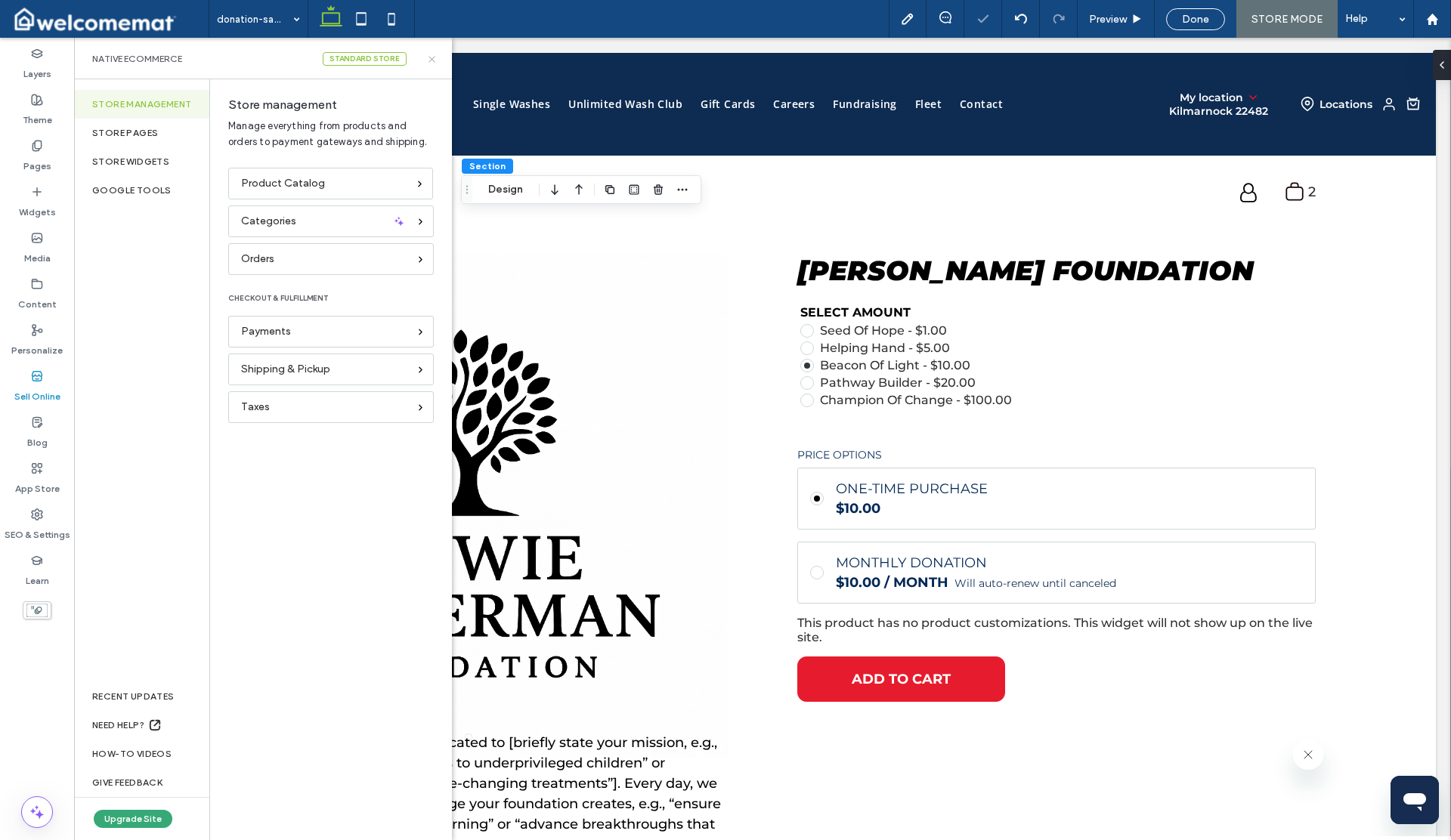
click at [433, 60] on icon at bounding box center [432, 59] width 12 height 12
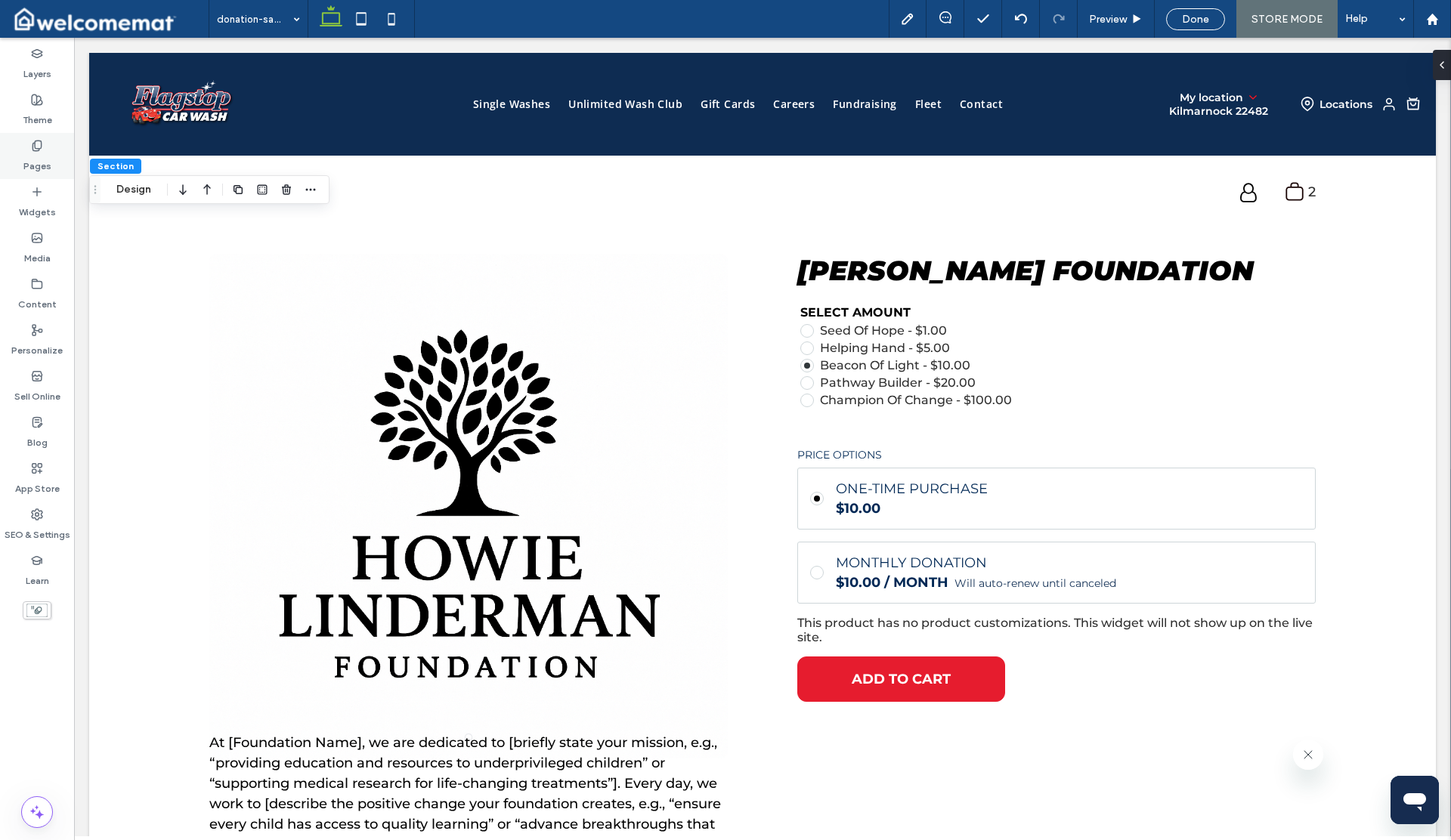
click at [31, 155] on label "Pages" at bounding box center [37, 163] width 28 height 22
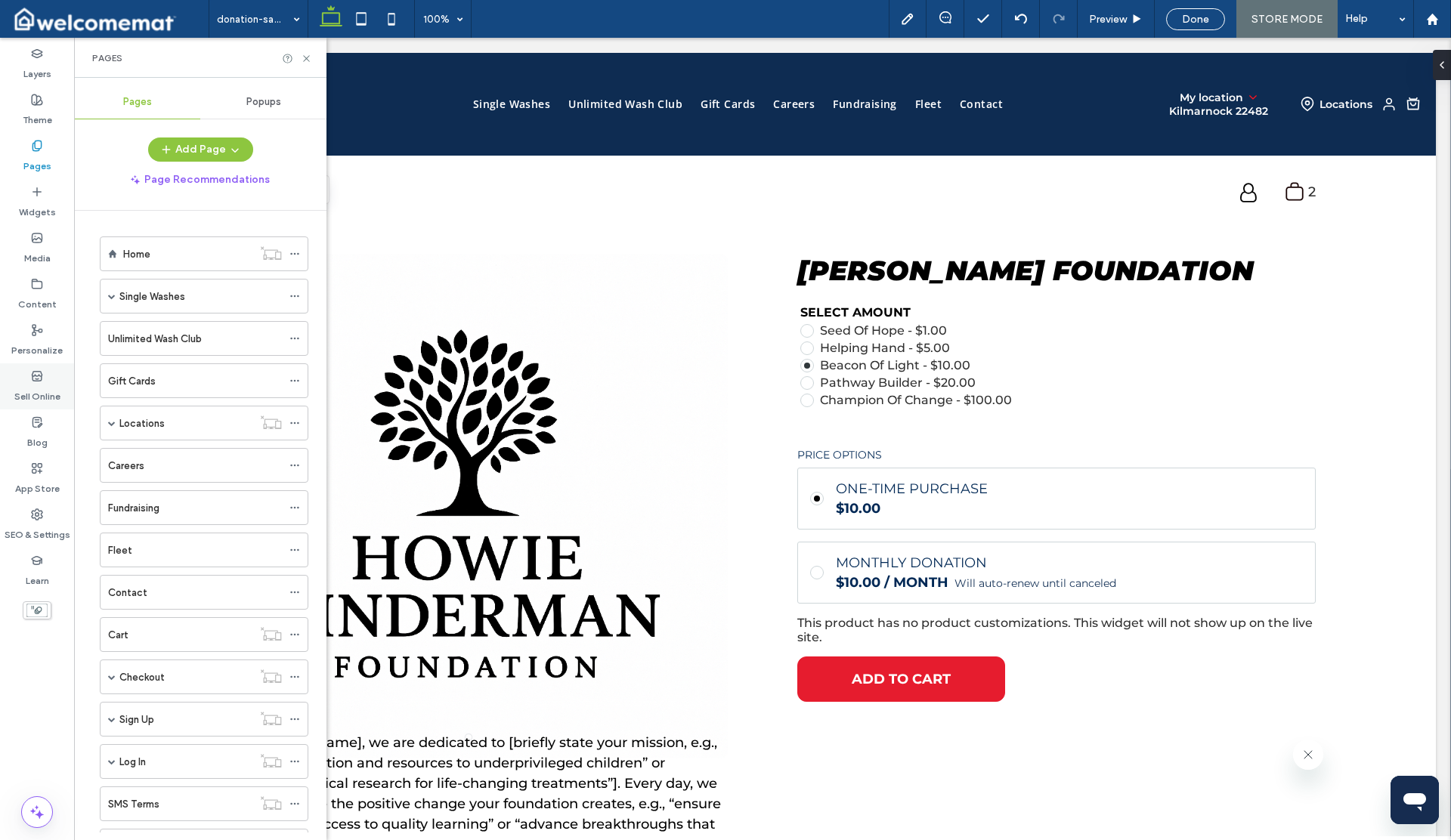
click at [36, 380] on use at bounding box center [36, 376] width 10 height 9
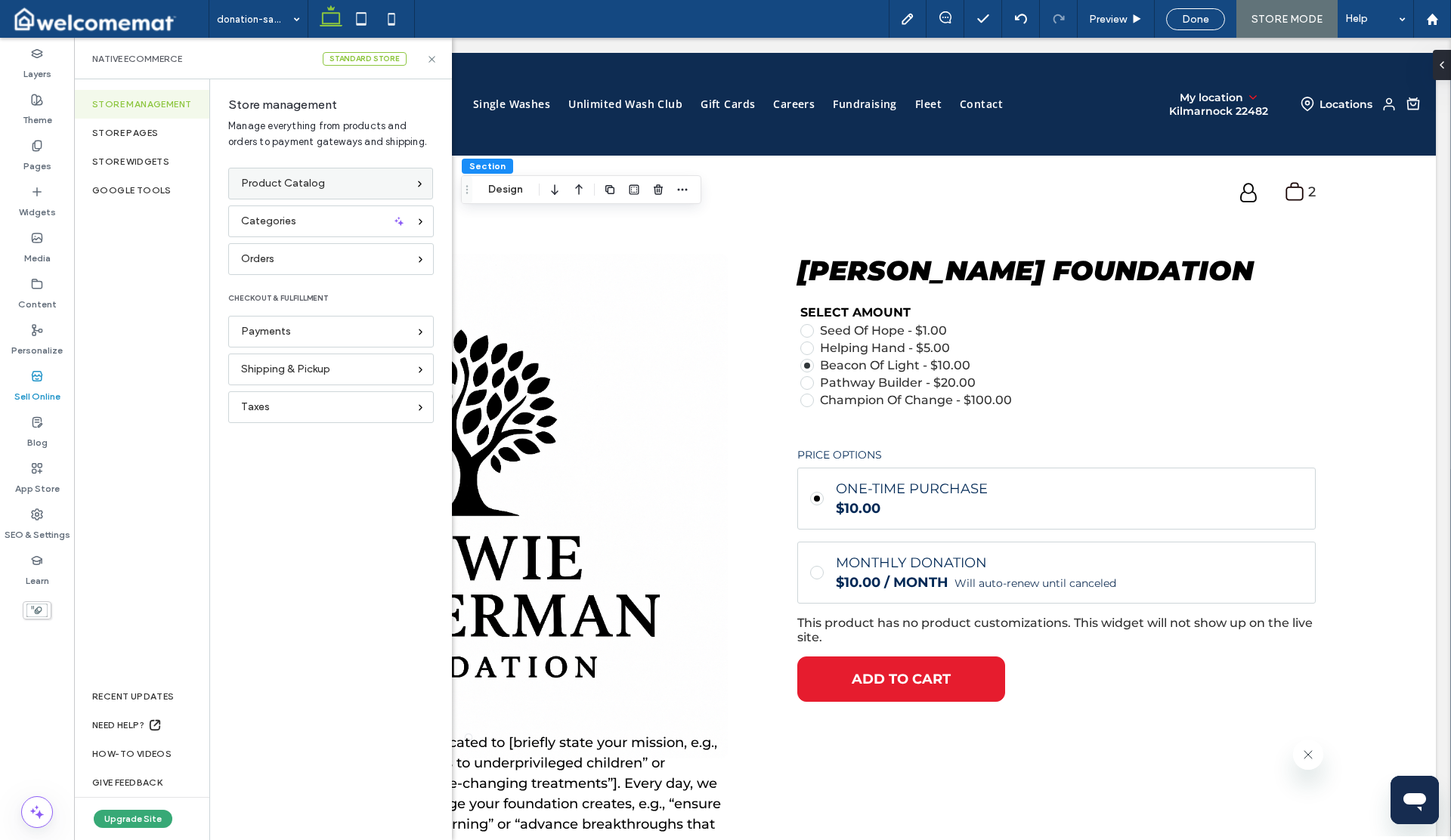
click at [279, 183] on span "Product Catalog" at bounding box center [282, 183] width 84 height 16
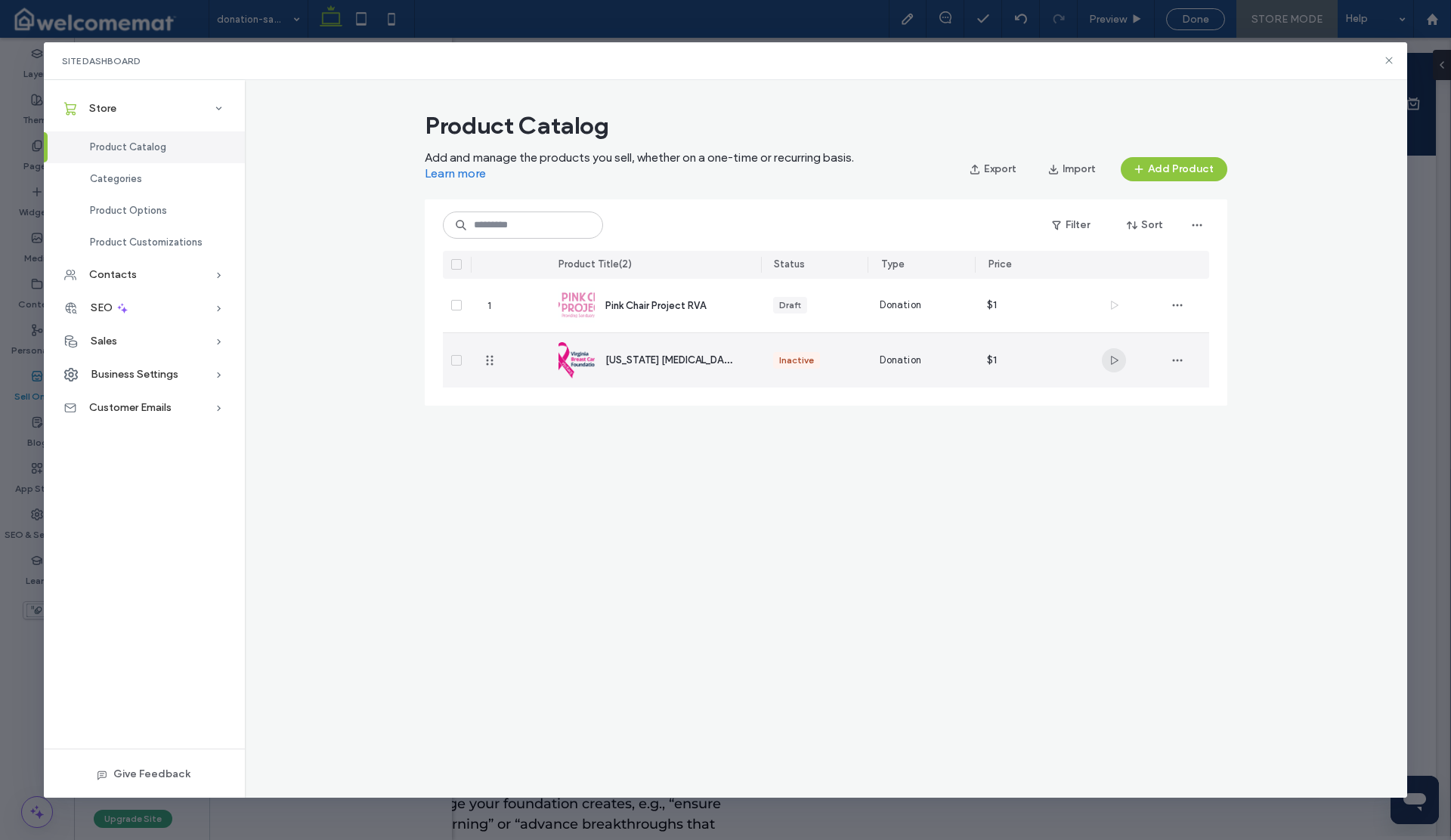
click at [1114, 354] on icon "button" at bounding box center [1114, 360] width 12 height 12
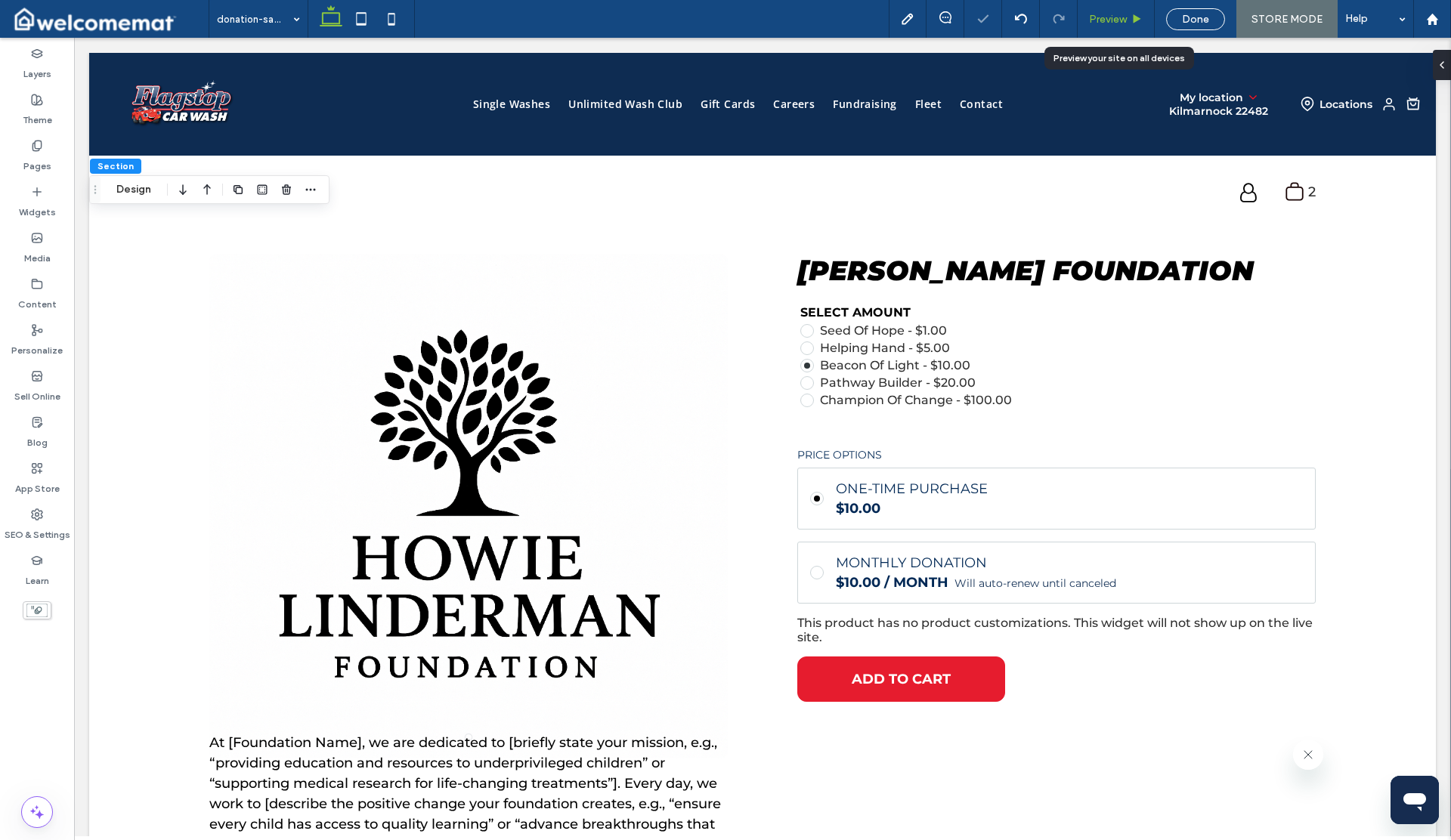
click at [1118, 13] on span "Preview" at bounding box center [1108, 19] width 38 height 13
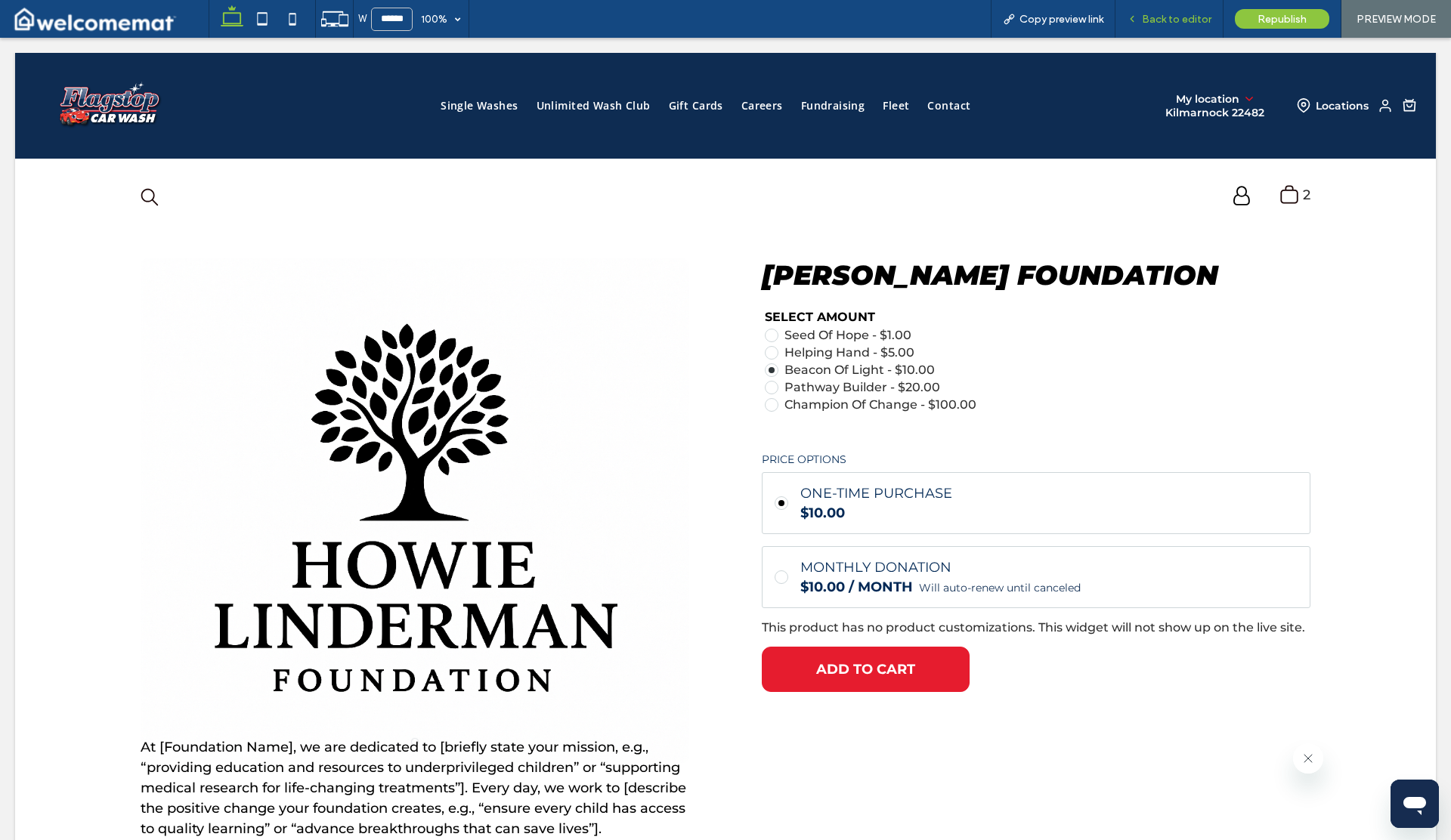
click at [1166, 22] on span "Back to editor" at bounding box center [1176, 19] width 69 height 13
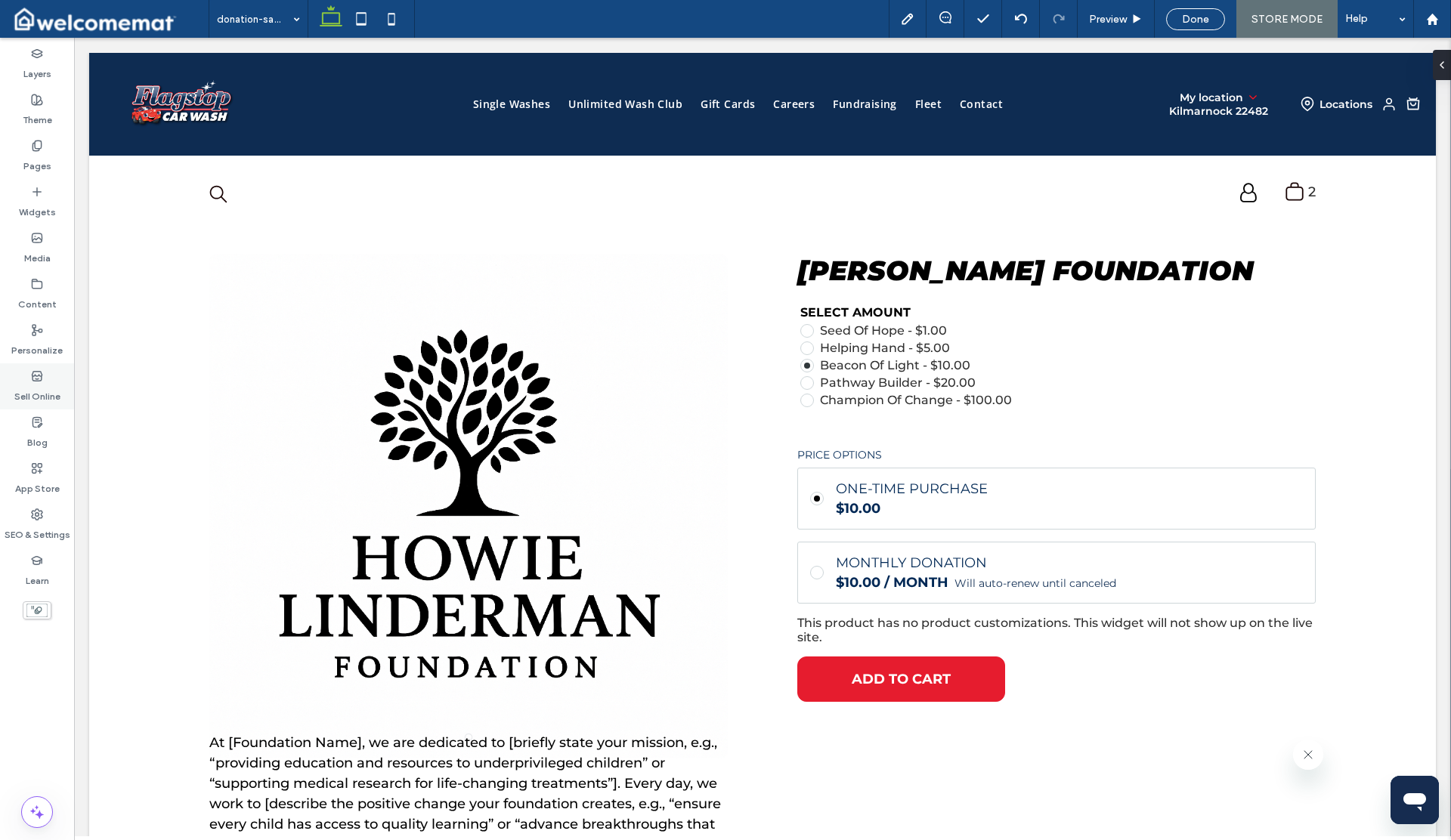
click at [31, 390] on label "Sell Online" at bounding box center [37, 393] width 46 height 22
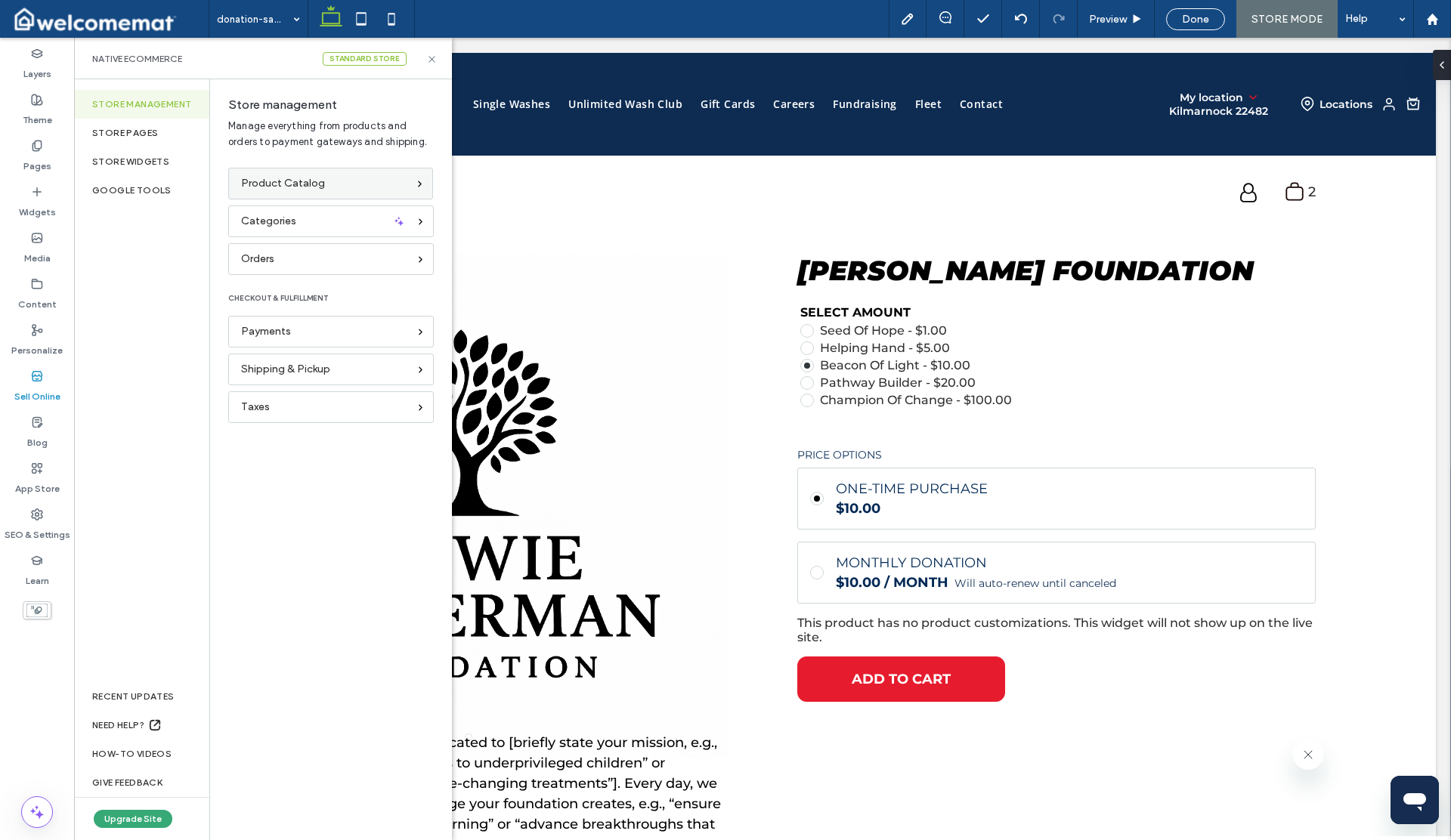
click at [260, 184] on span "Product Catalog" at bounding box center [282, 183] width 84 height 16
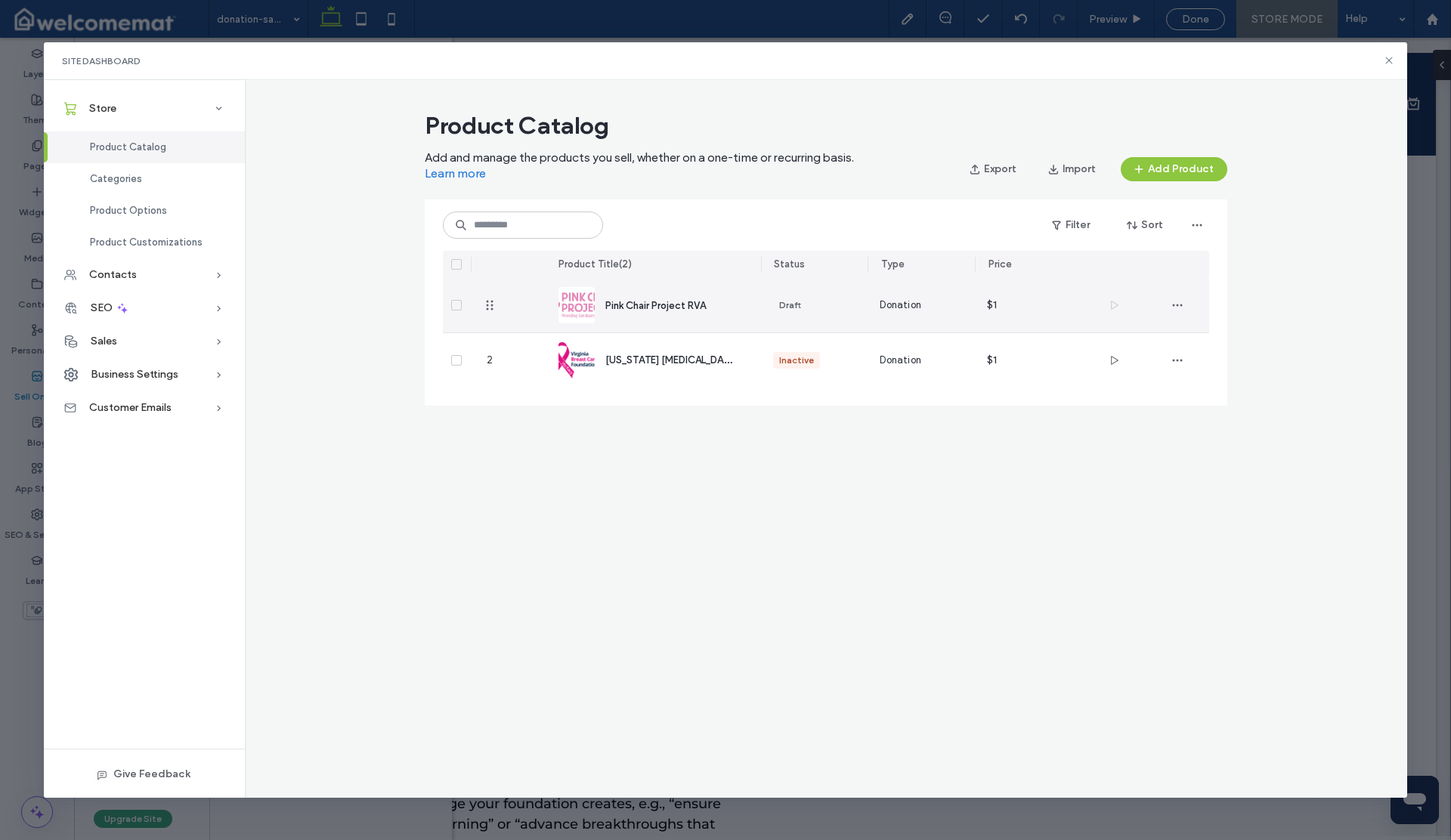
click at [587, 305] on img at bounding box center [577, 305] width 36 height 36
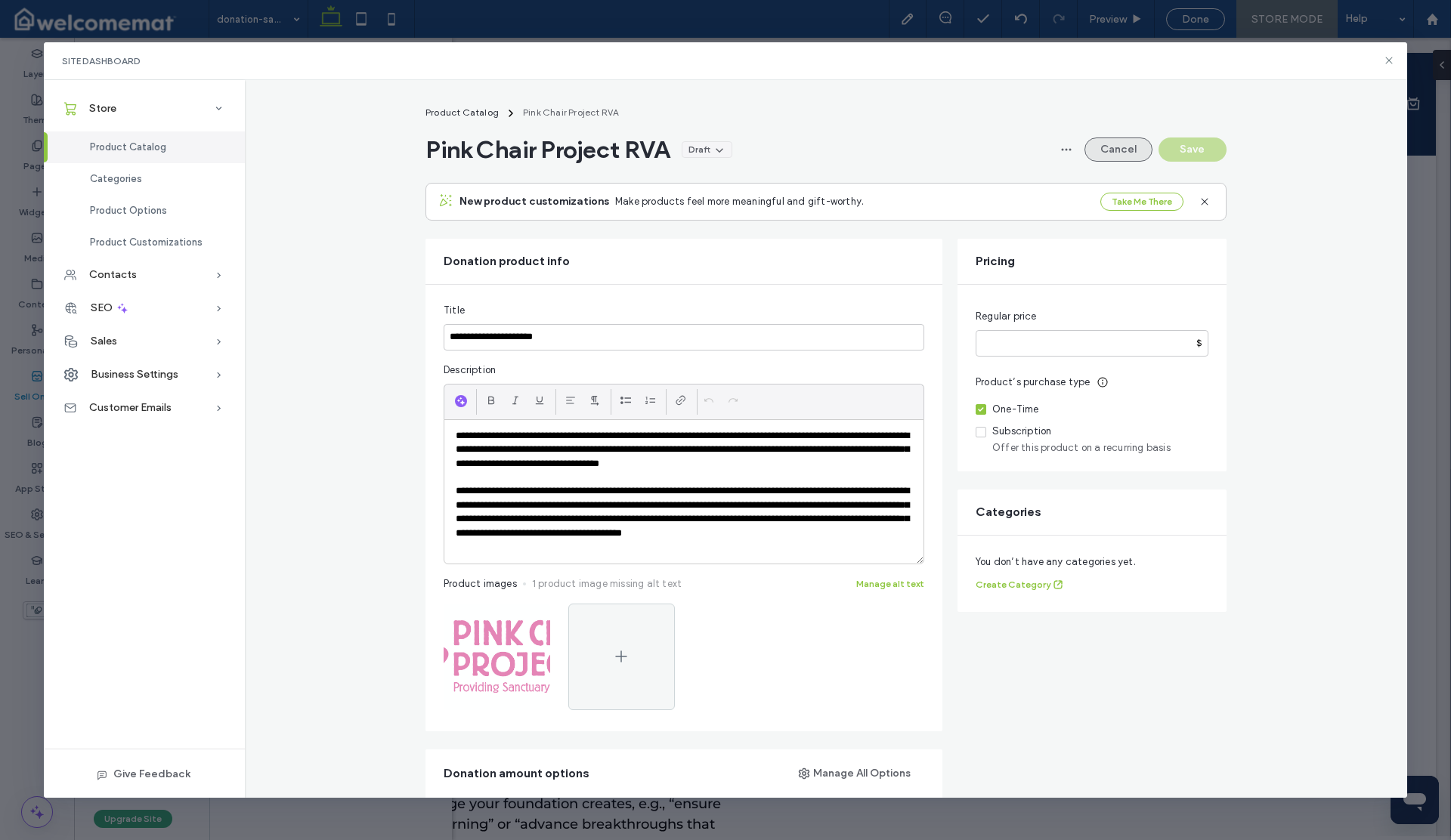
click at [1113, 155] on button "Cancel" at bounding box center [1119, 149] width 68 height 24
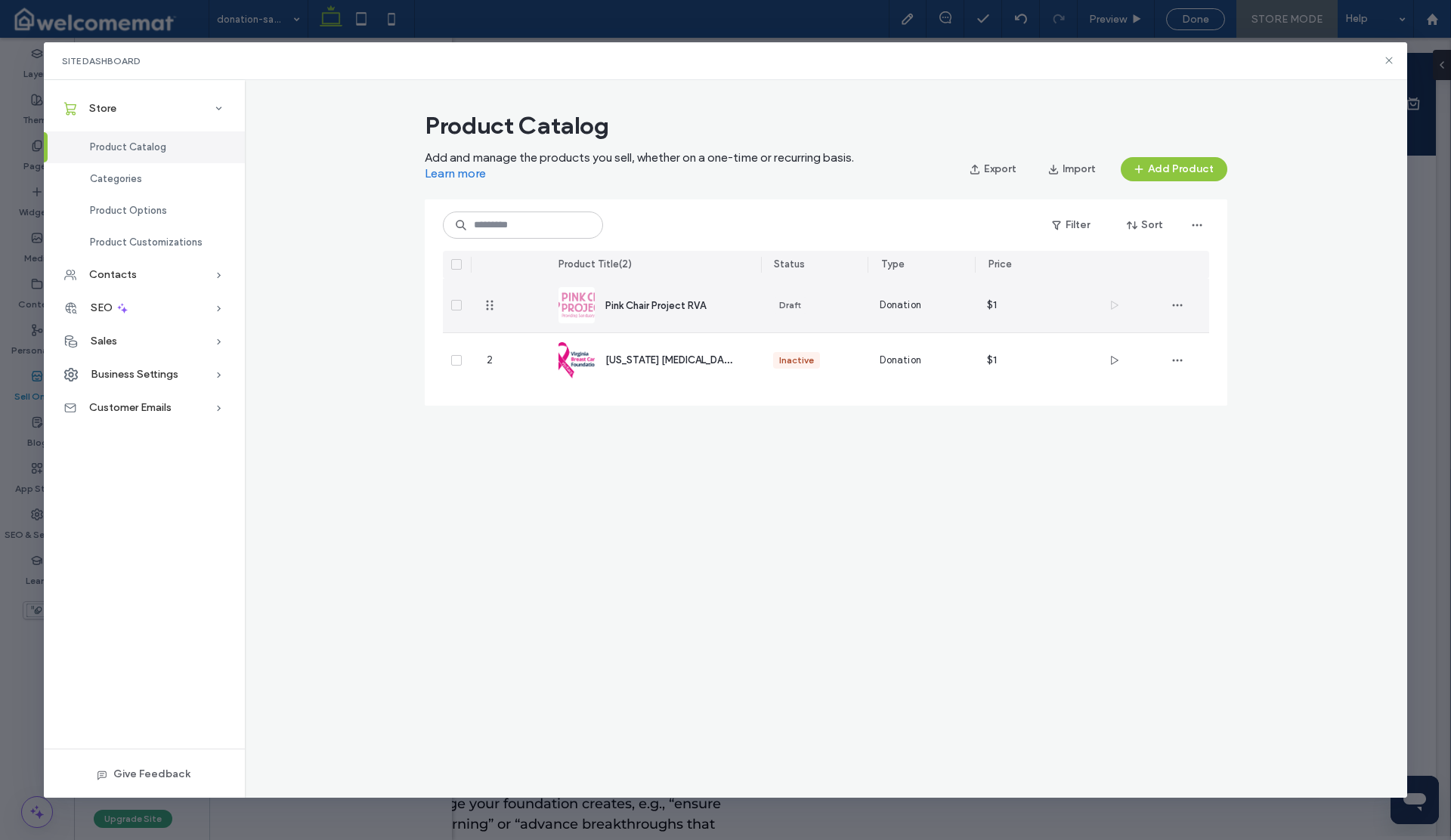
click at [1105, 301] on div at bounding box center [1114, 306] width 64 height 54
click at [1108, 302] on div at bounding box center [1114, 306] width 64 height 54
click at [1177, 302] on icon "button" at bounding box center [1177, 305] width 12 height 12
click at [459, 305] on icon at bounding box center [456, 305] width 6 height 4
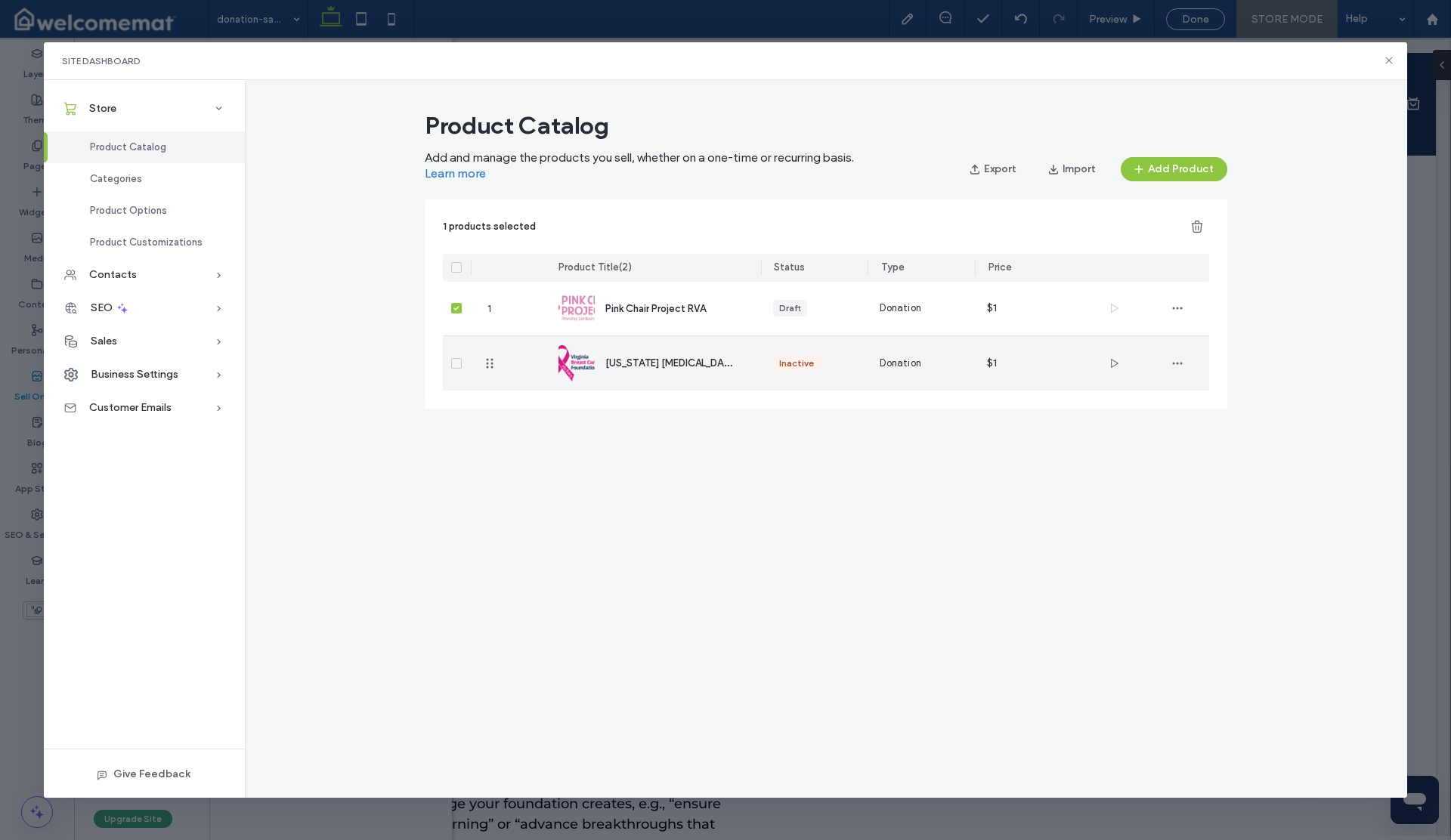
click at [454, 358] on div at bounding box center [456, 363] width 28 height 54
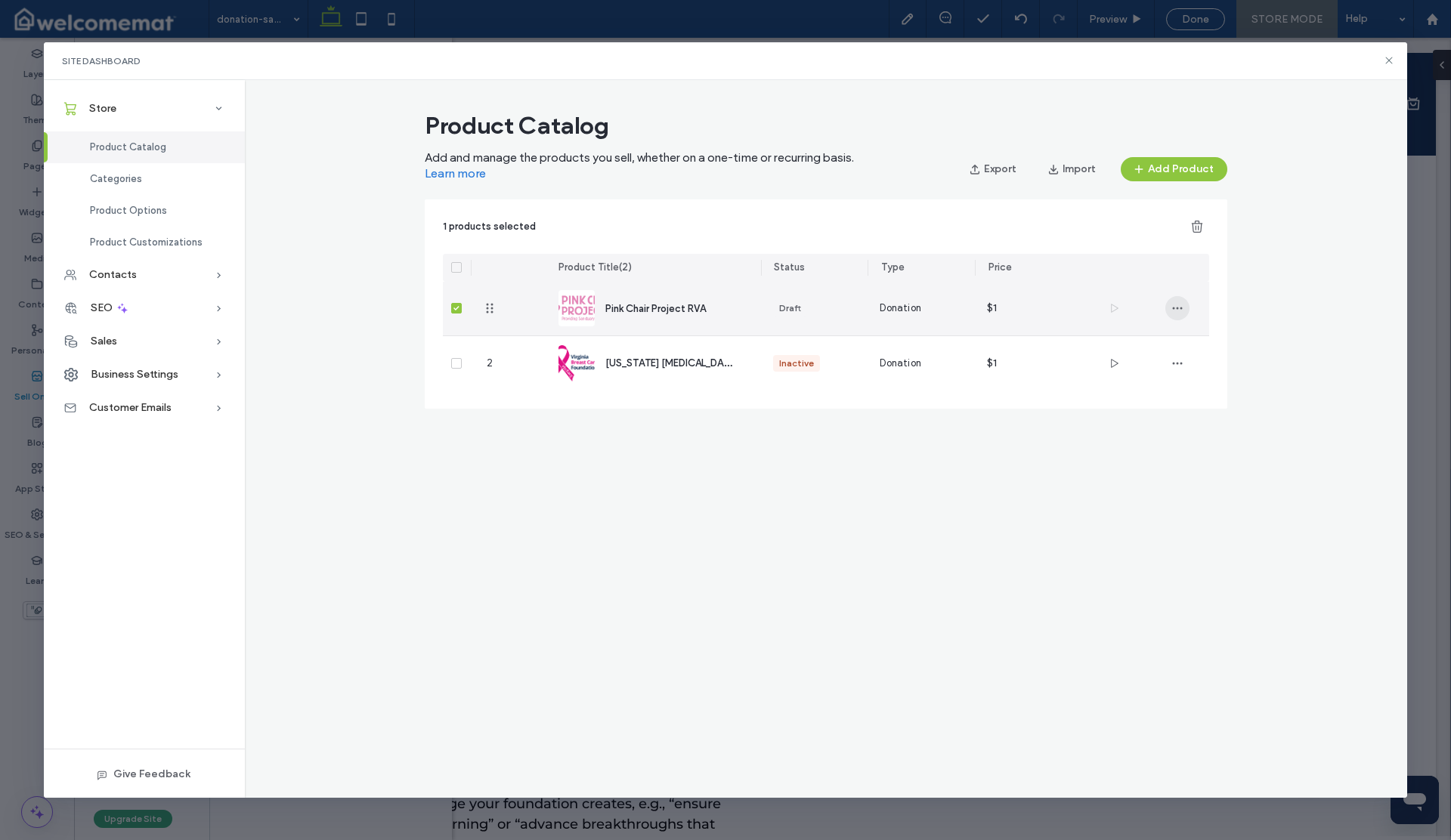
click at [1185, 310] on span "button" at bounding box center [1177, 308] width 24 height 24
click at [654, 314] on div "Pink Chair Project RVA" at bounding box center [671, 308] width 131 height 16
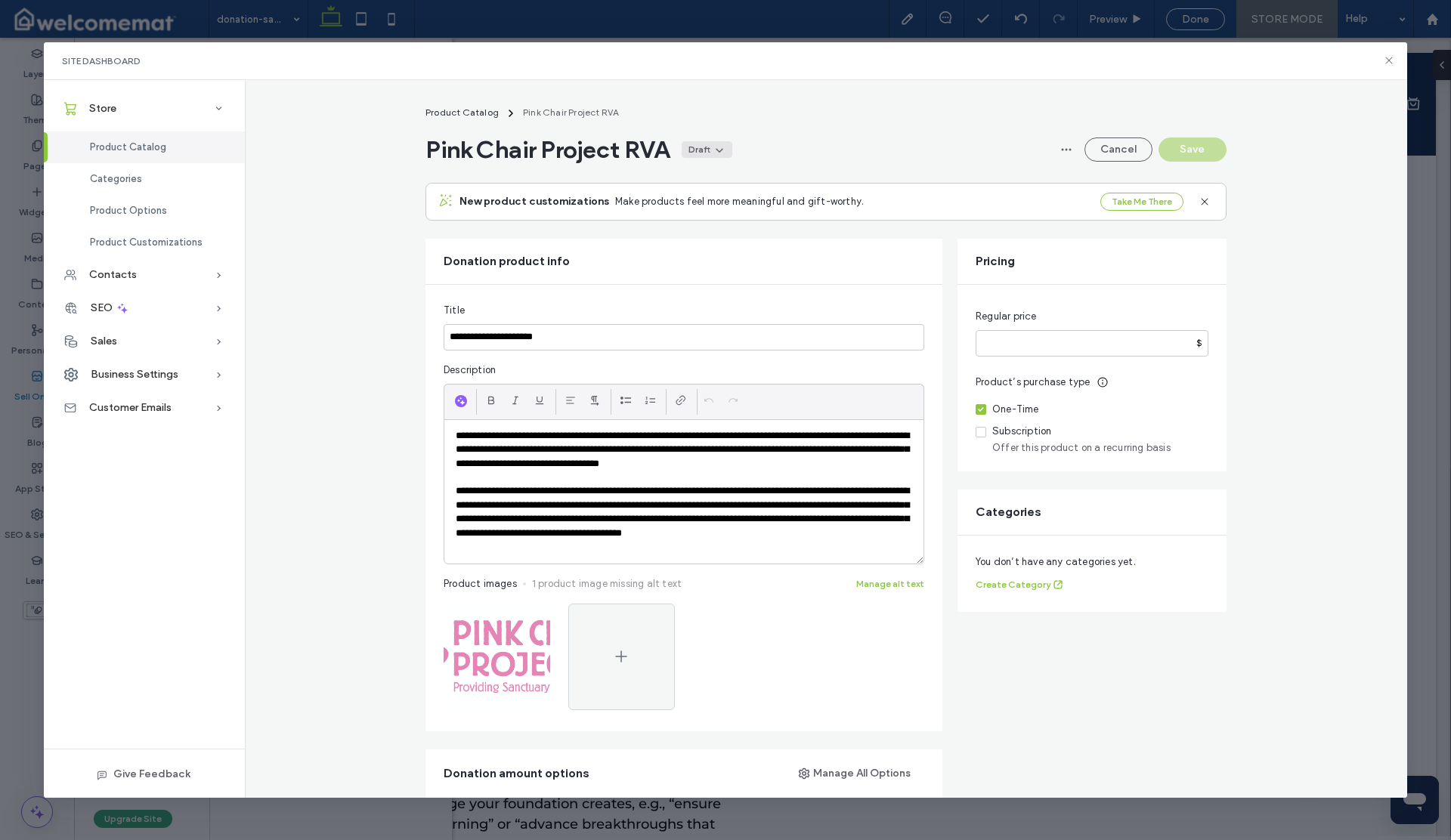
click at [721, 153] on icon at bounding box center [719, 149] width 12 height 12
click at [647, 192] on div "Active" at bounding box center [669, 185] width 135 height 29
click at [725, 156] on span at bounding box center [723, 149] width 15 height 15
click at [687, 205] on div "Inactive" at bounding box center [675, 214] width 135 height 29
click at [1187, 150] on button "Save" at bounding box center [1193, 149] width 68 height 24
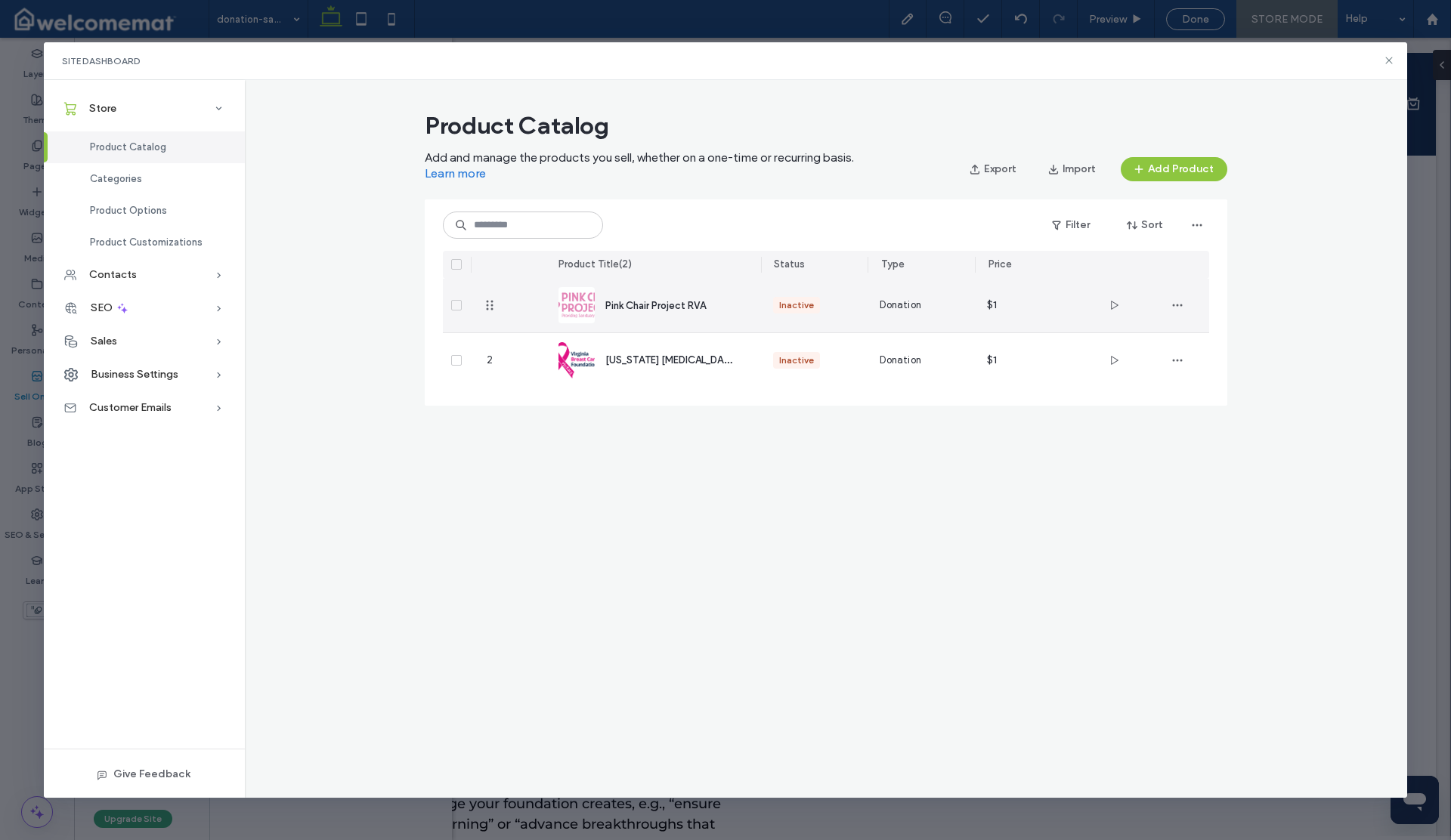
click at [1114, 308] on use "button" at bounding box center [1115, 305] width 7 height 9
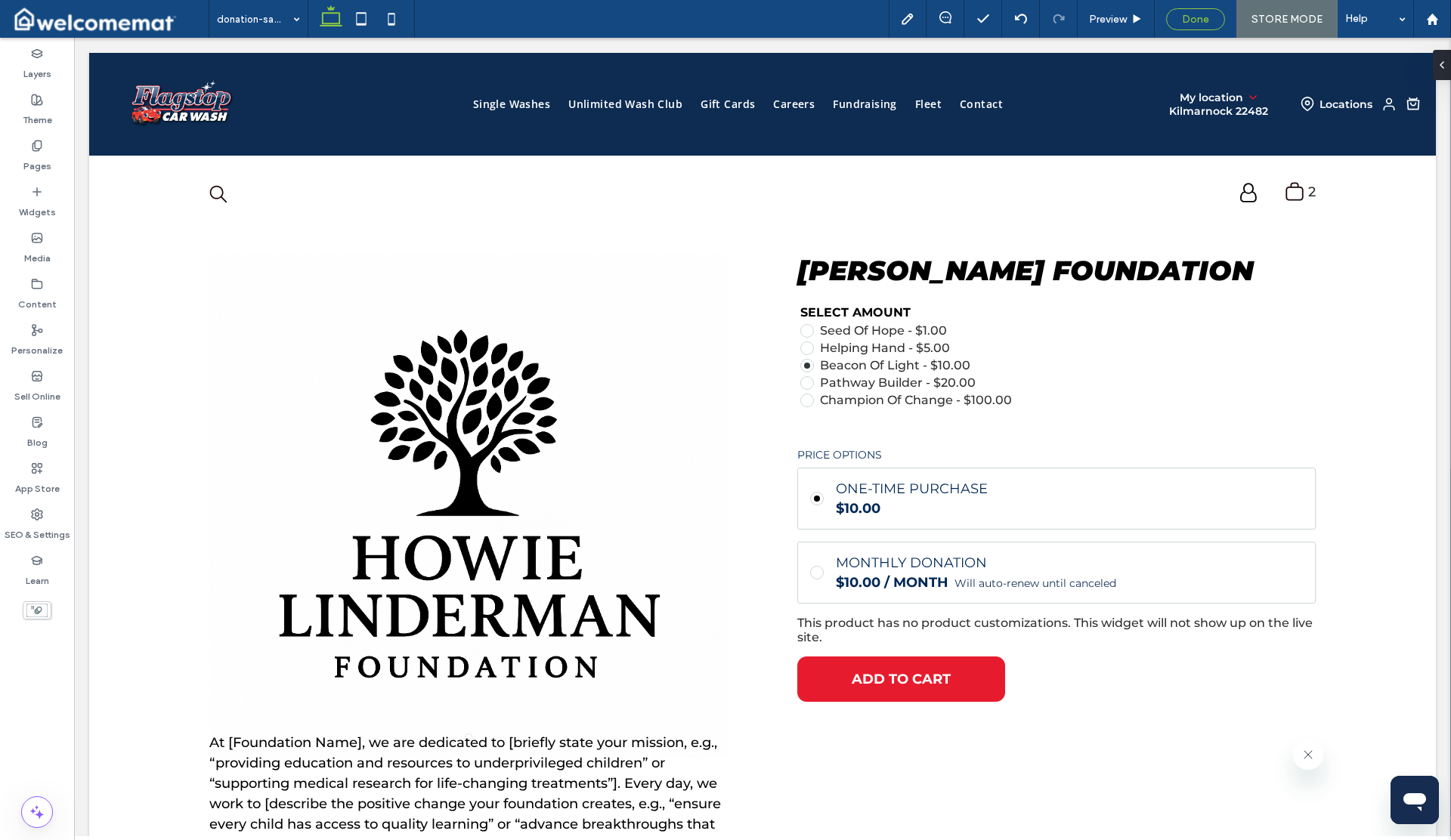
click at [1182, 20] on div "Done" at bounding box center [1196, 19] width 58 height 13
click at [40, 487] on div at bounding box center [725, 420] width 1451 height 840
click at [38, 399] on label "Sell Online" at bounding box center [37, 393] width 46 height 22
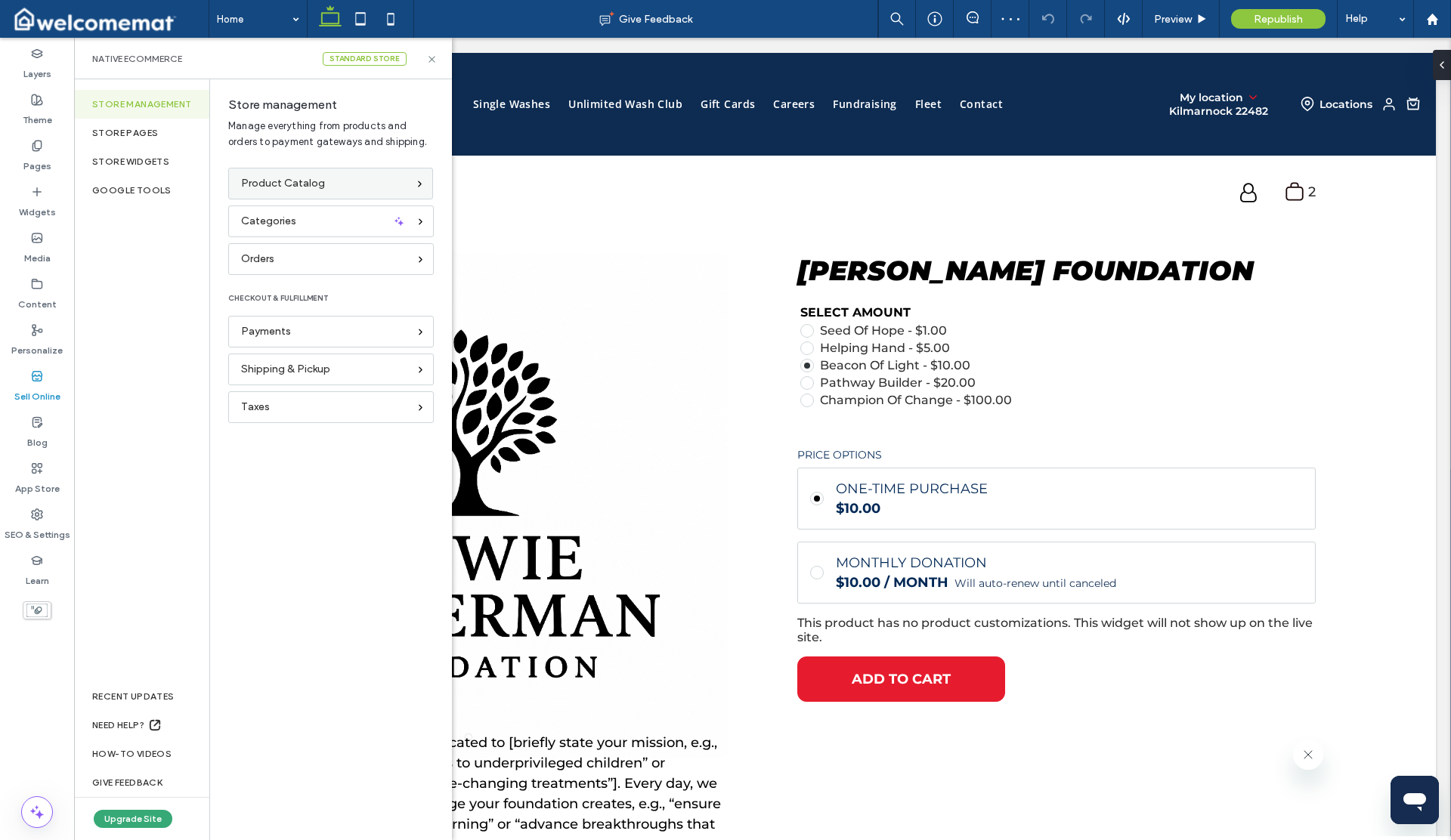
click at [263, 181] on span "Product Catalog" at bounding box center [282, 183] width 84 height 16
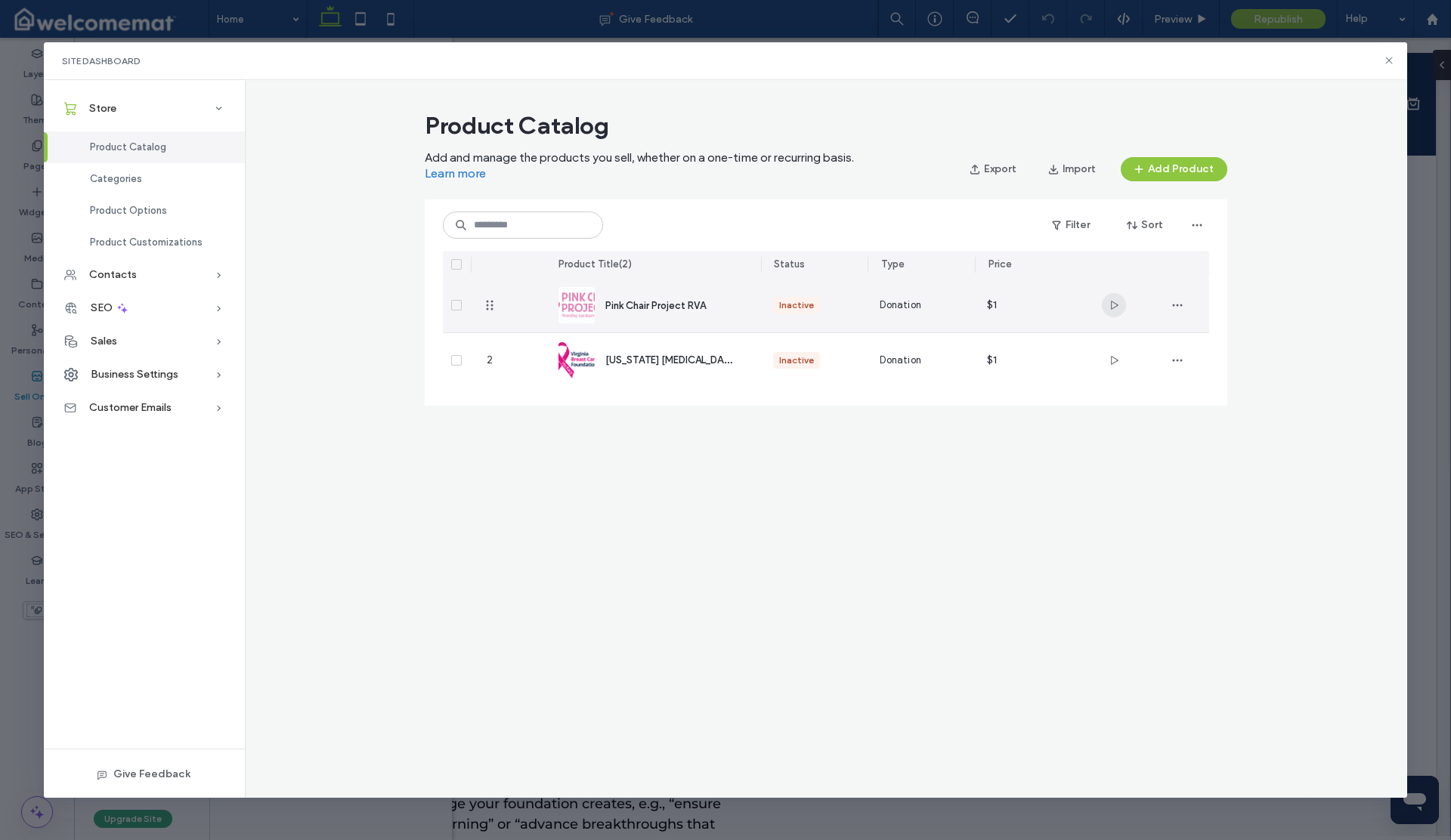
click at [1115, 305] on icon "button" at bounding box center [1114, 305] width 12 height 12
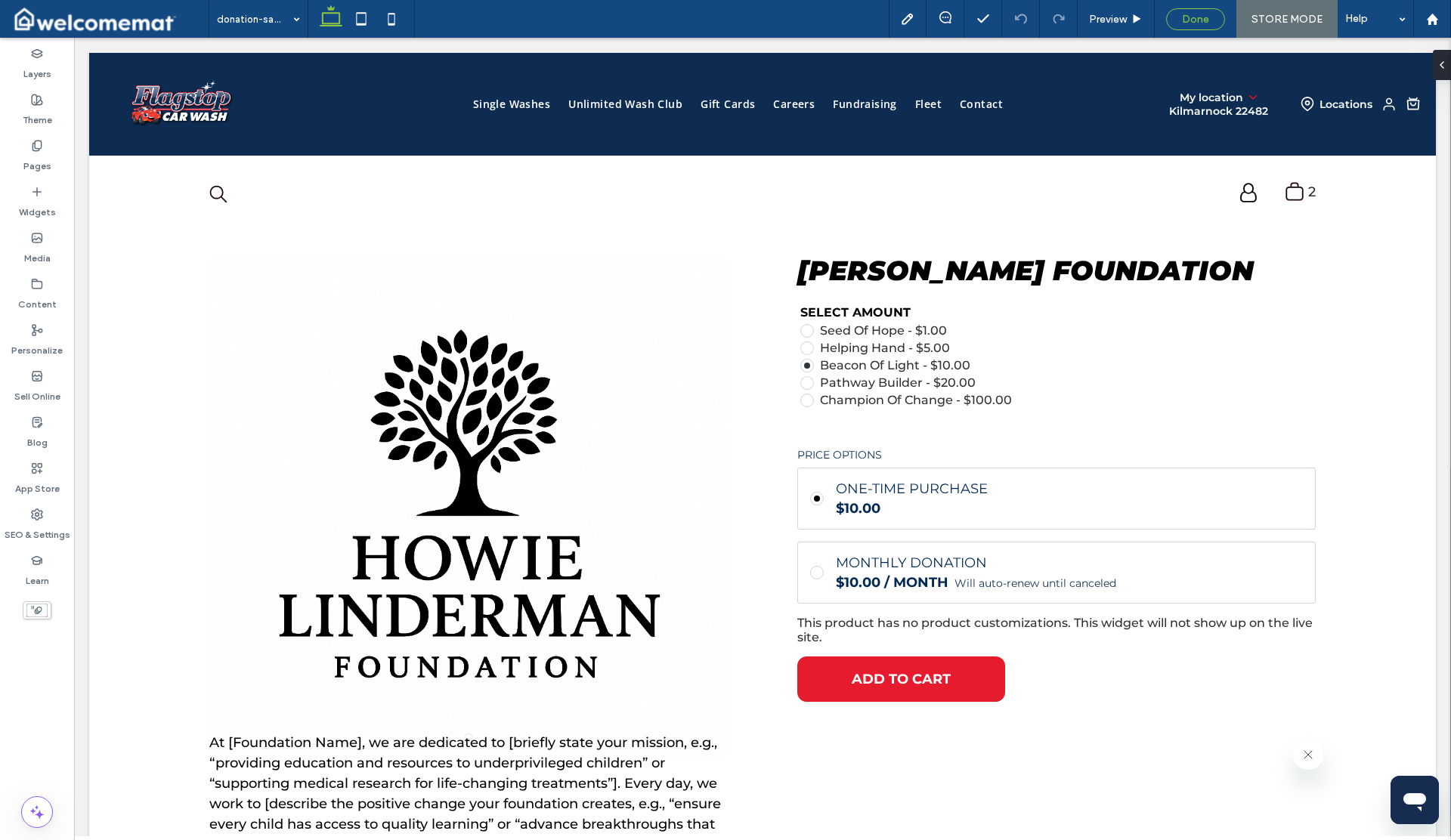
click at [1184, 24] on span "Done" at bounding box center [1196, 19] width 27 height 13
